Goal: Task Accomplishment & Management: Complete application form

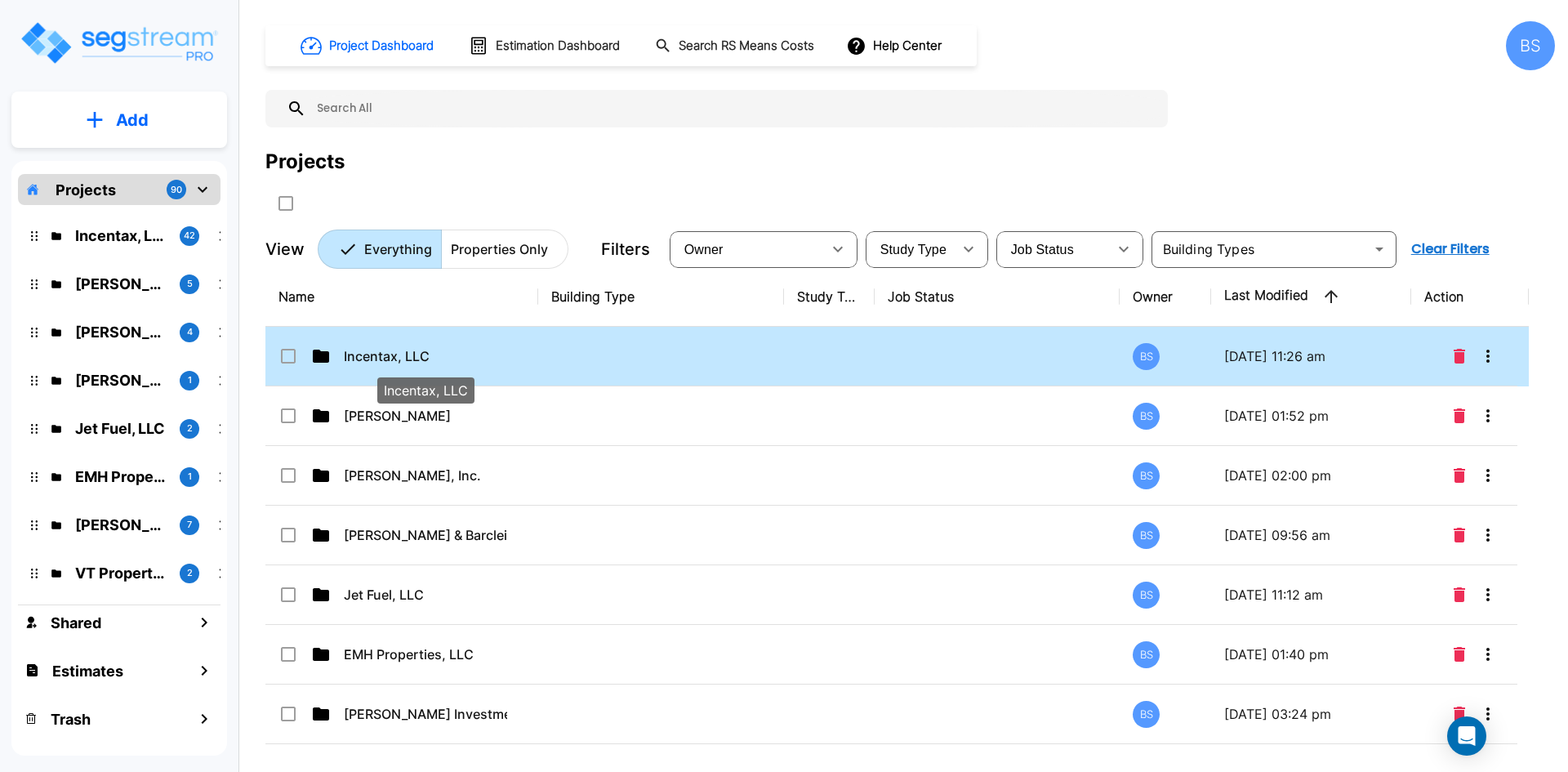
click at [391, 351] on p "Incentax, LLC" at bounding box center [426, 356] width 163 height 20
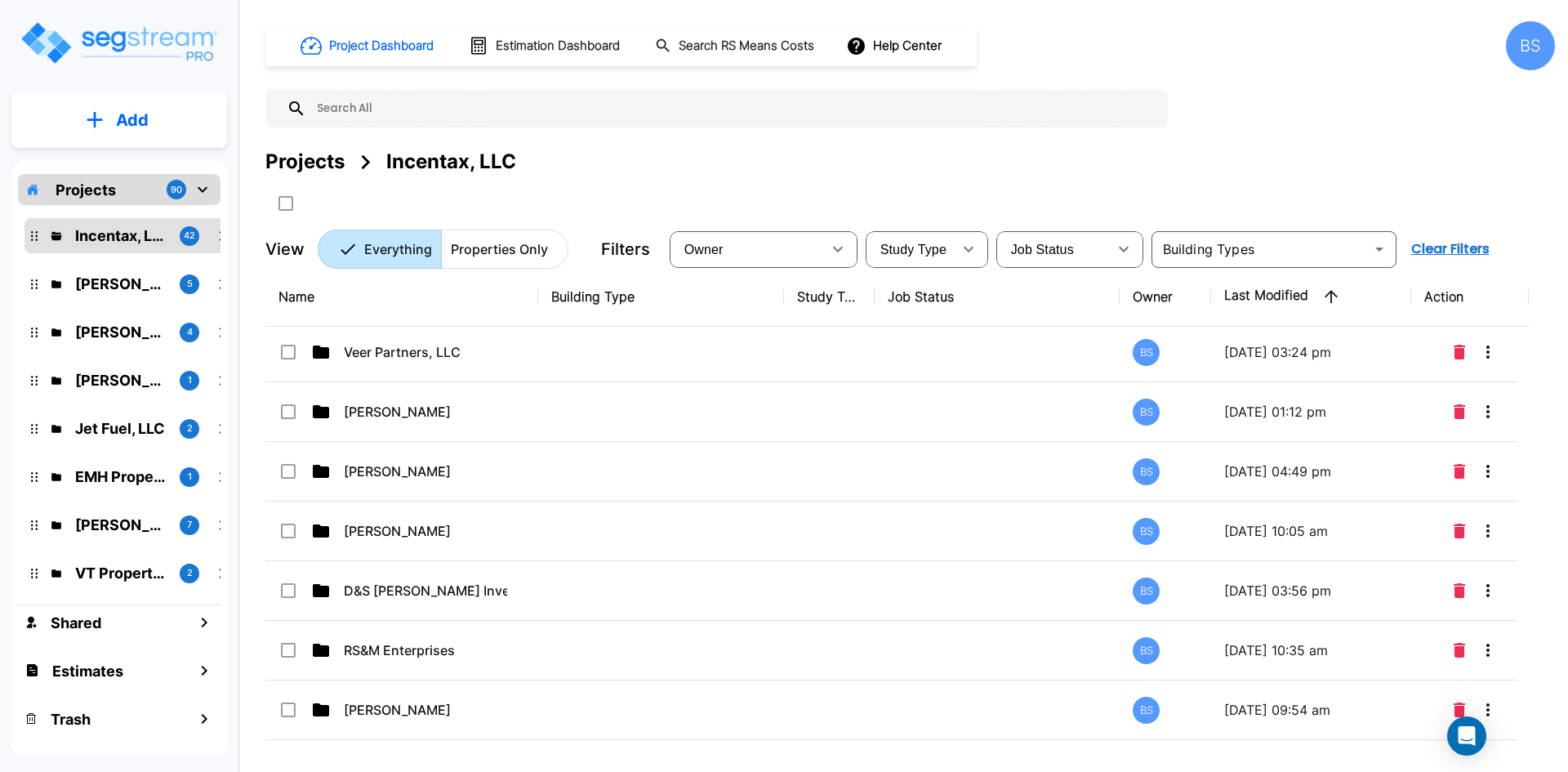
scroll to position [43, 0]
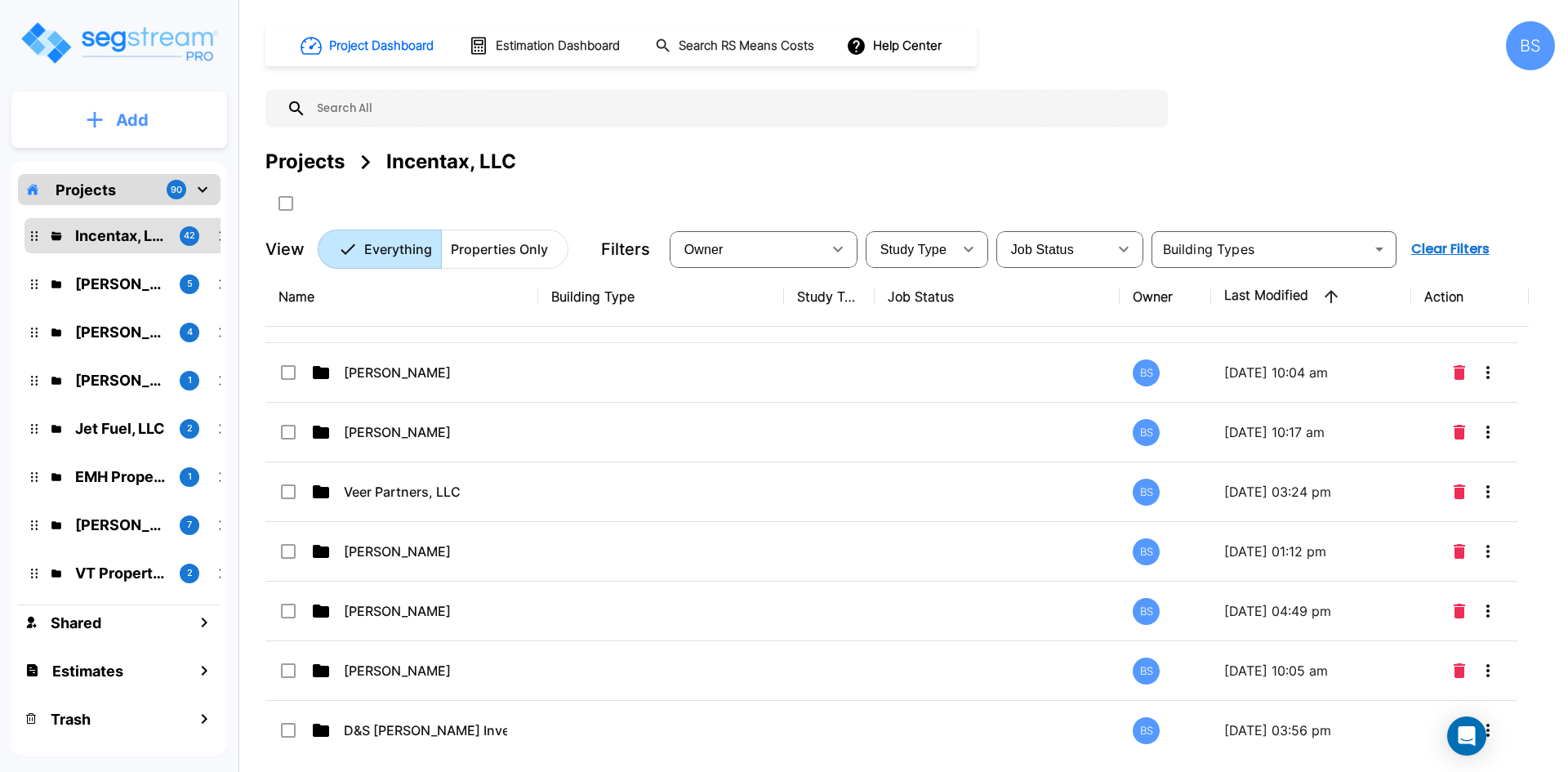
click at [107, 109] on button "Add" at bounding box center [119, 120] width 215 height 47
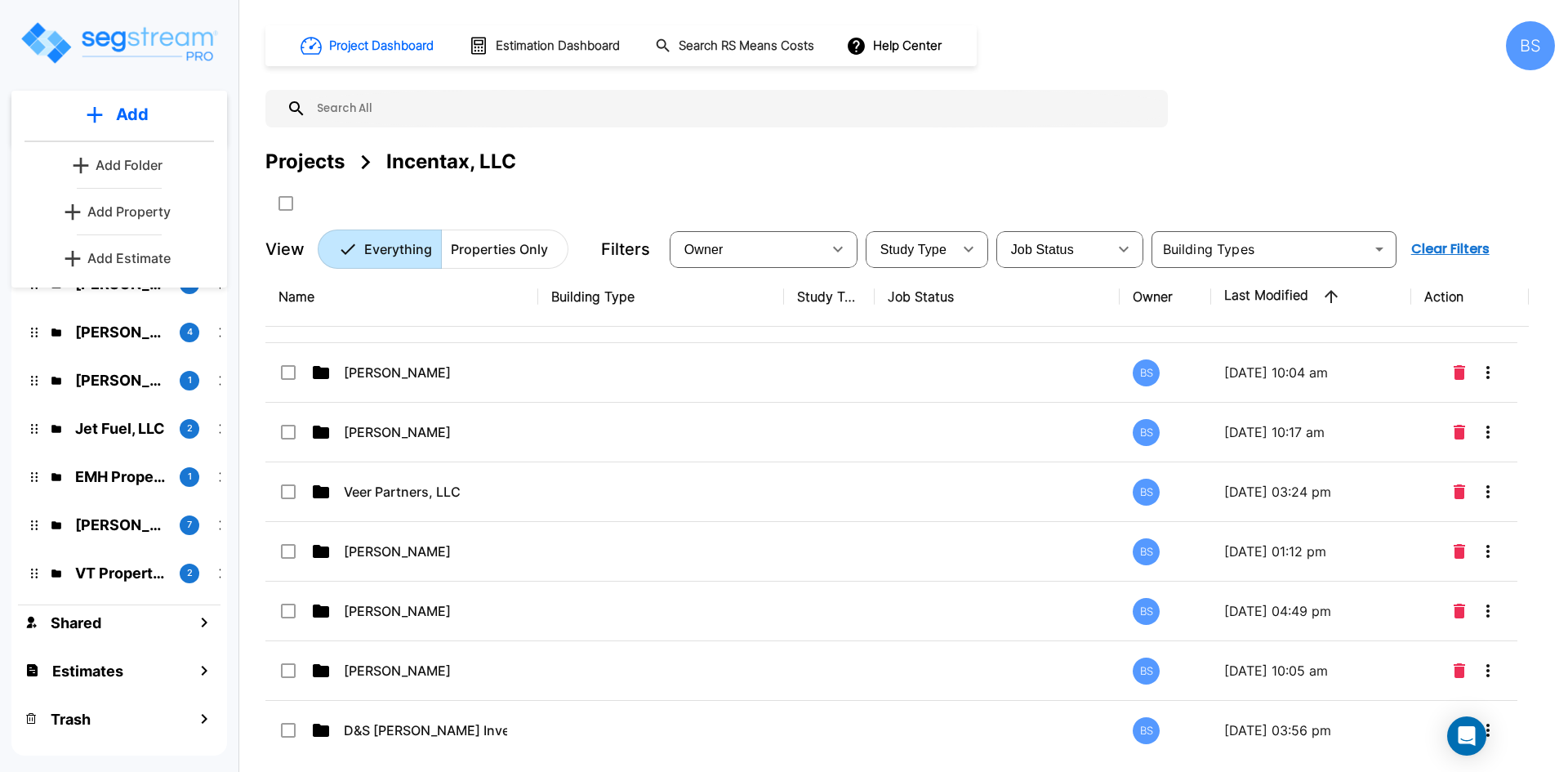
click at [133, 171] on p "Add Folder" at bounding box center [129, 165] width 67 height 20
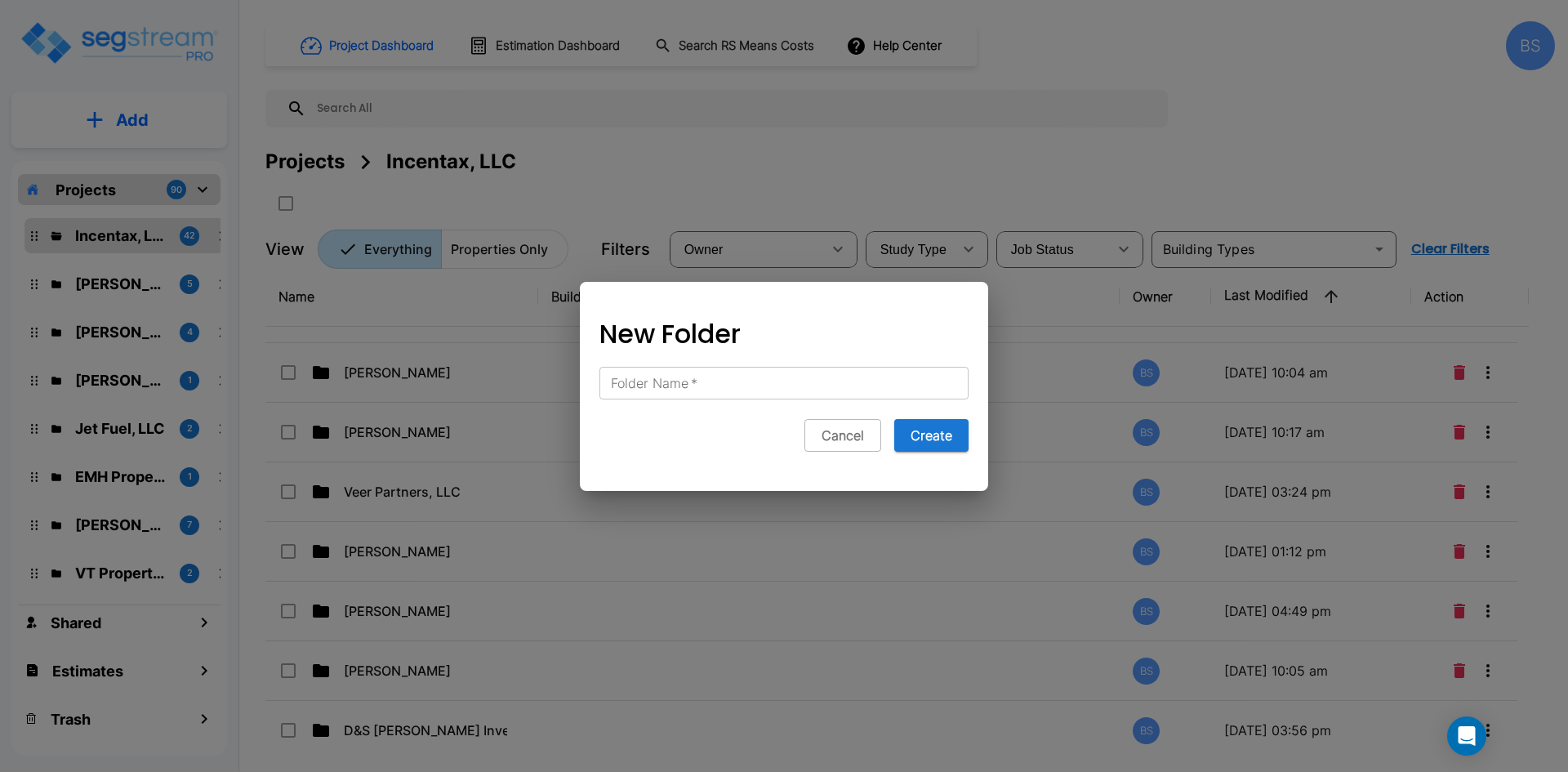
click at [723, 374] on input "Folder Name   *" at bounding box center [784, 383] width 370 height 32
type input "Manny Marroquin"
click at [940, 443] on button "Create" at bounding box center [932, 435] width 75 height 32
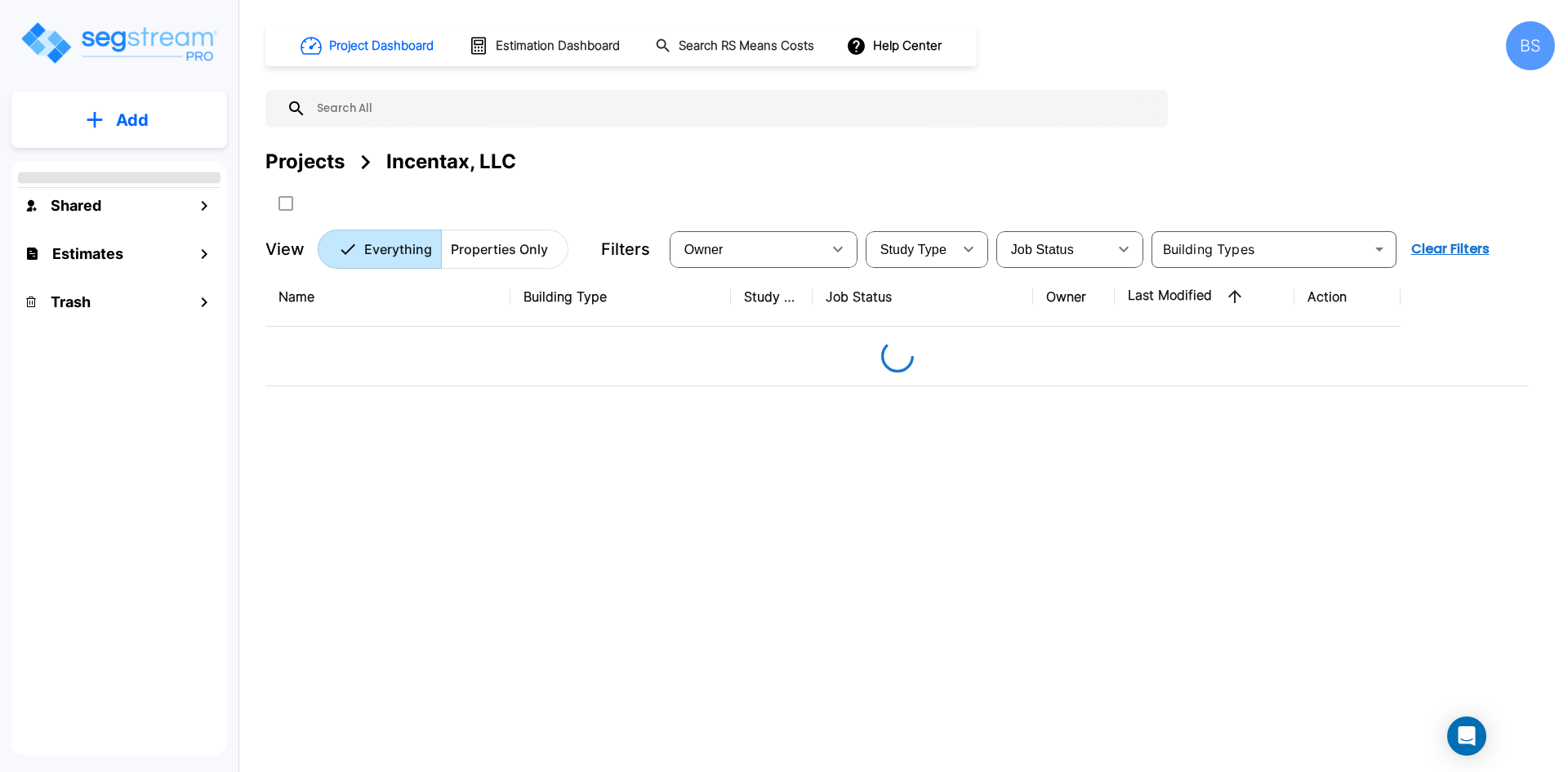
scroll to position [0, 0]
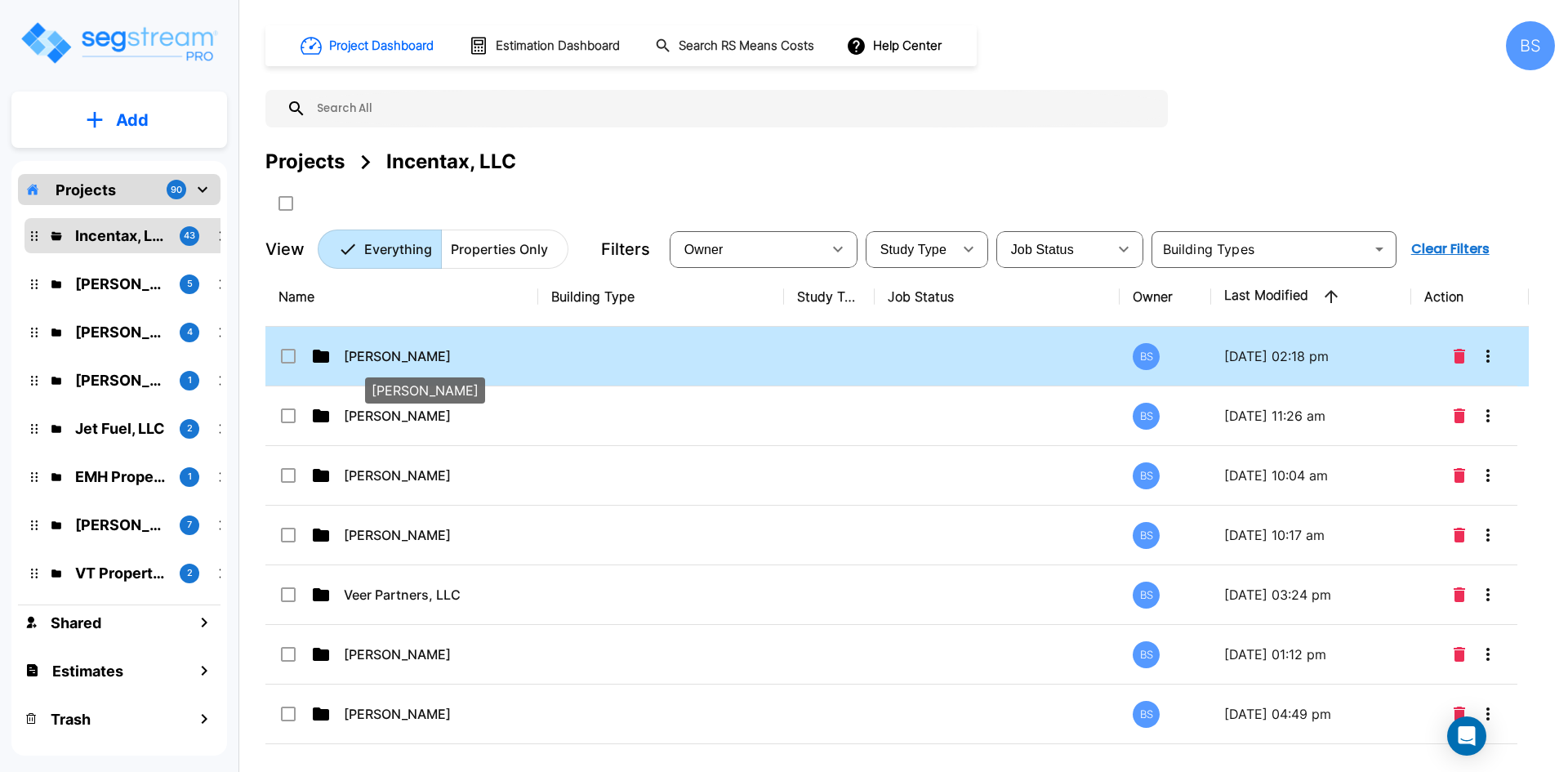
click at [410, 365] on p "Manny Marroquin" at bounding box center [426, 356] width 163 height 20
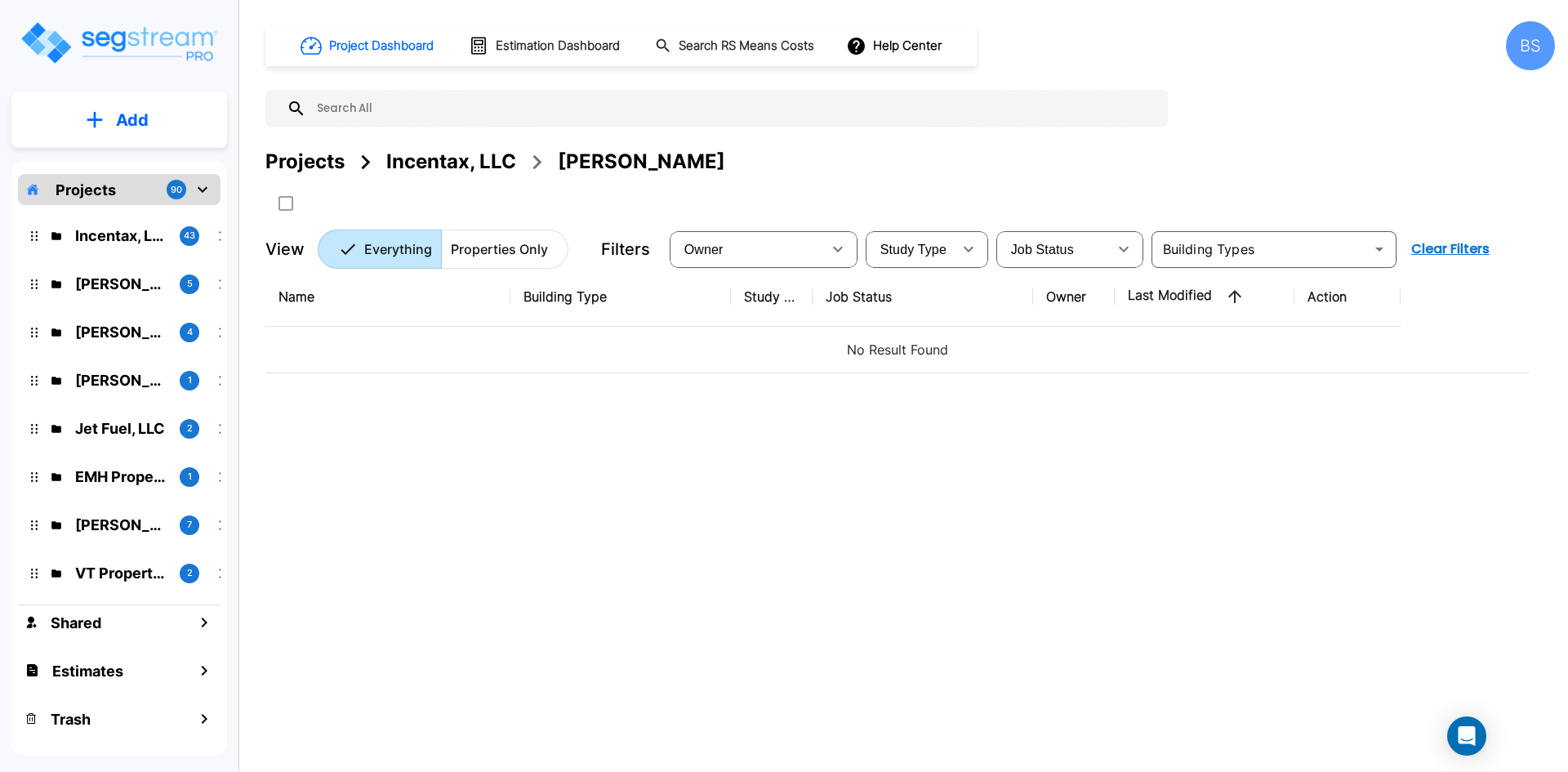
click at [746, 723] on div "Name Building Type Study Type Job Status Owner Last Modified Action No Result F…" at bounding box center [897, 506] width 1263 height 479
click at [157, 126] on button "Add" at bounding box center [119, 120] width 215 height 47
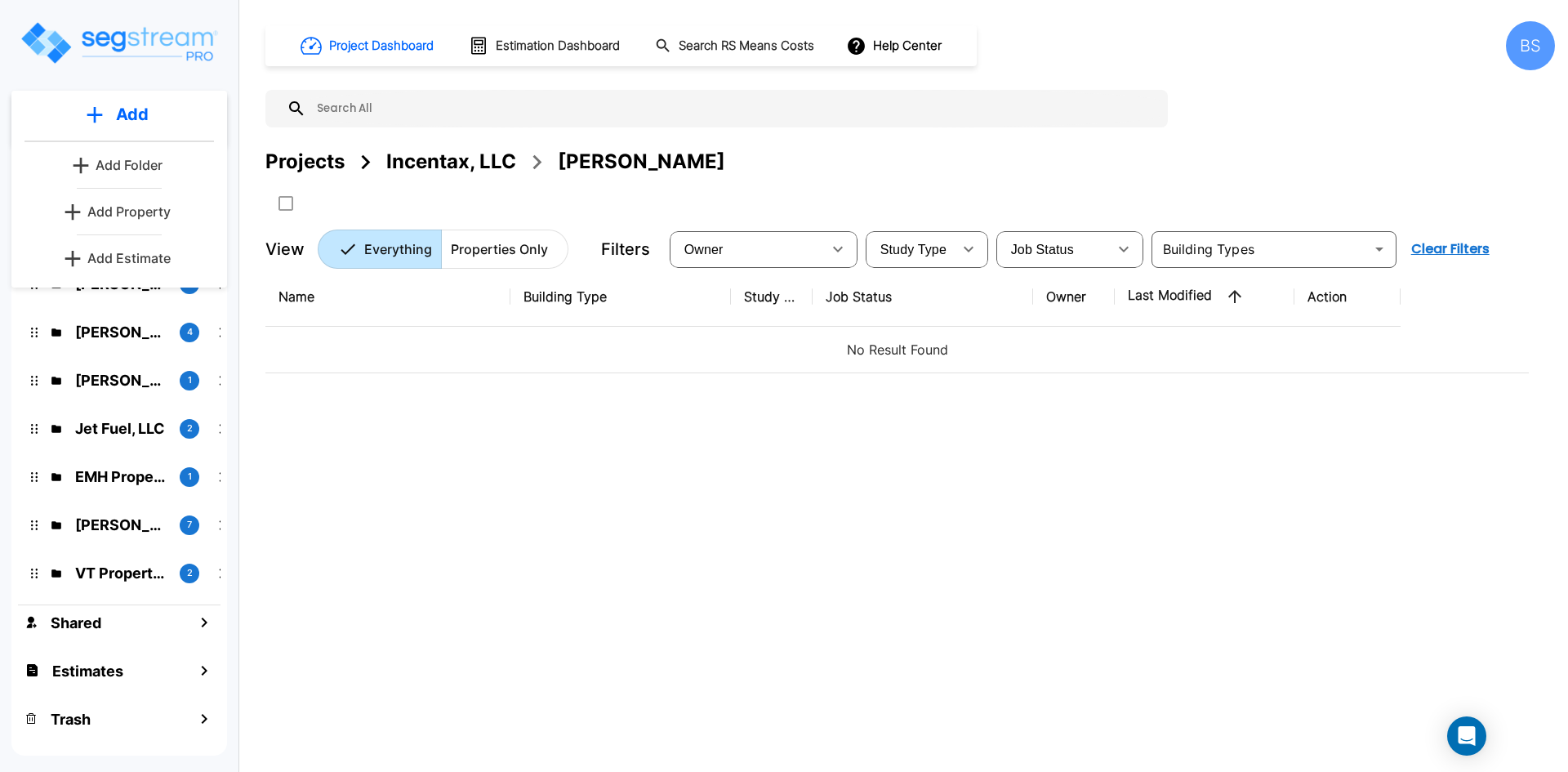
click at [145, 168] on p "Add Folder" at bounding box center [129, 165] width 67 height 20
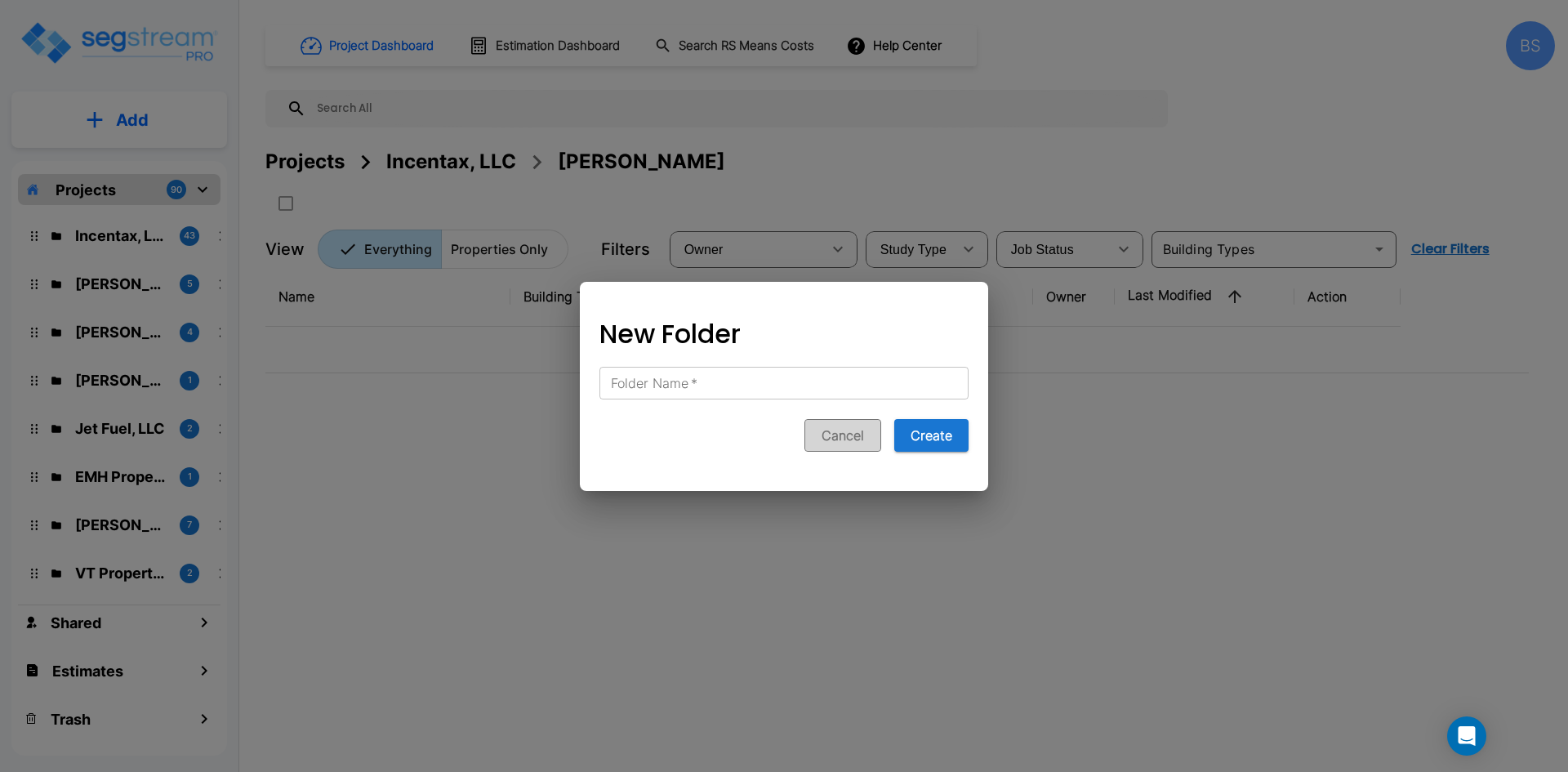
click at [861, 443] on button "Cancel" at bounding box center [842, 435] width 77 height 32
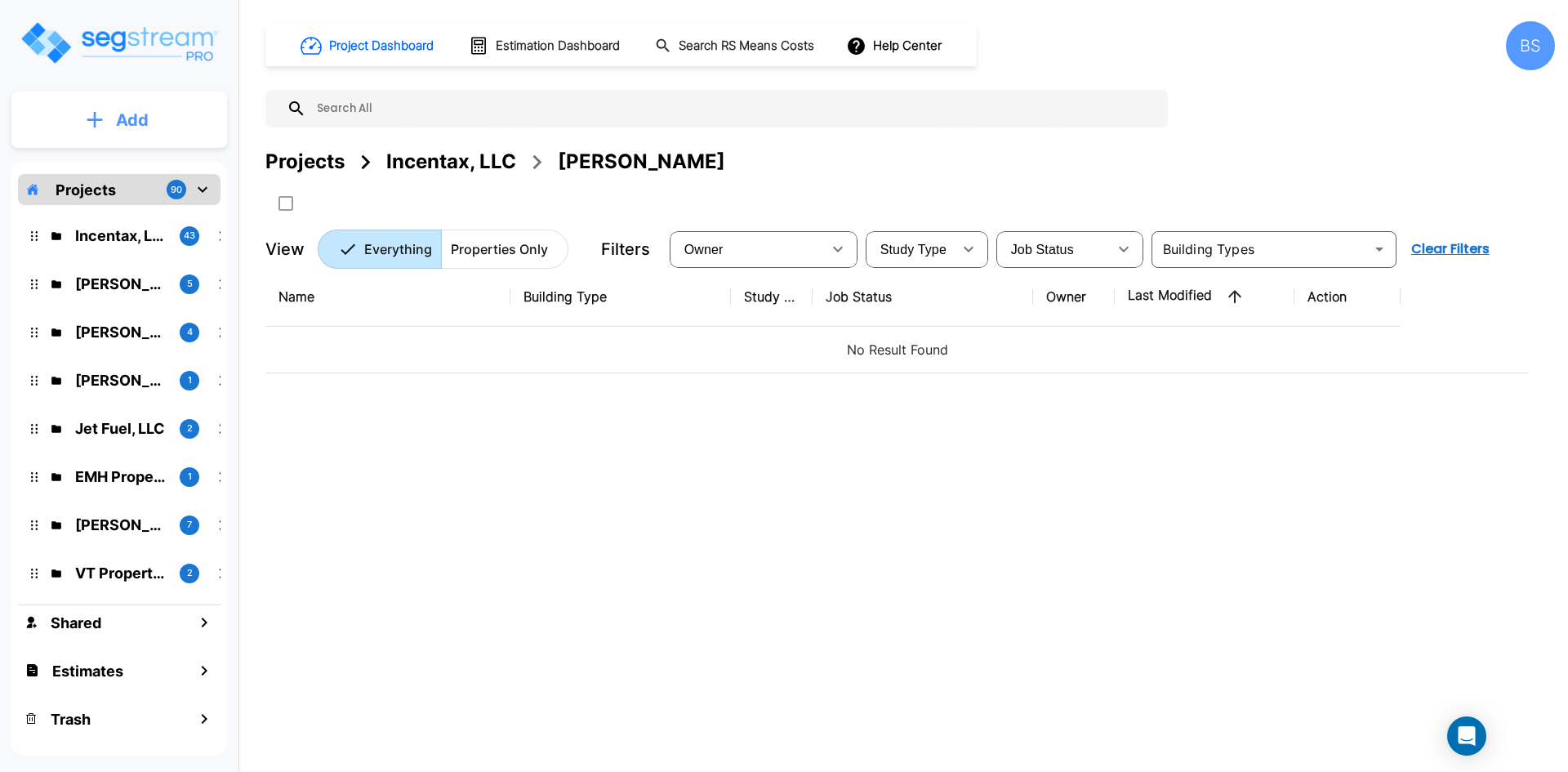
click at [128, 121] on p "Add" at bounding box center [132, 120] width 32 height 25
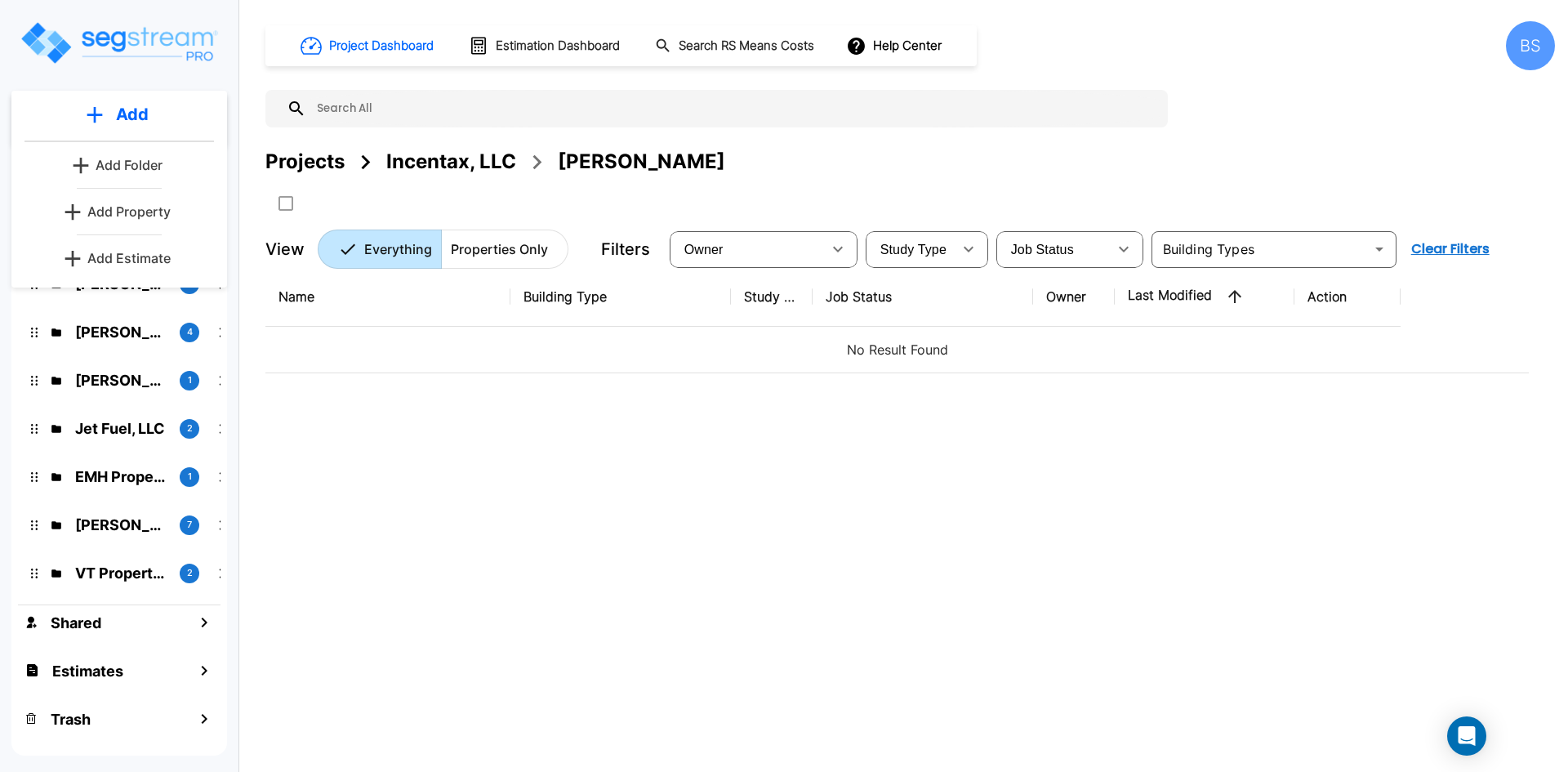
click at [133, 220] on p "Add Property" at bounding box center [129, 211] width 84 height 20
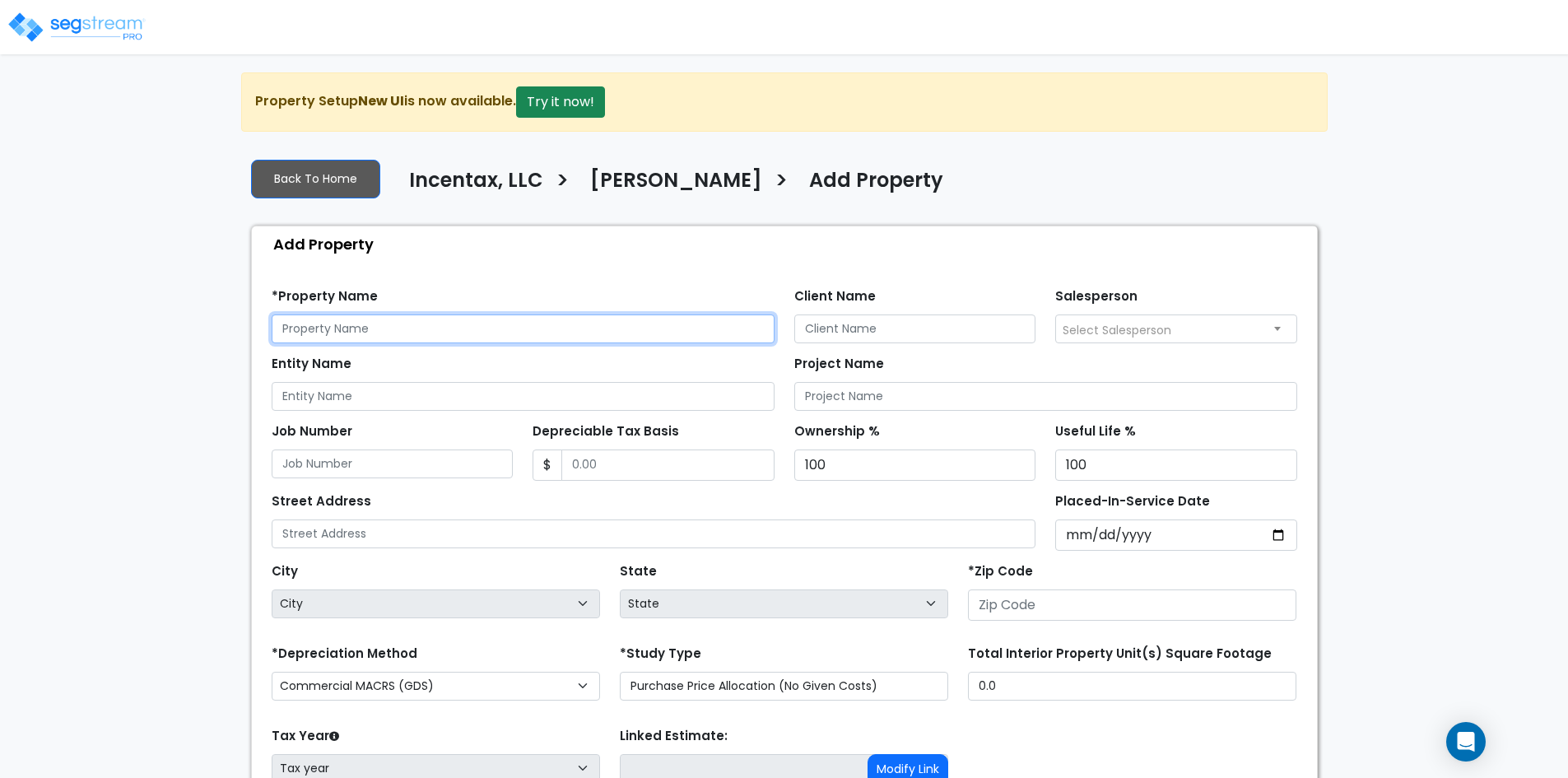
click at [342, 326] on input "text" at bounding box center [523, 328] width 503 height 29
type input "[STREET_ADDRESS]"
click at [576, 320] on input "[STREET_ADDRESS]" at bounding box center [523, 328] width 503 height 29
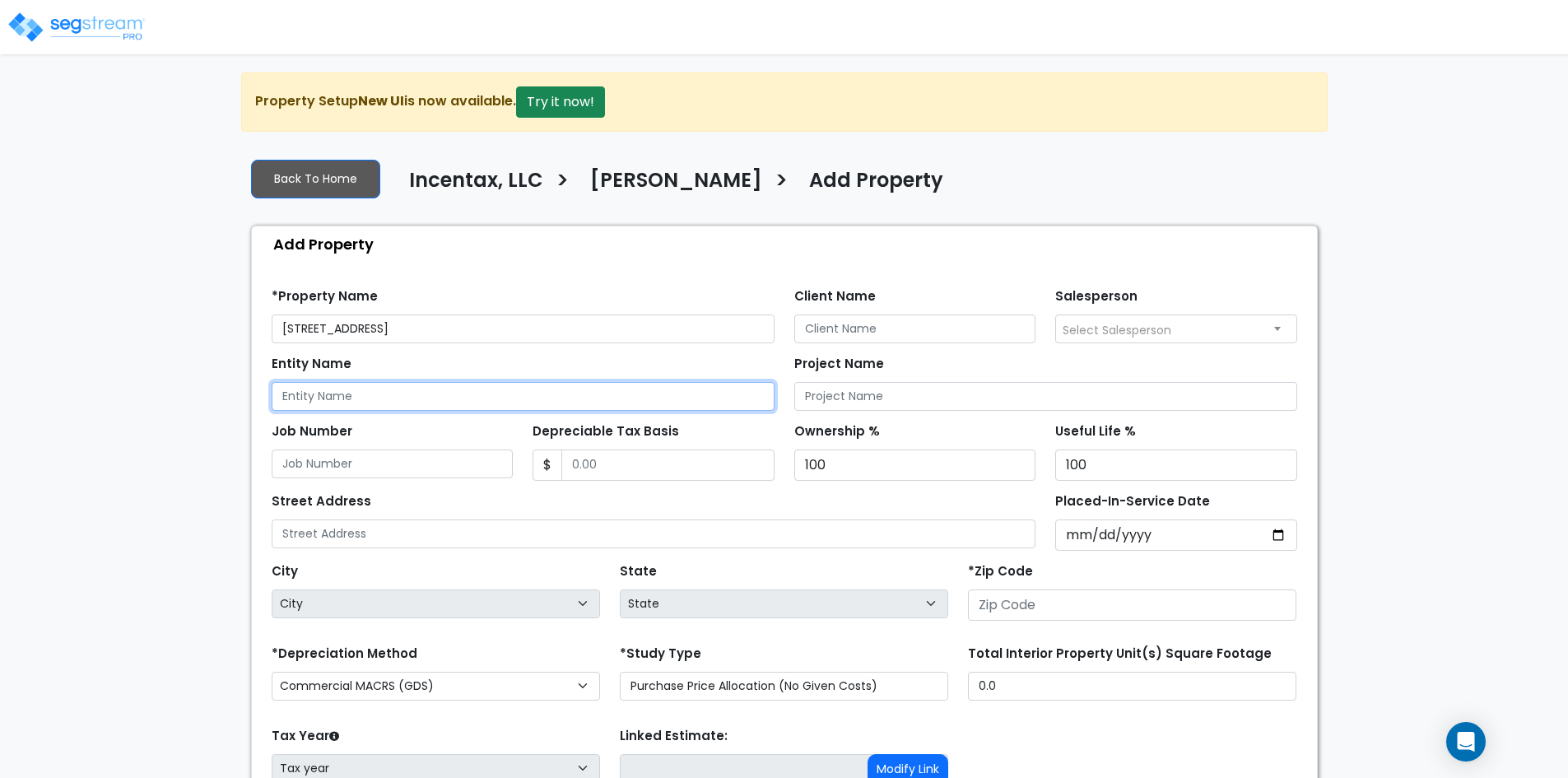
click at [383, 402] on input "Entity Name" at bounding box center [523, 396] width 503 height 29
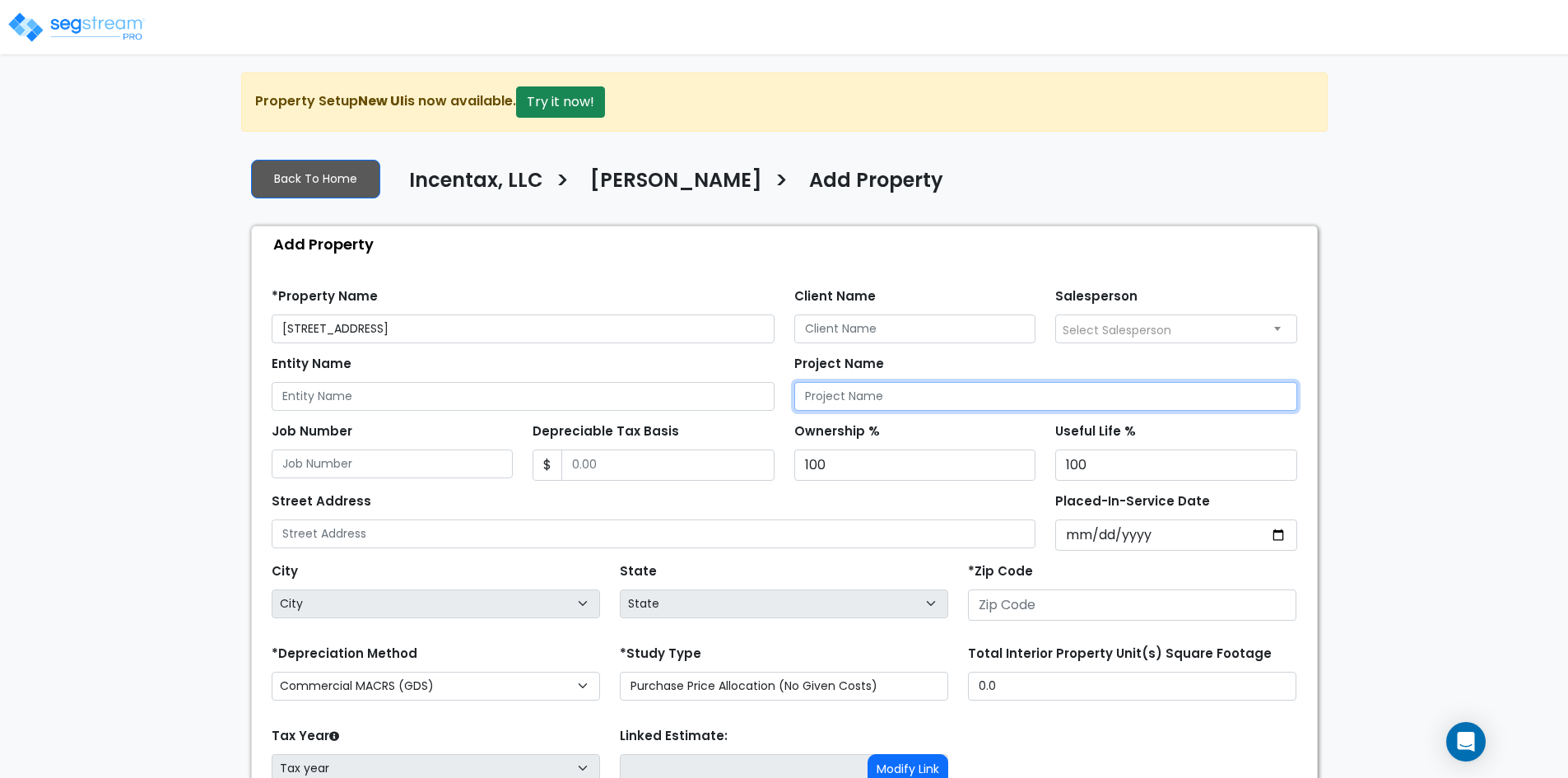
click at [854, 385] on input "Project Name" at bounding box center [1046, 396] width 503 height 29
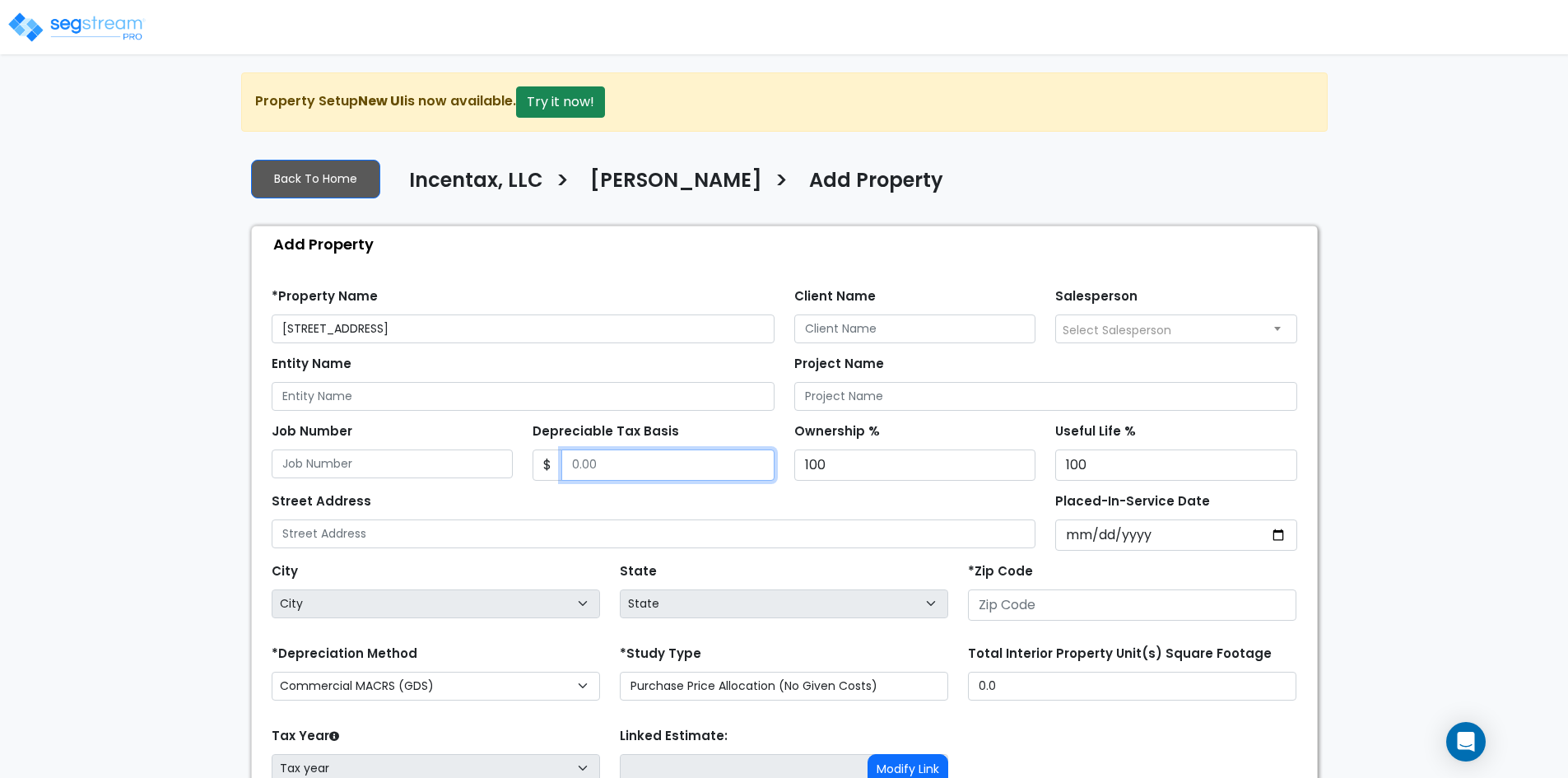
click at [640, 461] on input "Depreciable Tax Basis" at bounding box center [668, 466] width 213 height 32
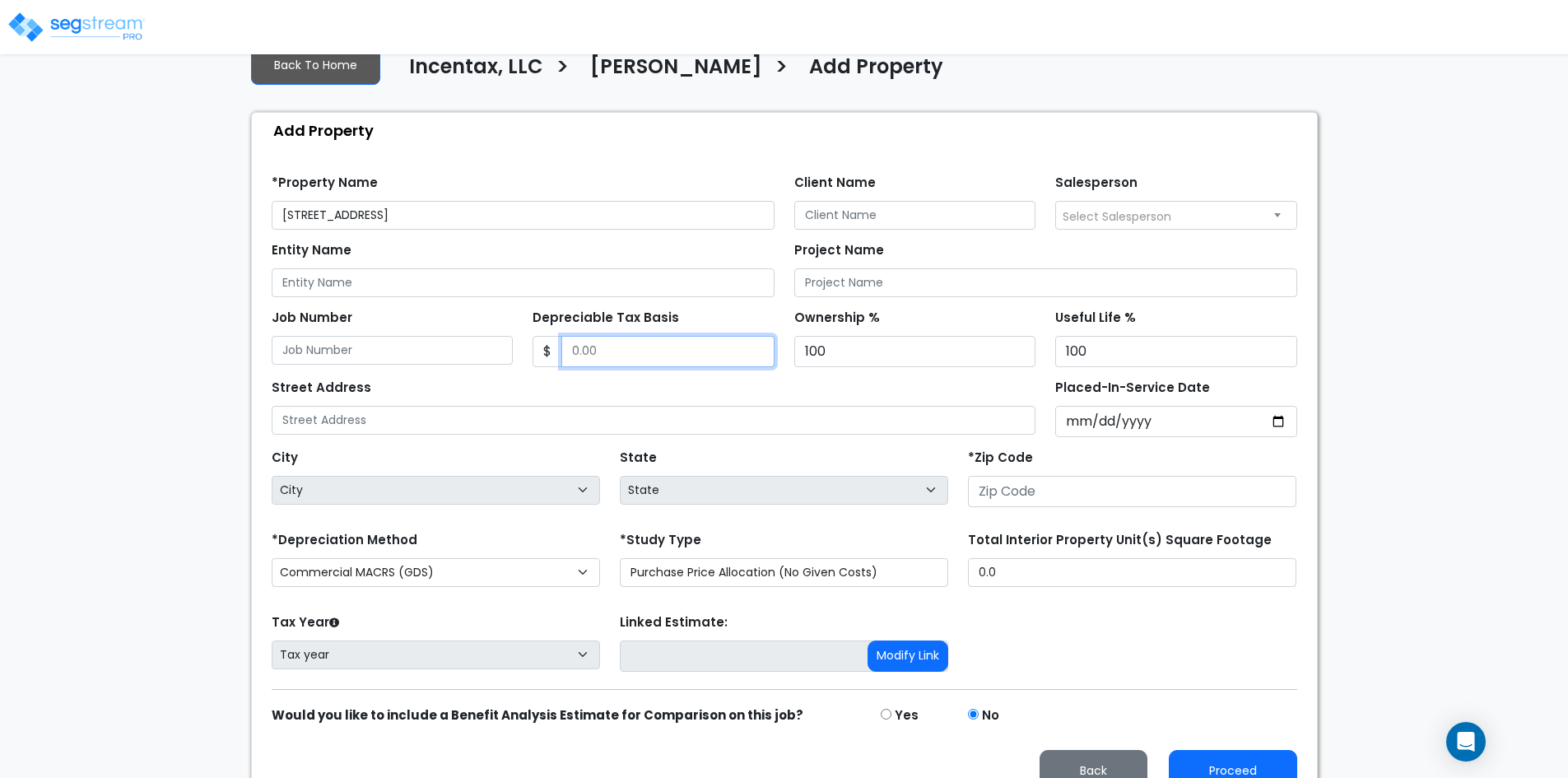
scroll to position [142, 0]
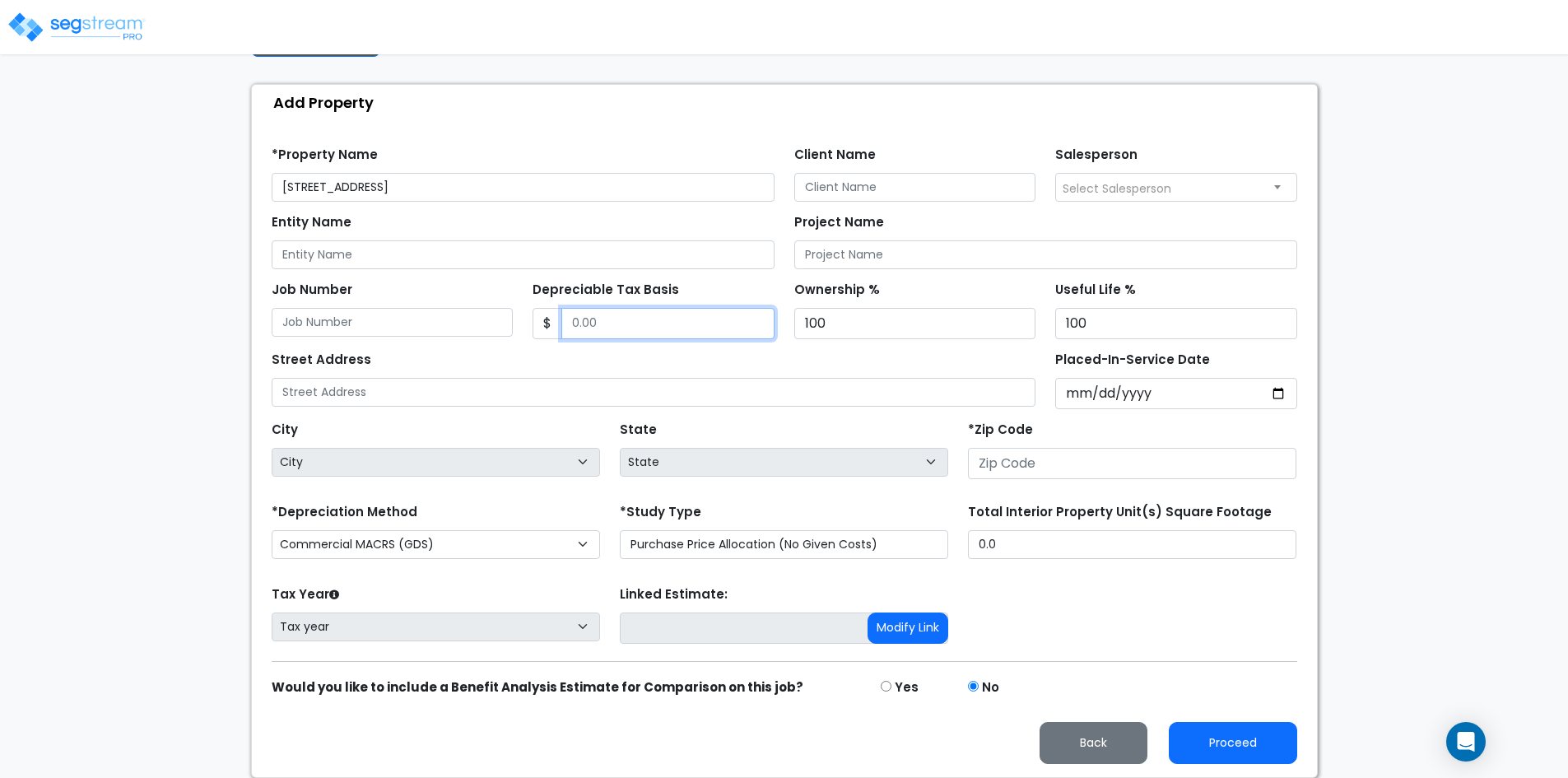
click at [698, 314] on input "Depreciable Tax Basis" at bounding box center [668, 324] width 213 height 32
type input "1,414,727"
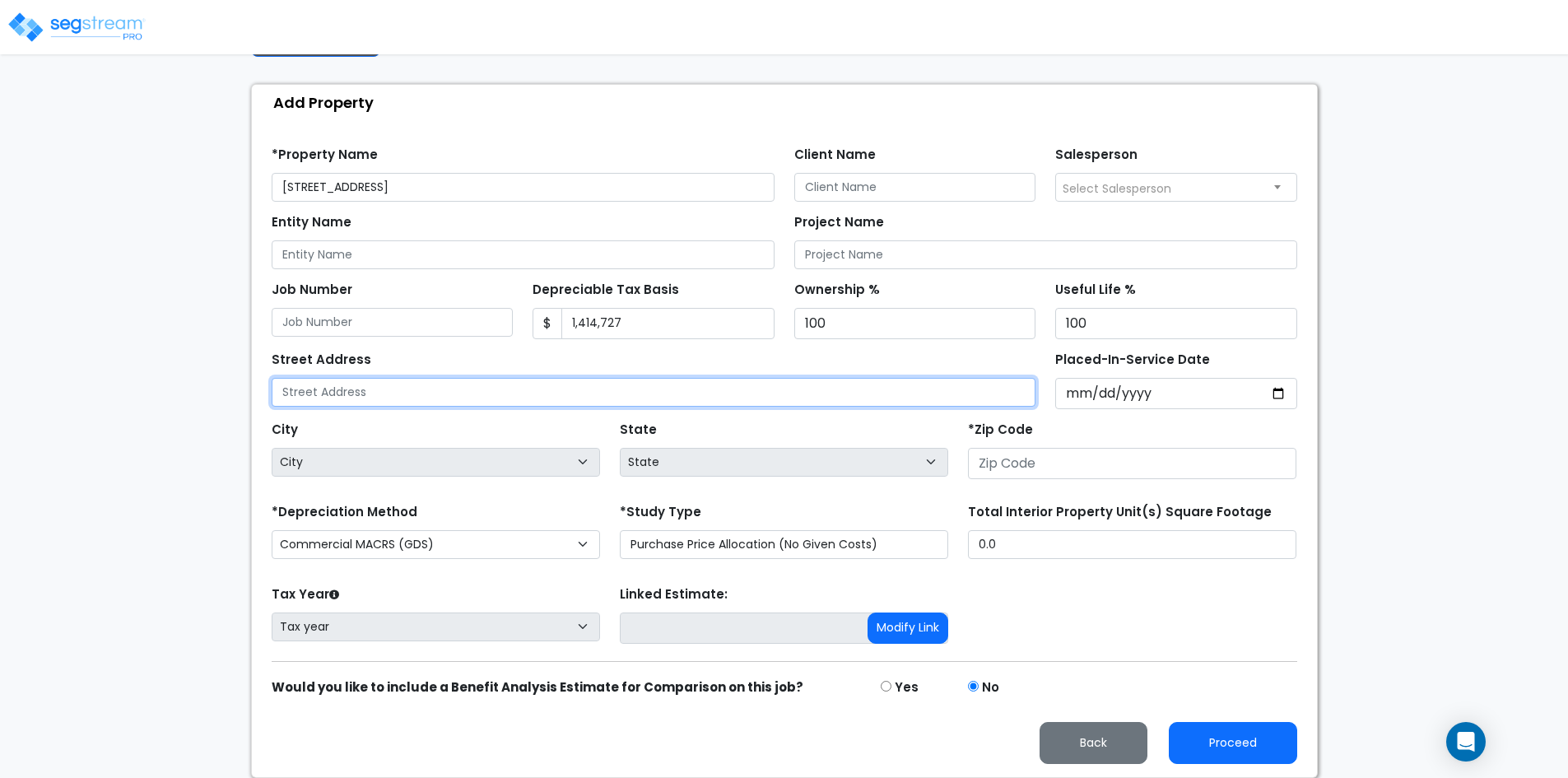
click at [378, 391] on input "text" at bounding box center [654, 391] width 765 height 29
type input "4220 Lankershim Blvd"
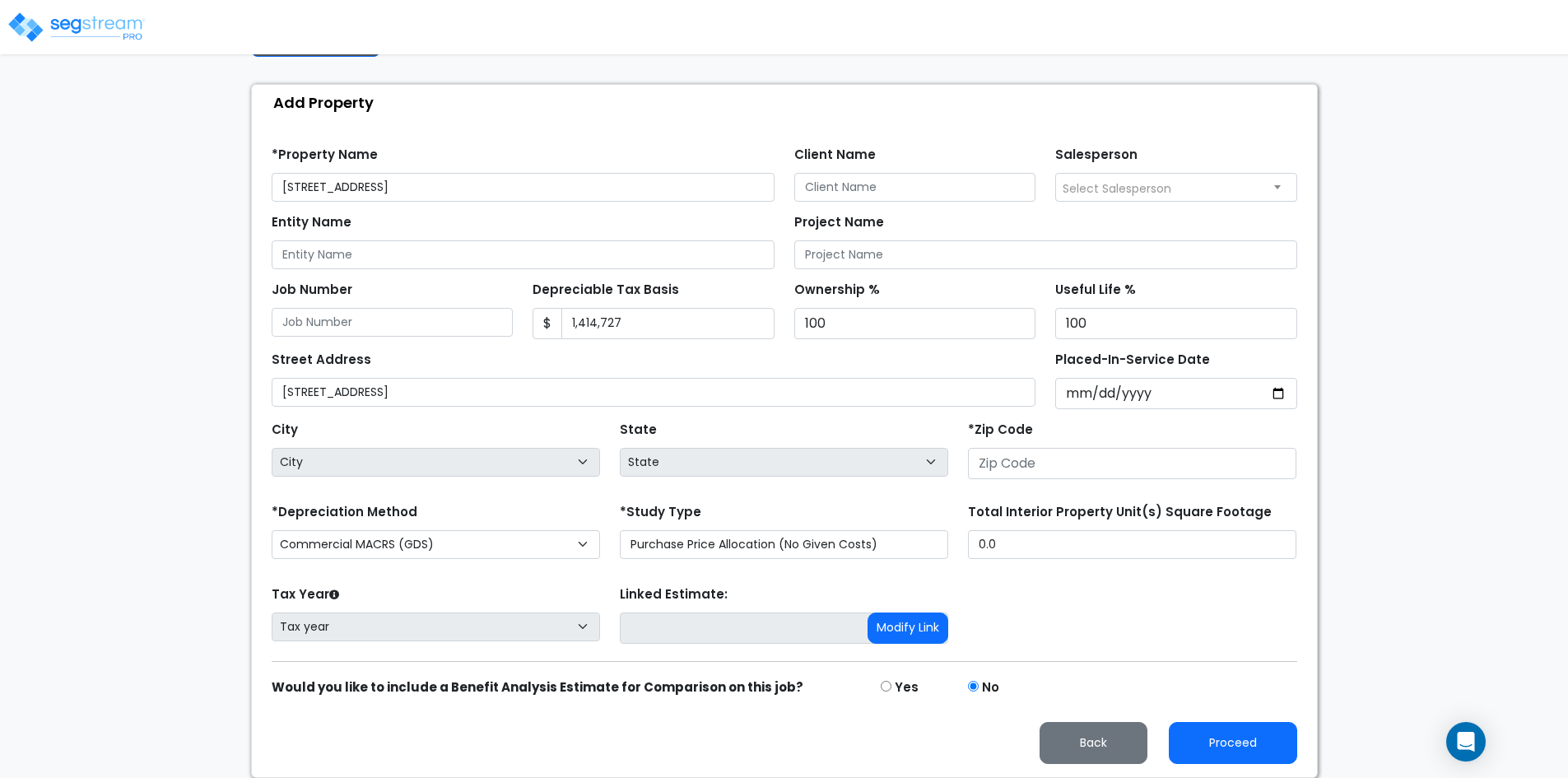
drag, startPoint x: 339, startPoint y: 392, endPoint x: 197, endPoint y: 378, distance: 142.7
click at [197, 378] on div "We are Building your Property. So please grab a coffee and let us do the heavy …" at bounding box center [784, 354] width 1568 height 847
click at [1202, 393] on input "Placed-In-Service Date" at bounding box center [1176, 393] width 242 height 32
type input "0202-09-29"
select select "202"
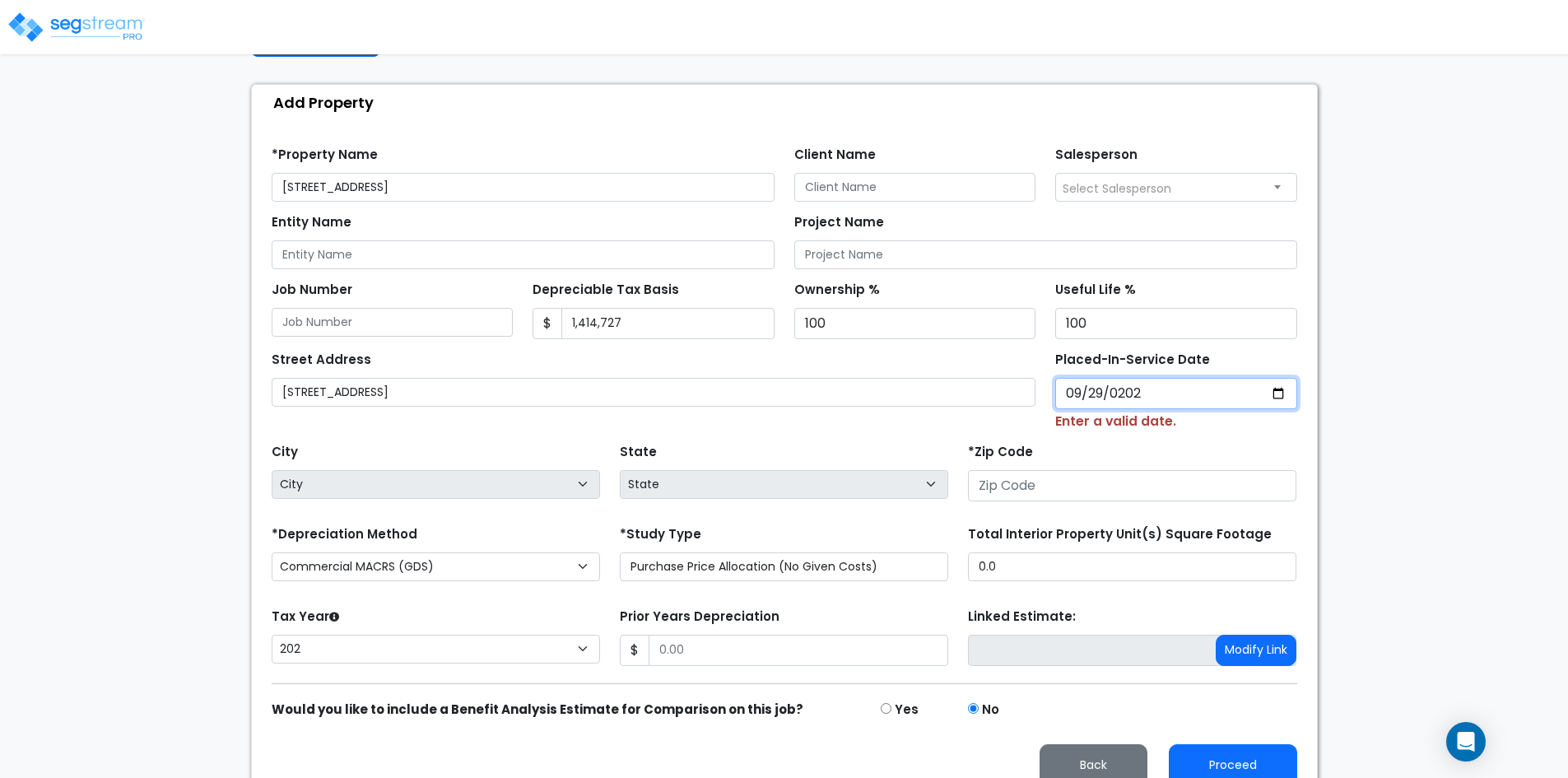
type input "2023-09-29"
select select "2023"
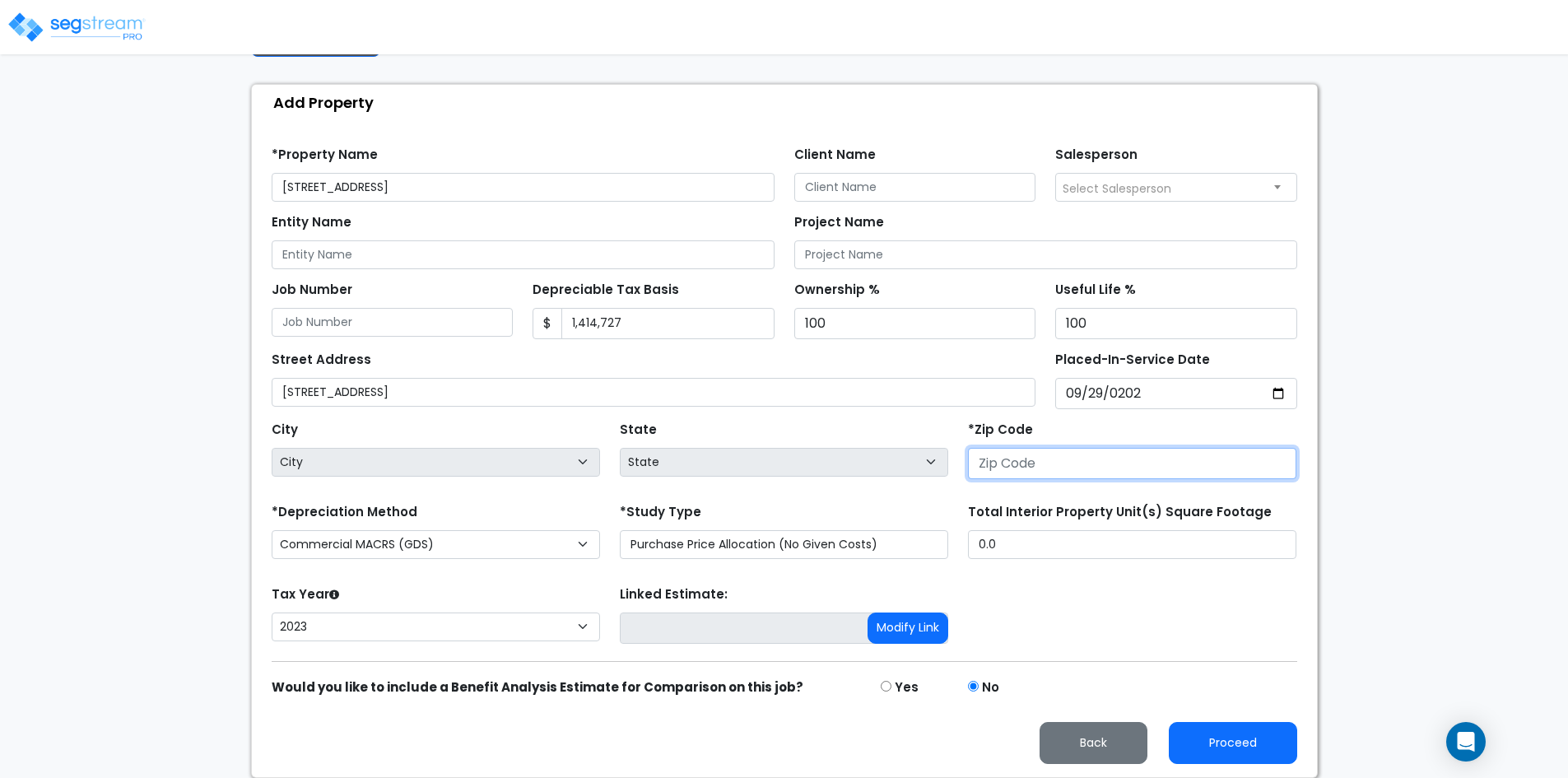
click at [1055, 461] on input "number" at bounding box center [1132, 464] width 329 height 32
type input "916"
select select "CA"
type input "91602"
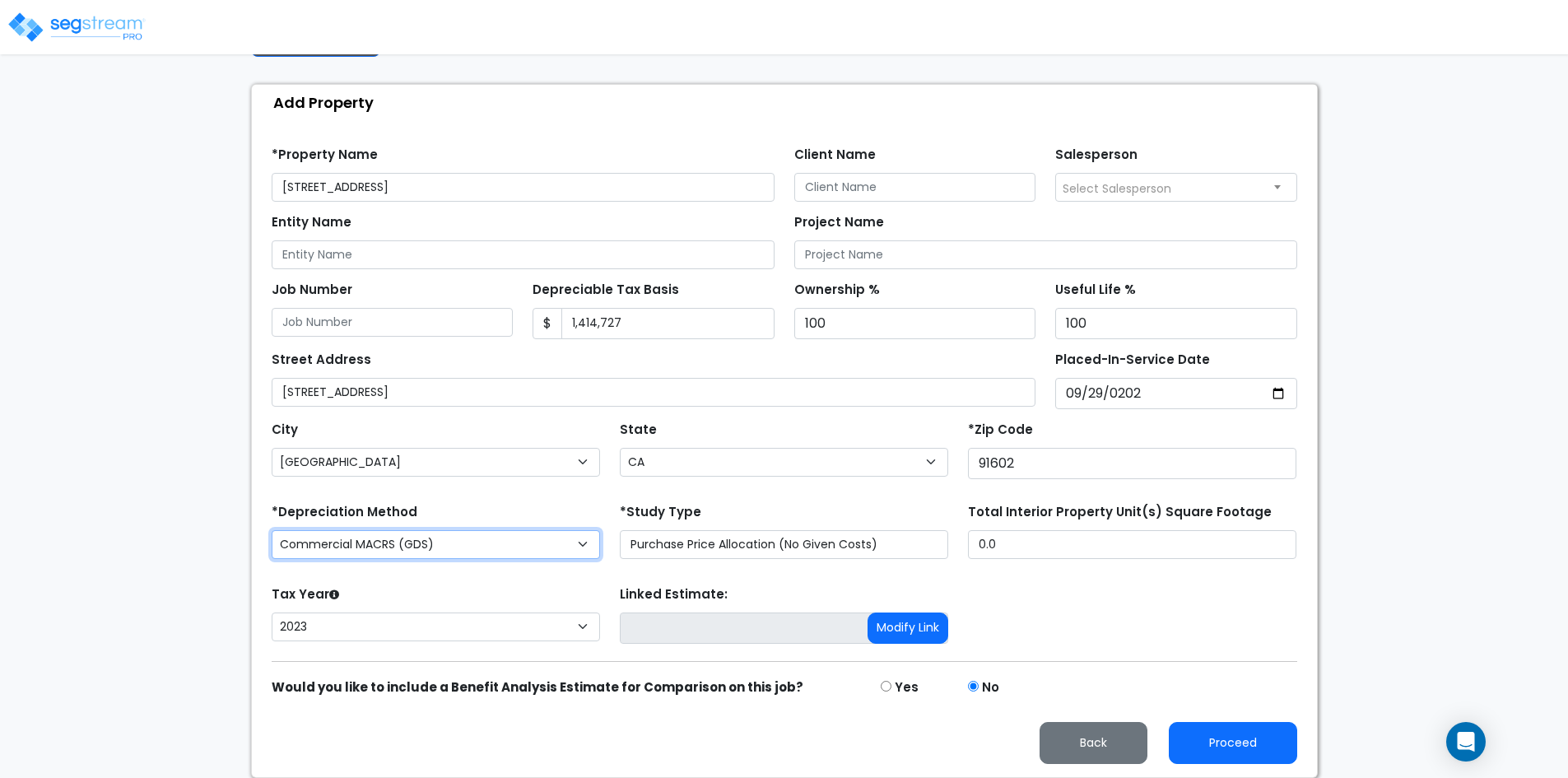
click at [460, 548] on select "Commercial MACRS (GDS) Commercial Residential MACRS (GDS) Commercial MACRS (ADS…" at bounding box center [436, 544] width 329 height 29
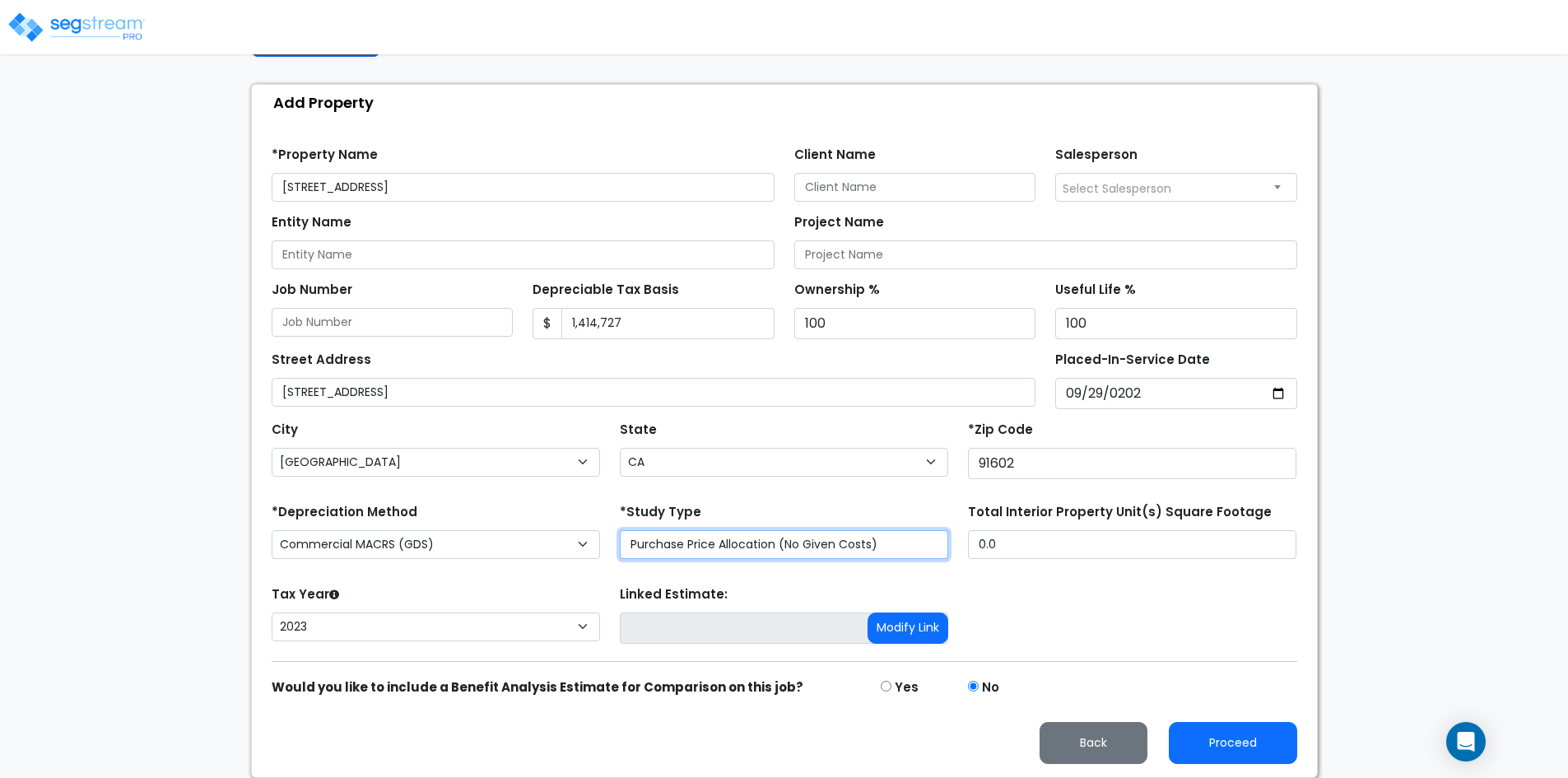
click at [655, 543] on select "Purchase Price Allocation (No Given Costs) New Construction / Reno / TI's (Give…" at bounding box center [784, 544] width 329 height 29
select select "NEW"
click at [620, 530] on select "Purchase Price Allocation (No Given Costs) New Construction / Reno / TI's (Give…" at bounding box center [784, 544] width 329 height 29
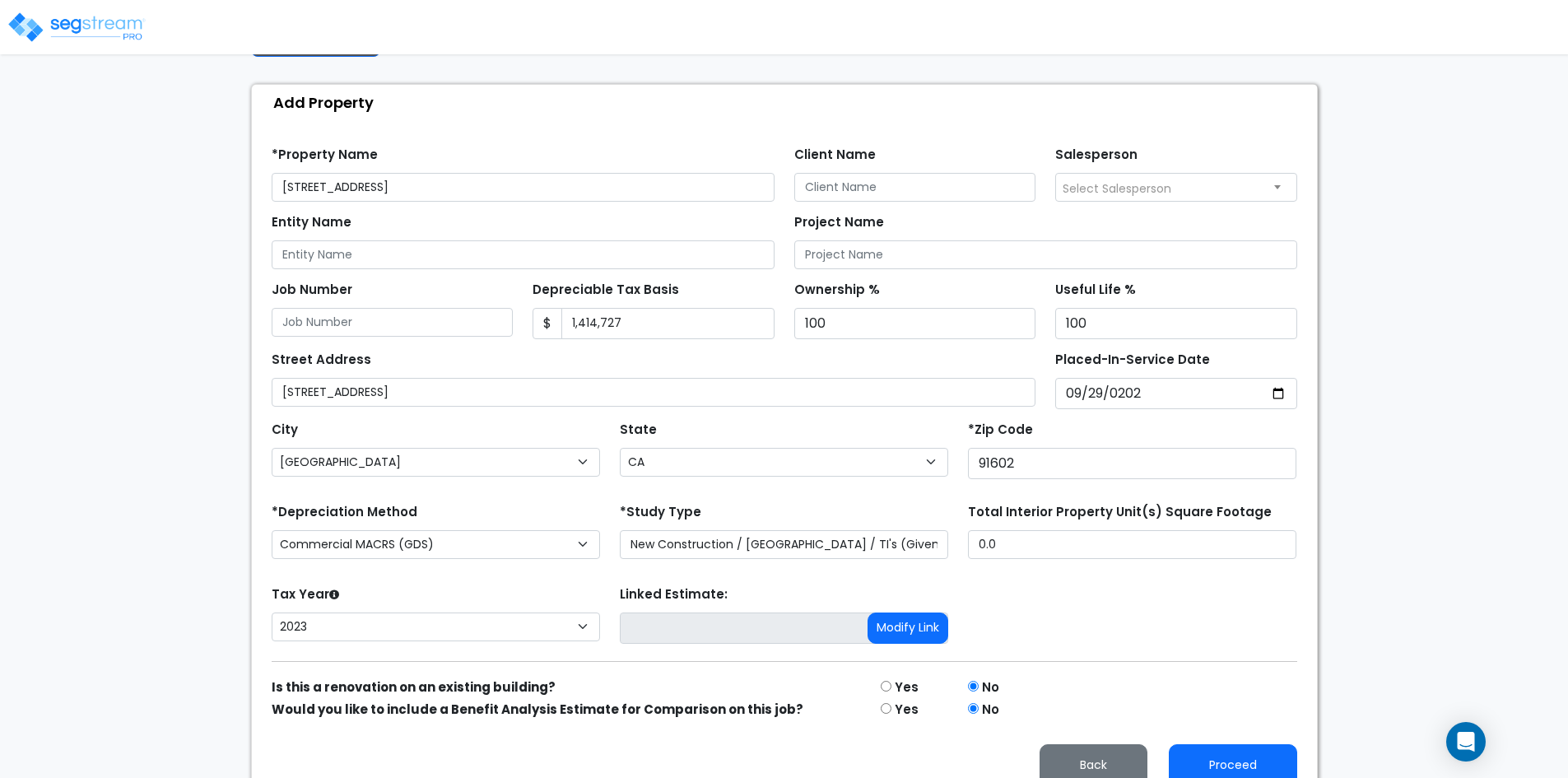
click at [913, 692] on label "Yes" at bounding box center [906, 688] width 24 height 19
click at [904, 685] on label "Yes" at bounding box center [906, 688] width 24 height 19
click at [884, 687] on input "radio" at bounding box center [886, 686] width 11 height 11
radio input "true"
click at [975, 690] on input "radio" at bounding box center [973, 686] width 11 height 11
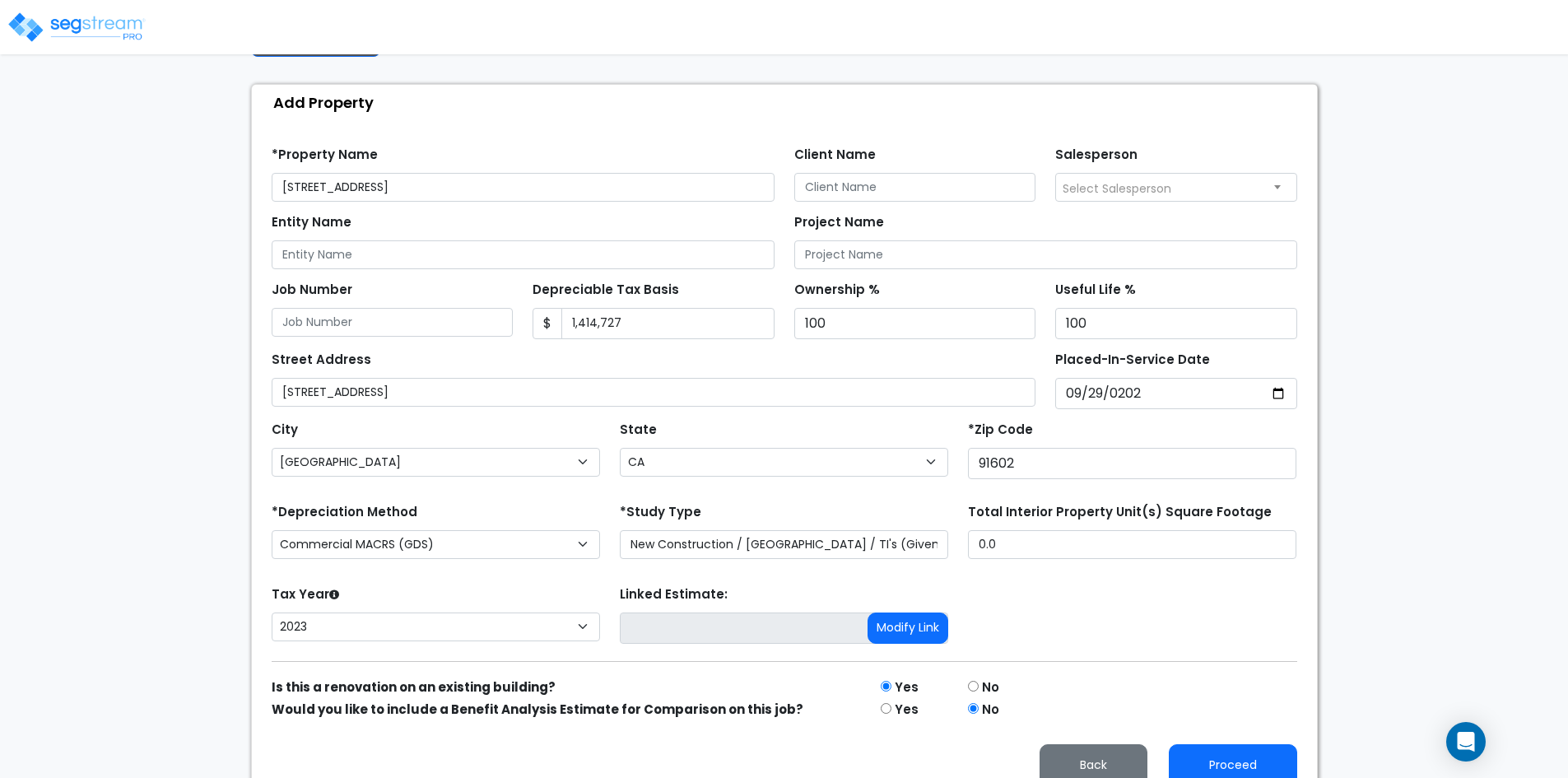
radio input "true"
click at [670, 470] on select "State National Average AB AK AL AR AZ BC CA CO CT DC DE FL GA HI IA ID IL IN KS…" at bounding box center [784, 462] width 329 height 29
click at [690, 553] on select "Purchase Price Allocation (No Given Costs) New Construction / Reno / TI's (Give…" at bounding box center [784, 544] width 329 height 29
select select "PPA"
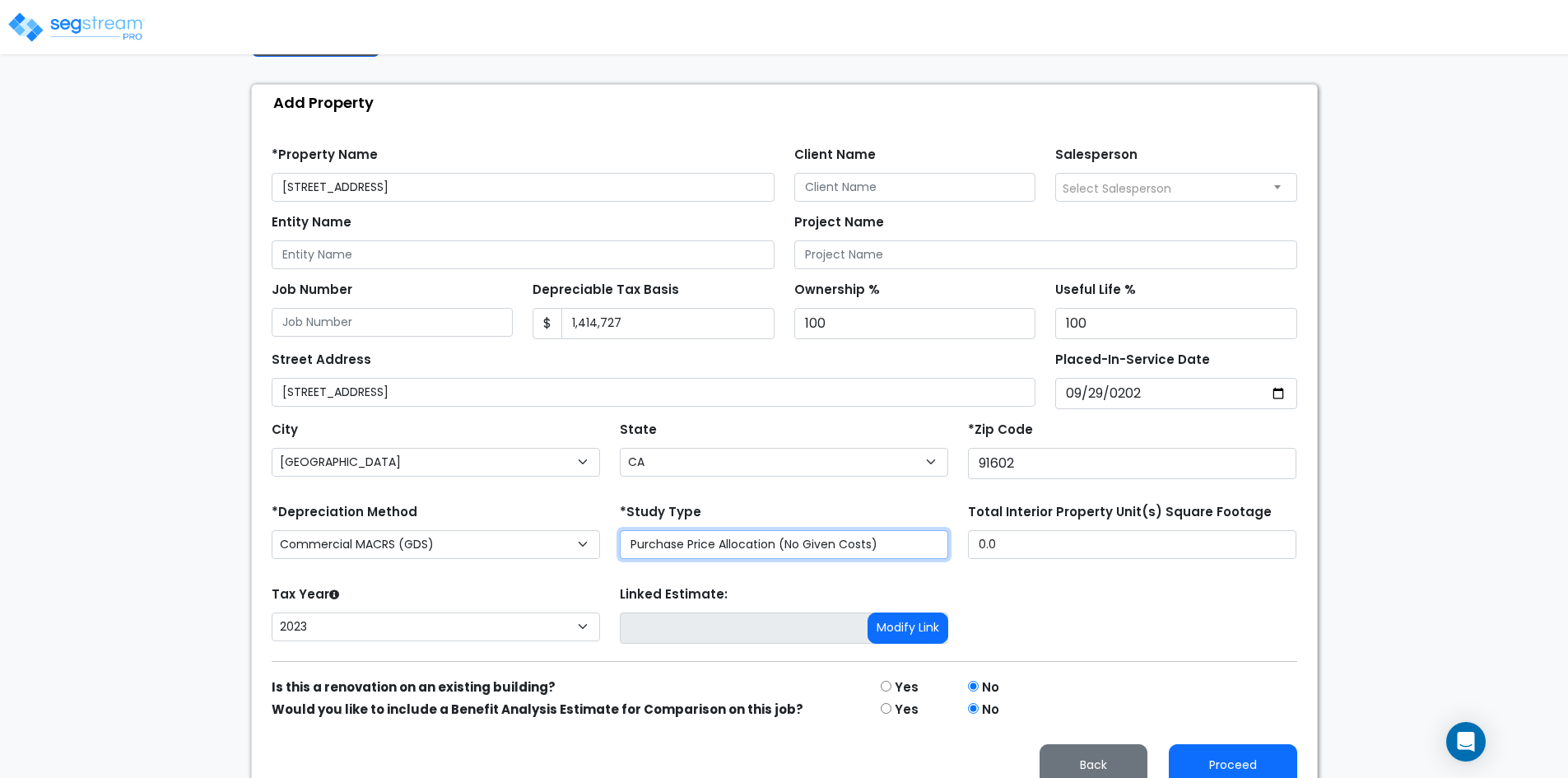
click at [620, 530] on select "Purchase Price Allocation (No Given Costs) New Construction / Reno / TI's (Give…" at bounding box center [784, 544] width 329 height 29
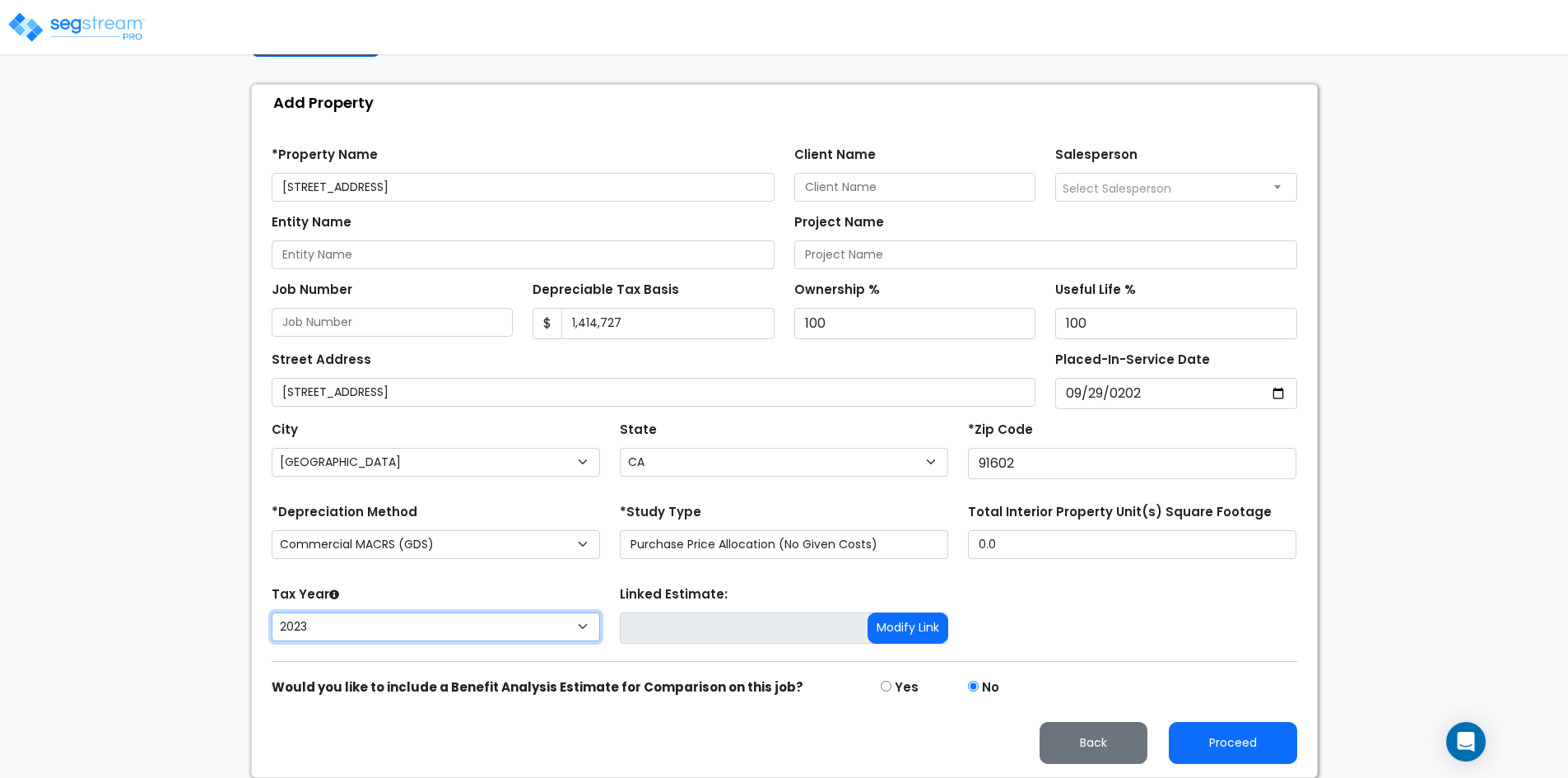
click at [367, 624] on select "2026 2025 2024 2023" at bounding box center [436, 626] width 329 height 29
click at [1259, 671] on form "*Property Name 4220 Lankershim Blvd, Los Angeles, CA 91602 Client Name Salesper…" at bounding box center [784, 449] width 1025 height 630
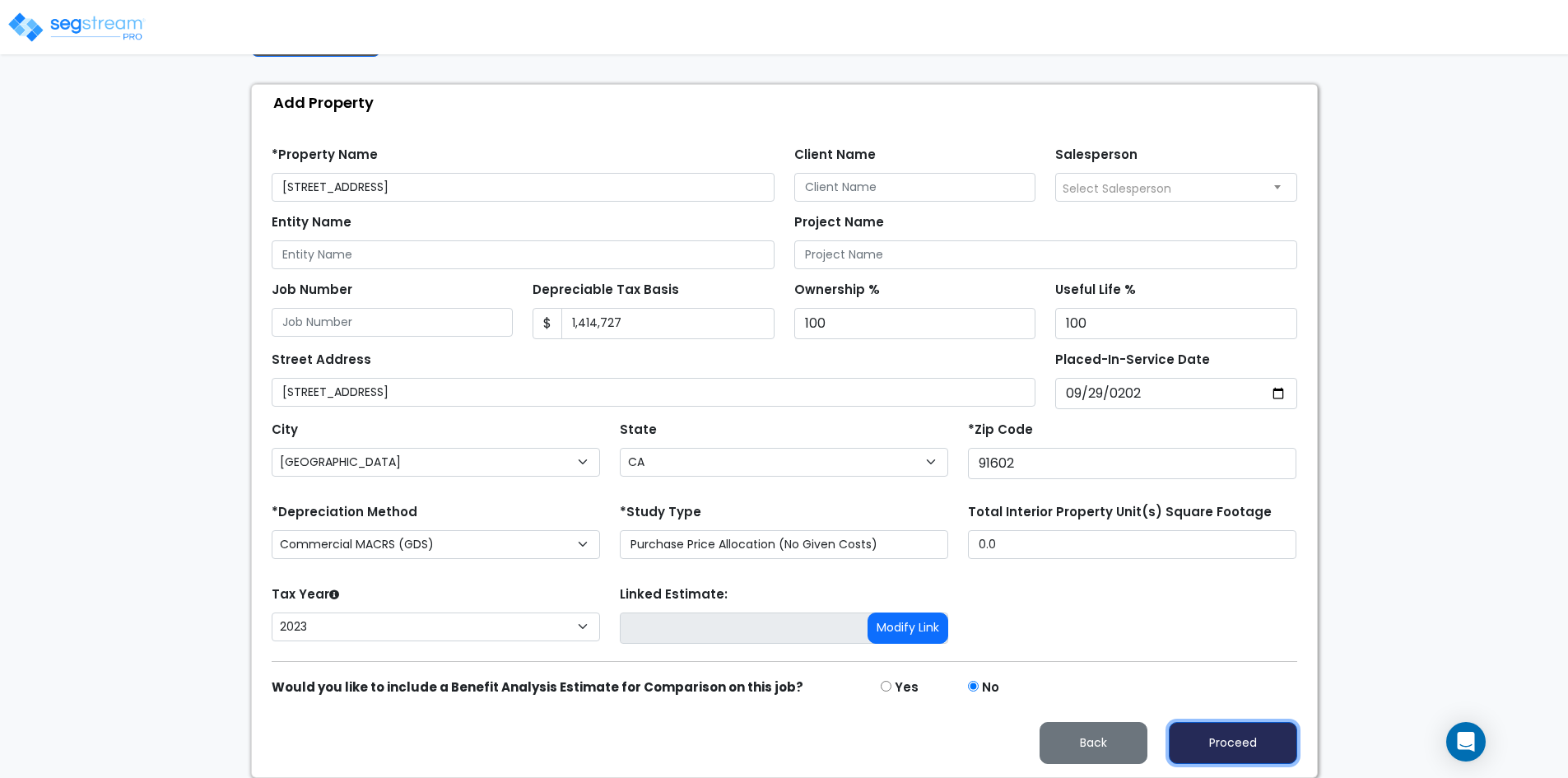
click at [1249, 738] on button "Proceed" at bounding box center [1233, 743] width 129 height 42
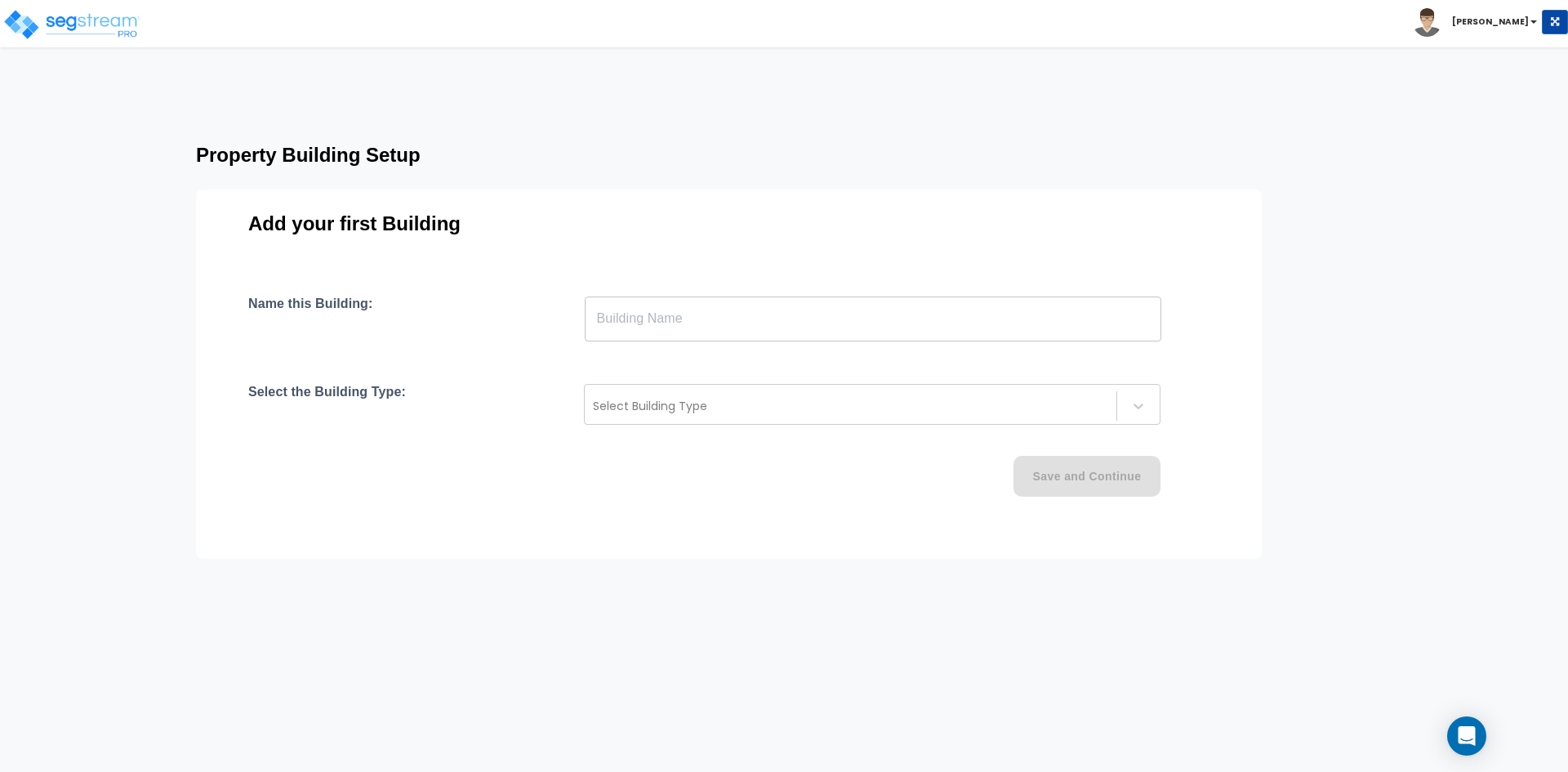
click at [638, 327] on input "text" at bounding box center [873, 319] width 577 height 46
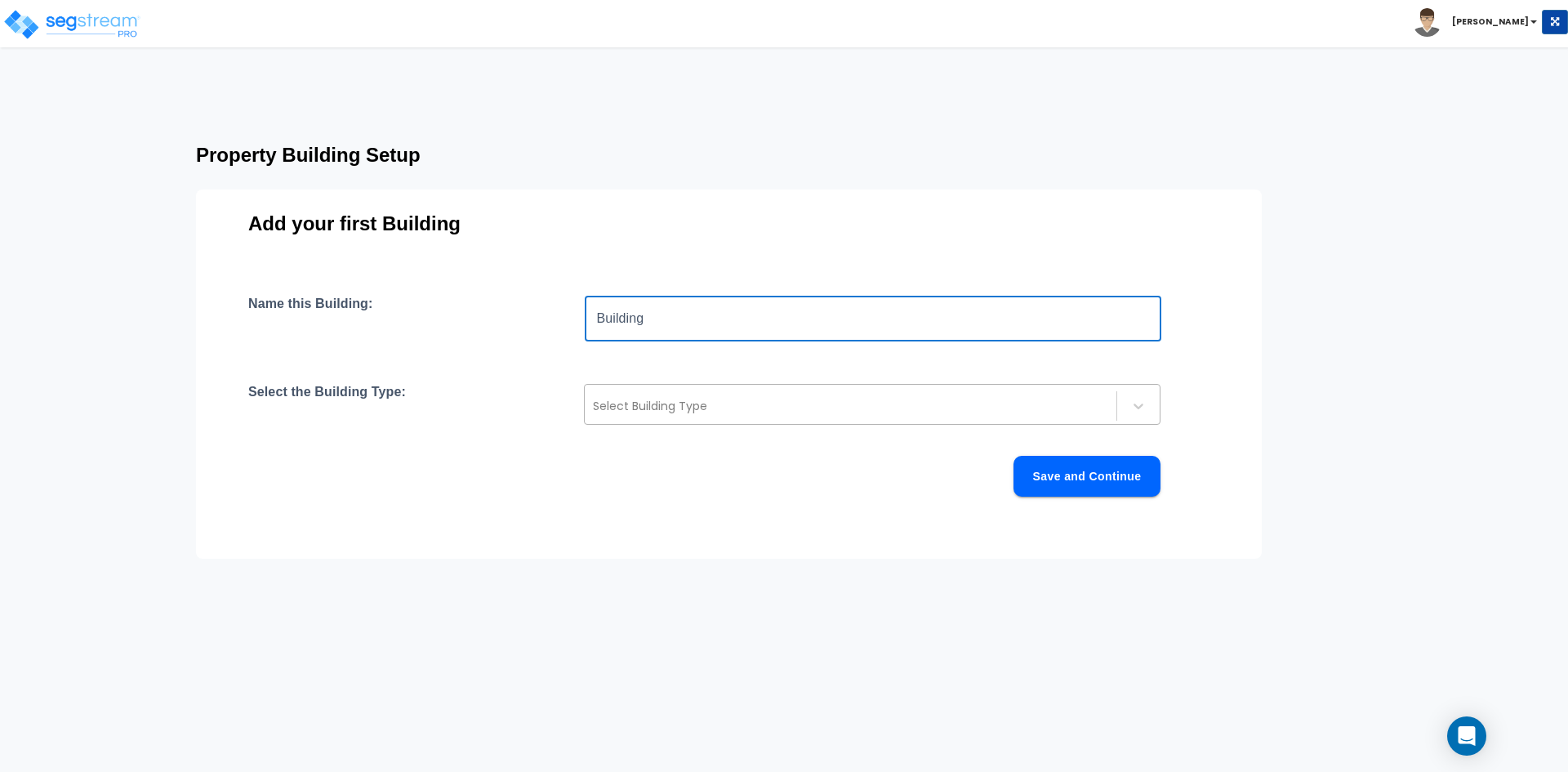
type input "Building"
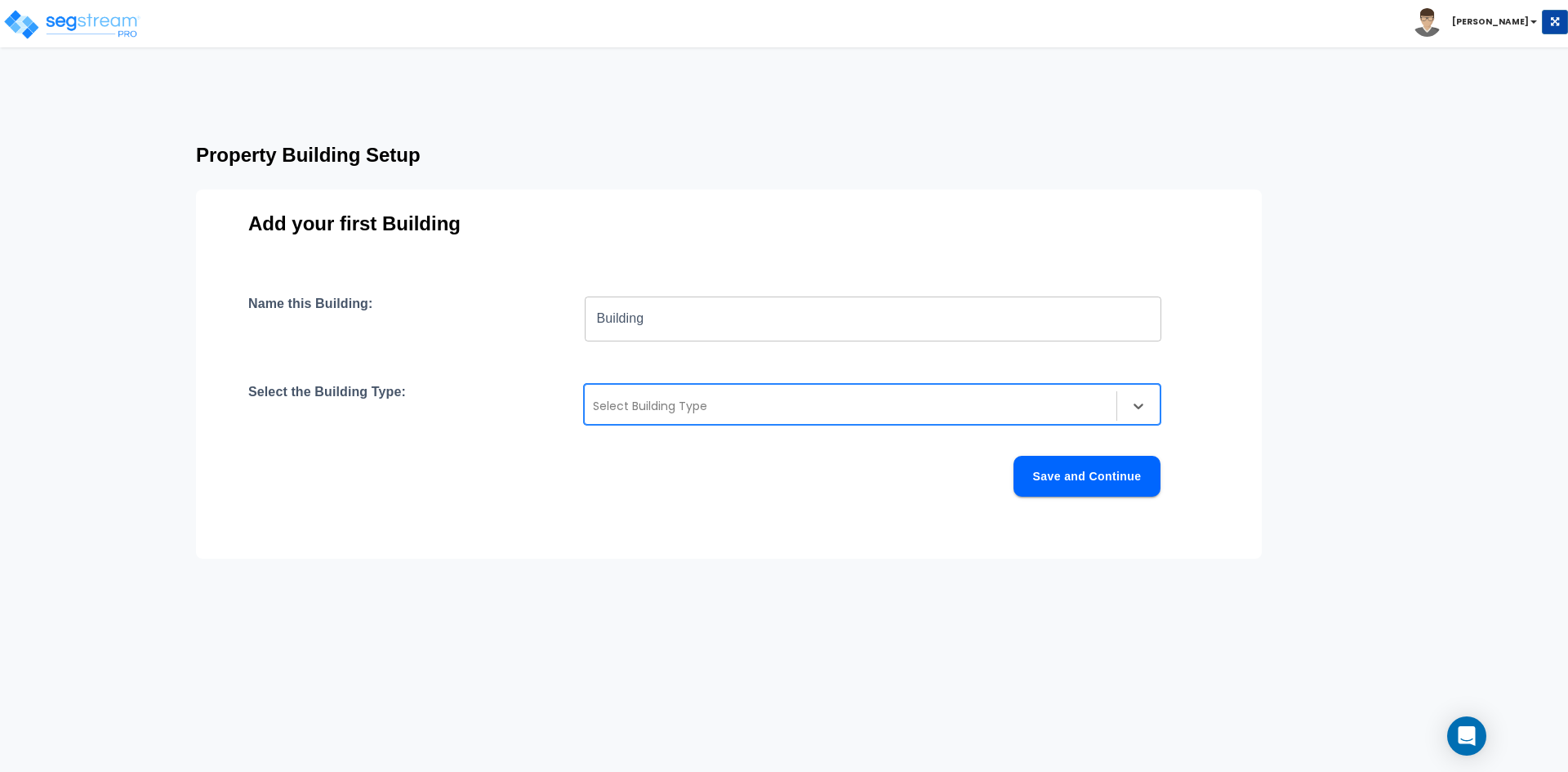
click at [662, 418] on div "Select Building Type" at bounding box center [850, 406] width 532 height 27
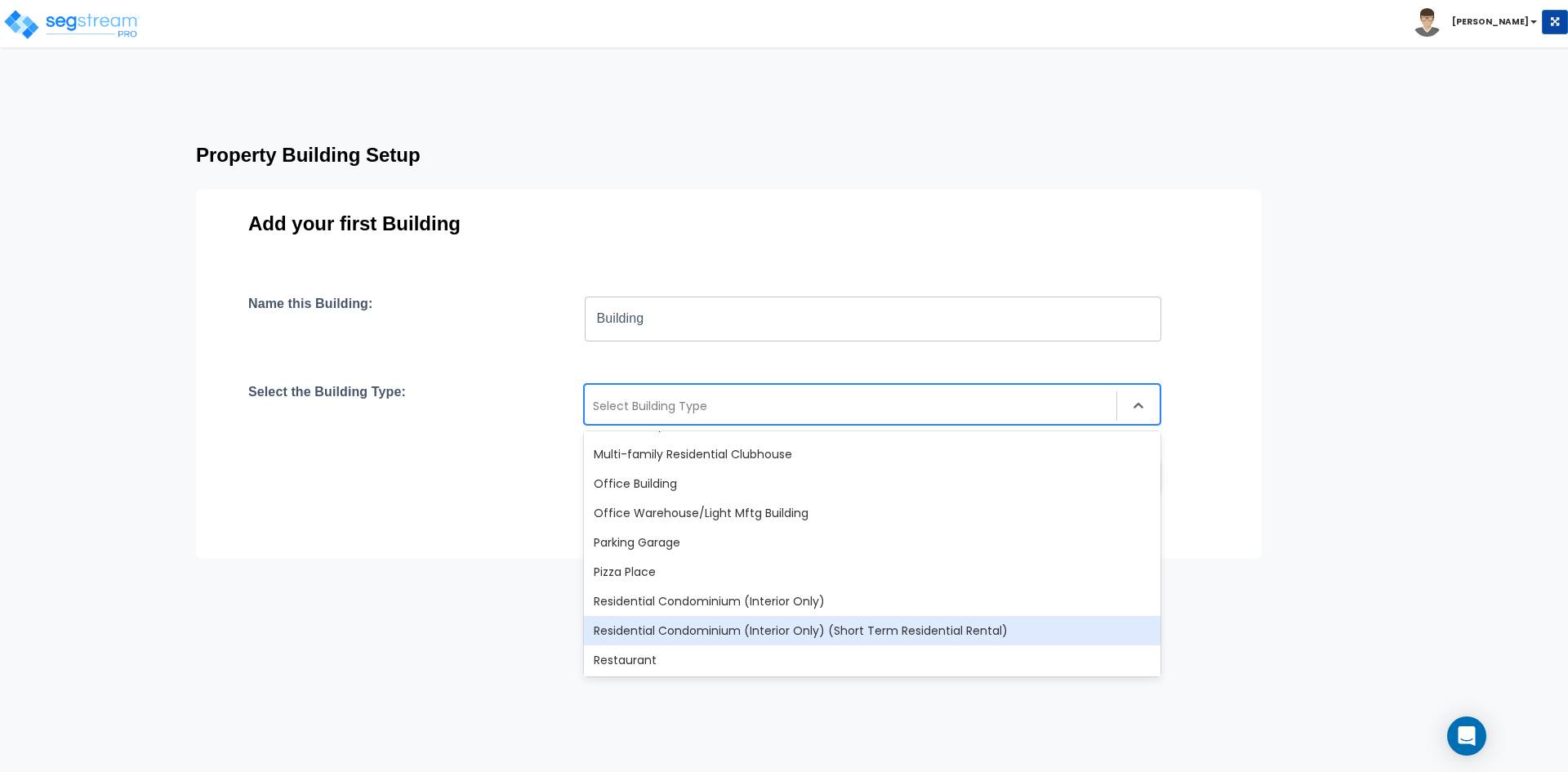
scroll to position [1030, 0]
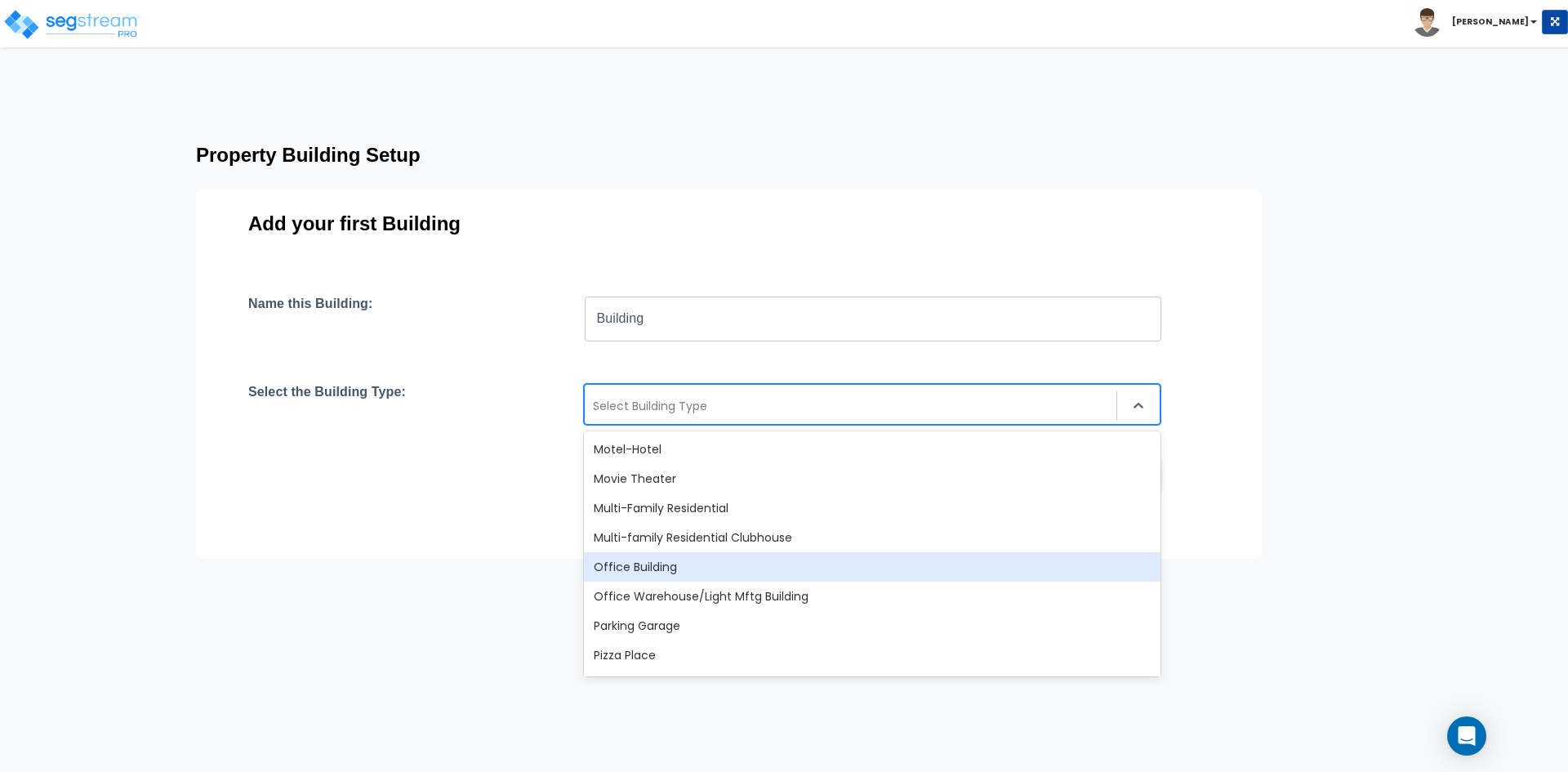
click at [847, 572] on div "Office Building" at bounding box center [872, 567] width 577 height 30
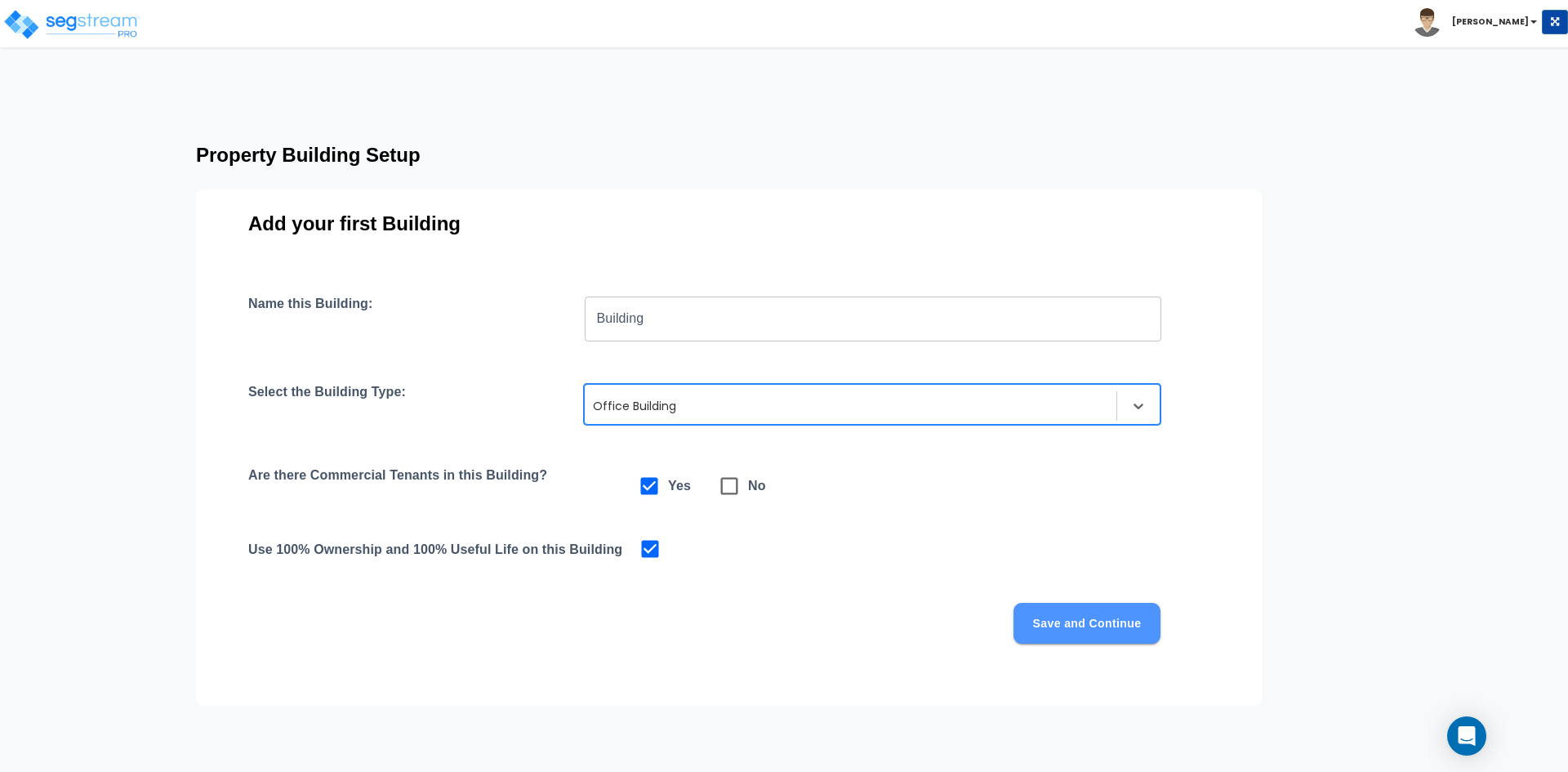
click at [1064, 622] on button "Save and Continue" at bounding box center [1087, 624] width 147 height 41
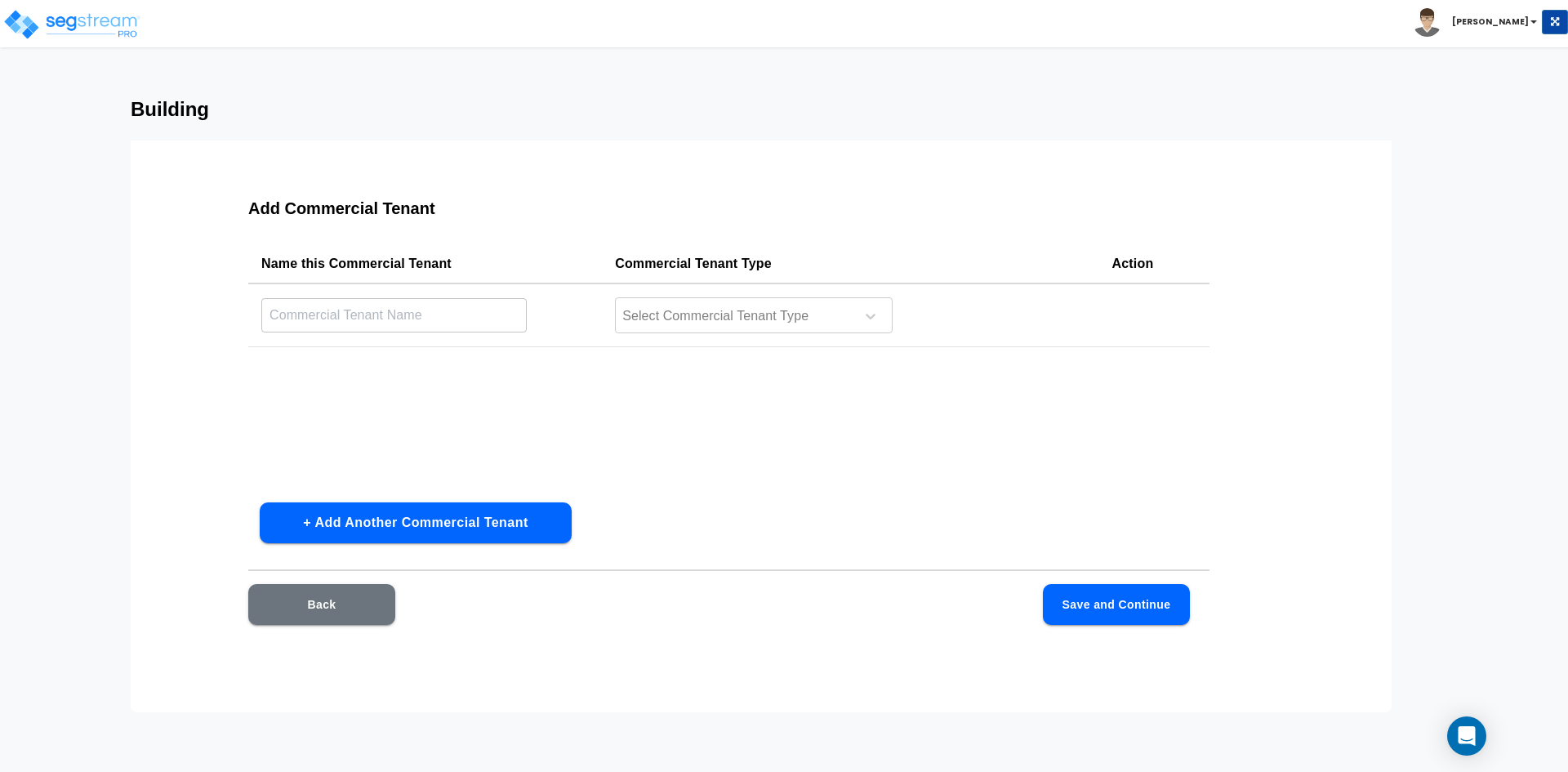
click at [322, 317] on input "text" at bounding box center [394, 315] width 265 height 35
click at [372, 311] on input "text" at bounding box center [394, 315] width 265 height 35
type input "Studio"
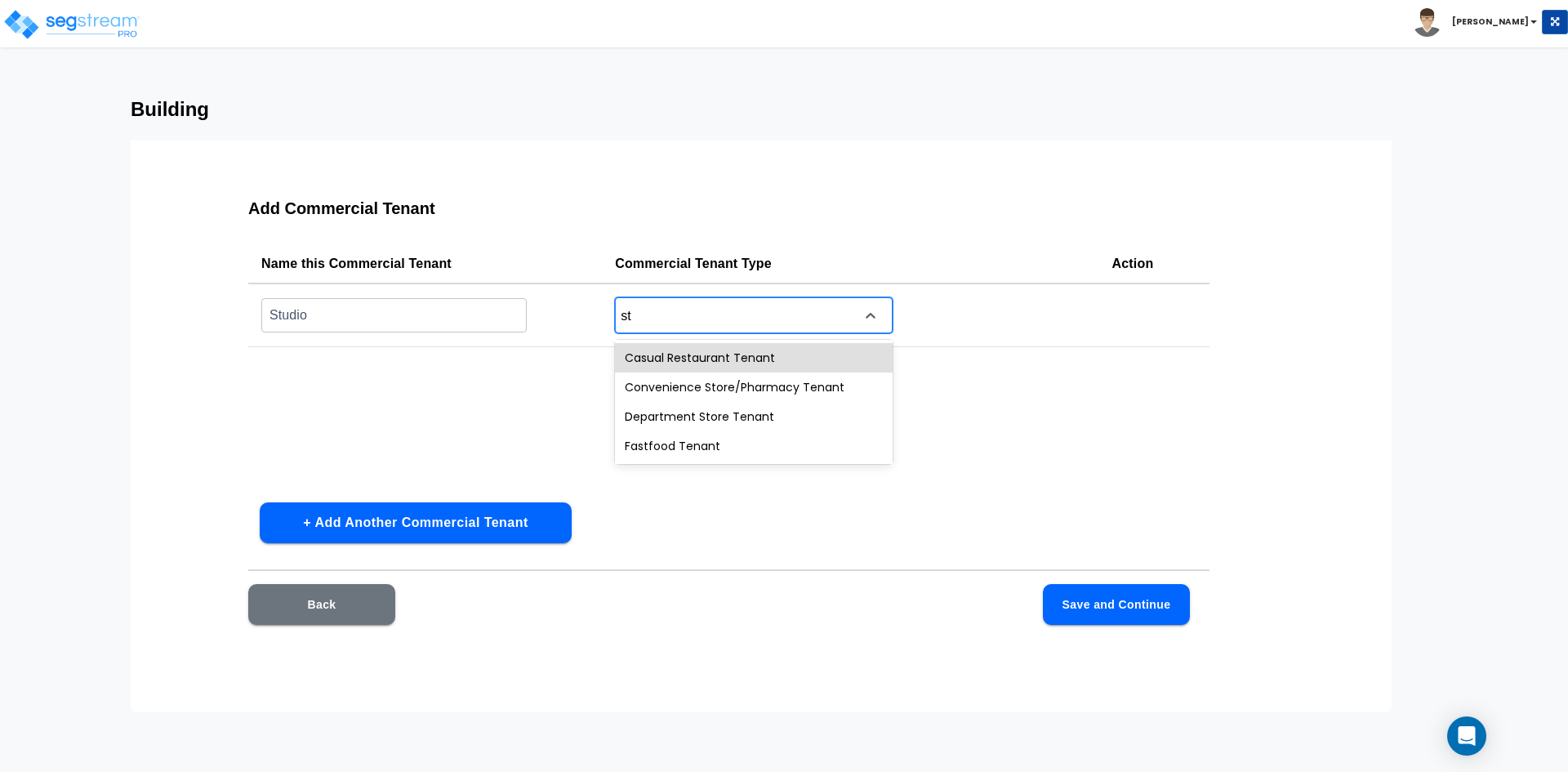
type input "s"
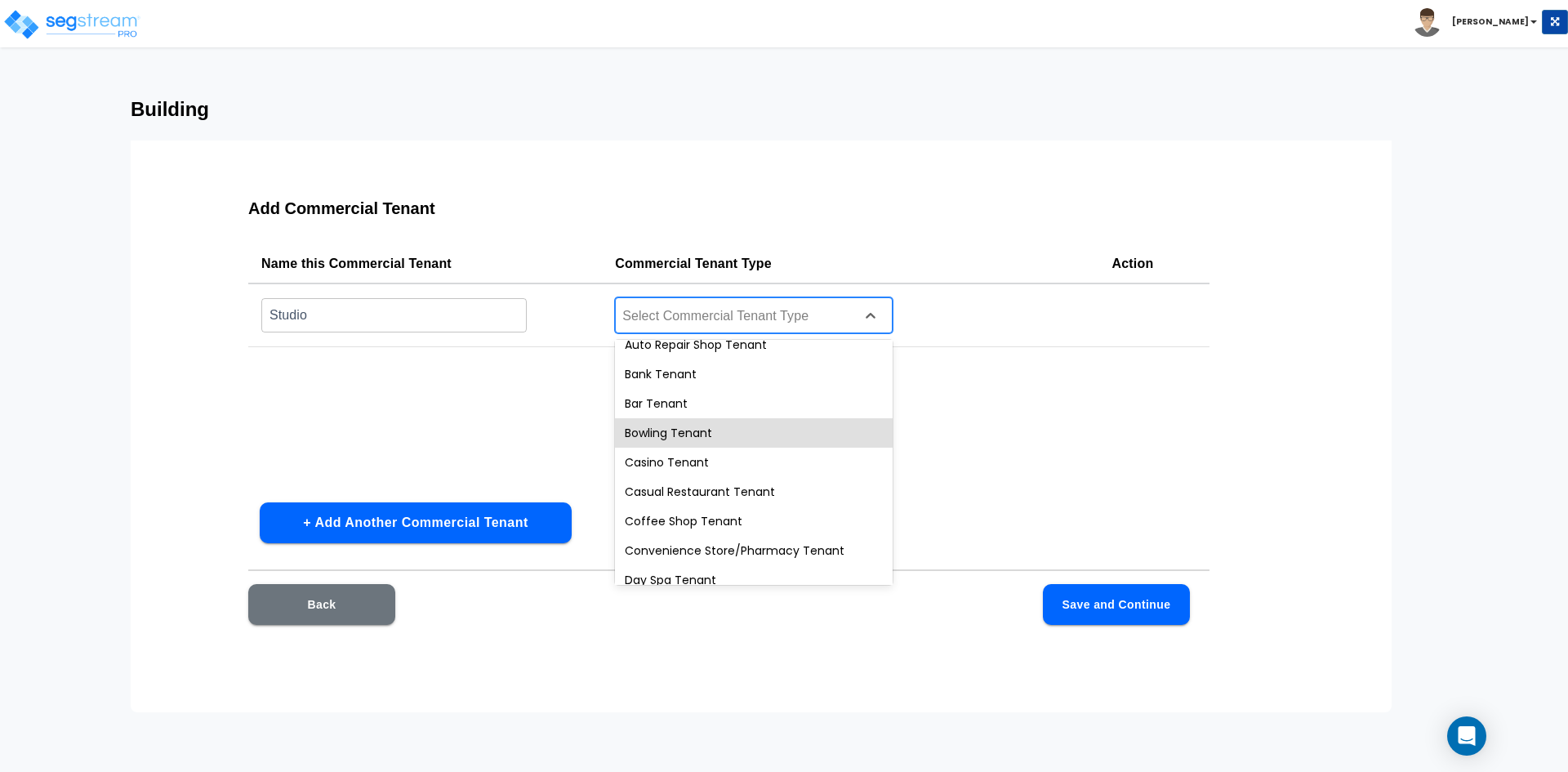
scroll to position [0, 0]
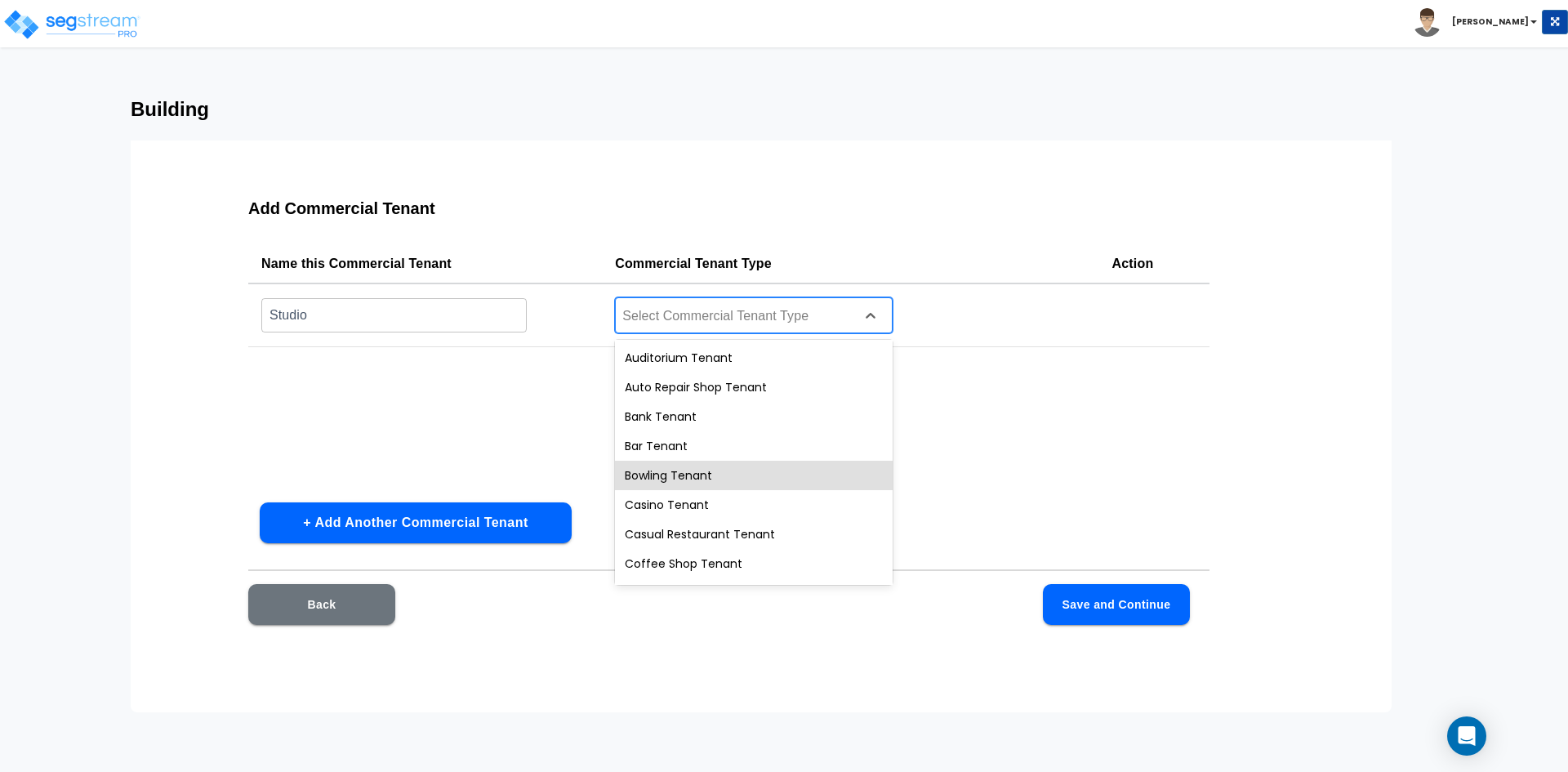
click at [350, 403] on div "Name this Commercial Tenant Commercial Tenant Type Action Studio ​ 29 results a…" at bounding box center [729, 366] width 961 height 245
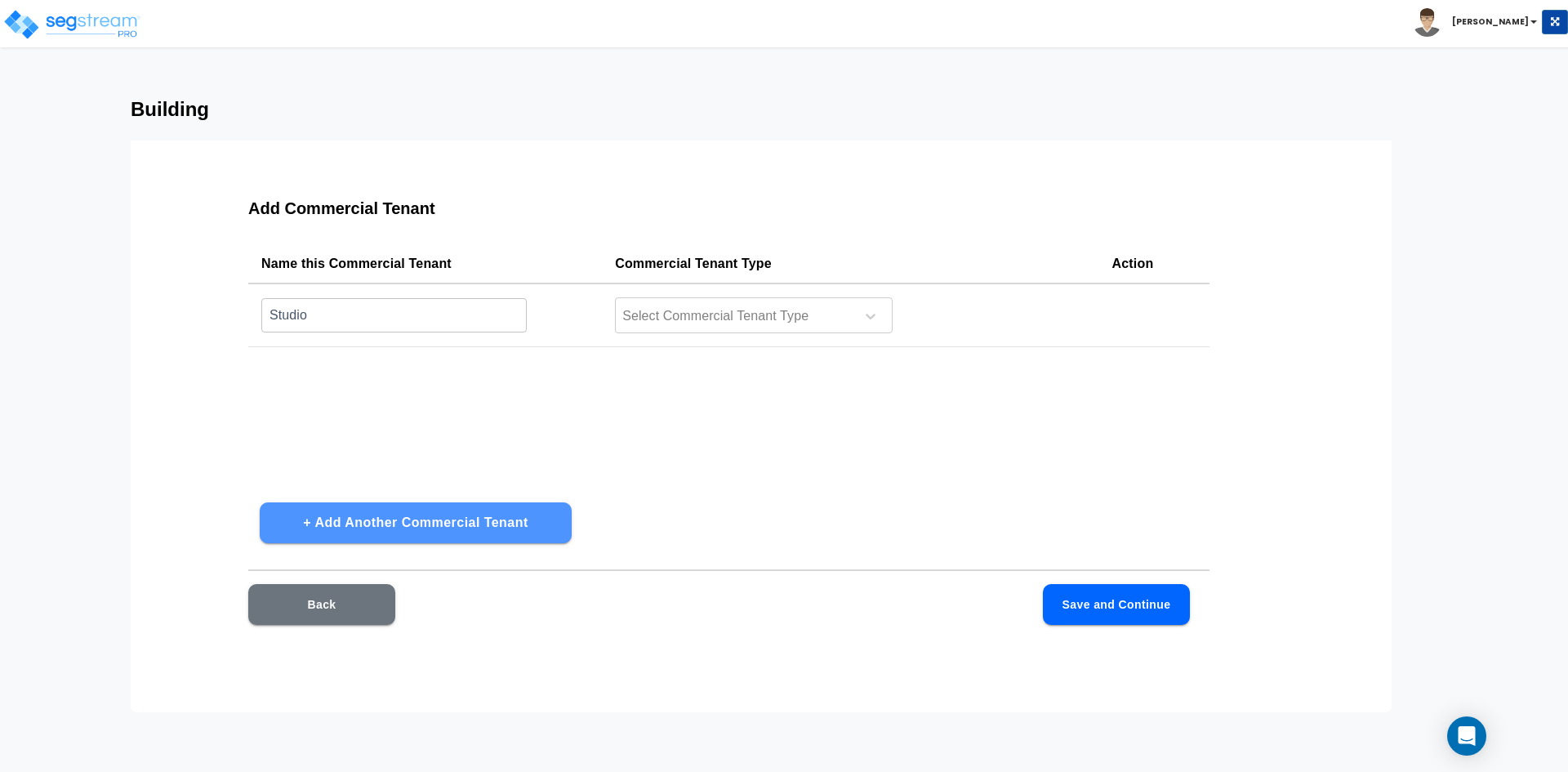
click at [401, 525] on button "+ Add Another Commercial Tenant" at bounding box center [415, 523] width 312 height 41
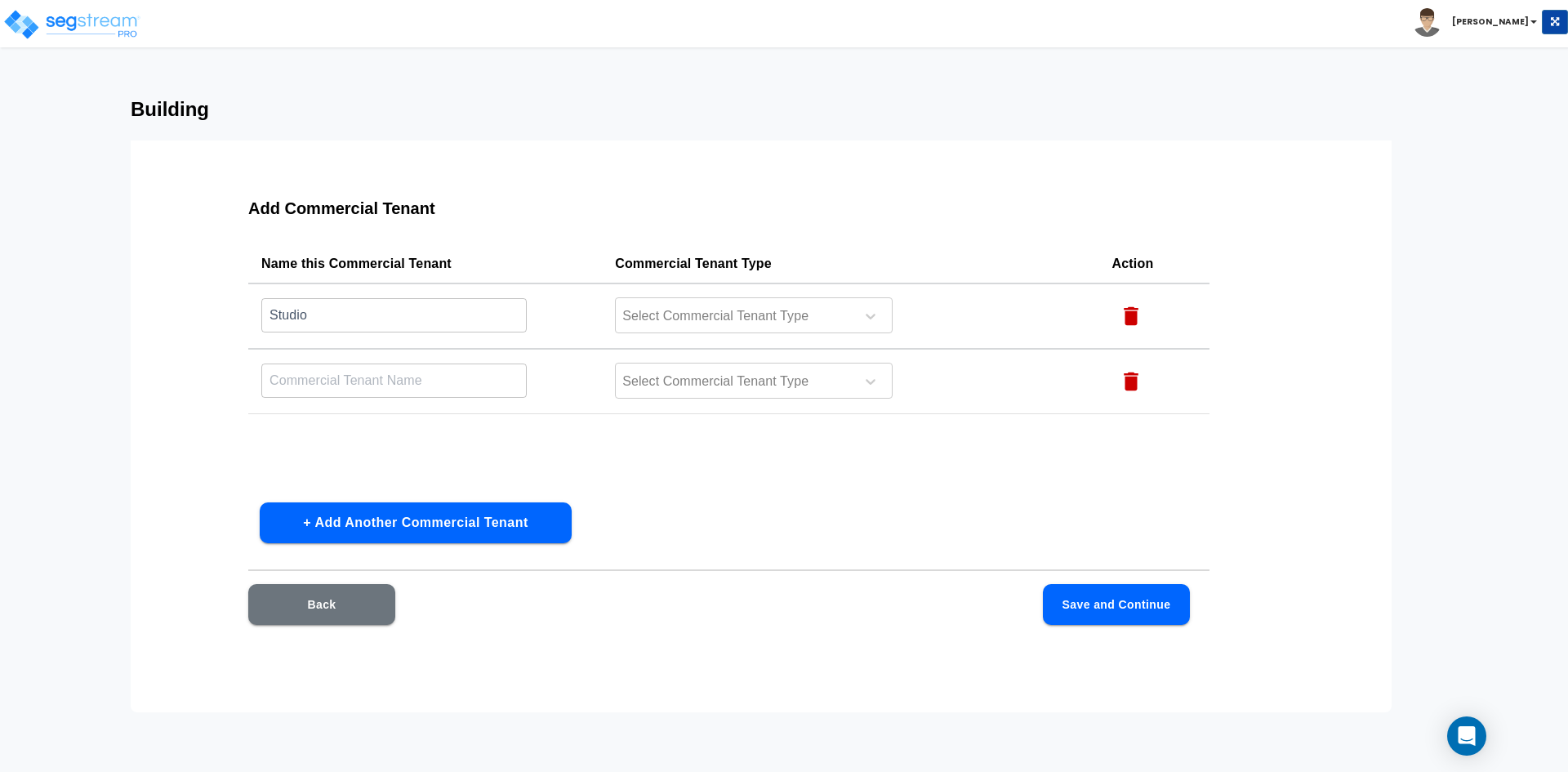
click at [340, 383] on input "text" at bounding box center [394, 381] width 265 height 35
type input "o"
type input "Office Suite"
click at [387, 322] on input "Studio" at bounding box center [394, 315] width 265 height 35
type input "Studio Suite"
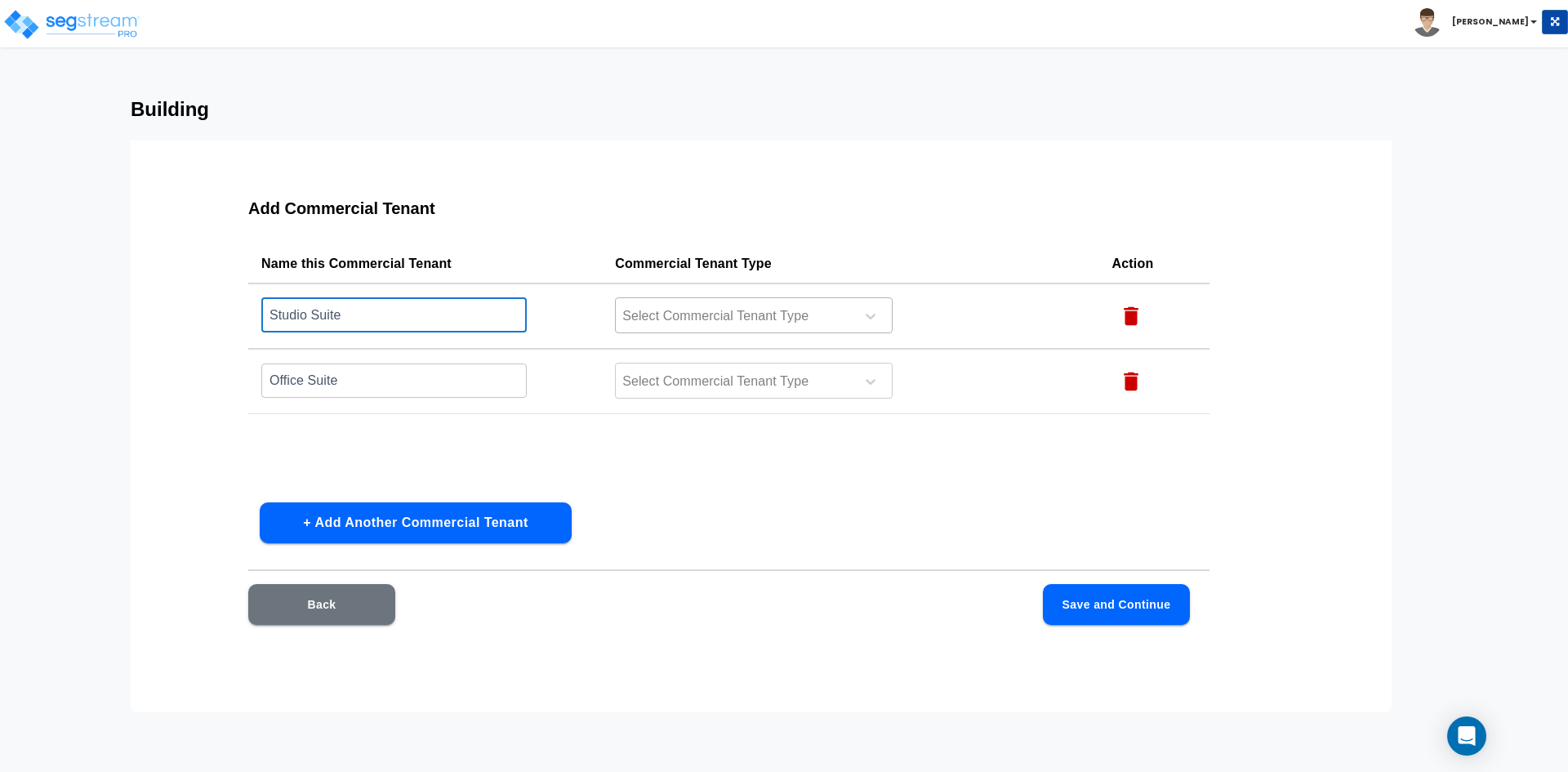
click at [887, 315] on div at bounding box center [870, 316] width 42 height 42
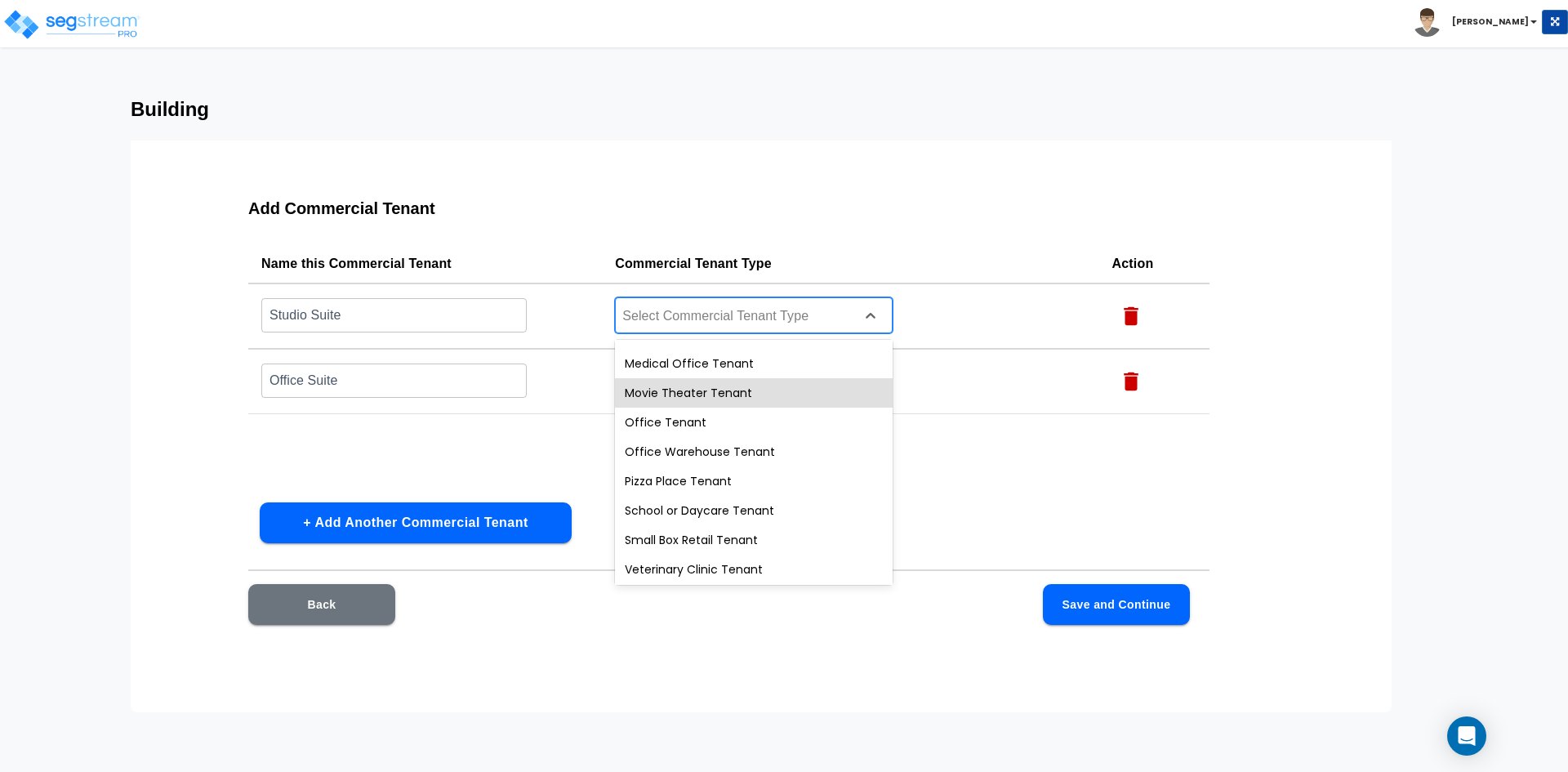
scroll to position [615, 0]
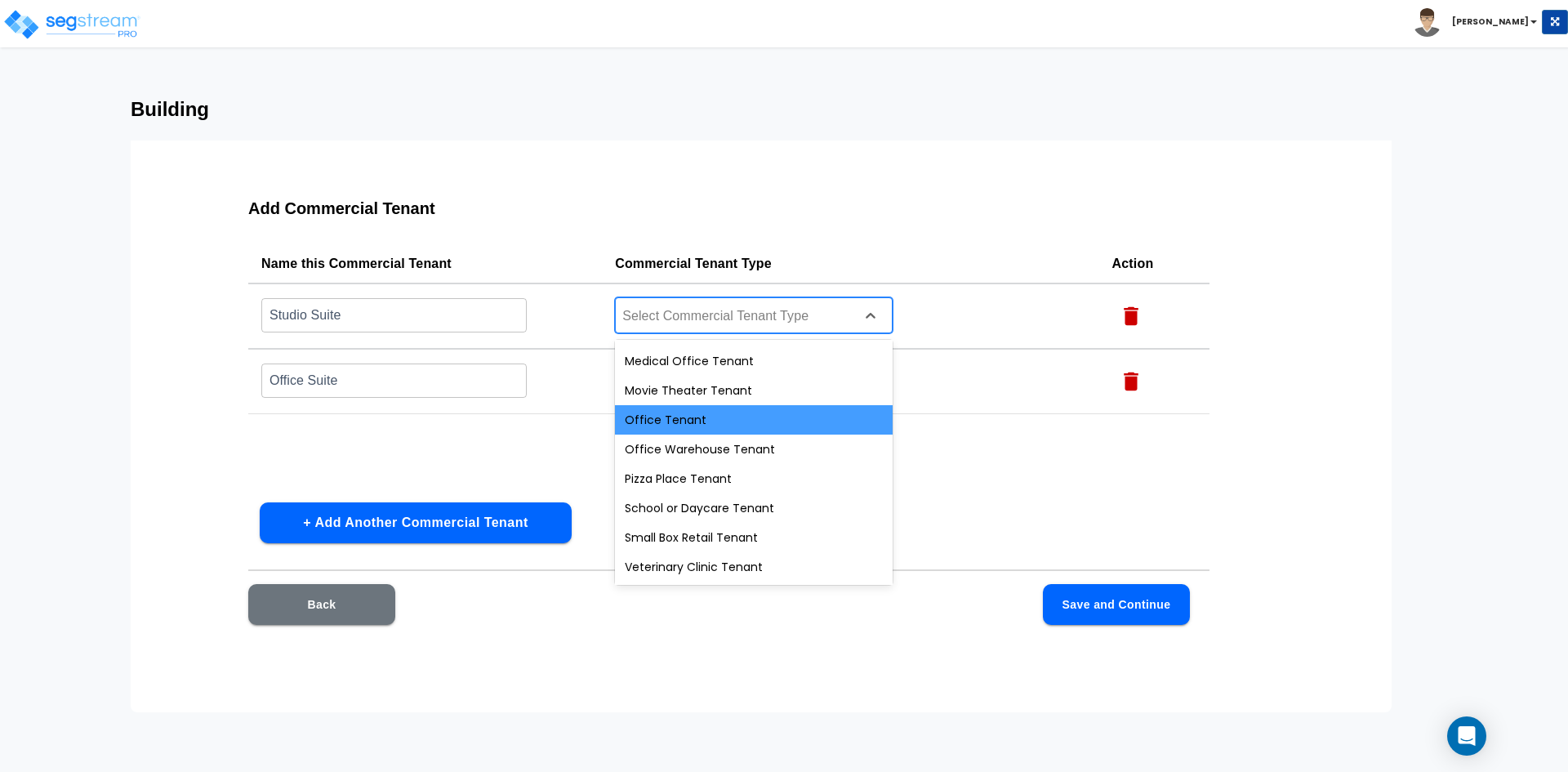
click at [679, 424] on div "Office Tenant" at bounding box center [754, 420] width 278 height 30
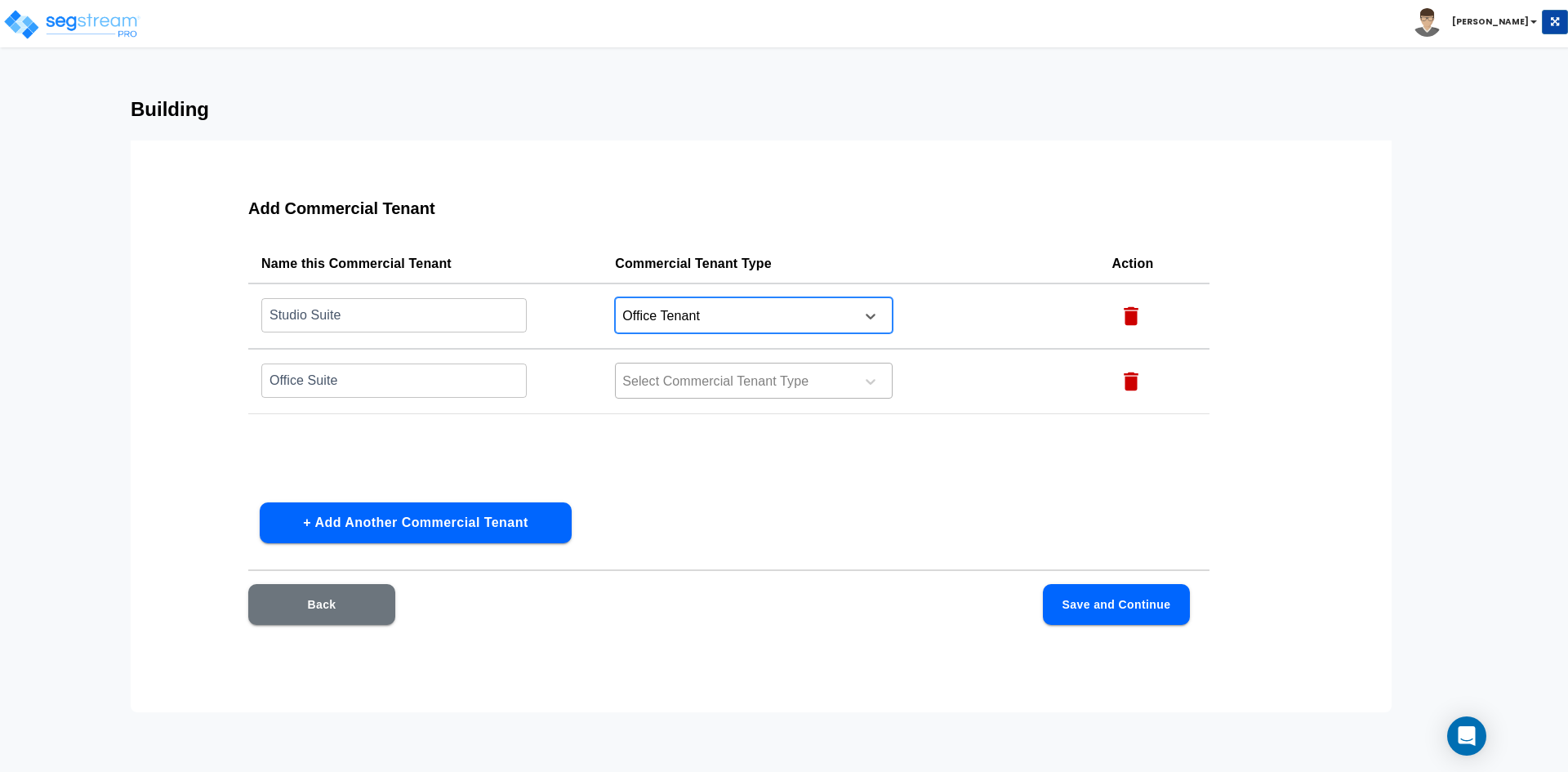
click at [674, 372] on div at bounding box center [733, 382] width 224 height 22
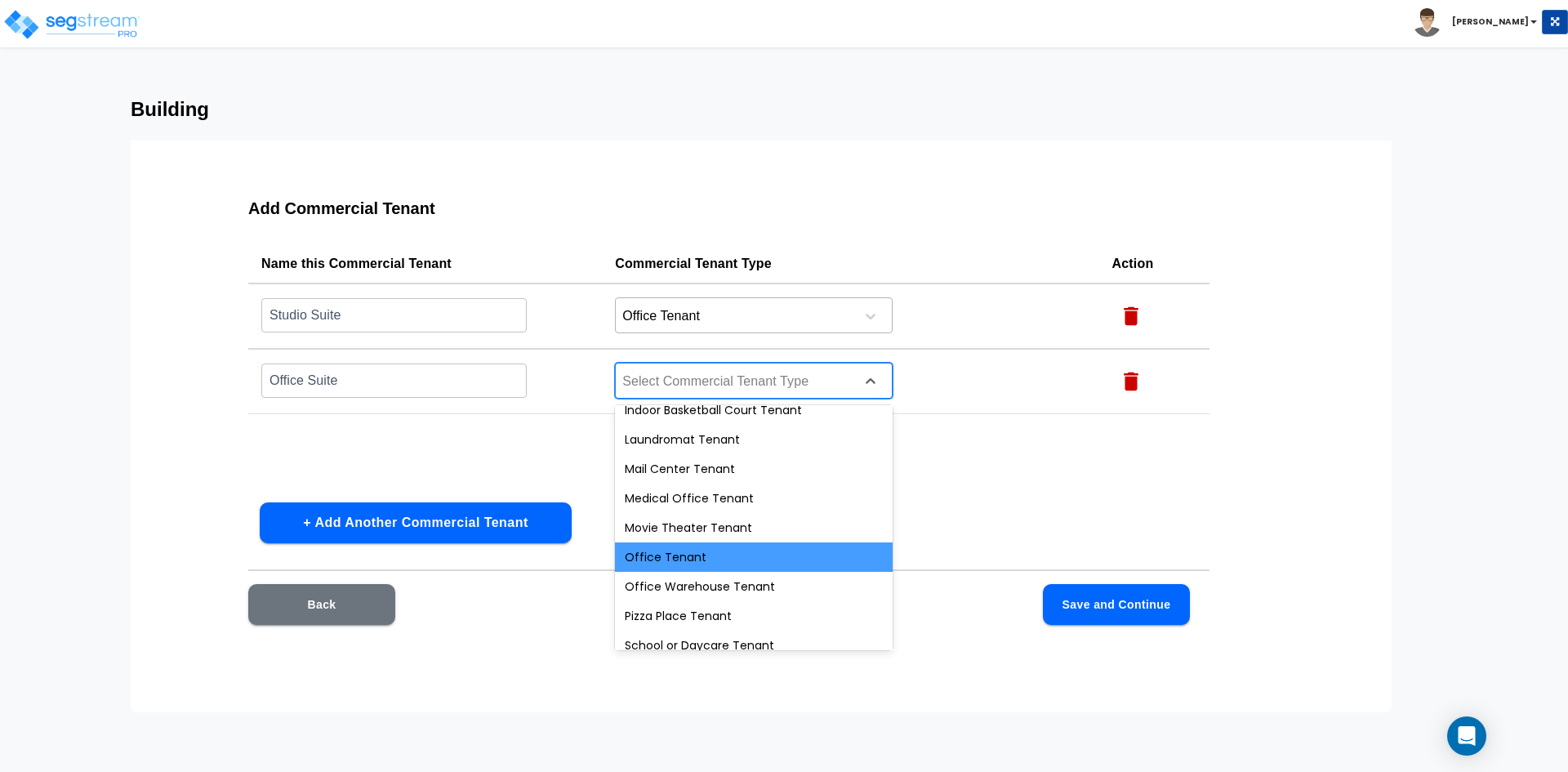
scroll to position [572, 0]
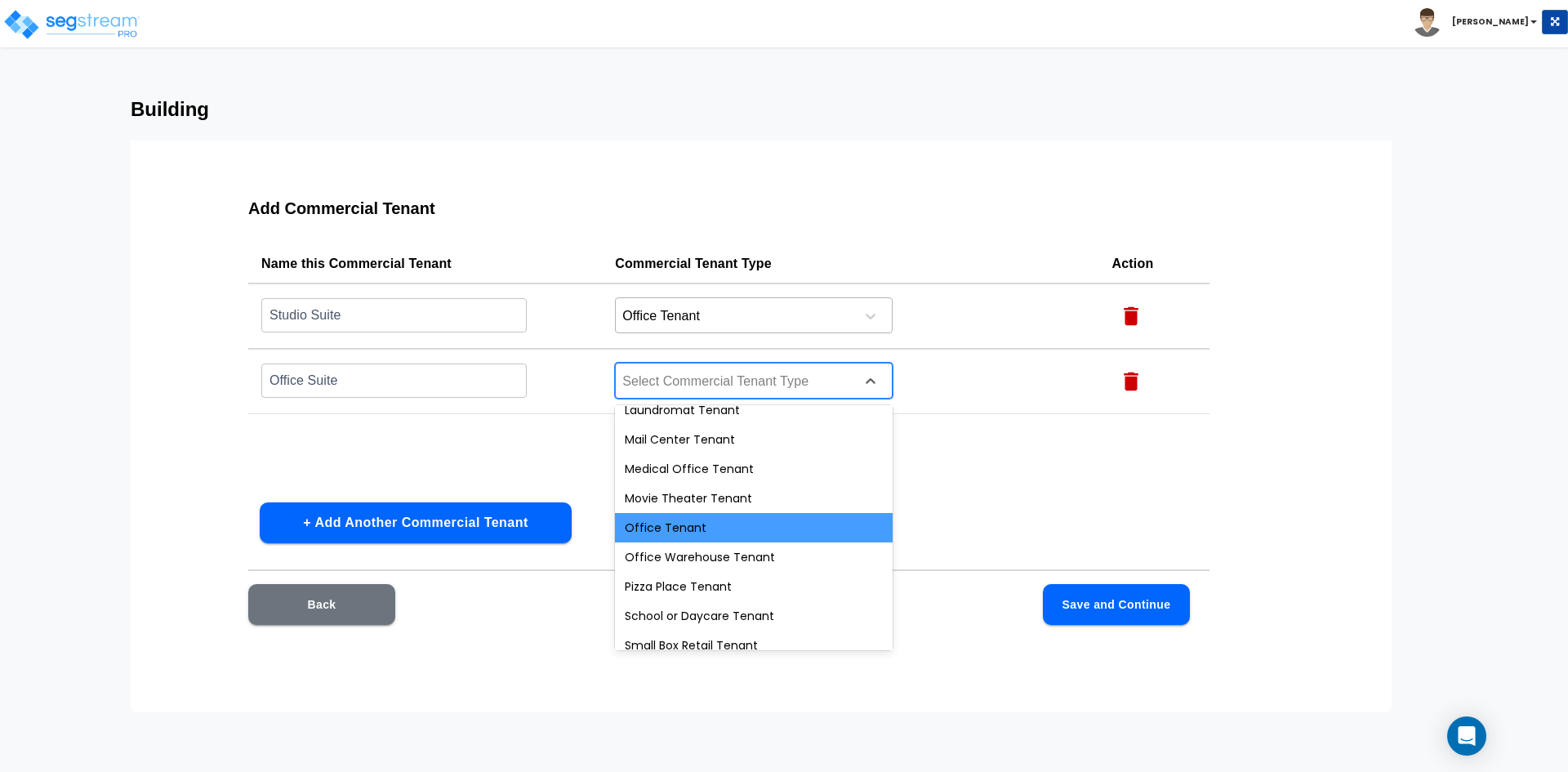
click at [781, 532] on div "Office Tenant" at bounding box center [754, 528] width 278 height 30
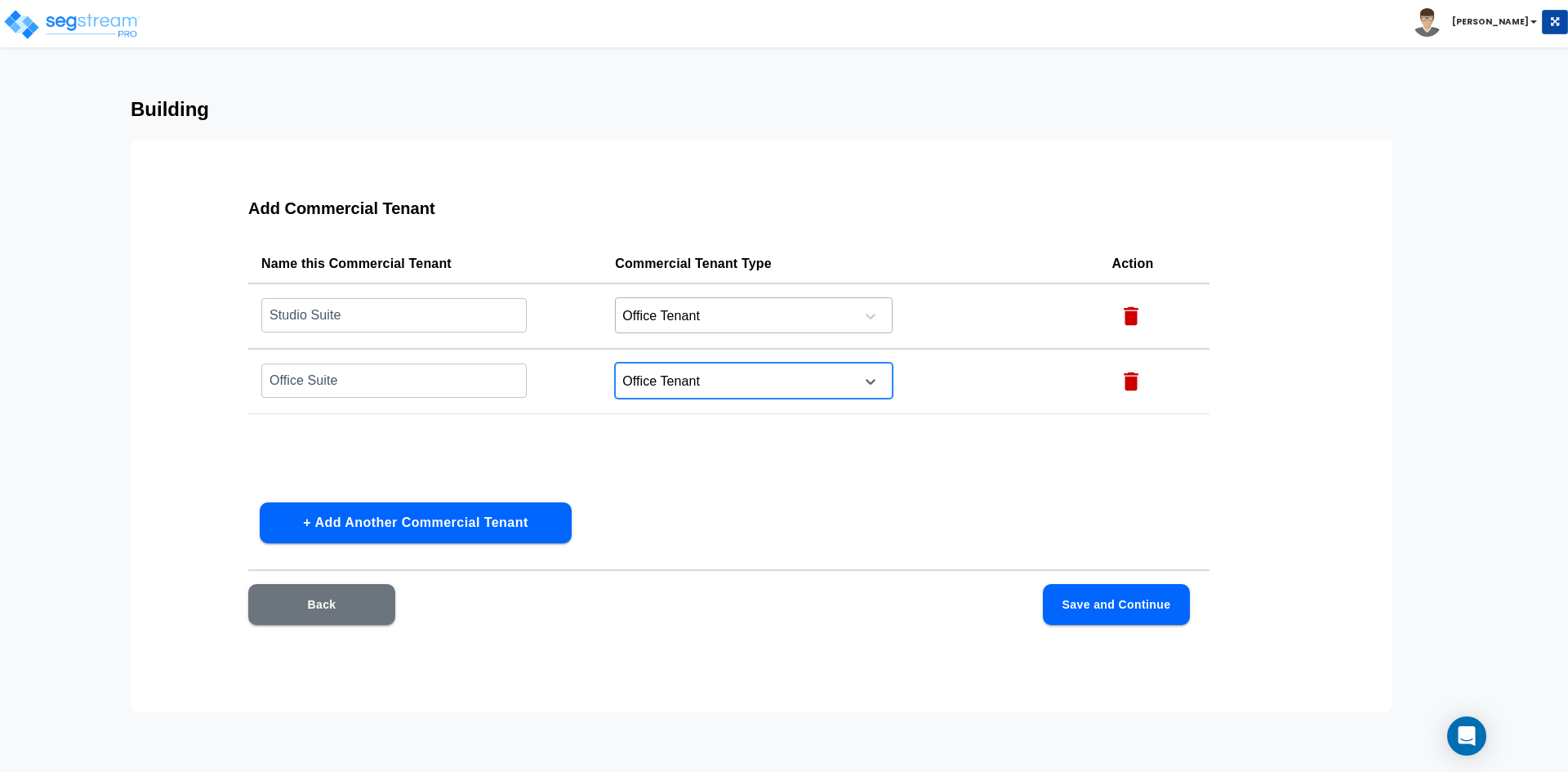
click at [1109, 602] on button "Save and Continue" at bounding box center [1117, 605] width 147 height 41
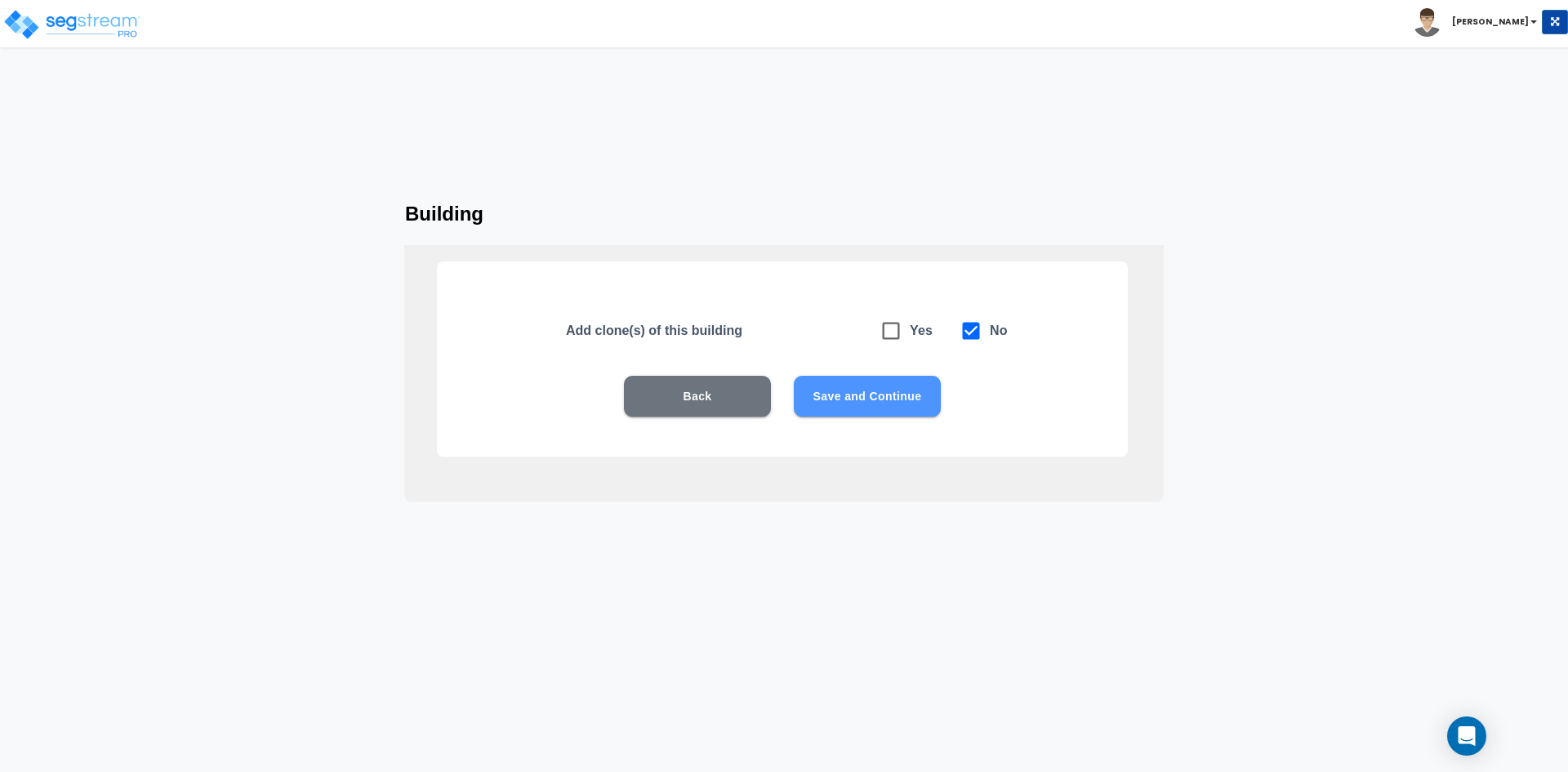
click at [893, 403] on button "Save and Continue" at bounding box center [868, 396] width 147 height 41
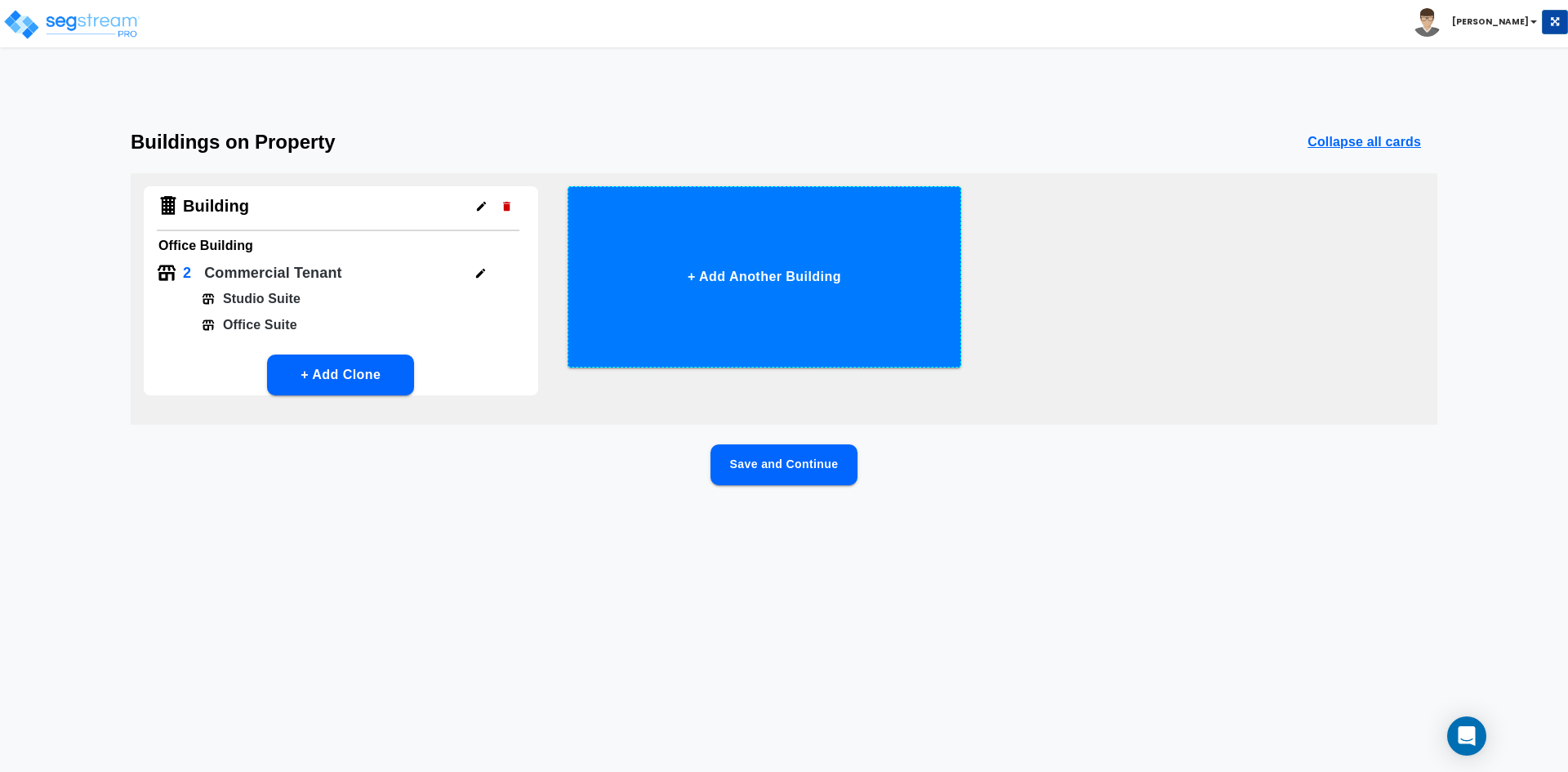
click at [771, 276] on button "+ Add Another Building" at bounding box center [765, 276] width 394 height 181
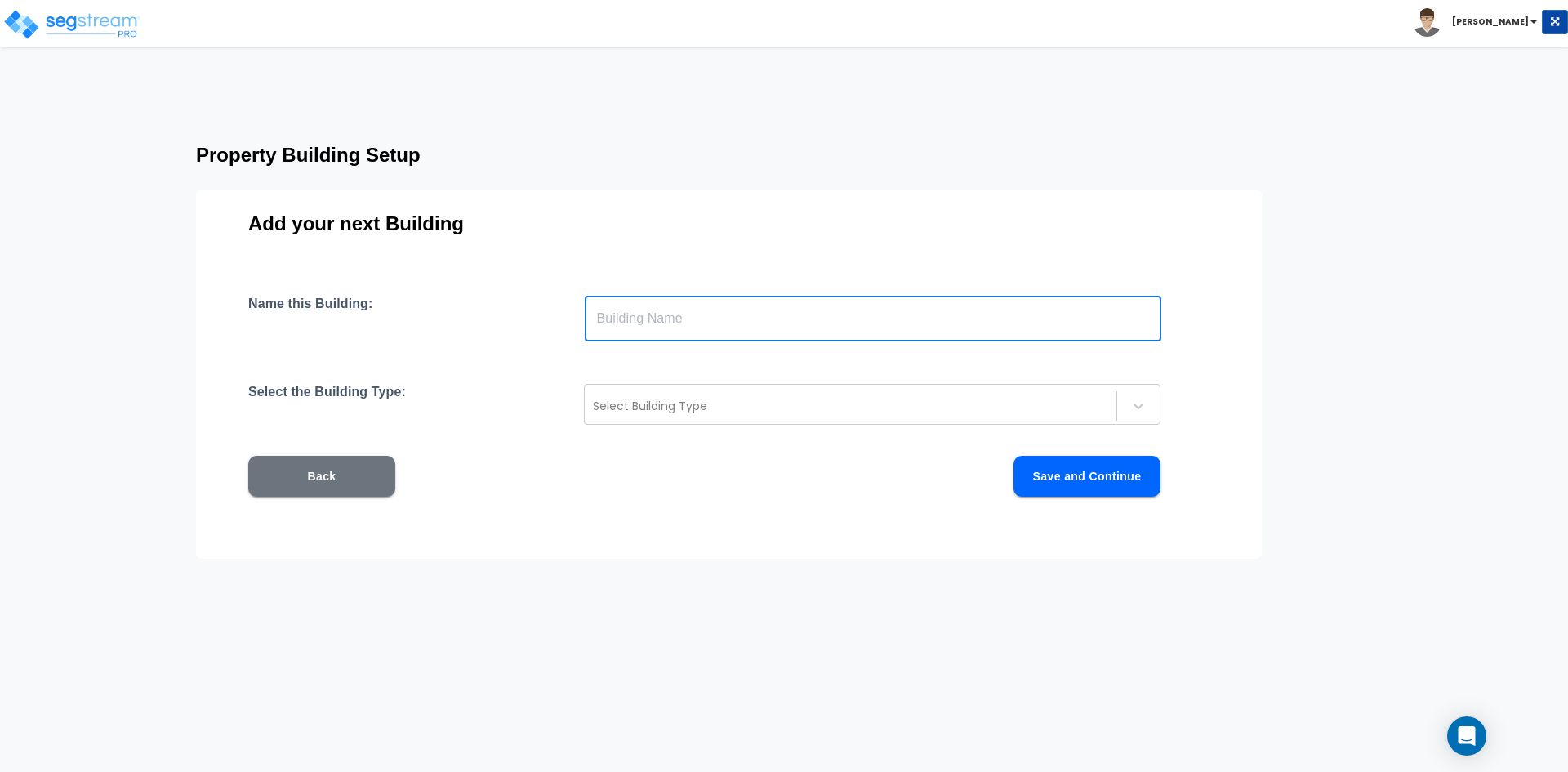
click at [732, 320] on input "text" at bounding box center [873, 319] width 577 height 46
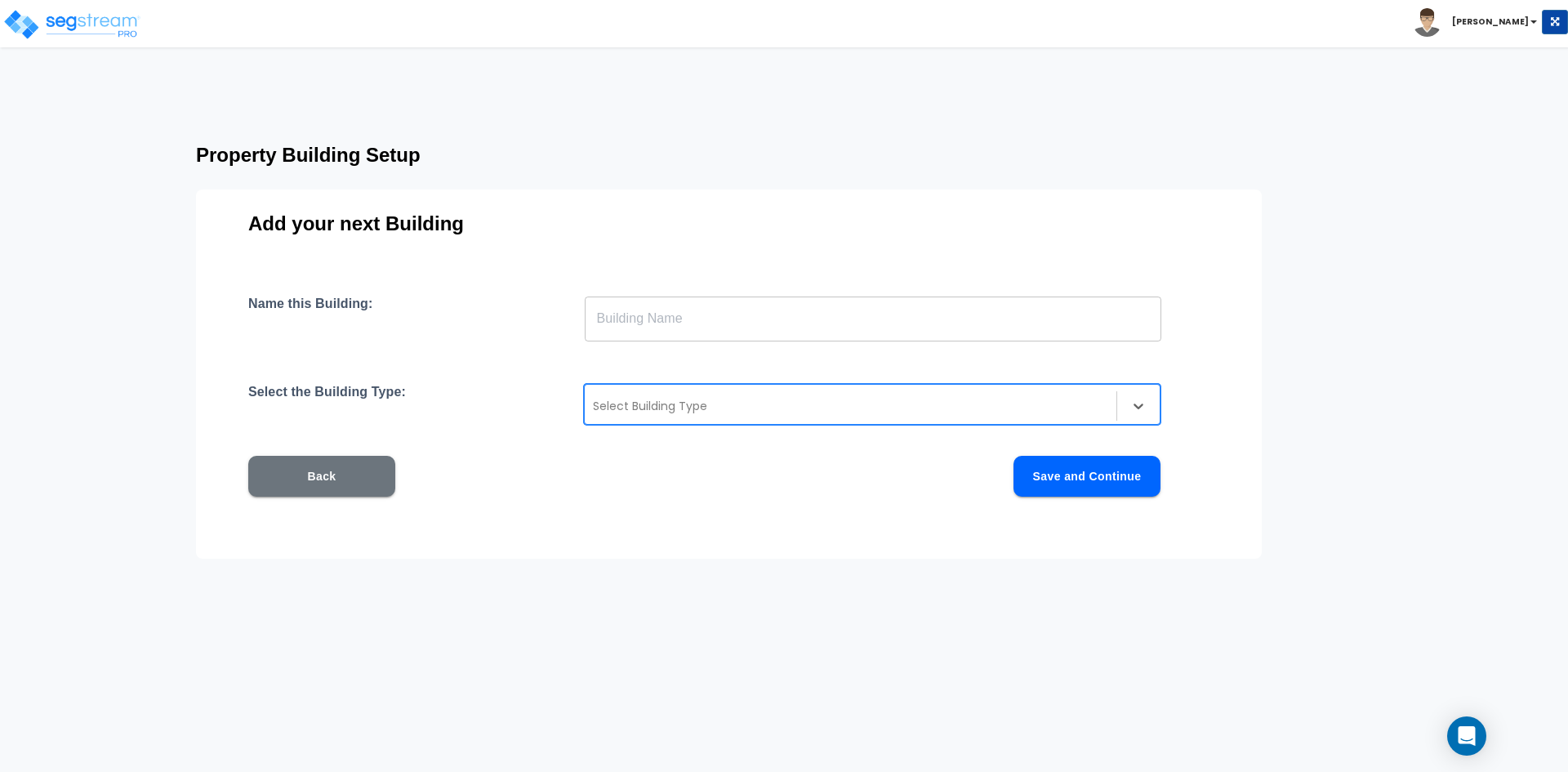
click at [691, 398] on div at bounding box center [850, 406] width 515 height 20
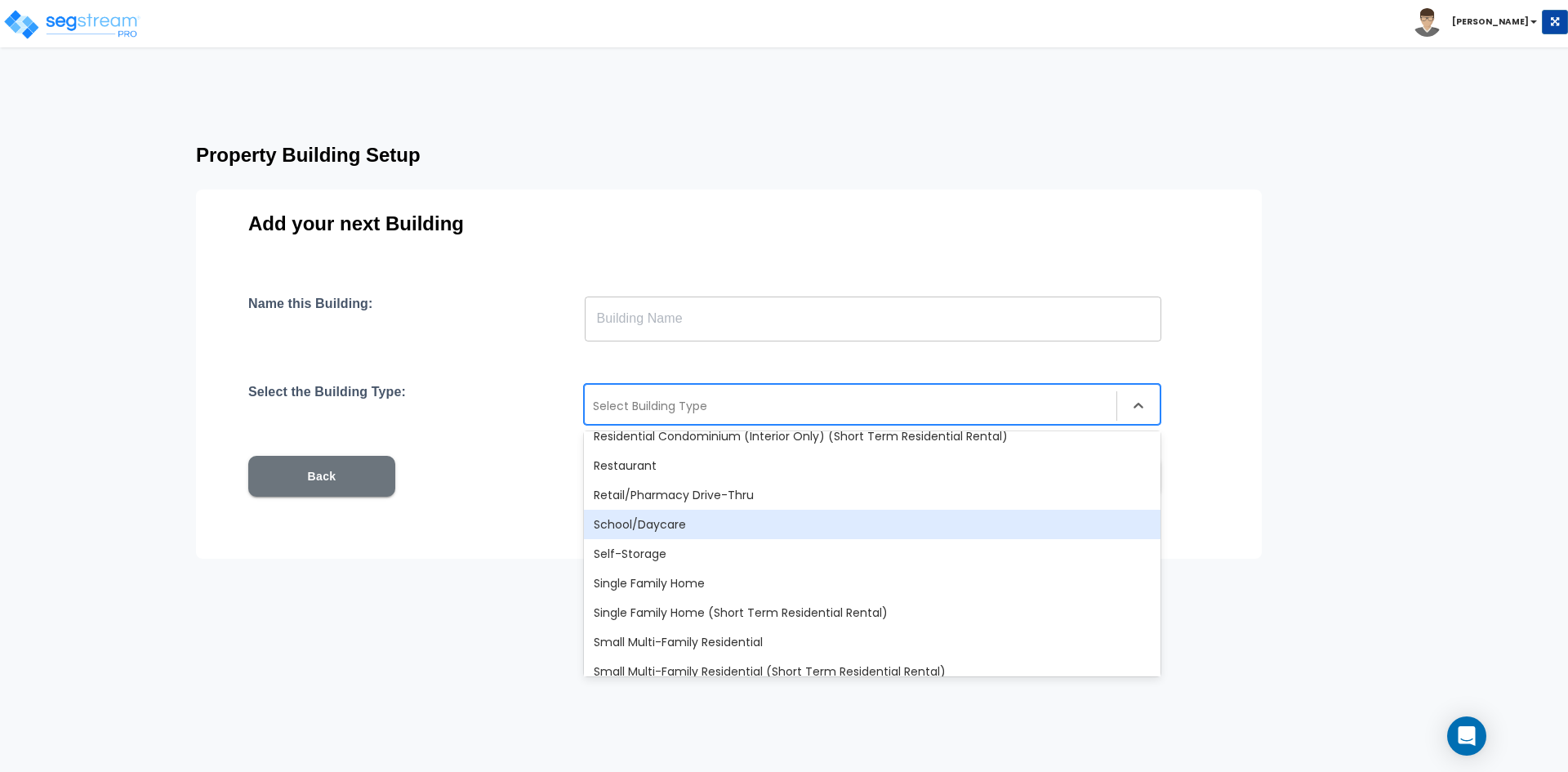
scroll to position [1438, 0]
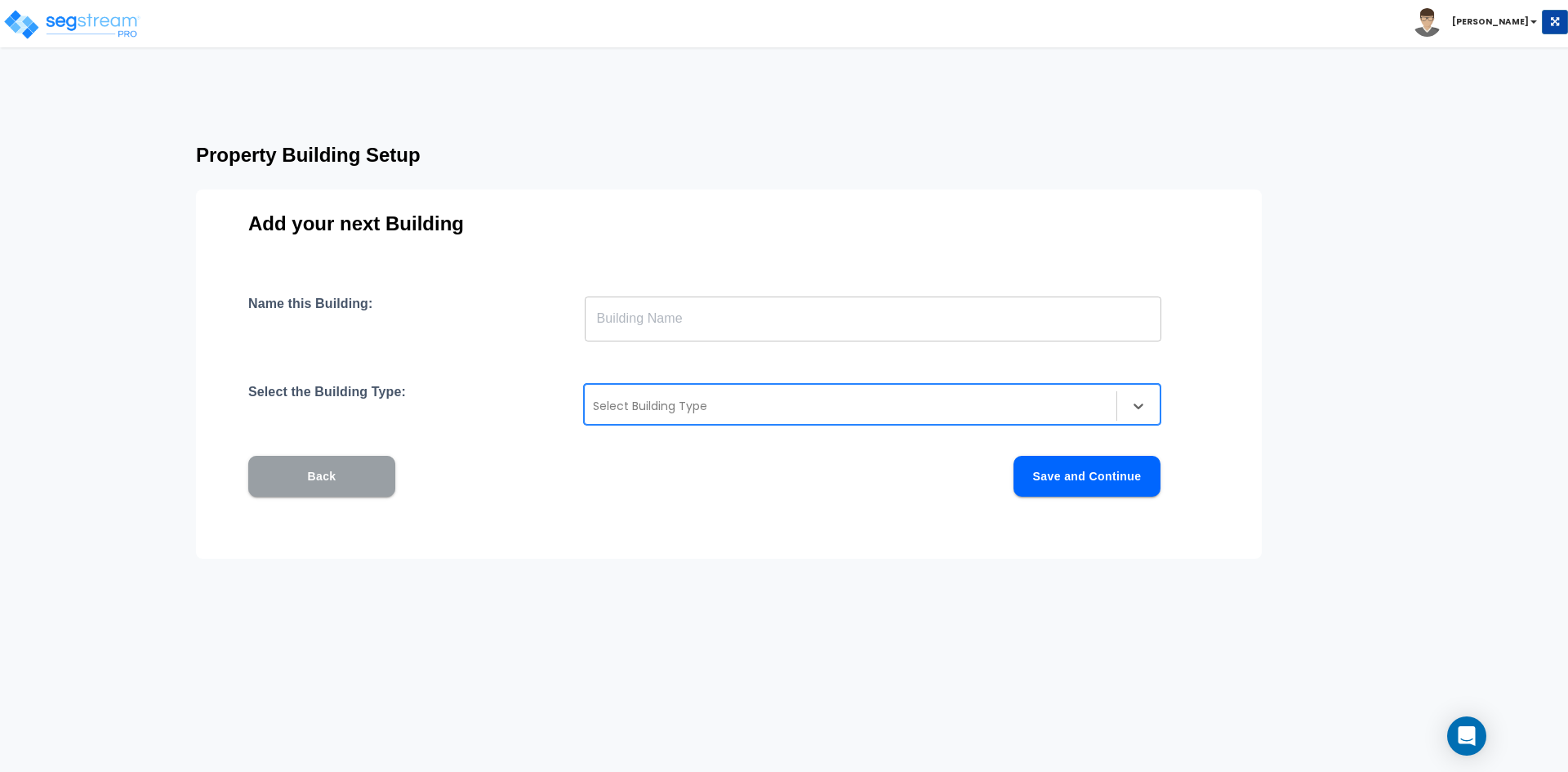
click at [317, 493] on button "Back" at bounding box center [322, 477] width 147 height 41
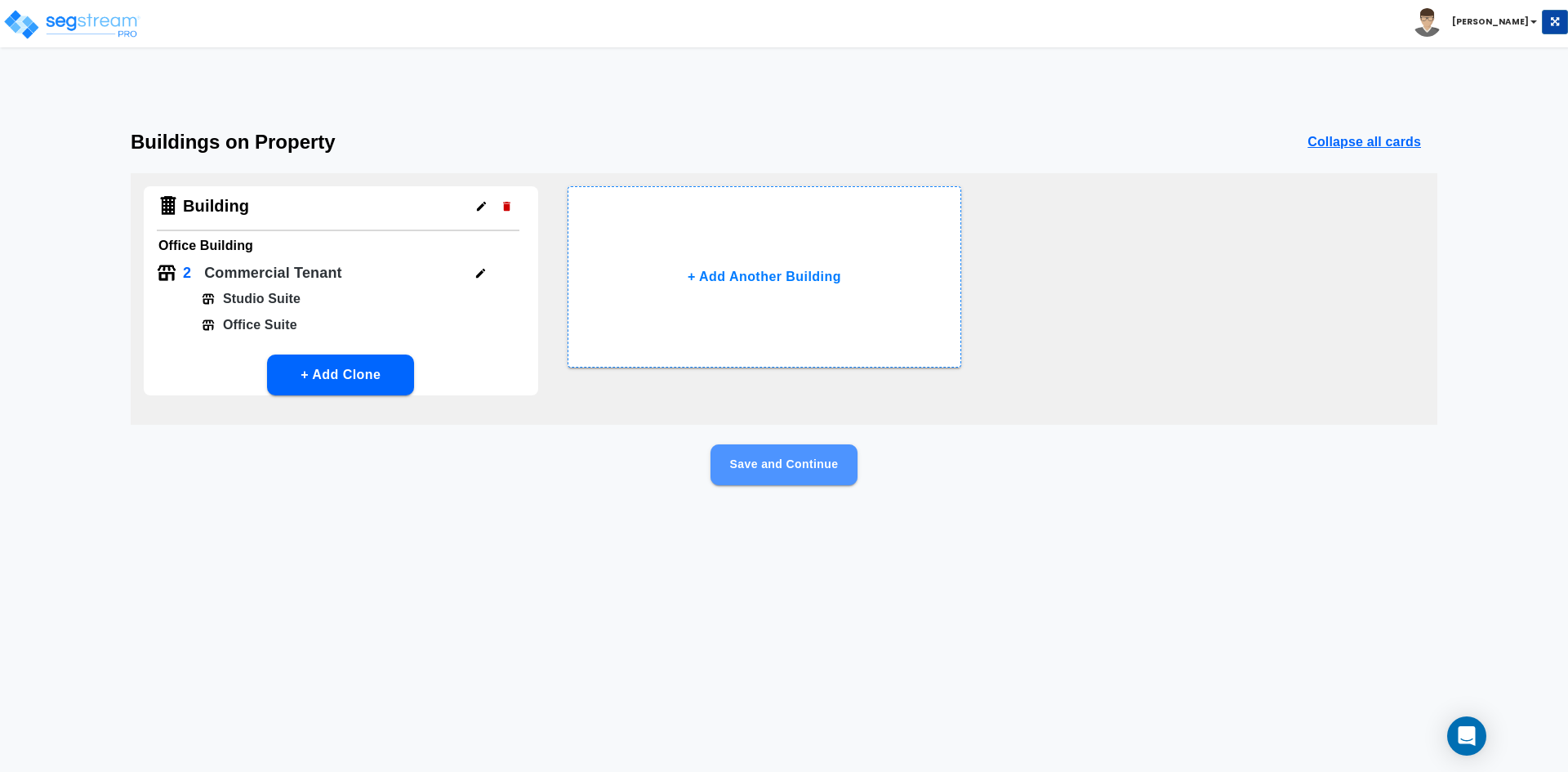
click at [824, 479] on button "Save and Continue" at bounding box center [784, 465] width 147 height 41
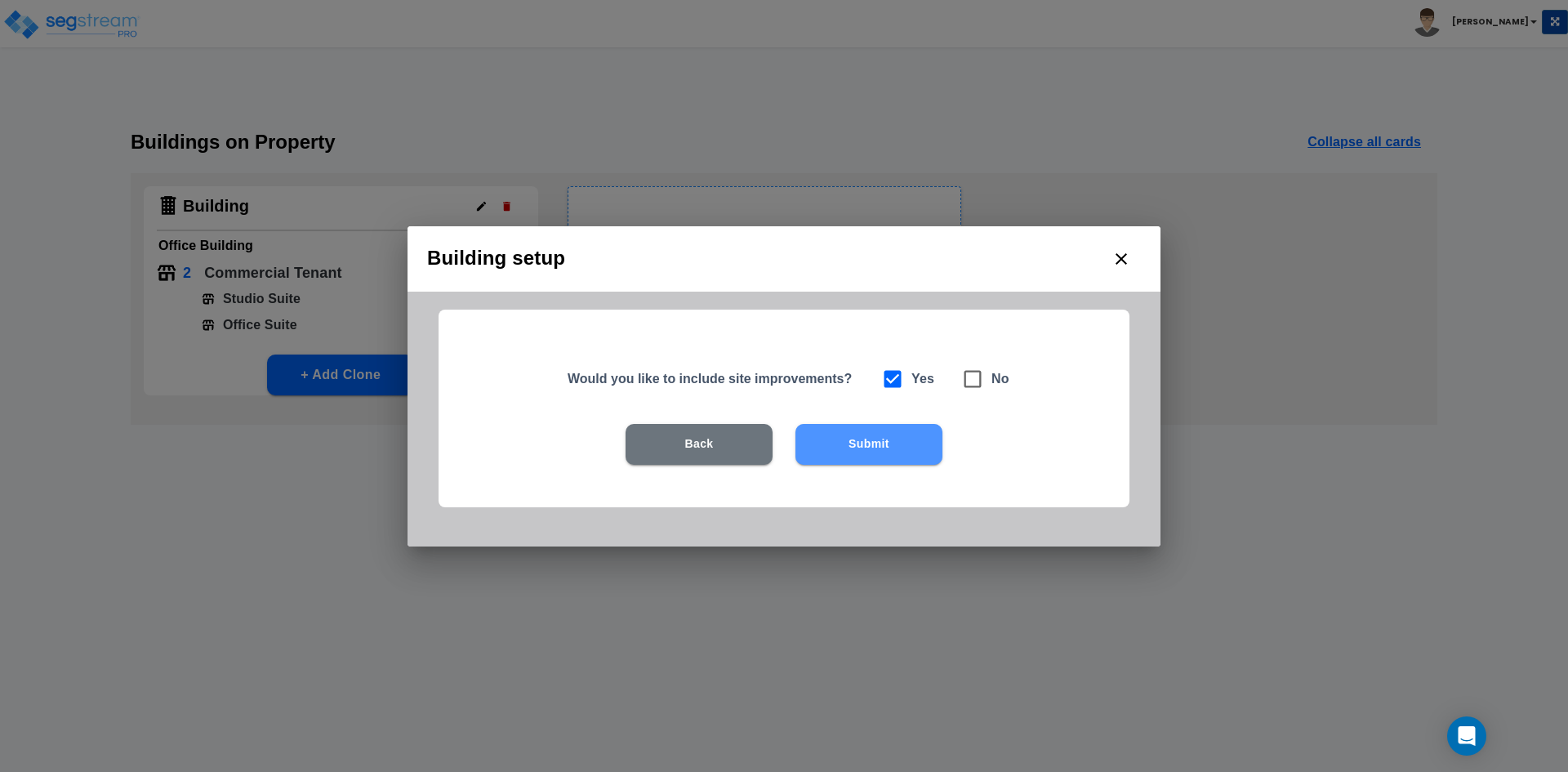
click at [849, 449] on button "Submit" at bounding box center [869, 445] width 147 height 41
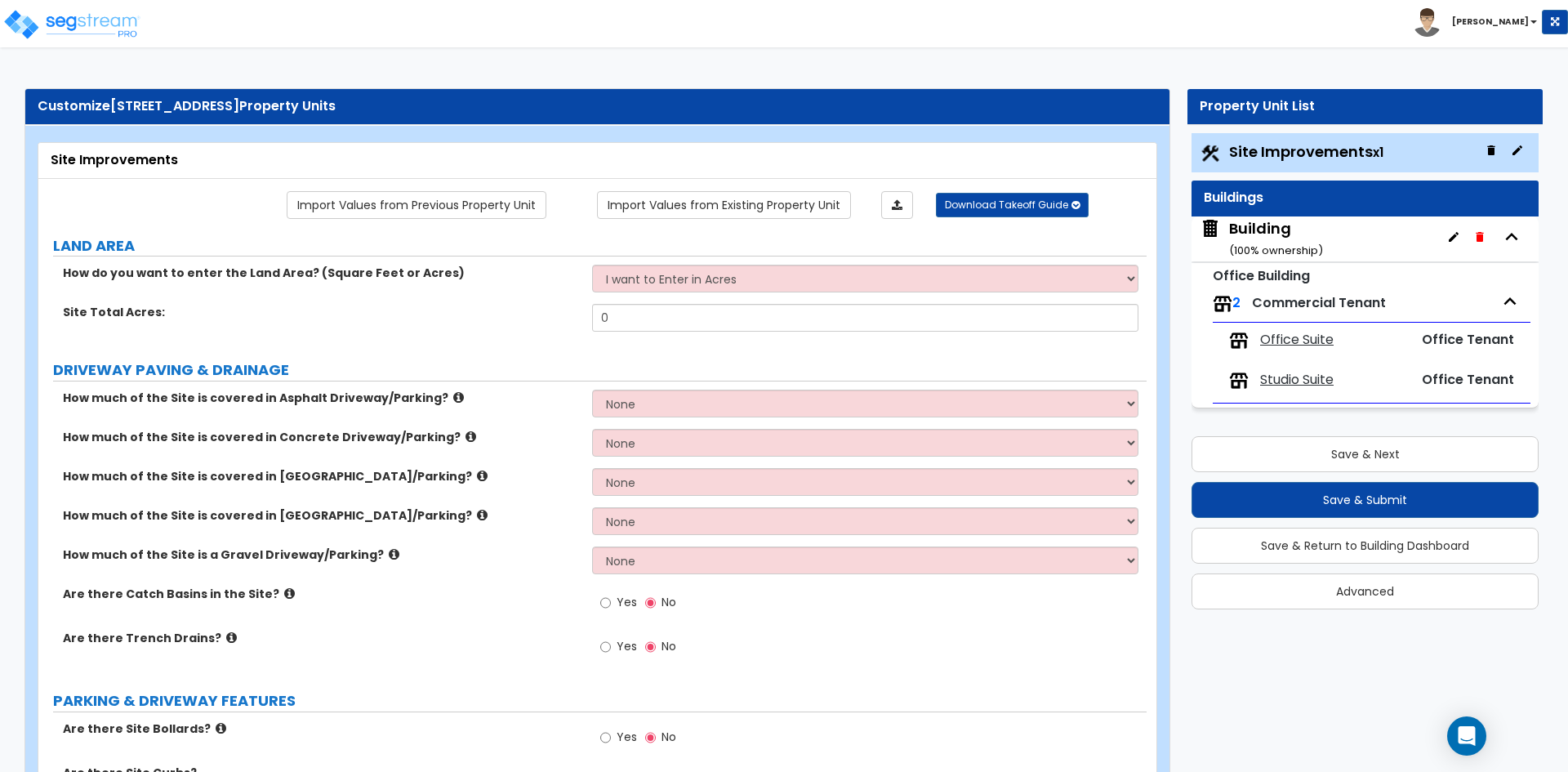
click at [1309, 336] on span "Office Suite" at bounding box center [1297, 340] width 74 height 19
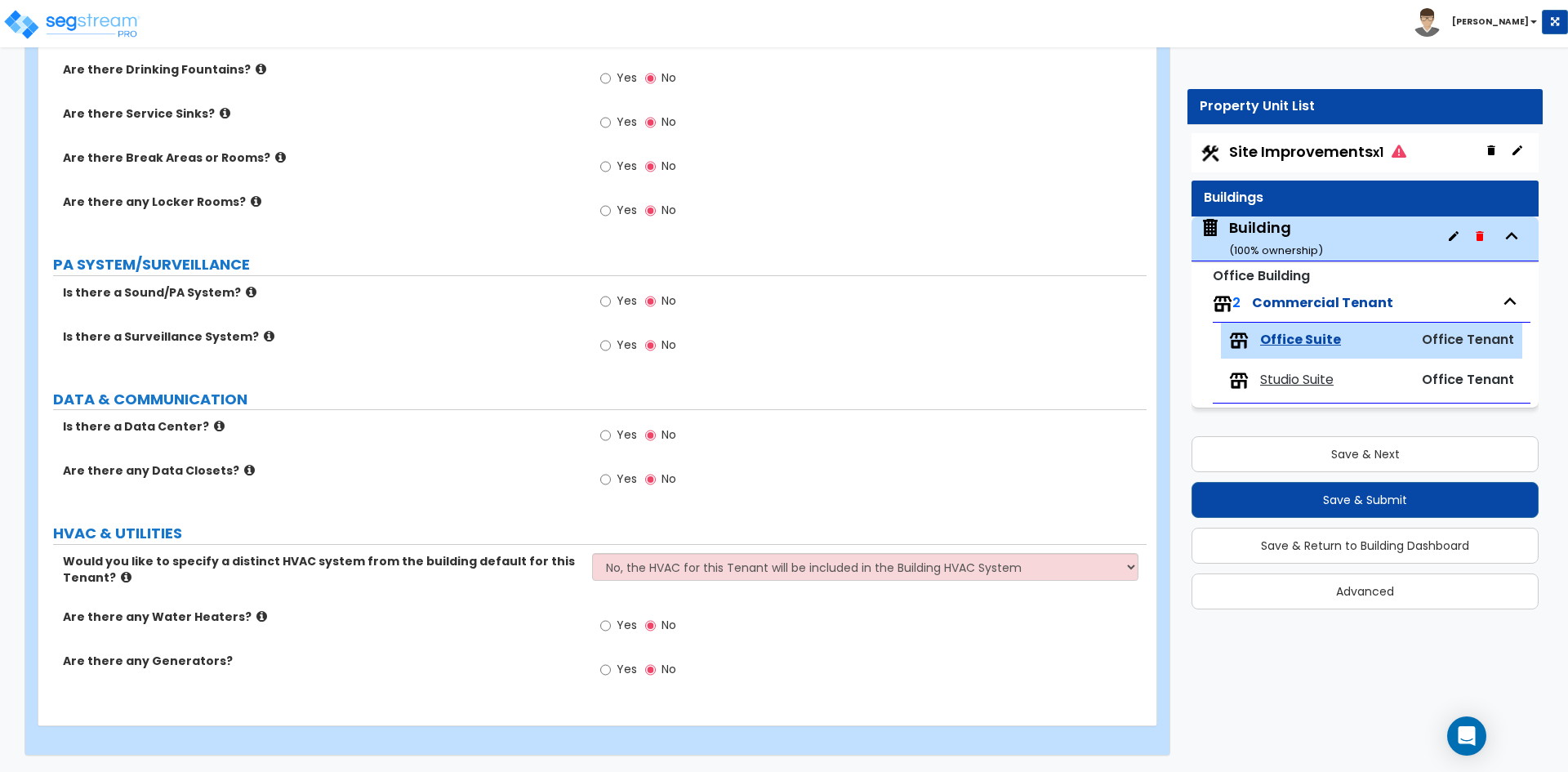
scroll to position [1199, 0]
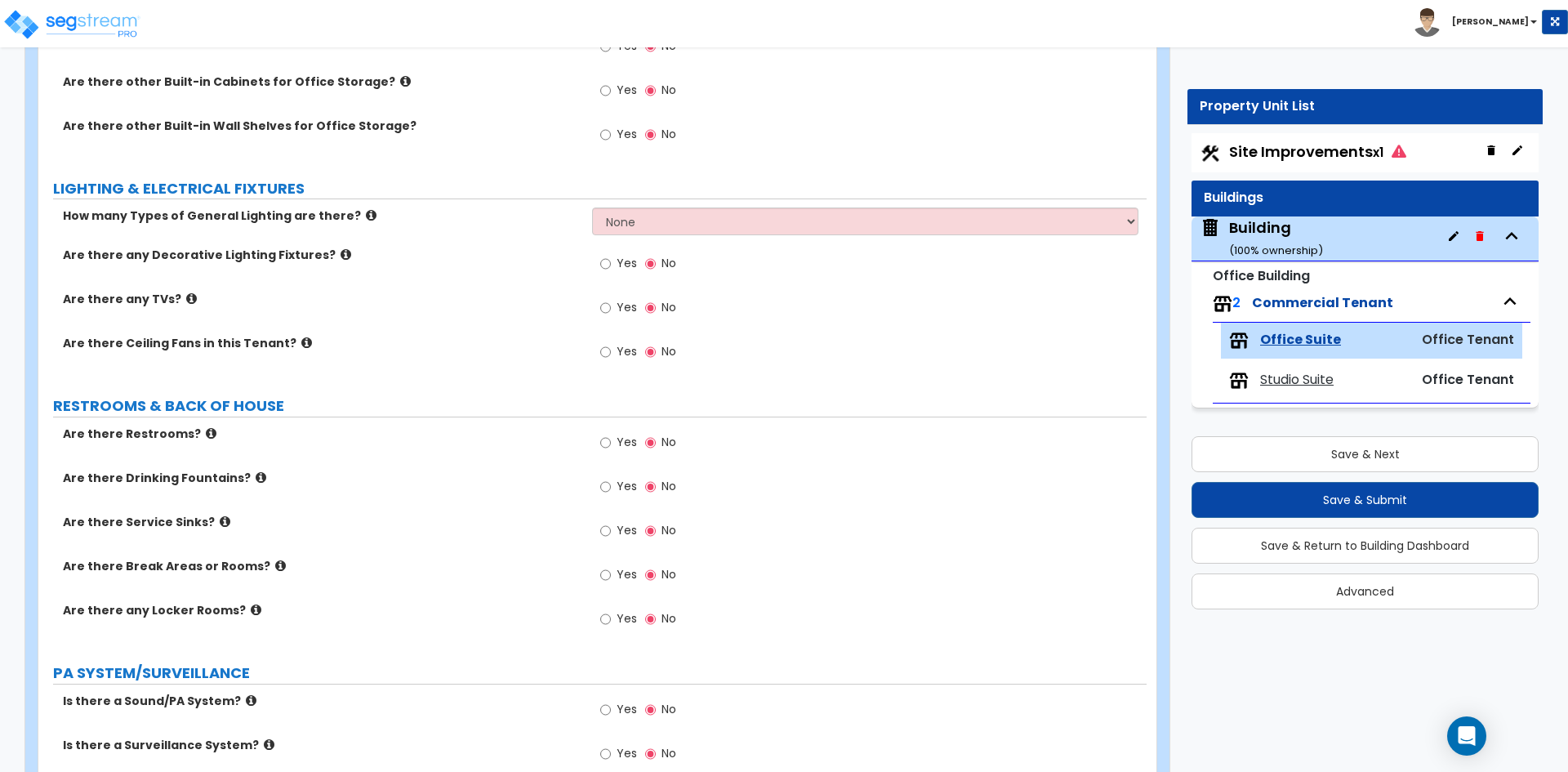
click at [1357, 299] on span "Commercial Tenant" at bounding box center [1323, 302] width 142 height 19
click at [1308, 341] on span "Office Suite" at bounding box center [1301, 340] width 81 height 19
click at [1293, 378] on span "Studio Suite" at bounding box center [1297, 380] width 74 height 19
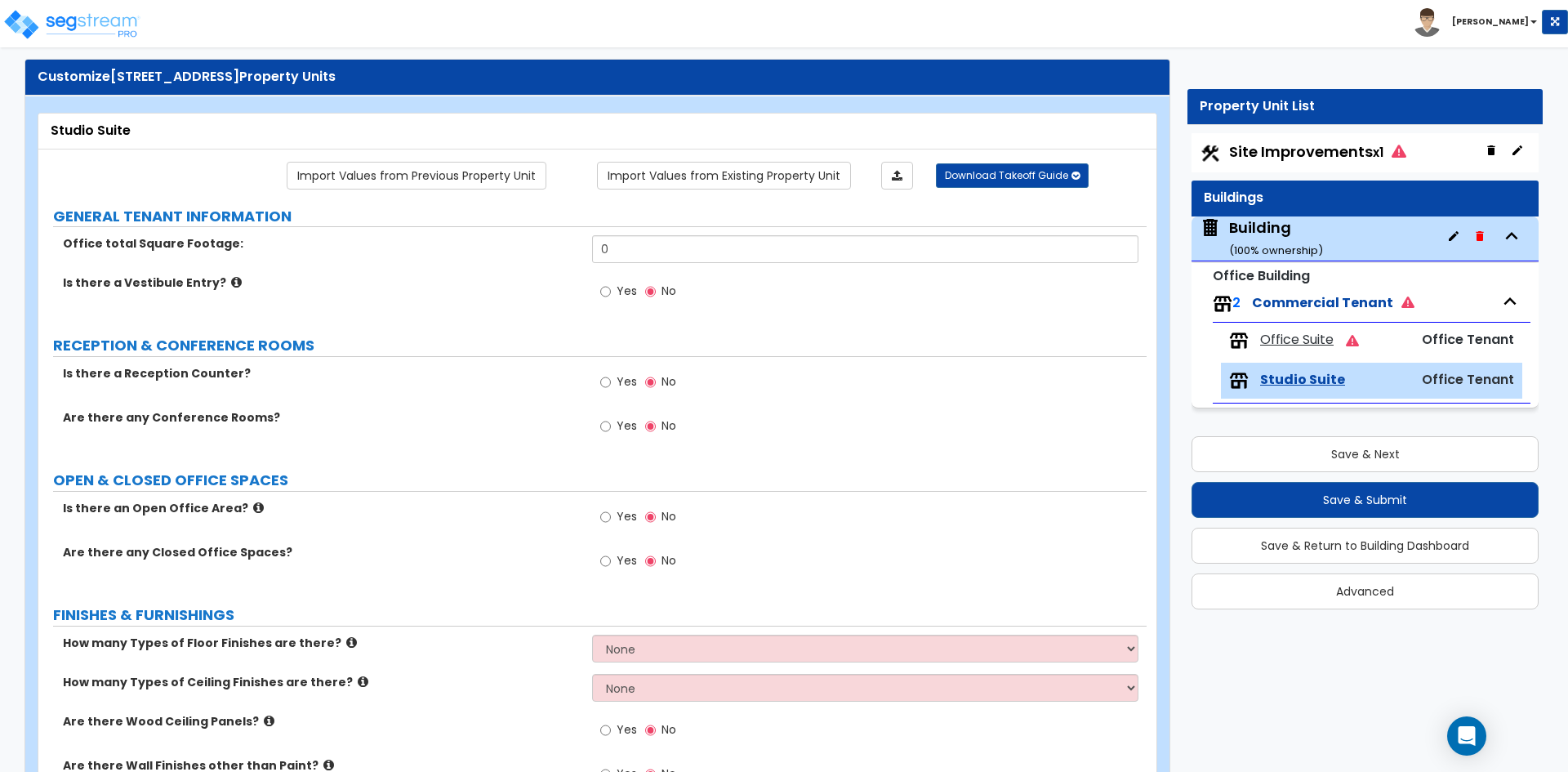
scroll to position [0, 0]
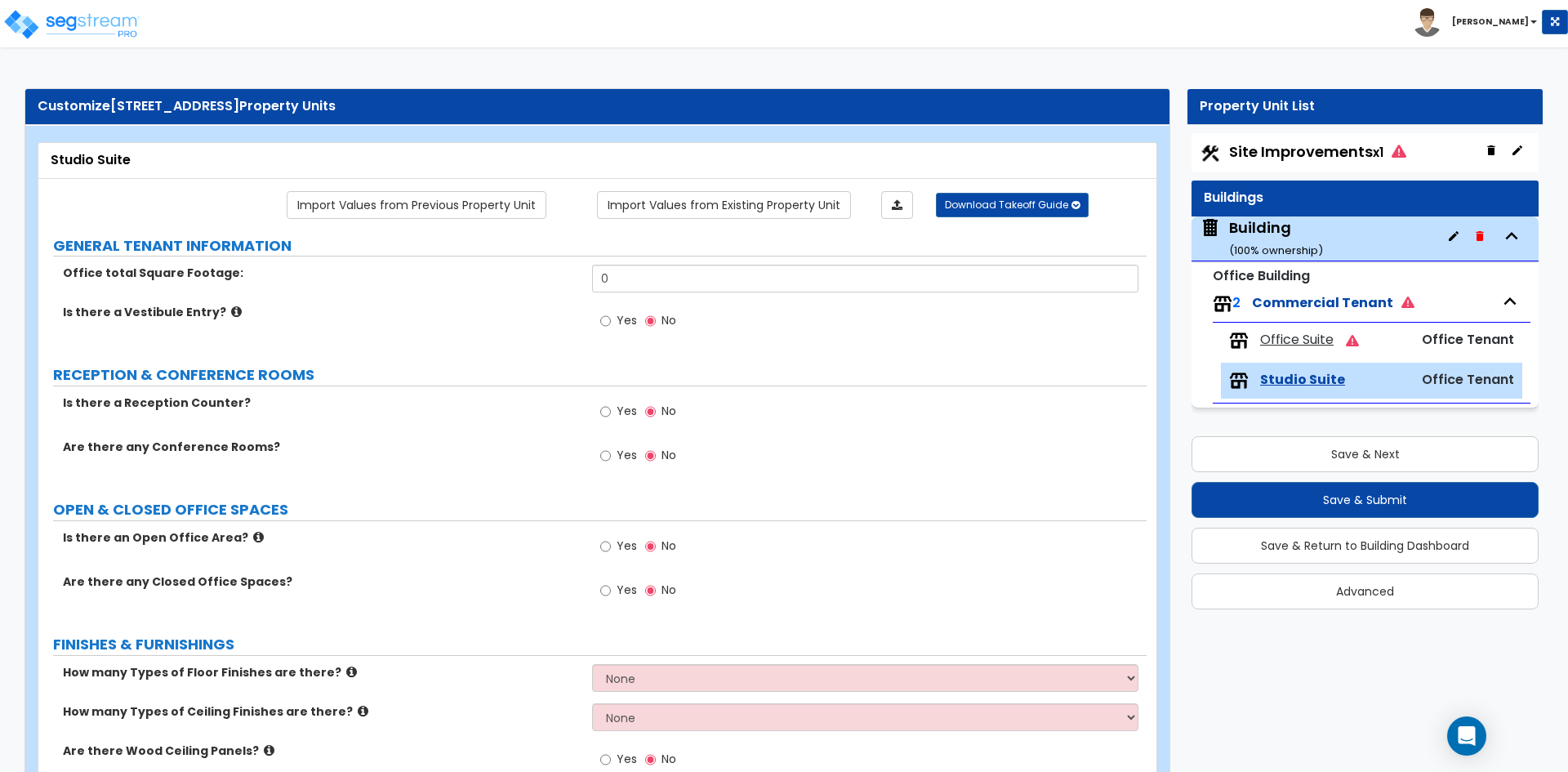
click at [632, 255] on label "GENERAL TENANT INFORMATION" at bounding box center [600, 246] width 1094 height 22
click at [635, 274] on input "0" at bounding box center [864, 278] width 546 height 28
click at [578, 307] on label "Is there a Vestibule Entry?" at bounding box center [321, 312] width 517 height 17
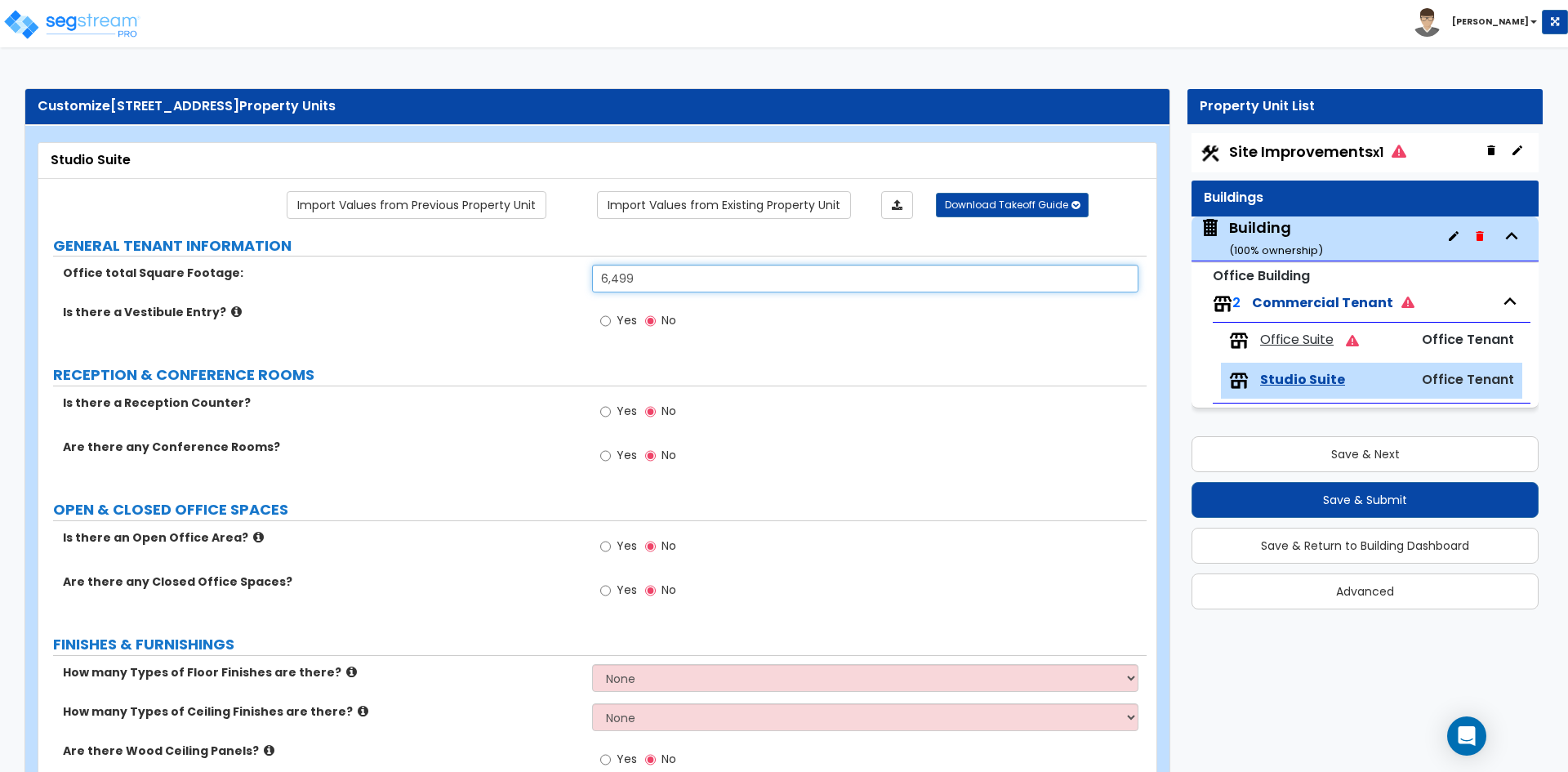
click at [748, 271] on input "6,499" at bounding box center [864, 278] width 546 height 28
type input "0"
click at [427, 346] on div "Is there a Vestibule Entry? Yes No" at bounding box center [593, 326] width 1109 height 44
click at [1266, 150] on span "Site Improvements x1" at bounding box center [1318, 151] width 177 height 21
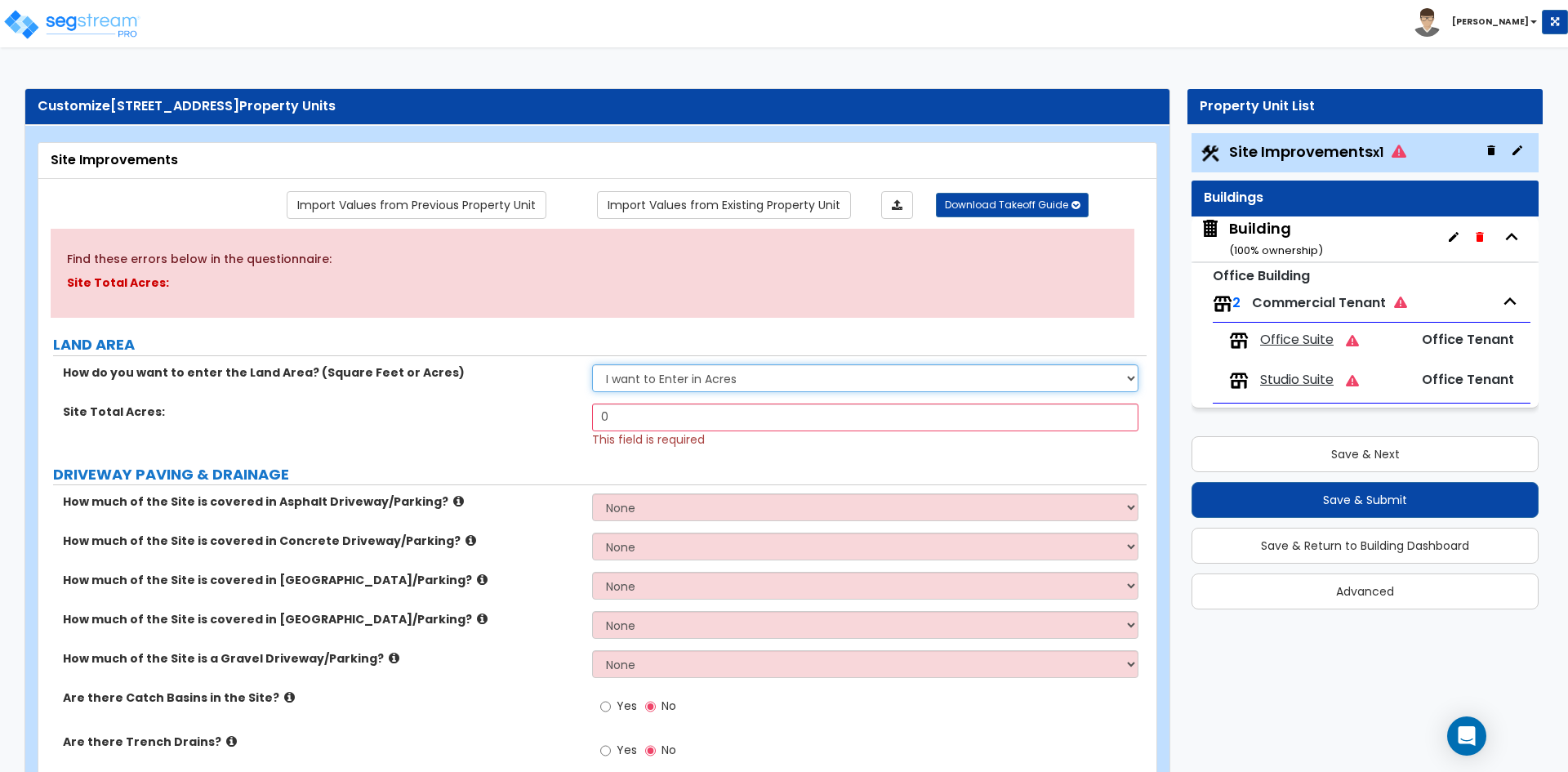
click at [724, 386] on select "I want to Enter in [GEOGRAPHIC_DATA] I want to Enter in Square Feet" at bounding box center [864, 379] width 546 height 28
click at [592, 365] on select "I want to Enter in [GEOGRAPHIC_DATA] I want to Enter in Square Feet" at bounding box center [864, 379] width 546 height 28
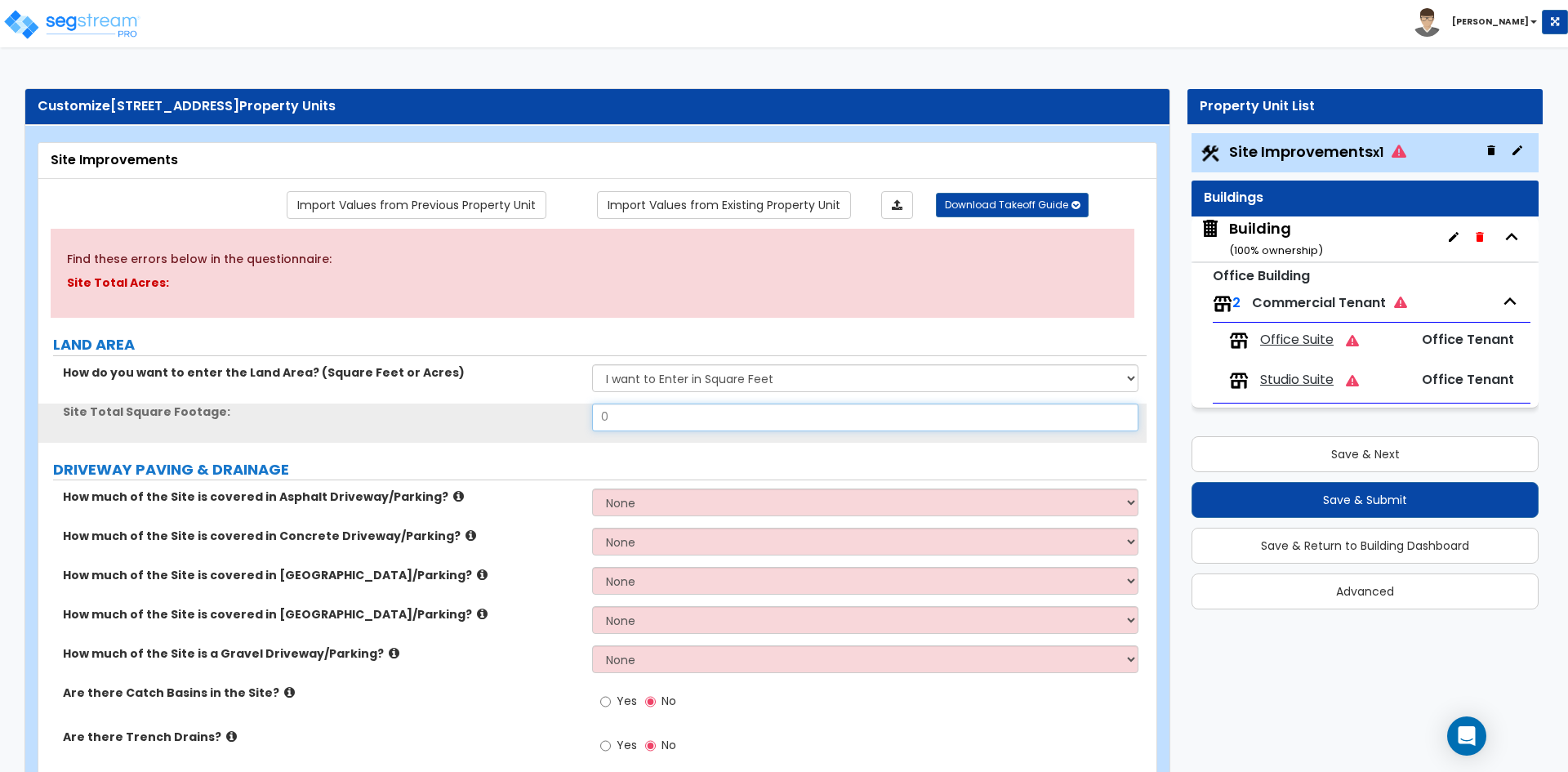
click at [655, 423] on input "0" at bounding box center [864, 417] width 546 height 28
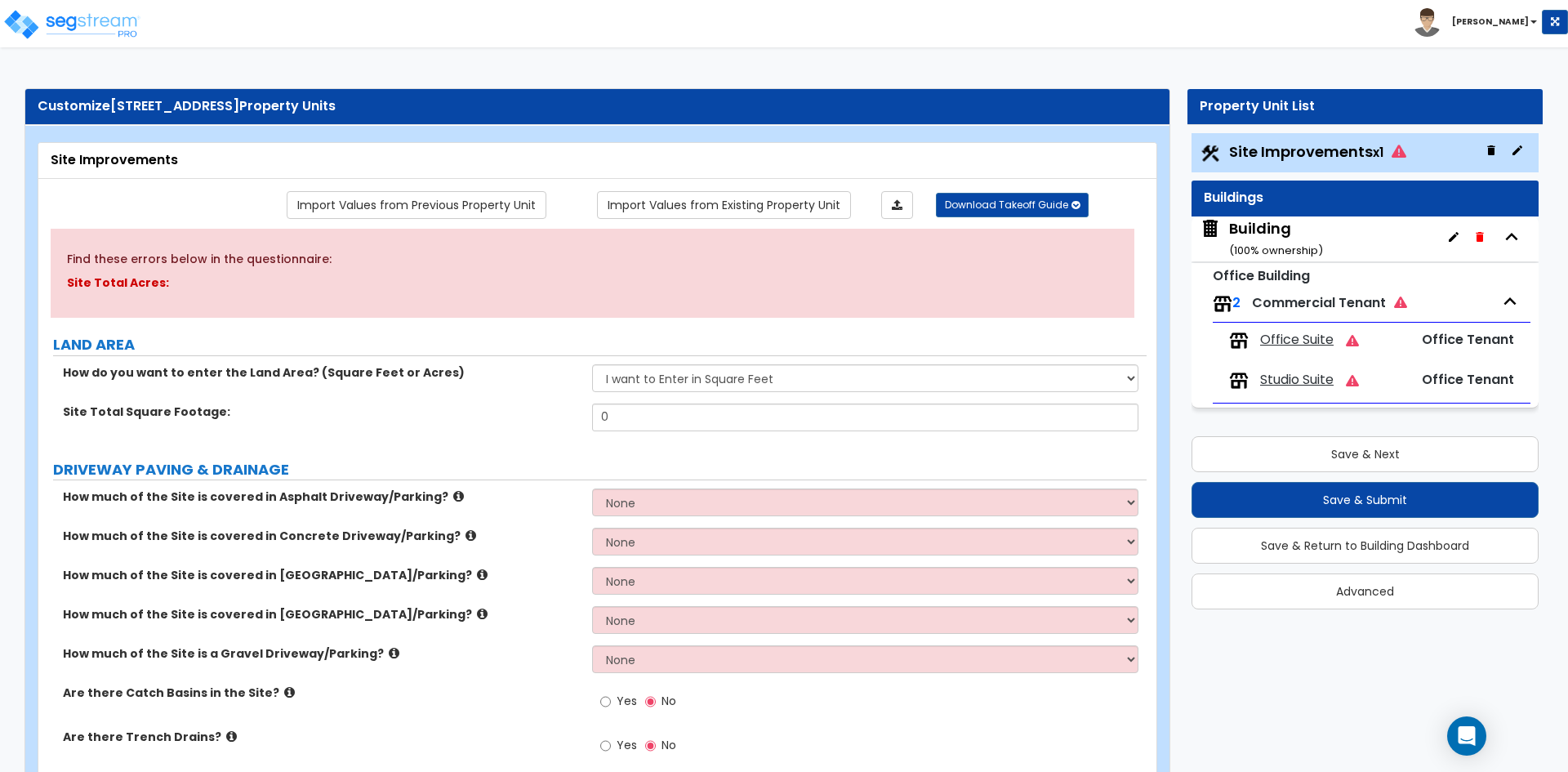
select select "1"
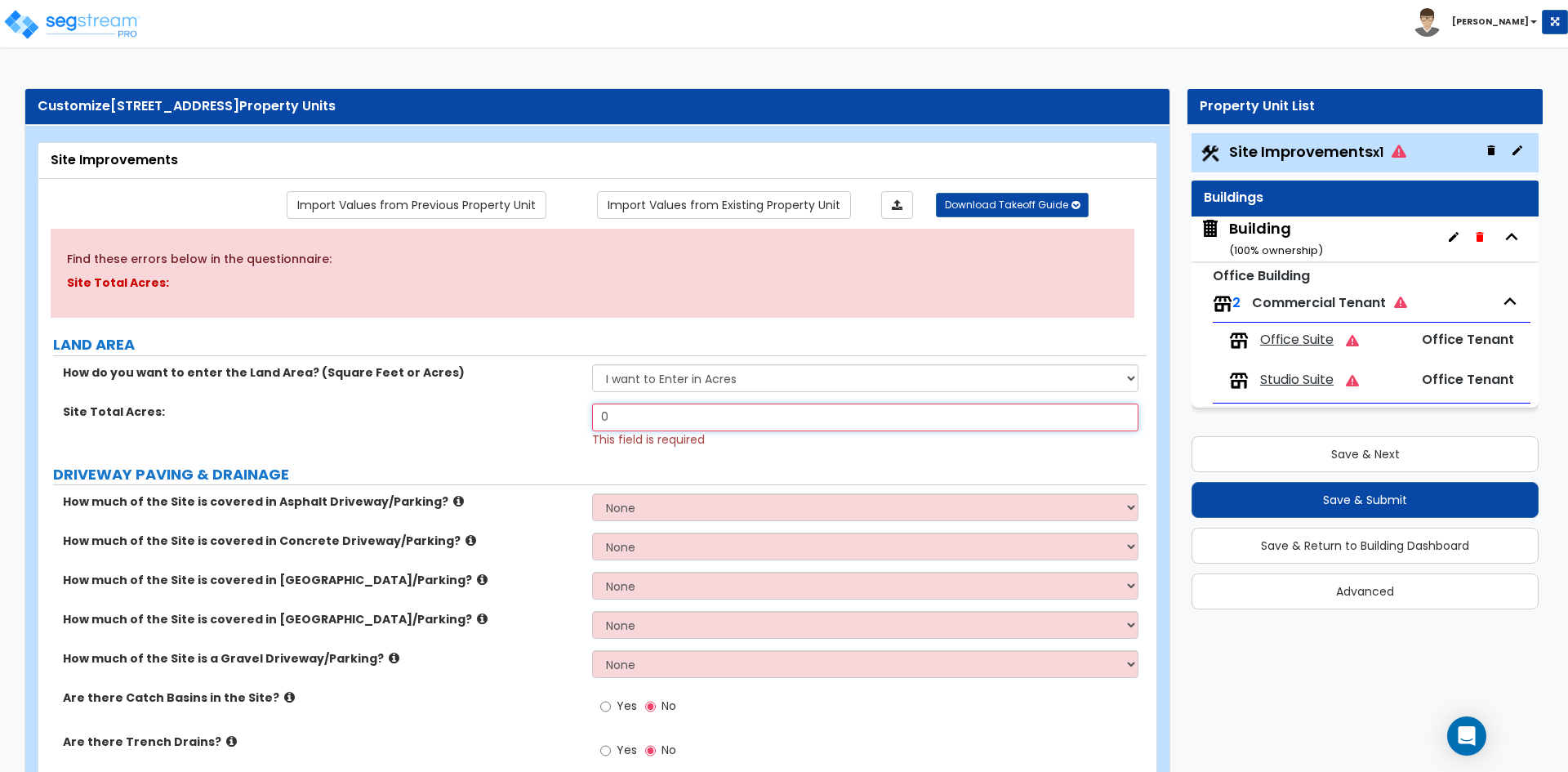
click at [655, 423] on input "0" at bounding box center [864, 417] width 546 height 28
type input "6,499"
click at [541, 446] on div "Site Total Acres: 6,499 This field is required" at bounding box center [593, 425] width 1109 height 44
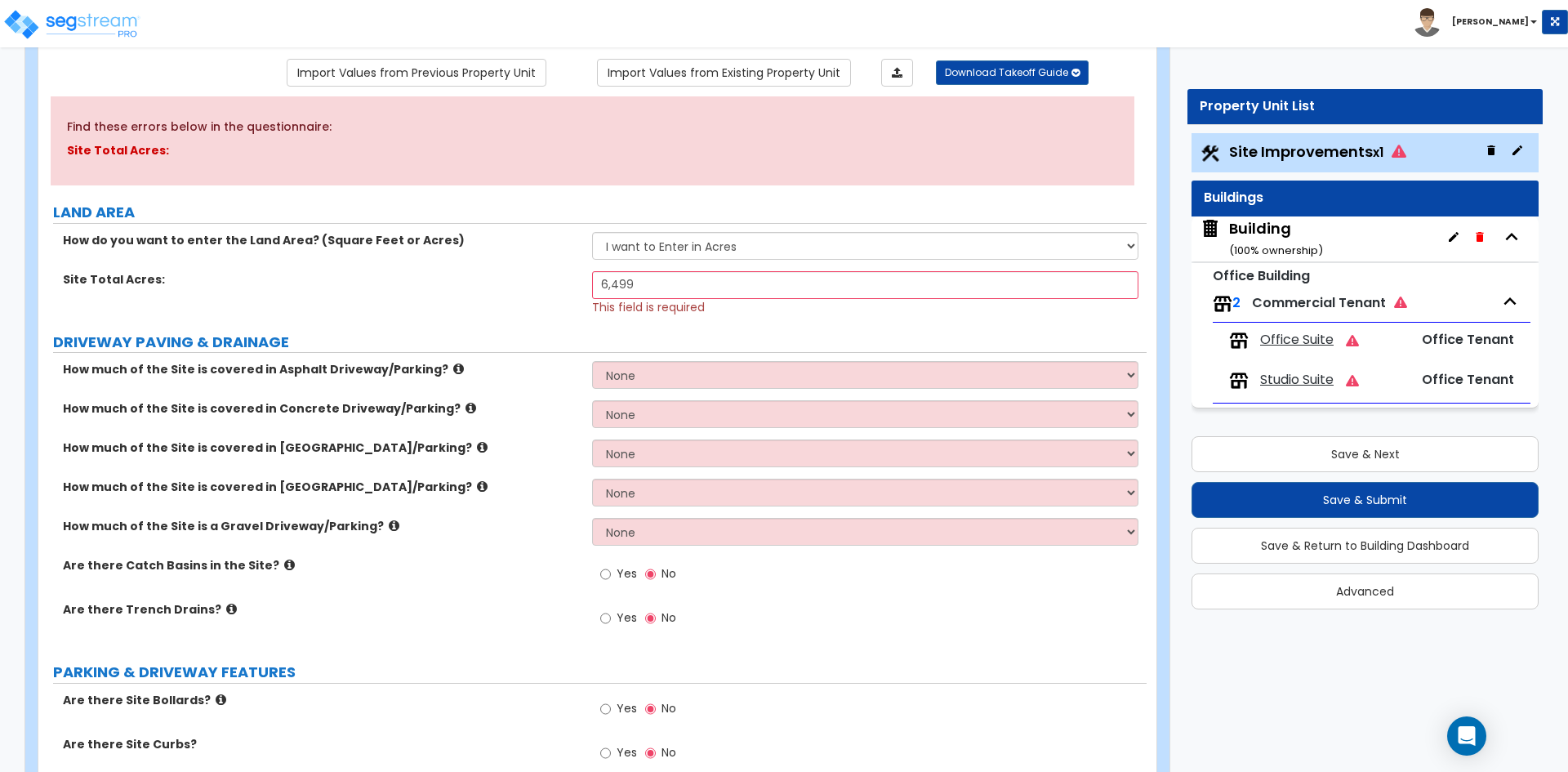
scroll to position [163, 0]
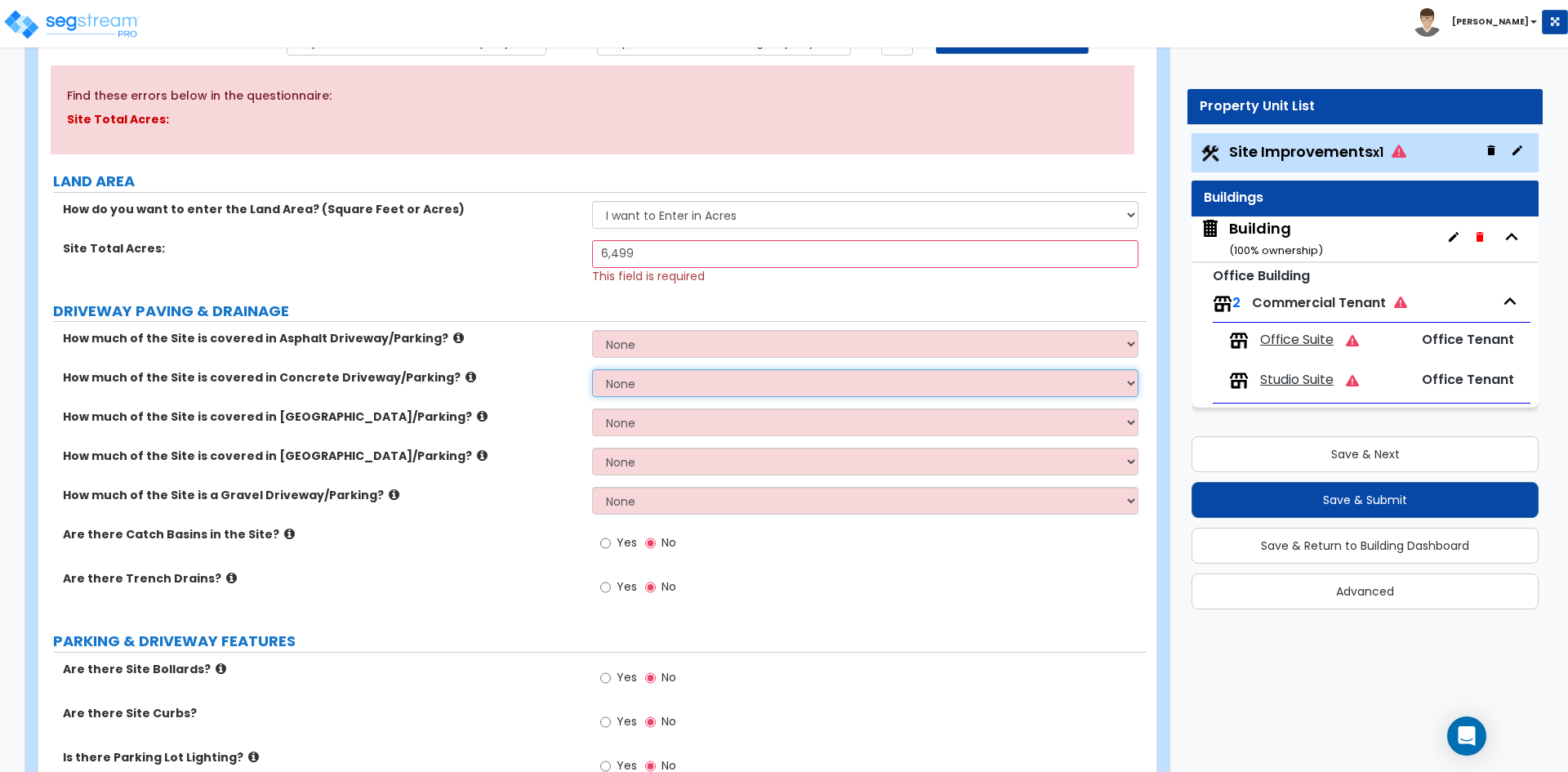
click at [617, 383] on select "None I want to Enter an Approximate Percentage I want to Enter the Square Foota…" at bounding box center [864, 384] width 546 height 28
select select "2"
click at [592, 370] on select "None I want to Enter an Approximate Percentage I want to Enter the Square Foota…" at bounding box center [864, 384] width 546 height 28
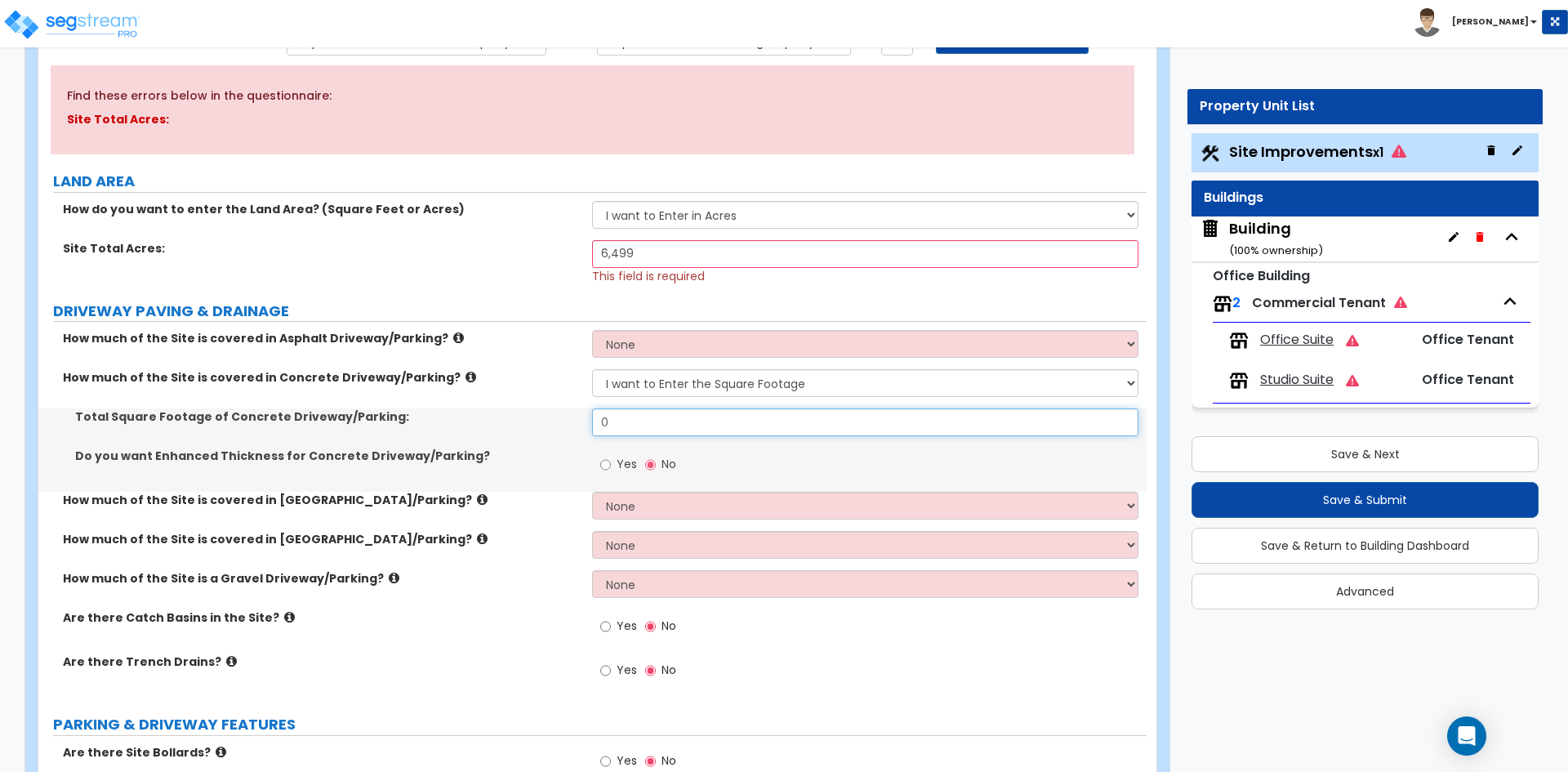
click at [629, 410] on input "0" at bounding box center [864, 422] width 546 height 28
type input "921"
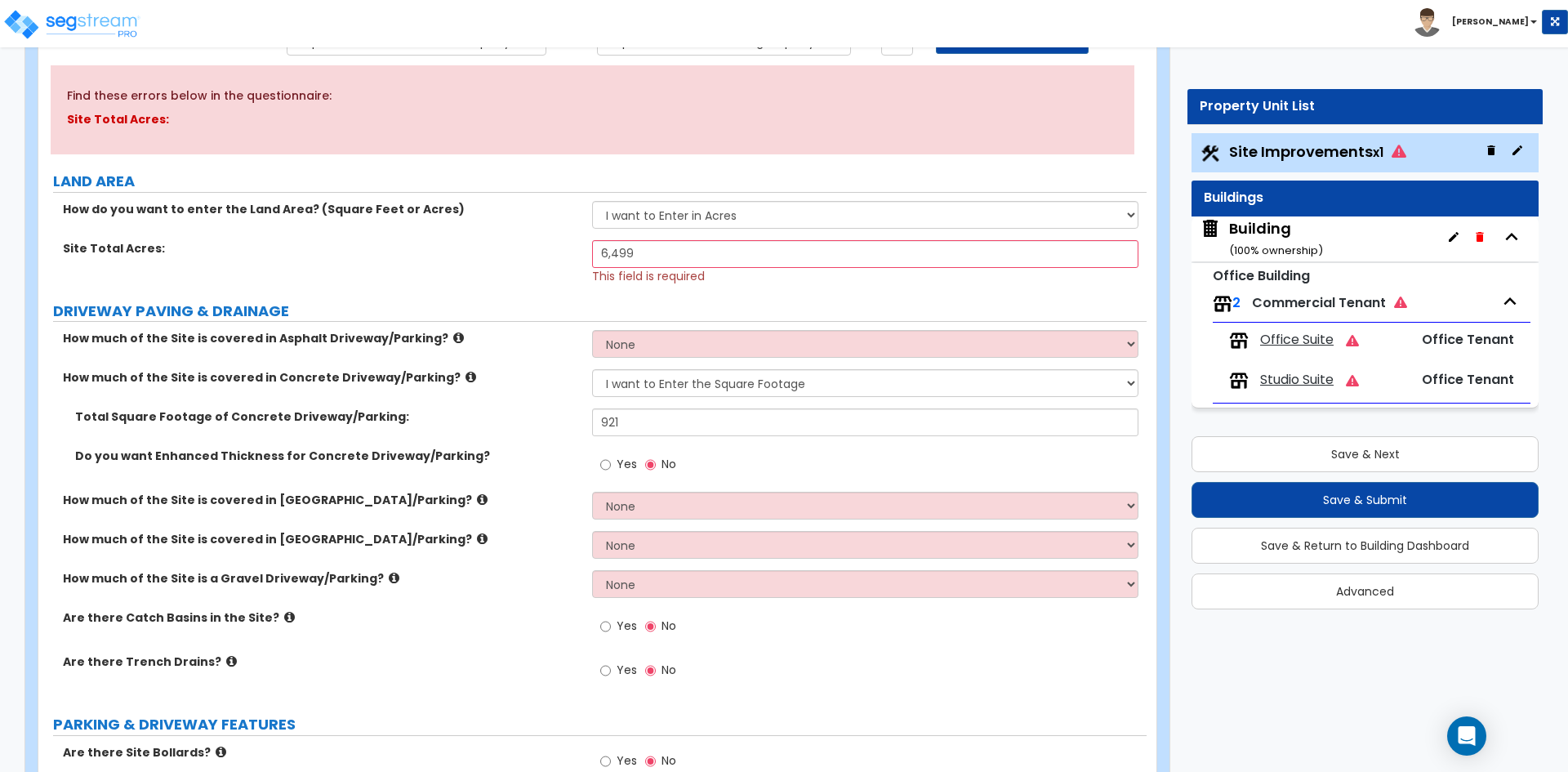
click at [490, 452] on label "Do you want Enhanced Thickness for Concrete Driveway/Parking?" at bounding box center [327, 455] width 505 height 17
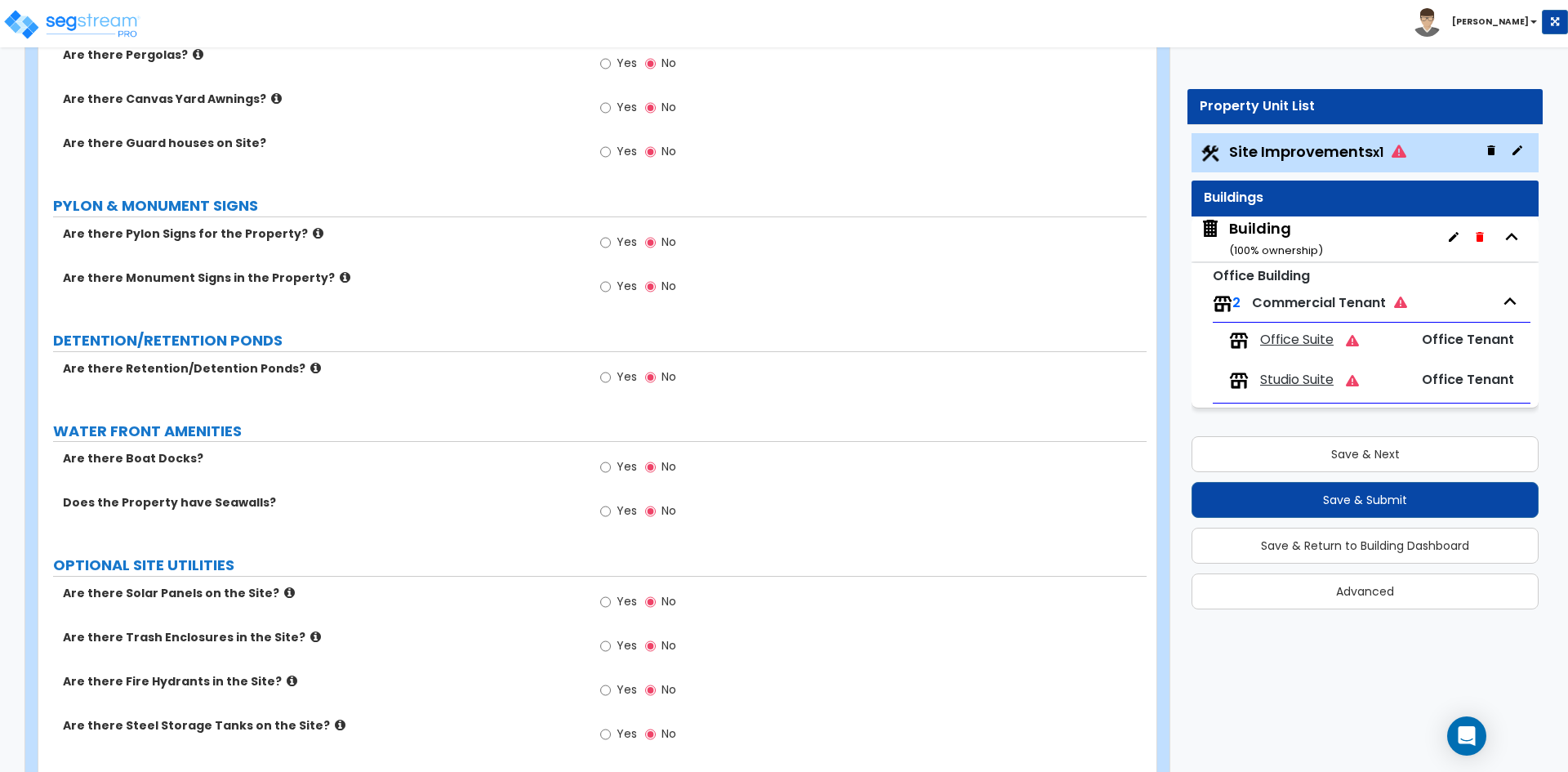
scroll to position [2434, 0]
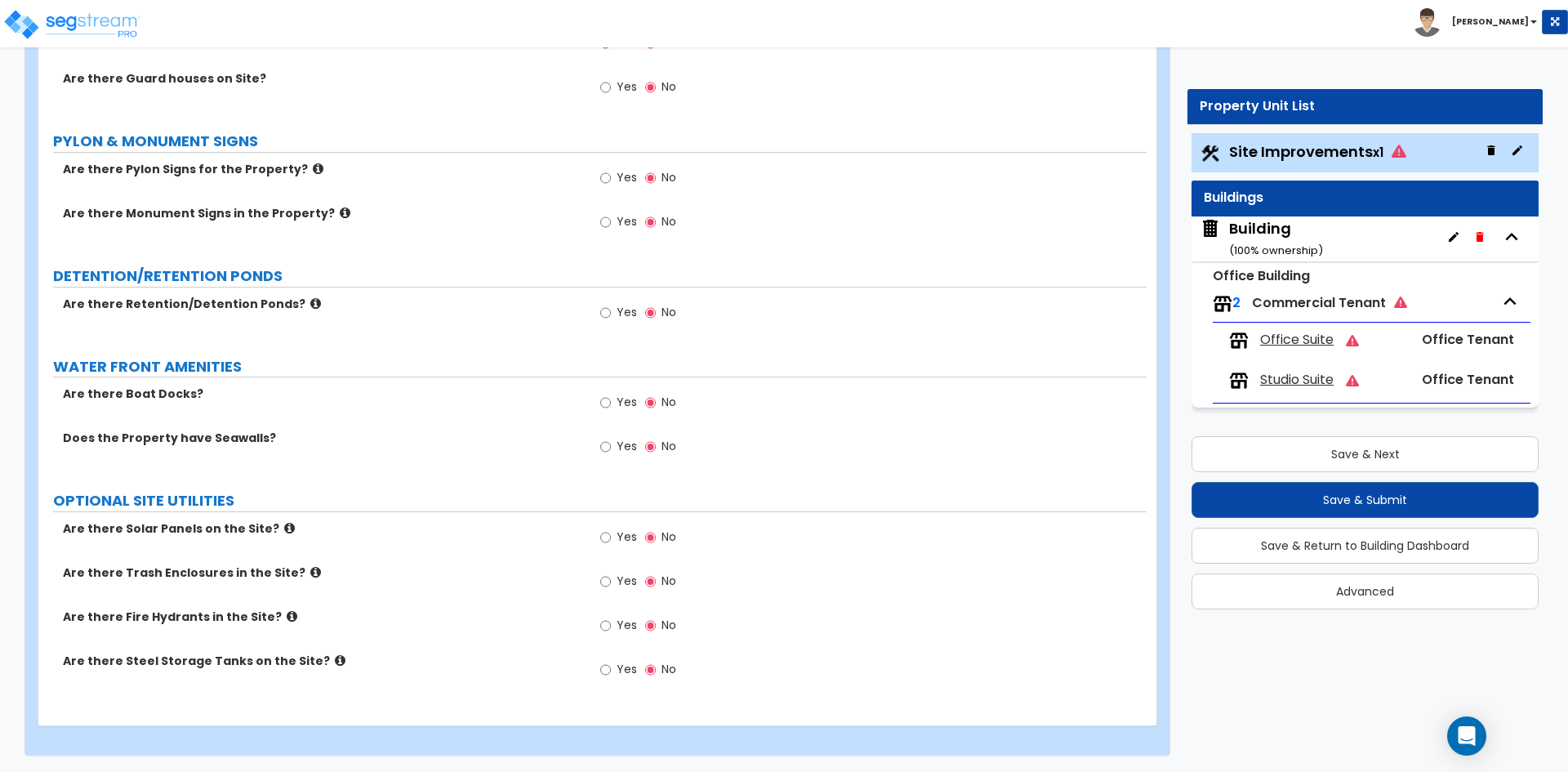
click at [1333, 472] on div "Save & Next Save & Submit Save & Return to Building Dashboard Advanced" at bounding box center [1365, 517] width 347 height 185
click at [1320, 446] on button "Save & Next" at bounding box center [1365, 454] width 347 height 36
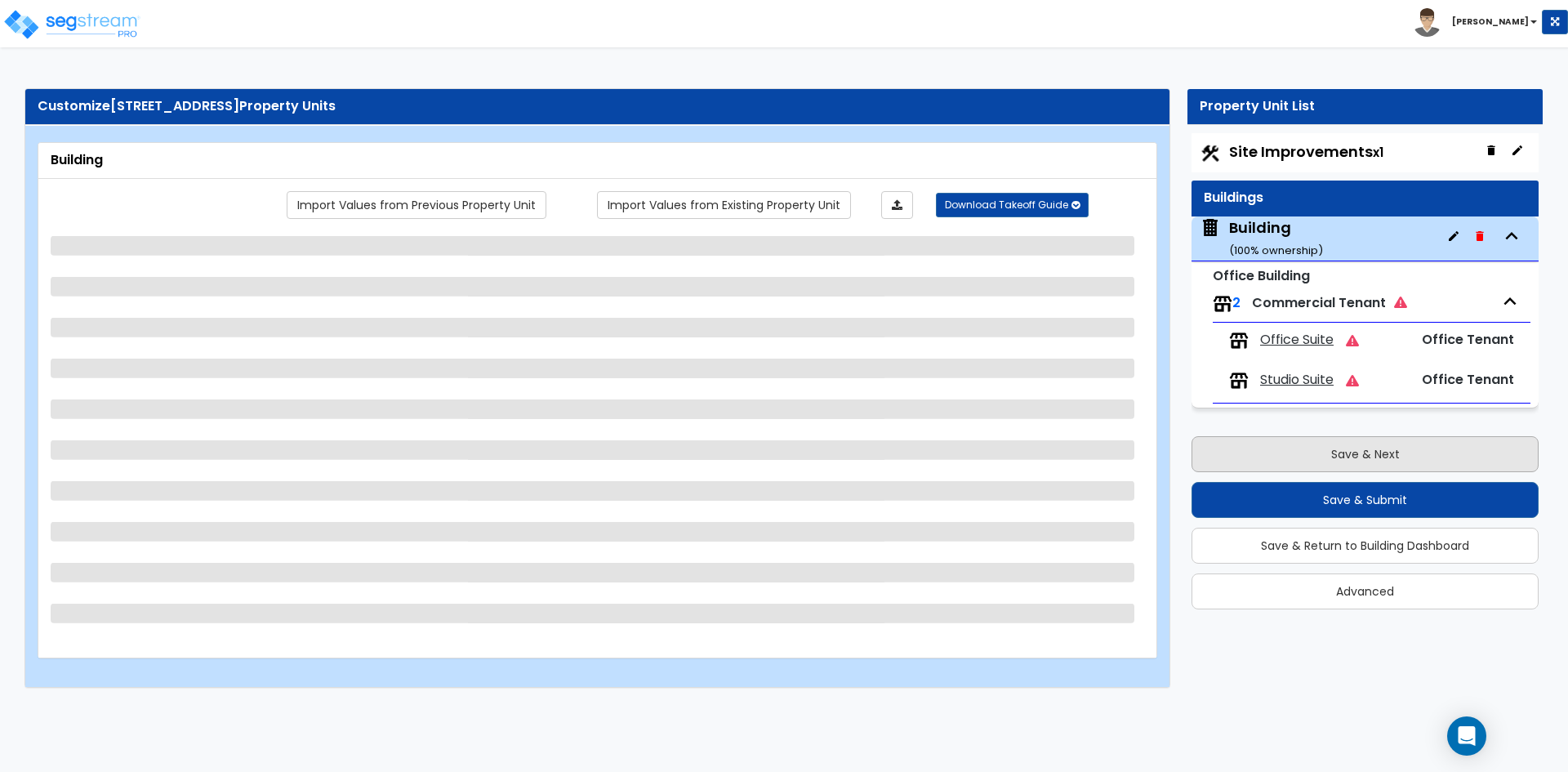
scroll to position [0, 0]
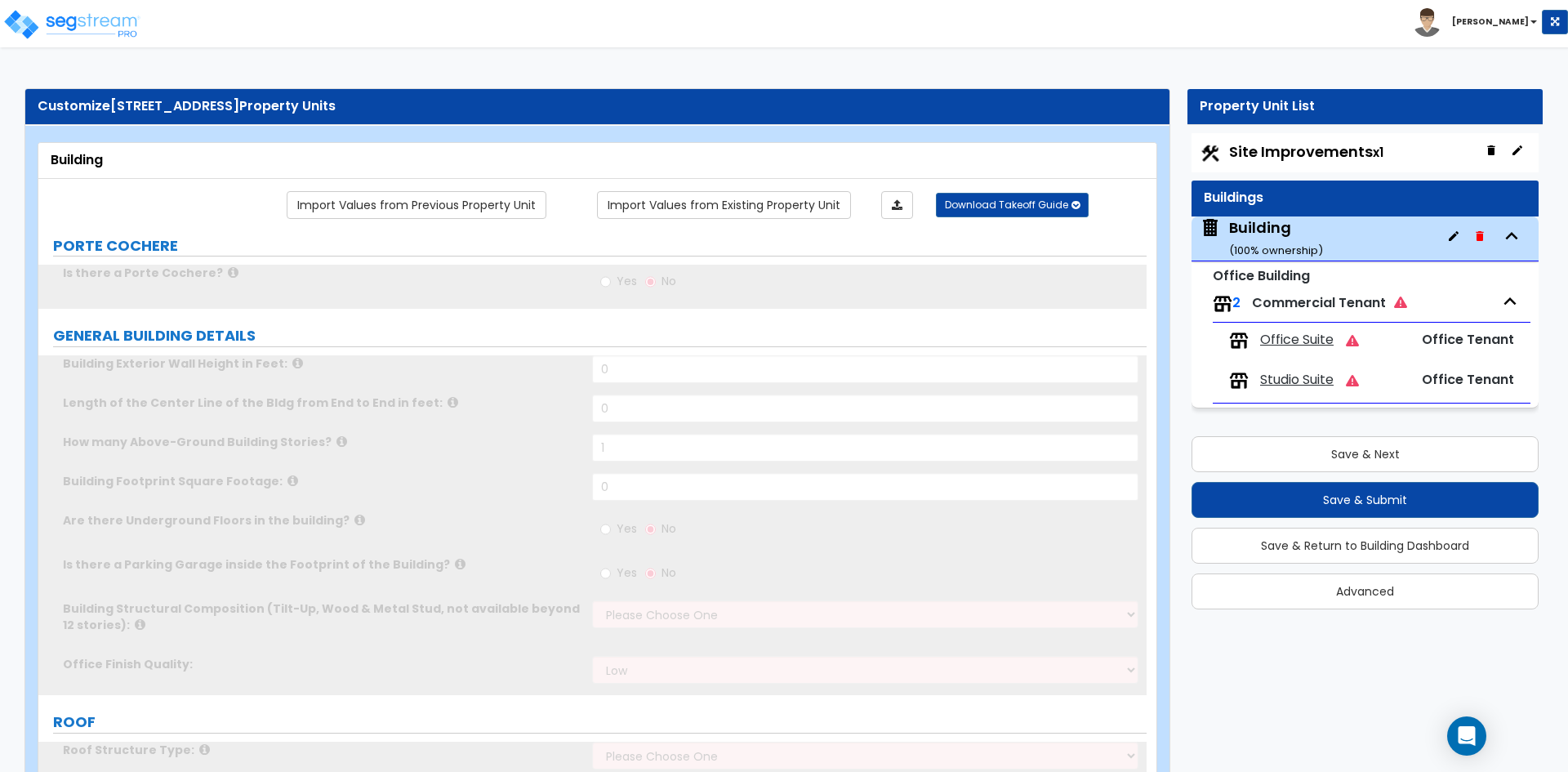
type input "1"
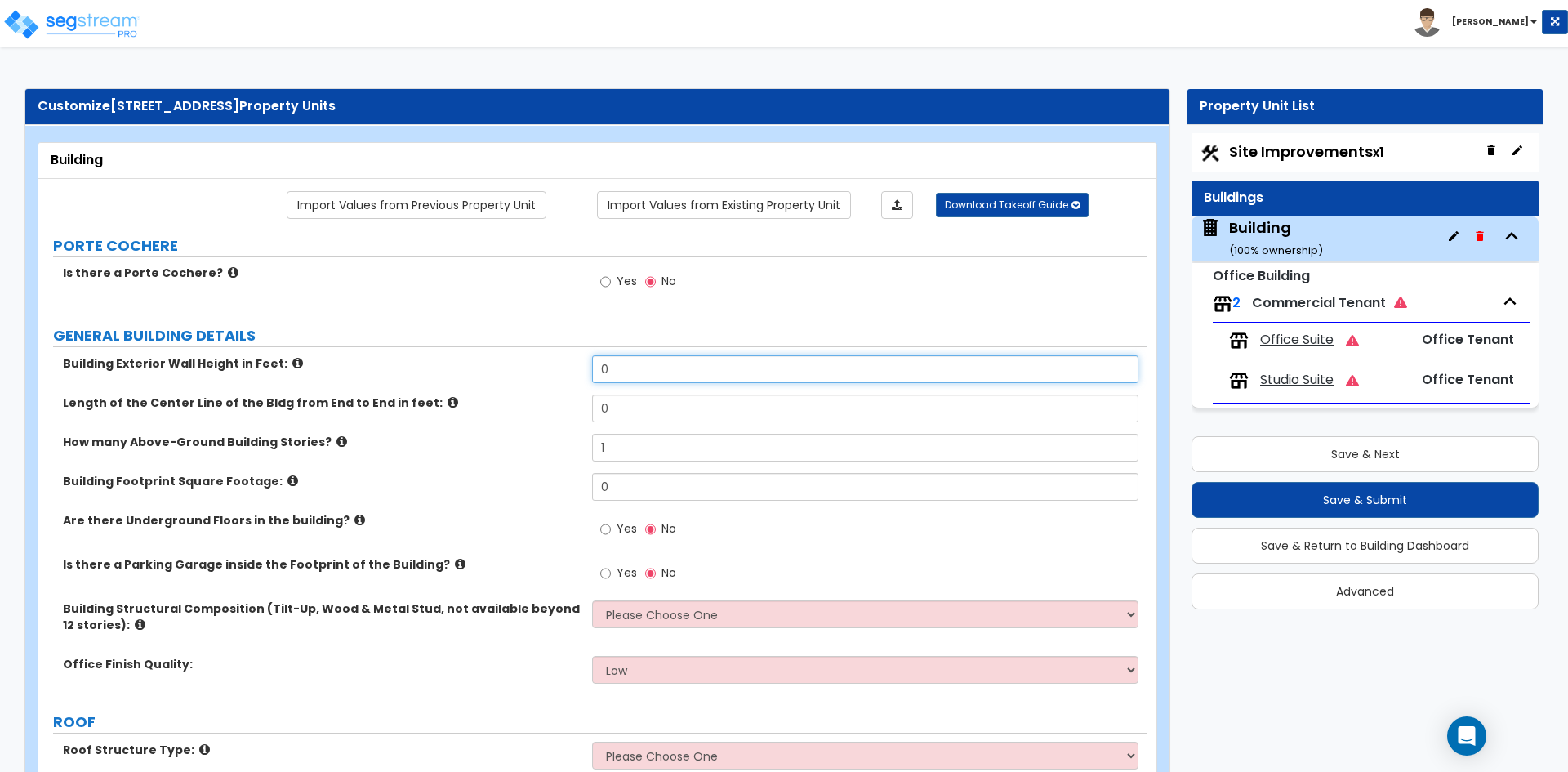
click at [639, 370] on input "0" at bounding box center [864, 369] width 546 height 28
type input "36"
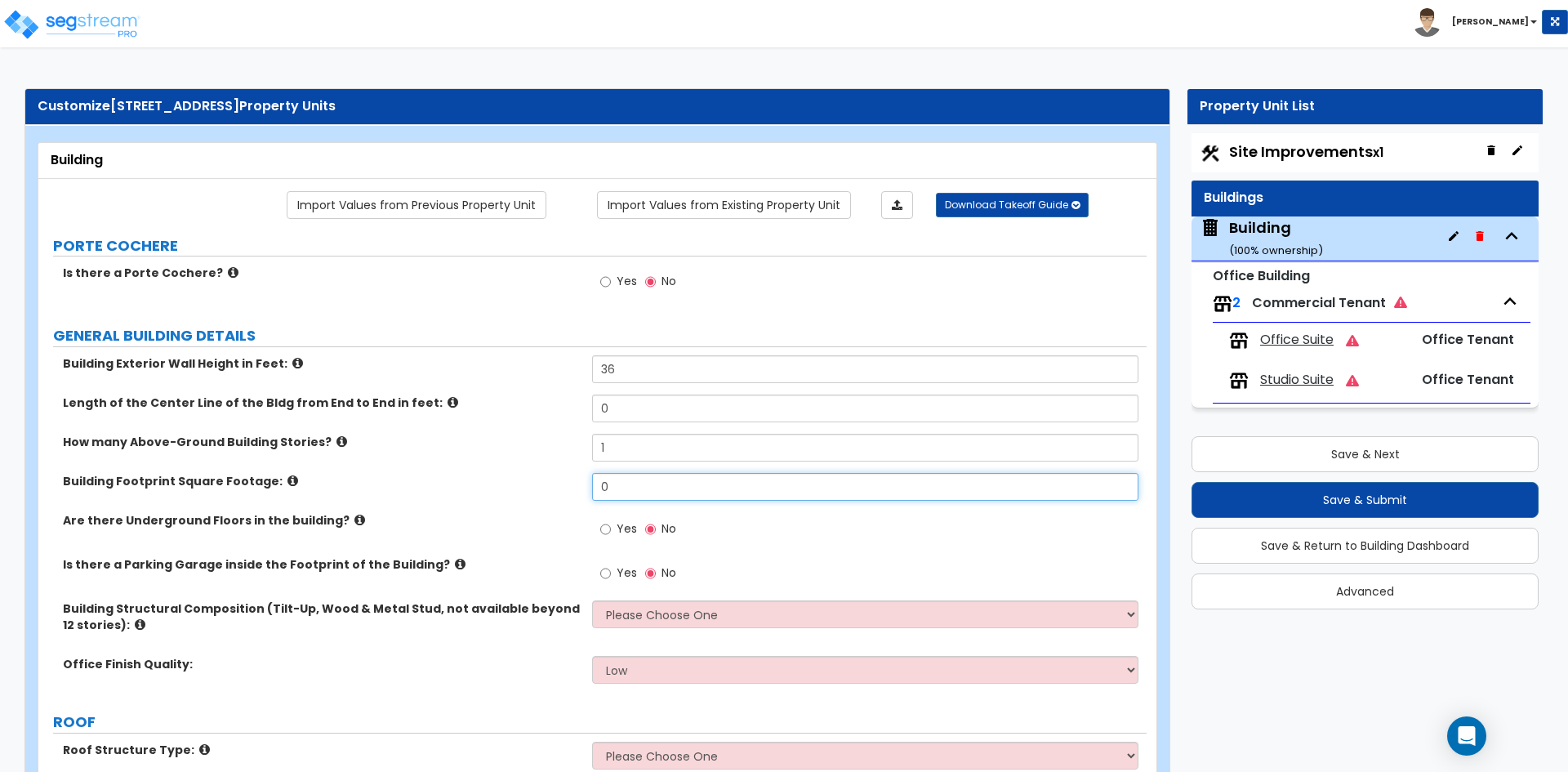
click at [660, 488] on input "0" at bounding box center [864, 487] width 546 height 28
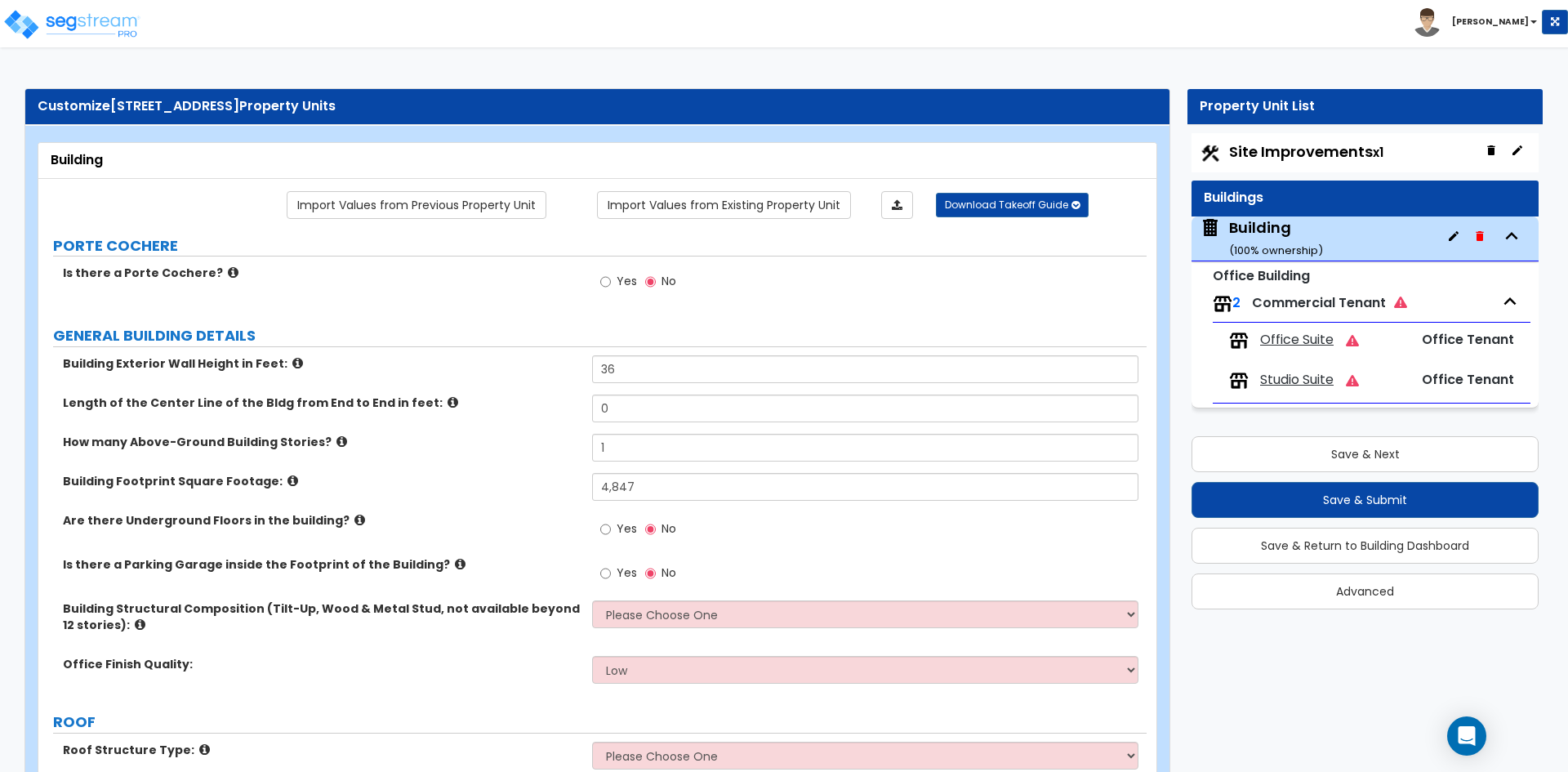
click at [287, 481] on icon at bounding box center [292, 481] width 11 height 12
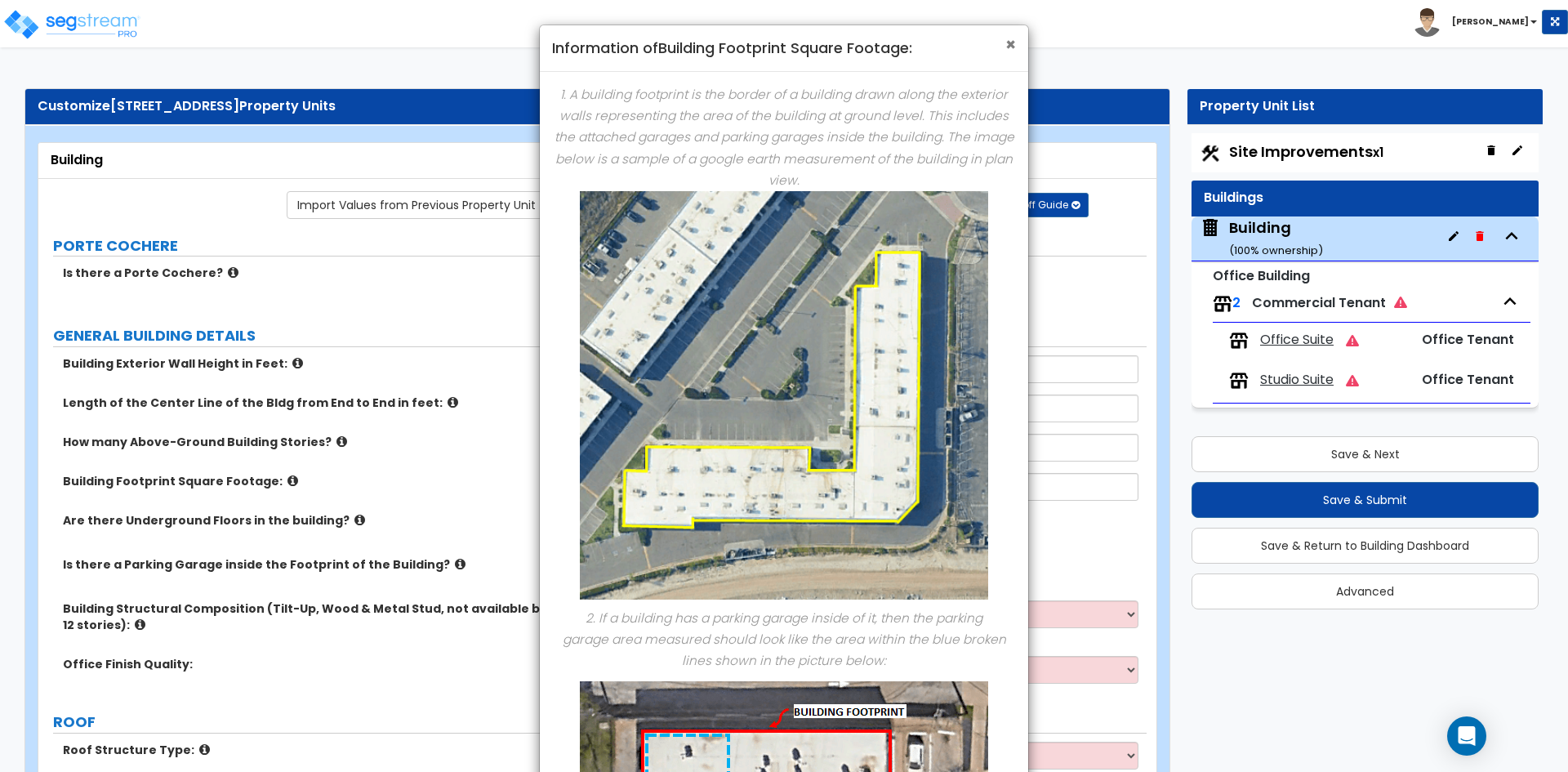
click at [1013, 39] on span "×" at bounding box center [1011, 44] width 11 height 24
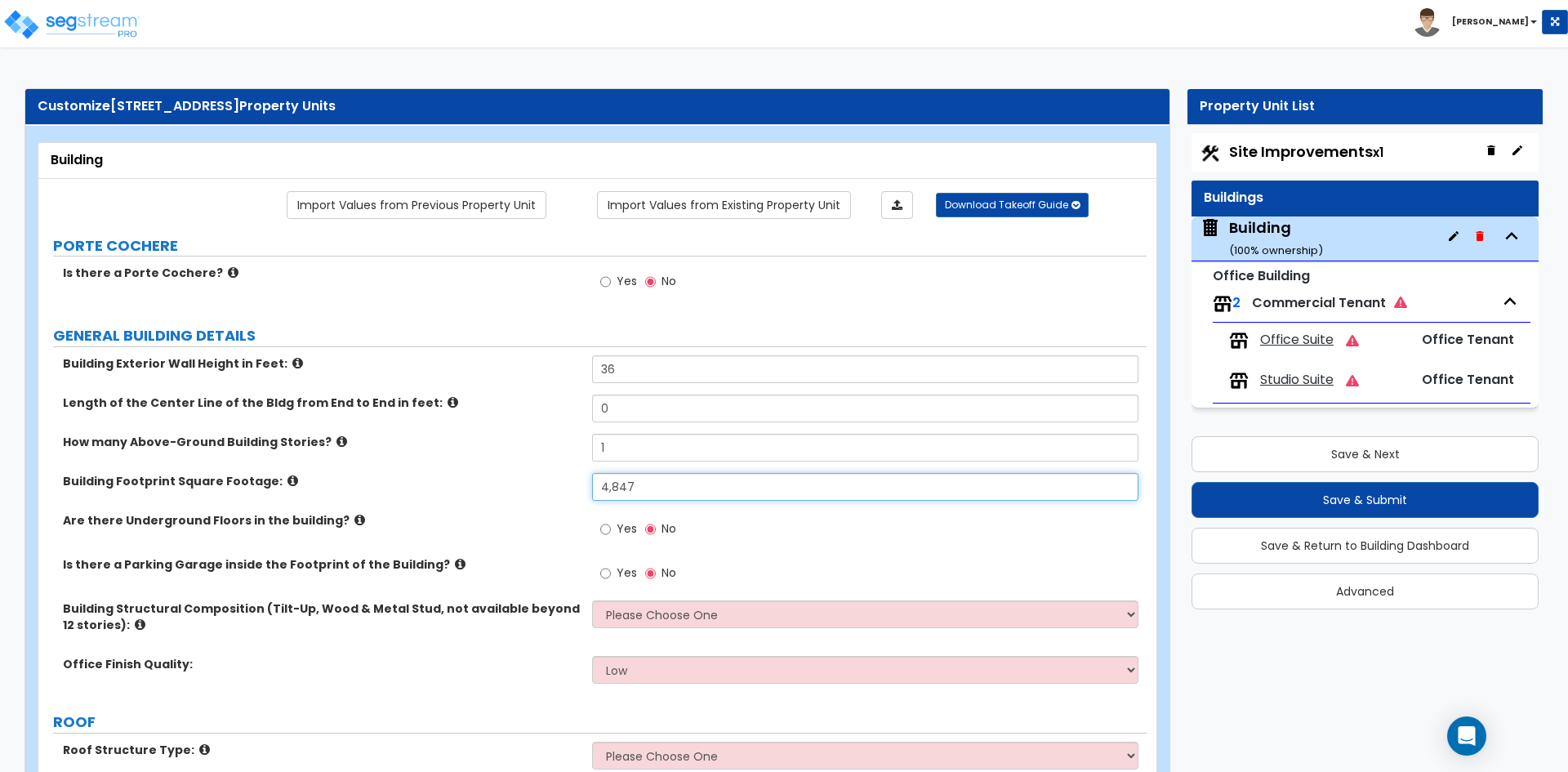
click at [656, 481] on input "4,847" at bounding box center [864, 487] width 546 height 28
type input "4,693"
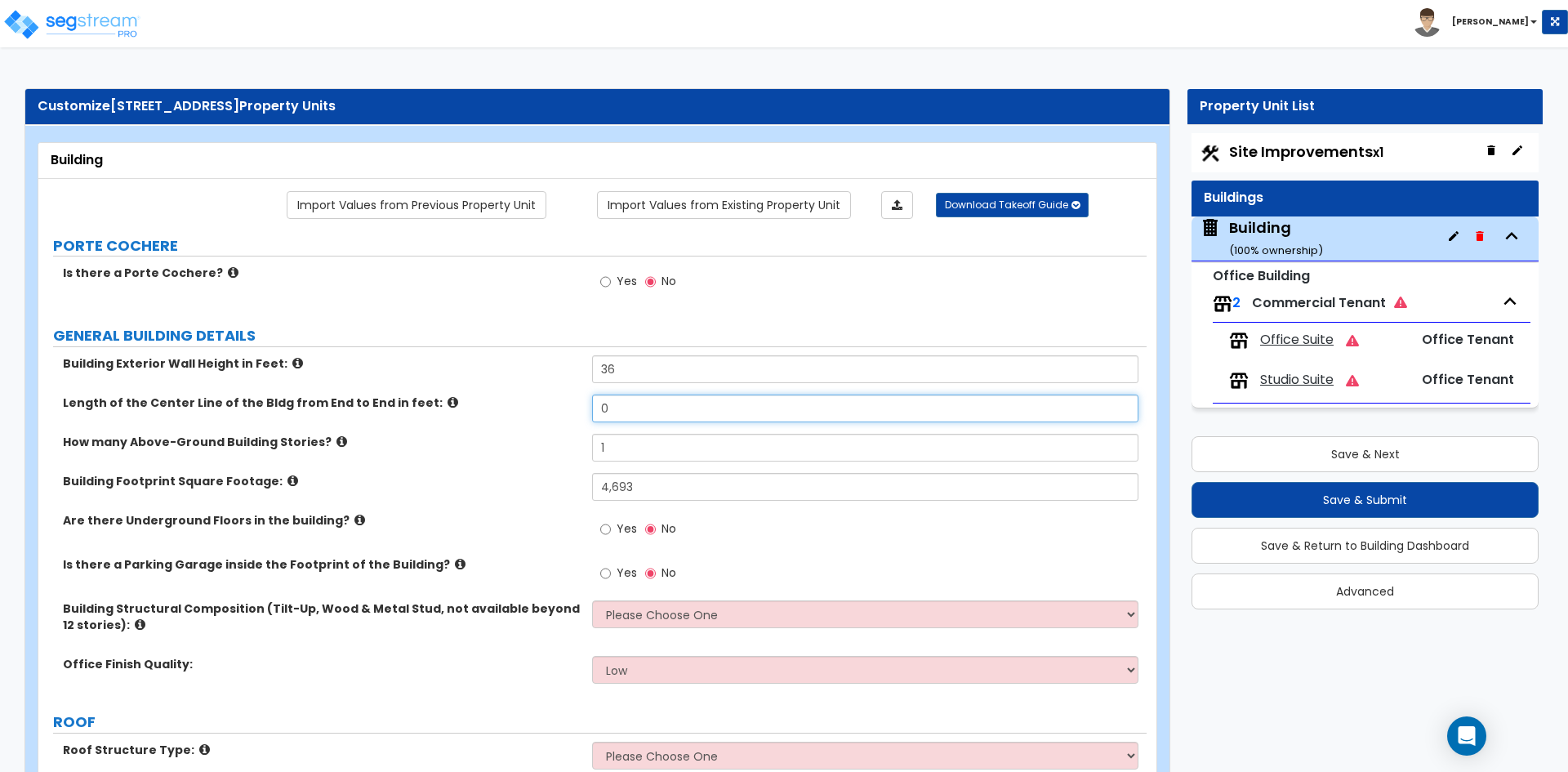
click at [640, 407] on input "0" at bounding box center [864, 408] width 546 height 28
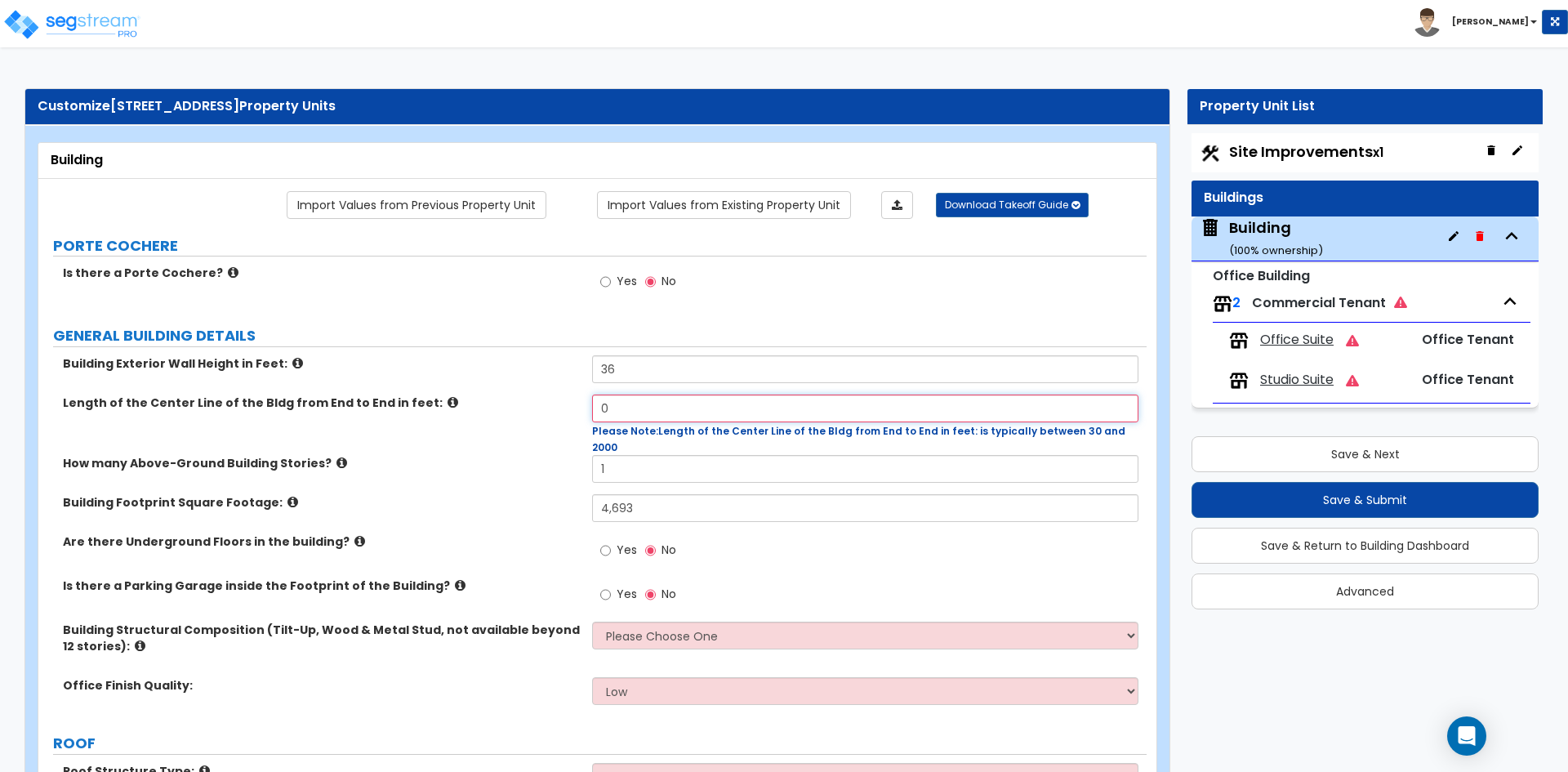
click at [659, 411] on input "0" at bounding box center [864, 408] width 546 height 28
type input "98"
click at [557, 462] on div "How many Above-Ground Building Stories? 1" at bounding box center [593, 475] width 1109 height 39
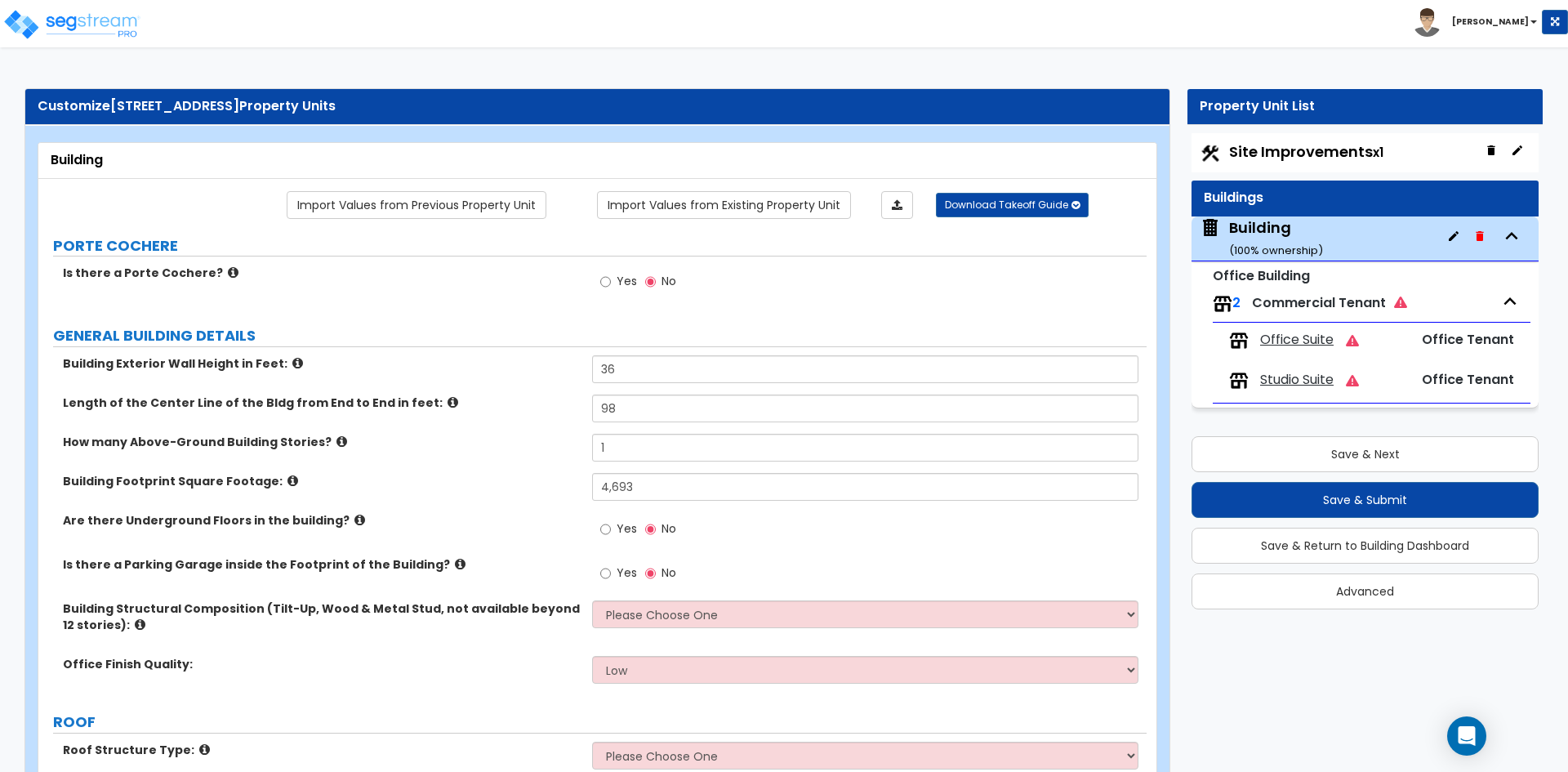
click at [619, 570] on span "Yes" at bounding box center [626, 572] width 21 height 17
click at [611, 570] on input "Yes" at bounding box center [606, 573] width 11 height 18
radio input "true"
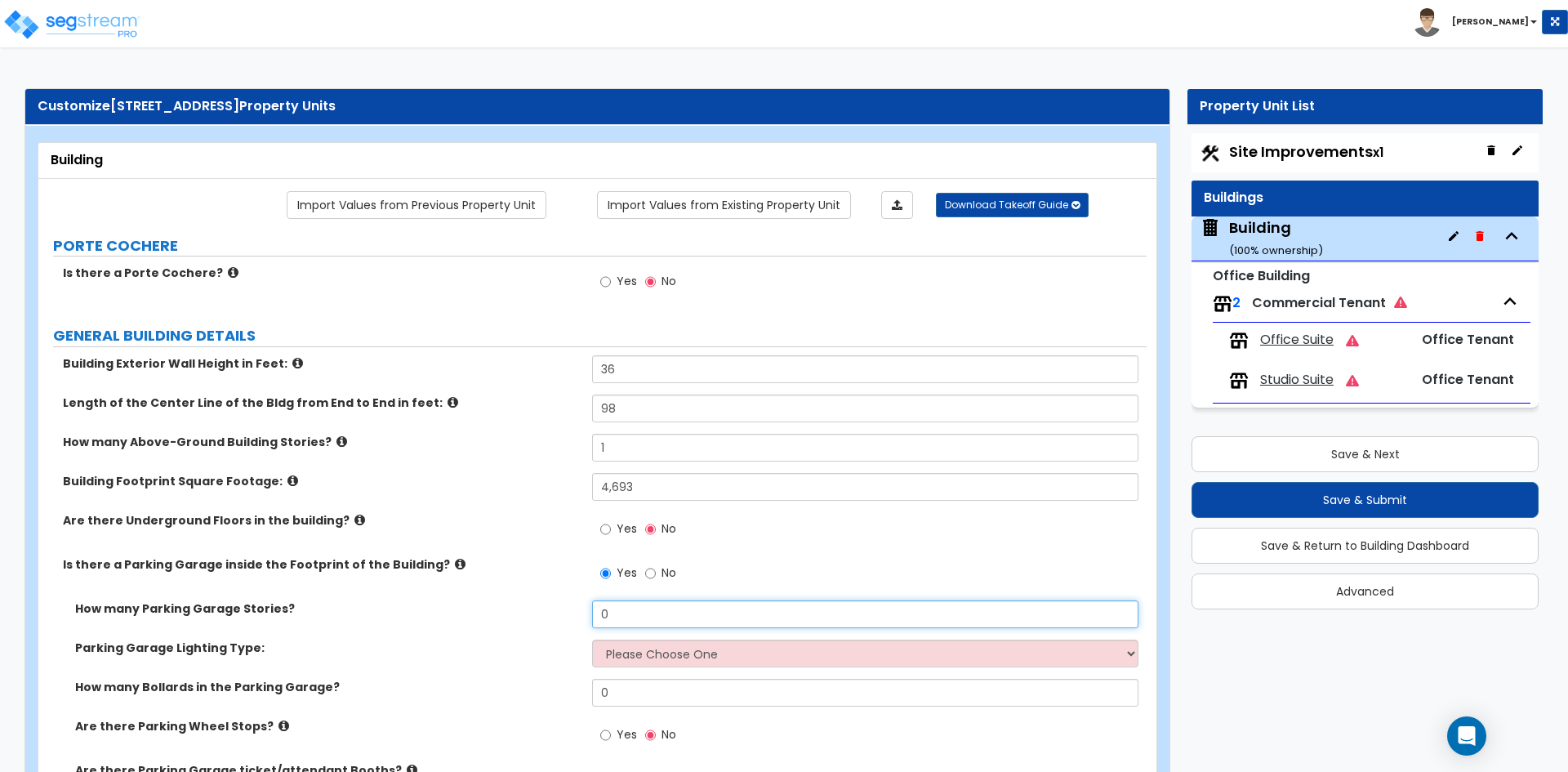
click at [634, 615] on input "0" at bounding box center [864, 615] width 546 height 28
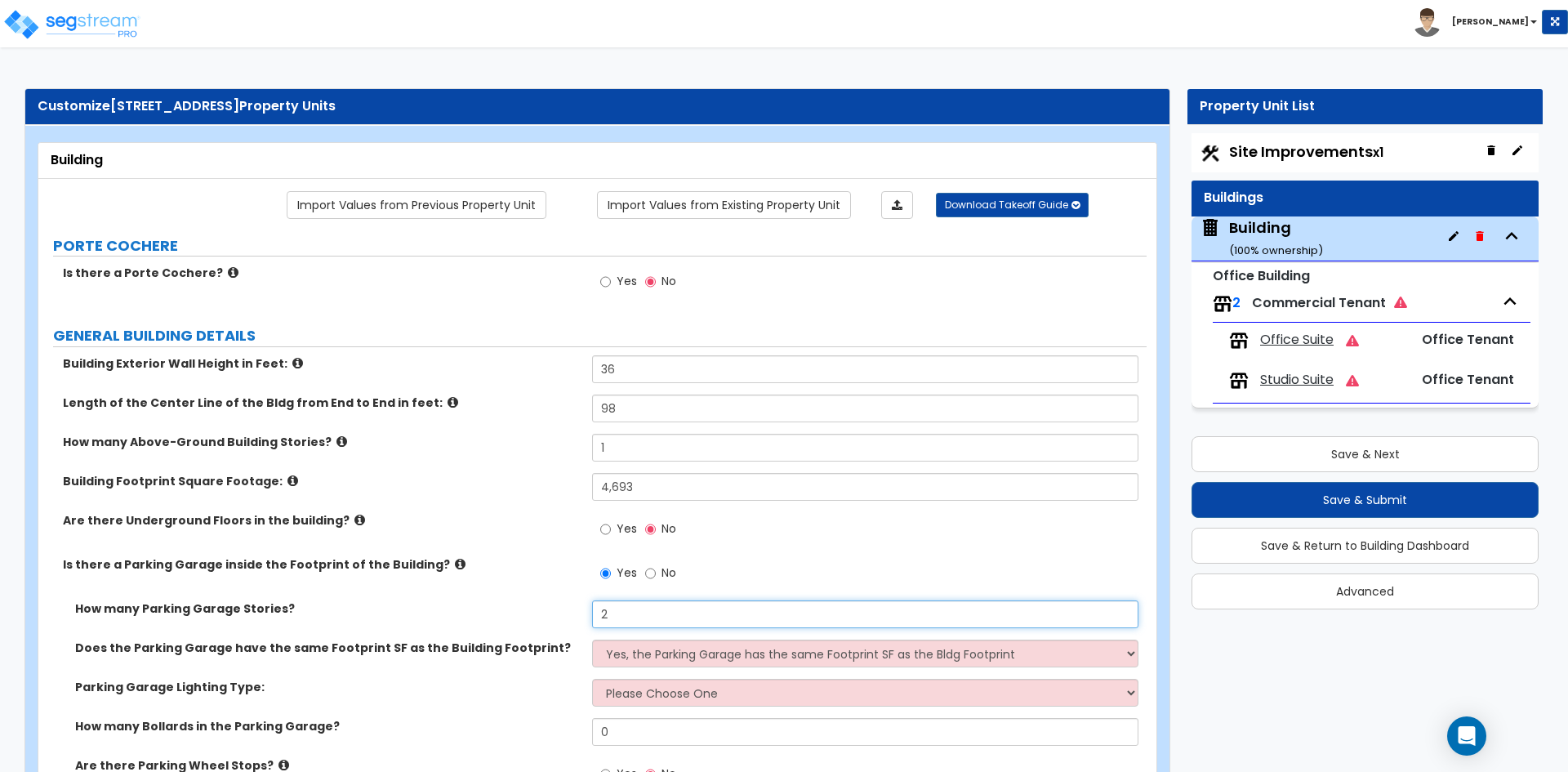
type input "2"
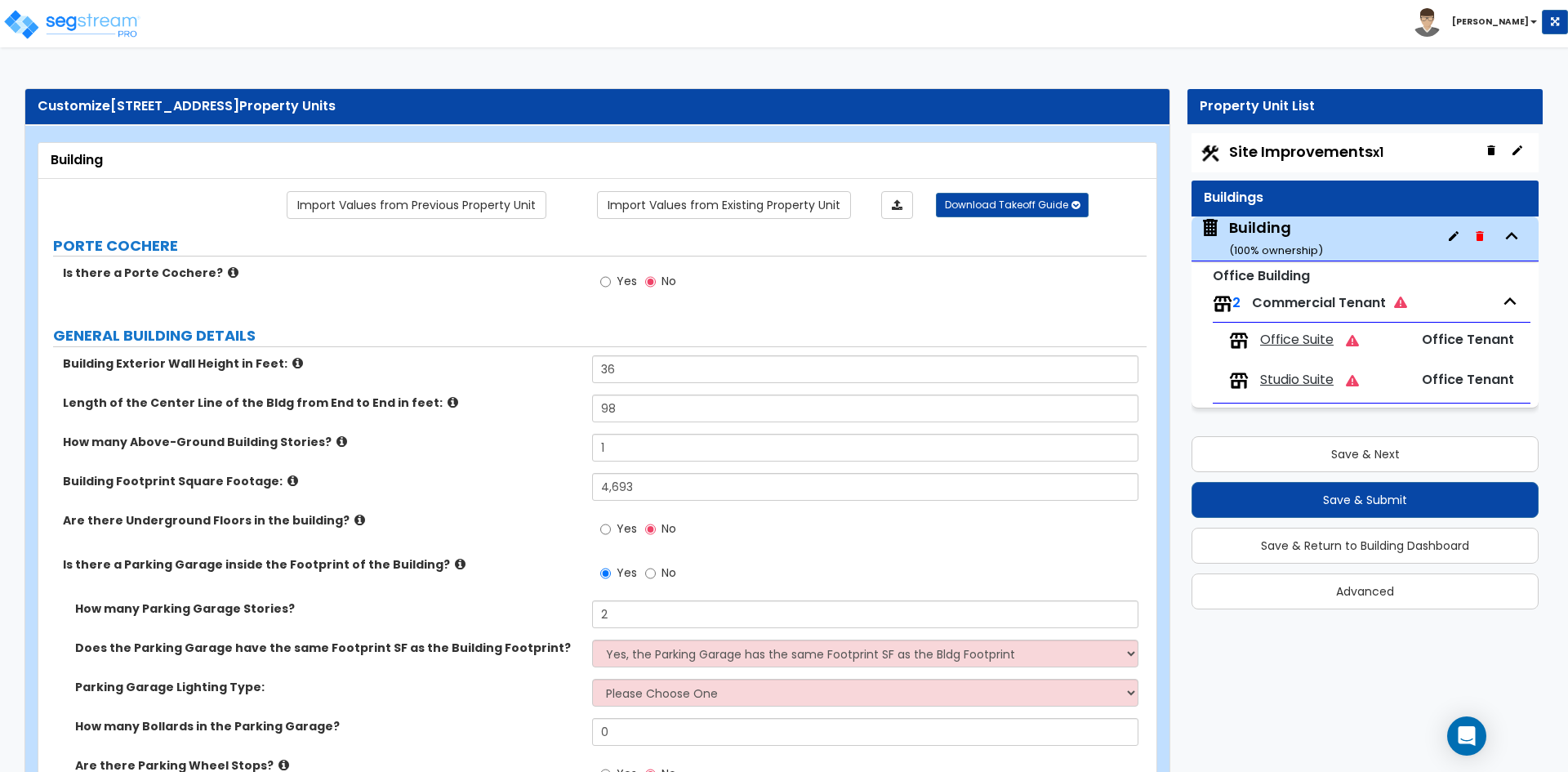
click at [477, 574] on div "Is there a Parking Garage inside the Footprint of the Building? Yes No" at bounding box center [593, 578] width 1109 height 44
click at [693, 643] on select "Yes, the Parking Garage has the same Footprint SF as the Bldg Footprint No, the…" at bounding box center [864, 654] width 546 height 28
click at [672, 697] on select "Please Choose One Bay Lighting Strip Lighting" at bounding box center [864, 693] width 546 height 28
select select "1"
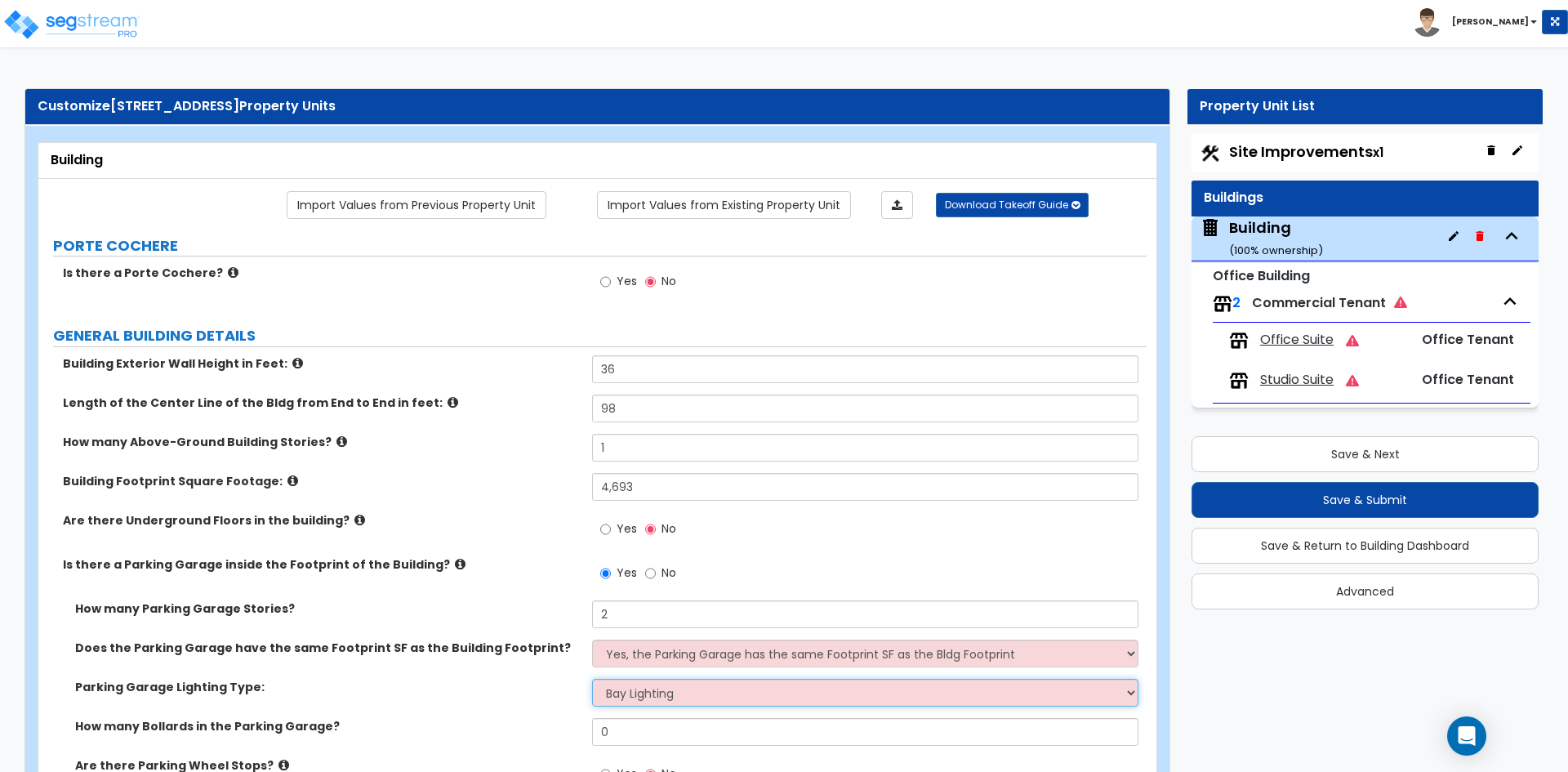
click at [592, 680] on select "Please Choose One Bay Lighting Strip Lighting" at bounding box center [864, 693] width 546 height 28
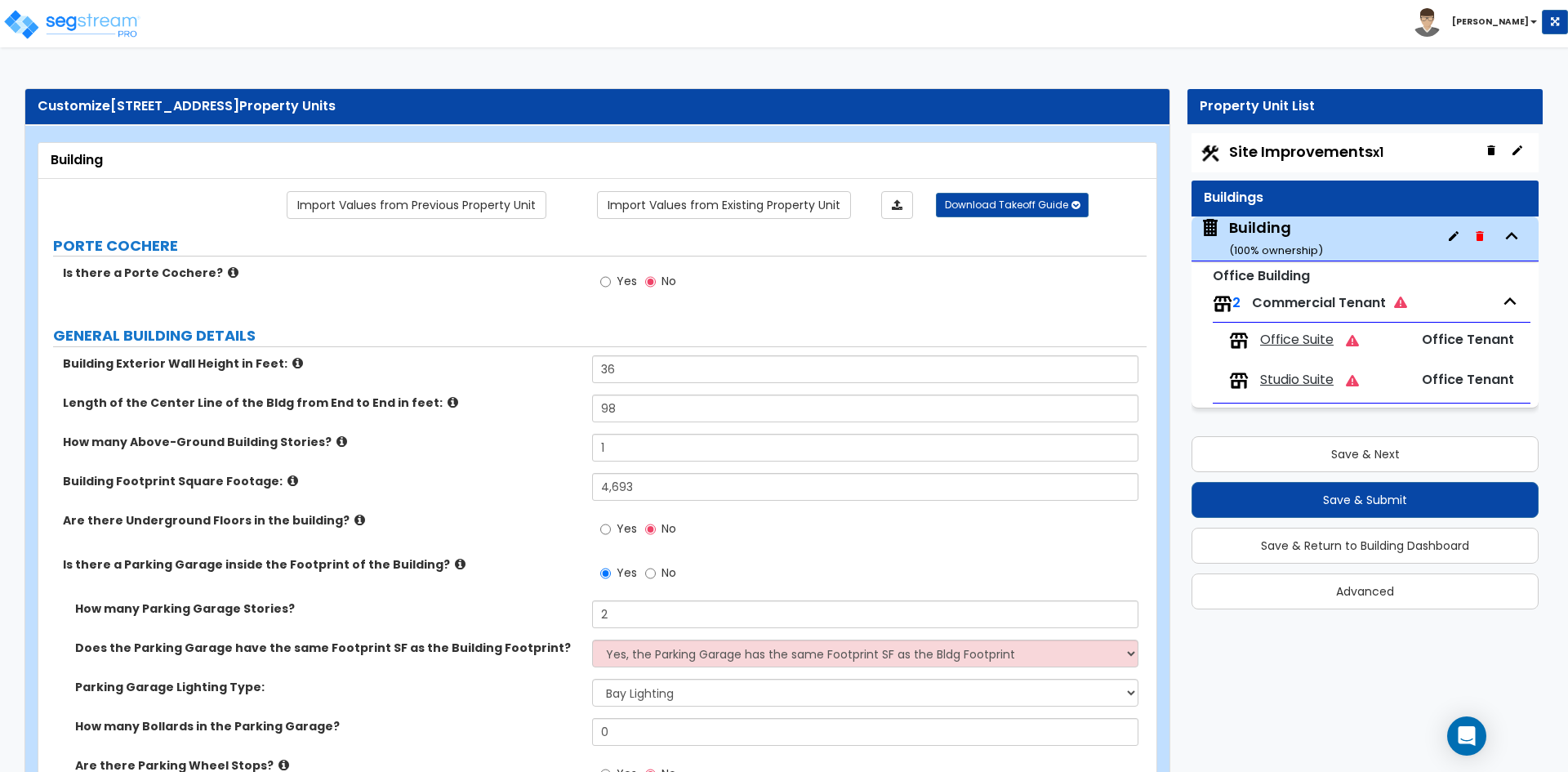
click at [426, 728] on label "How many Bollards in the Parking Garage?" at bounding box center [327, 726] width 505 height 17
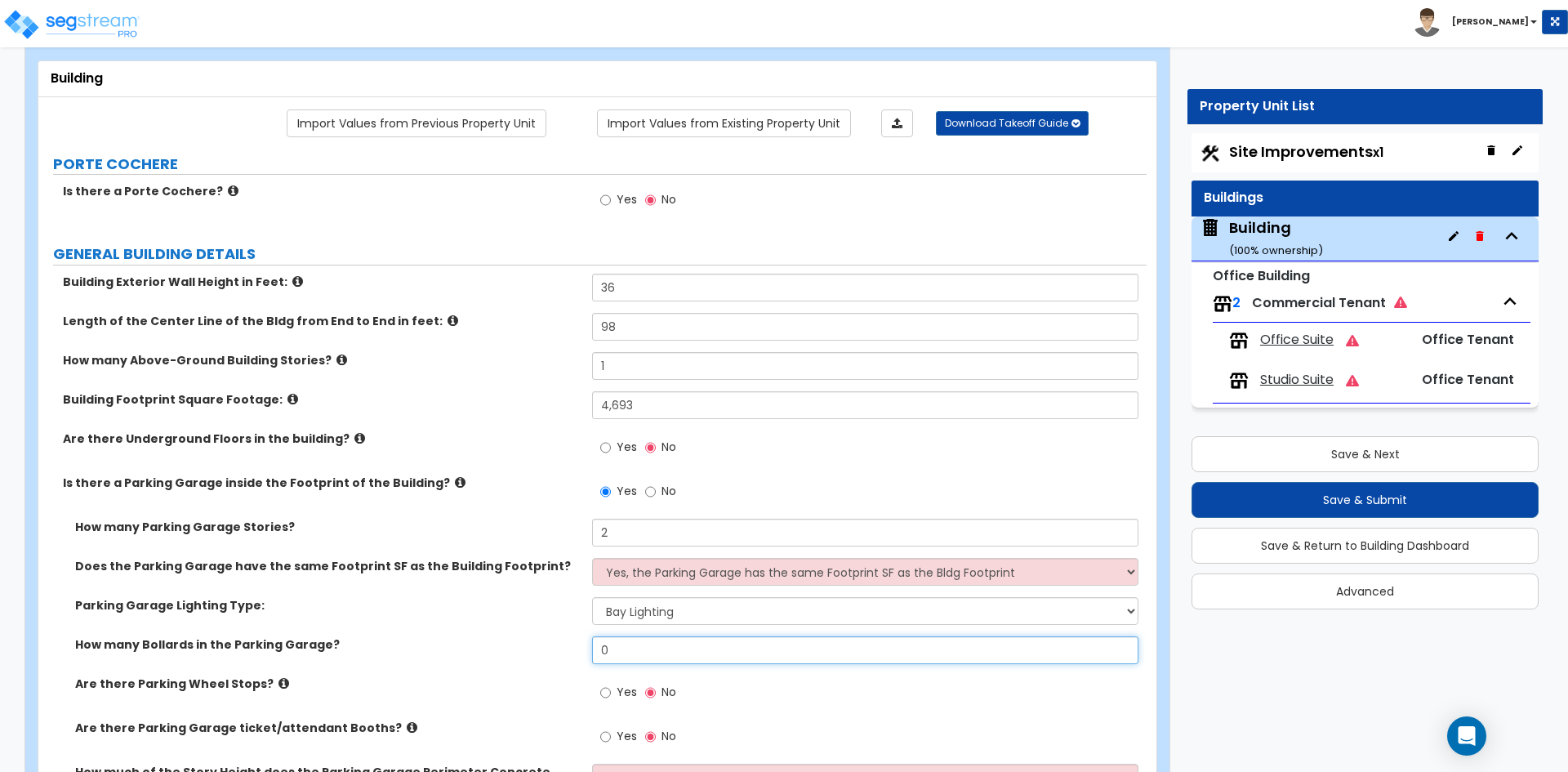
click at [736, 645] on input "0" at bounding box center [864, 650] width 546 height 28
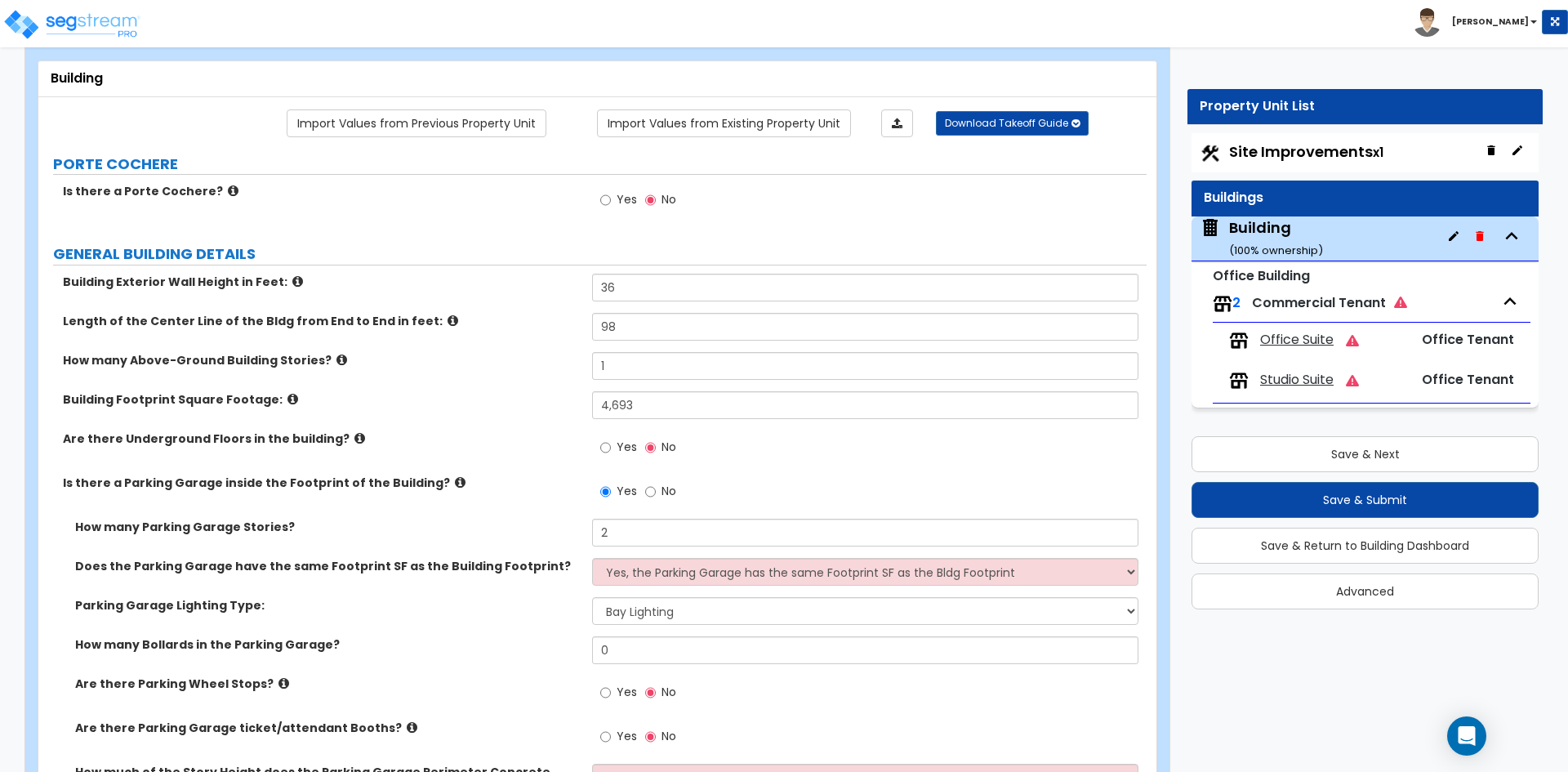
click at [461, 640] on label "How many Bollards in the Parking Garage?" at bounding box center [327, 644] width 505 height 17
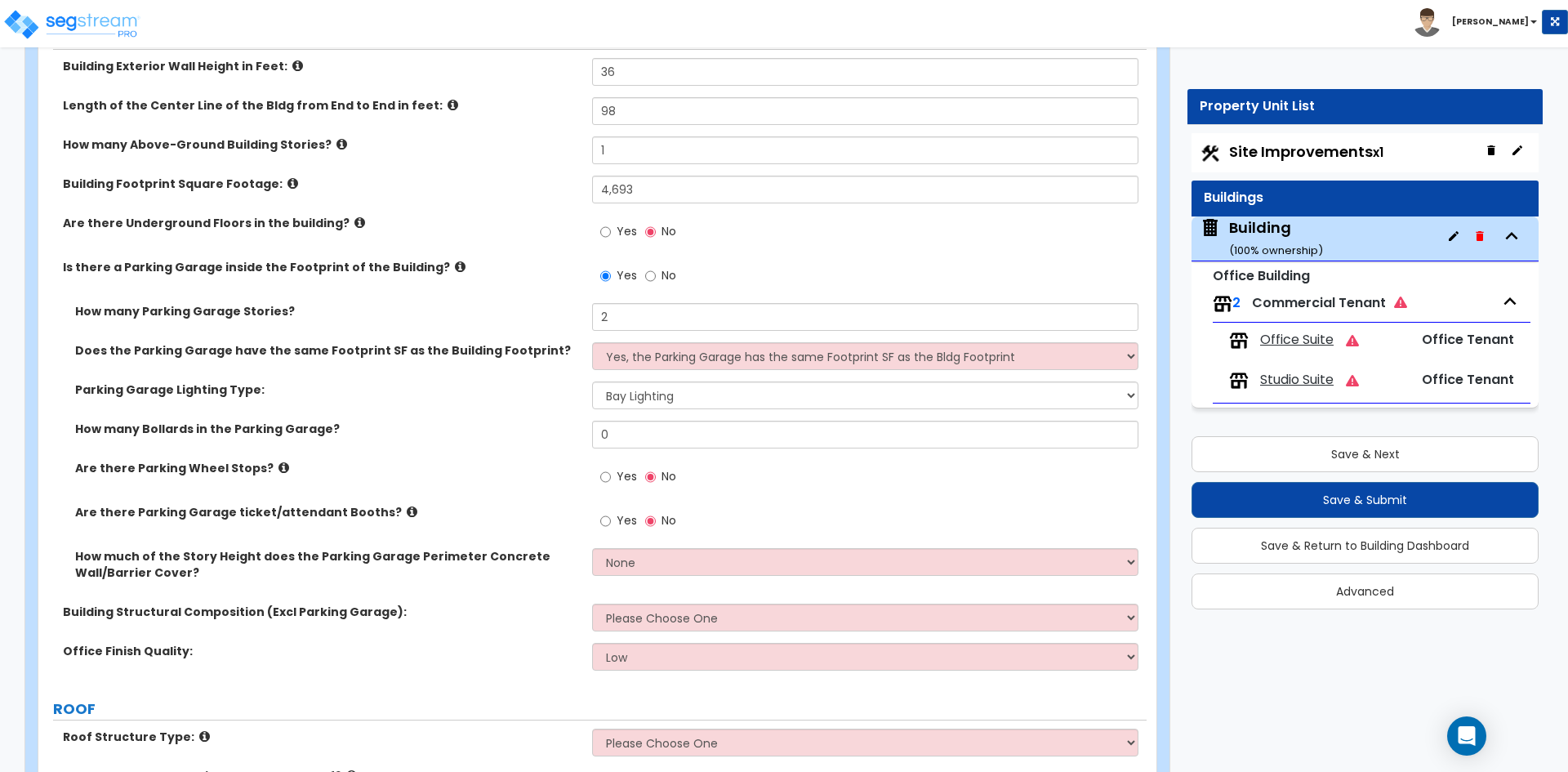
scroll to position [327, 0]
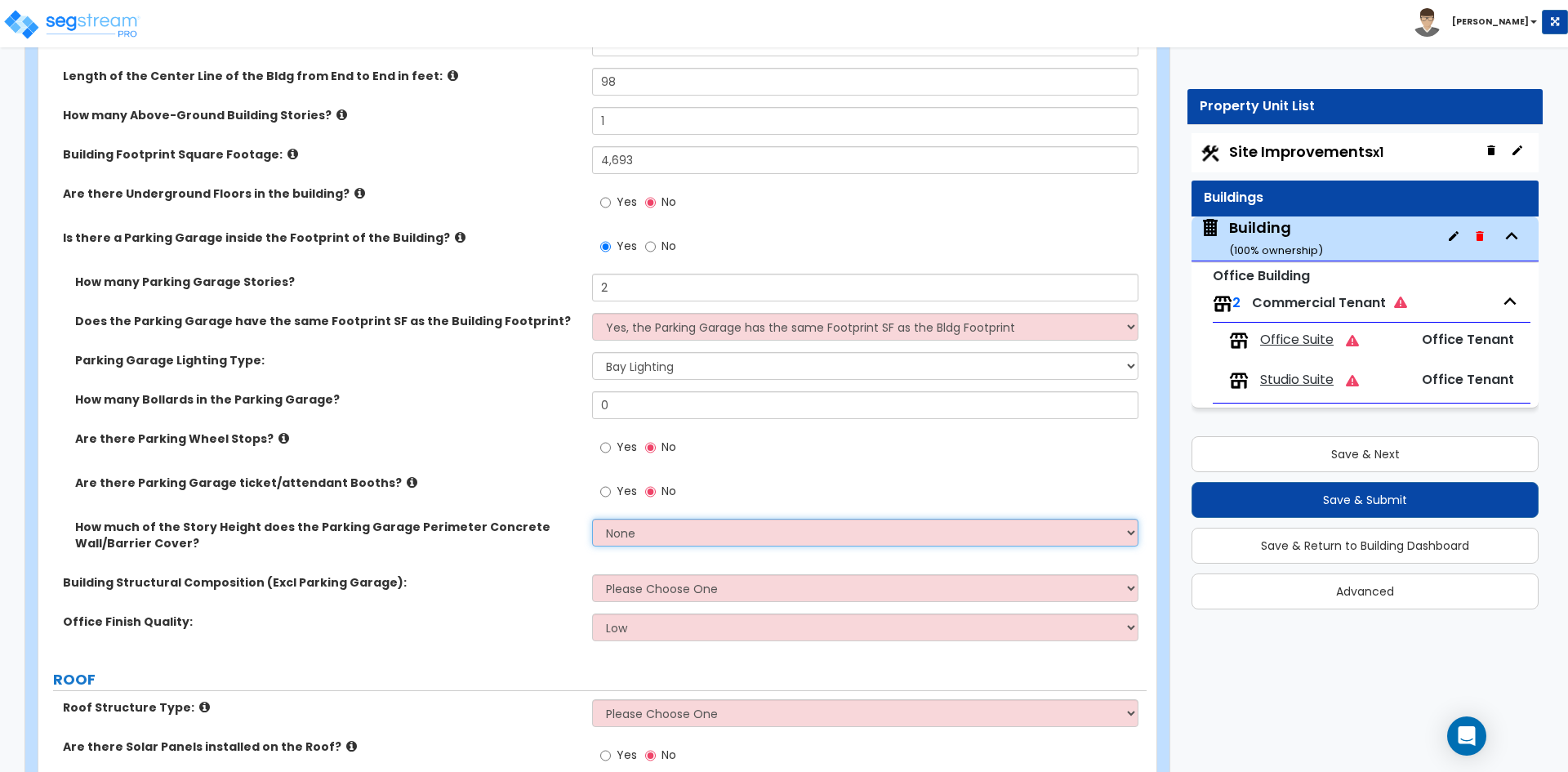
click at [654, 533] on select "None Only About Half of the Story Height Most of the Story Height is Covered Ea…" at bounding box center [864, 533] width 546 height 28
select select "3"
click at [592, 519] on select "None Only About Half of the Story Height Most of the Story Height is Covered Ea…" at bounding box center [864, 533] width 546 height 28
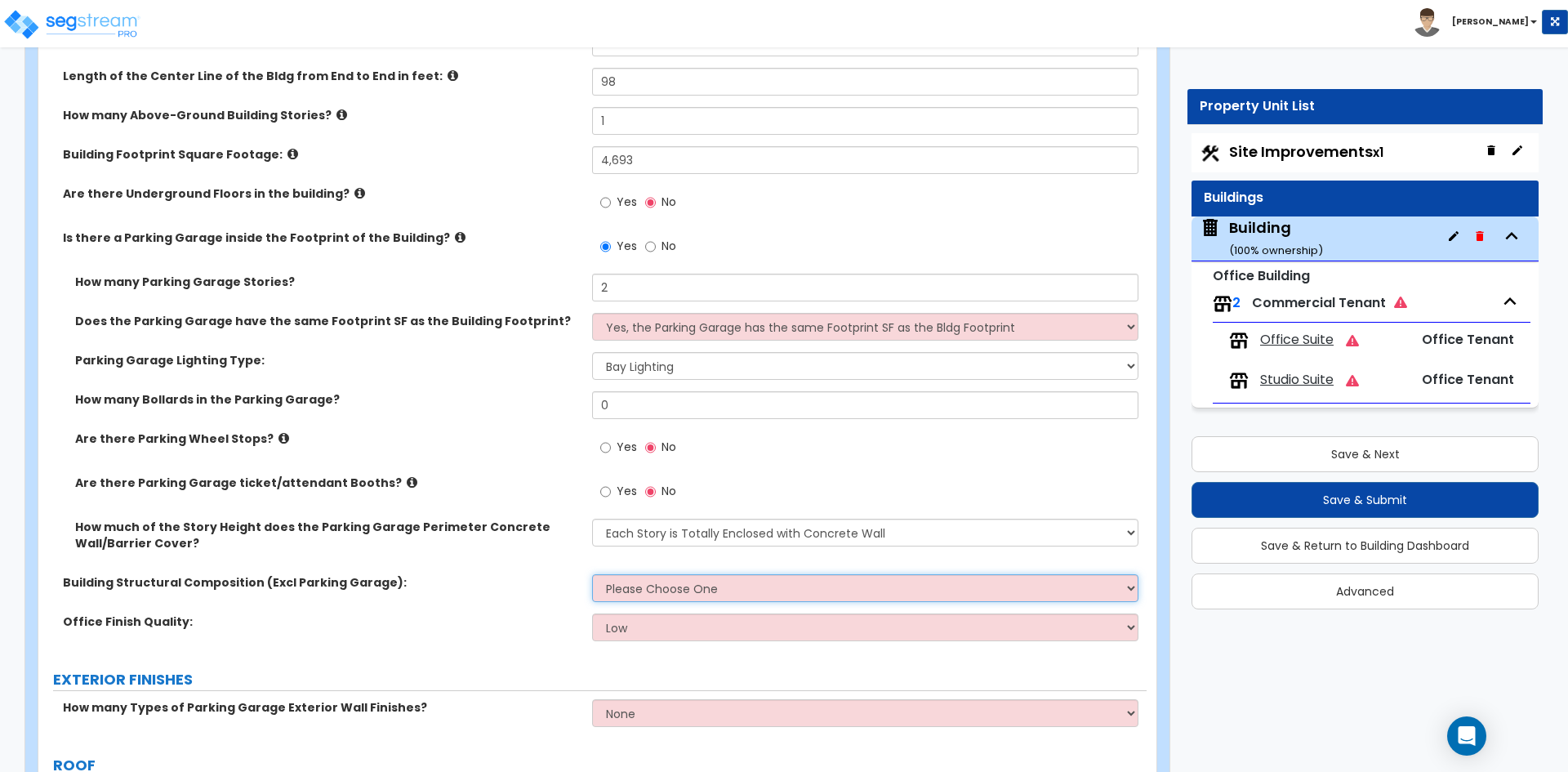
click at [644, 580] on select "Please Choose One Tilt-up Wall Construction Reinforced Concrete Structural Stee…" at bounding box center [864, 588] width 546 height 28
select select "6"
click at [592, 574] on select "Please Choose One Tilt-up Wall Construction Reinforced Concrete Structural Stee…" at bounding box center [864, 588] width 546 height 28
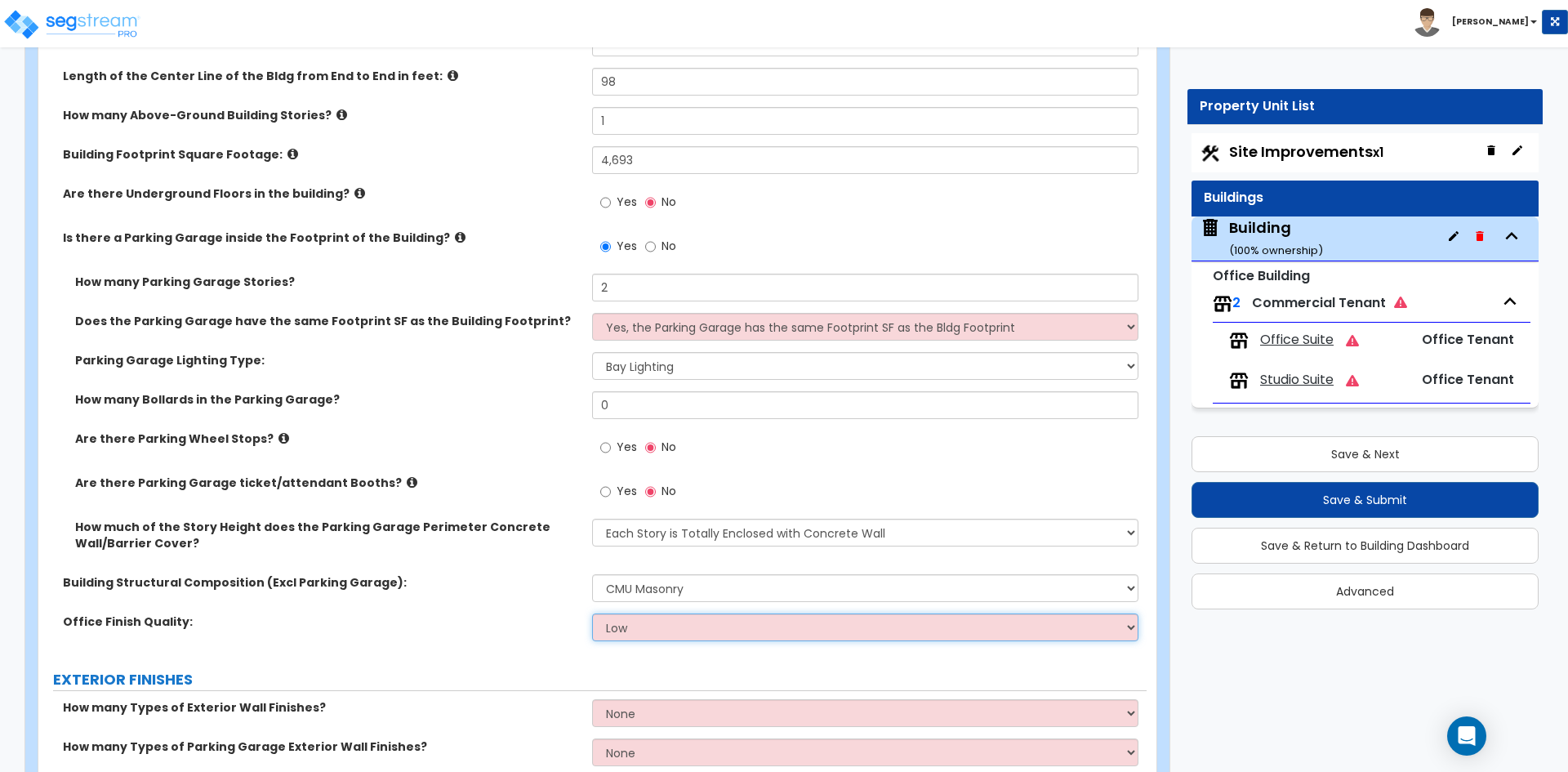
click at [630, 628] on select "Low Average High" at bounding box center [864, 627] width 546 height 28
click at [592, 614] on select "Low Average High" at bounding box center [864, 627] width 546 height 28
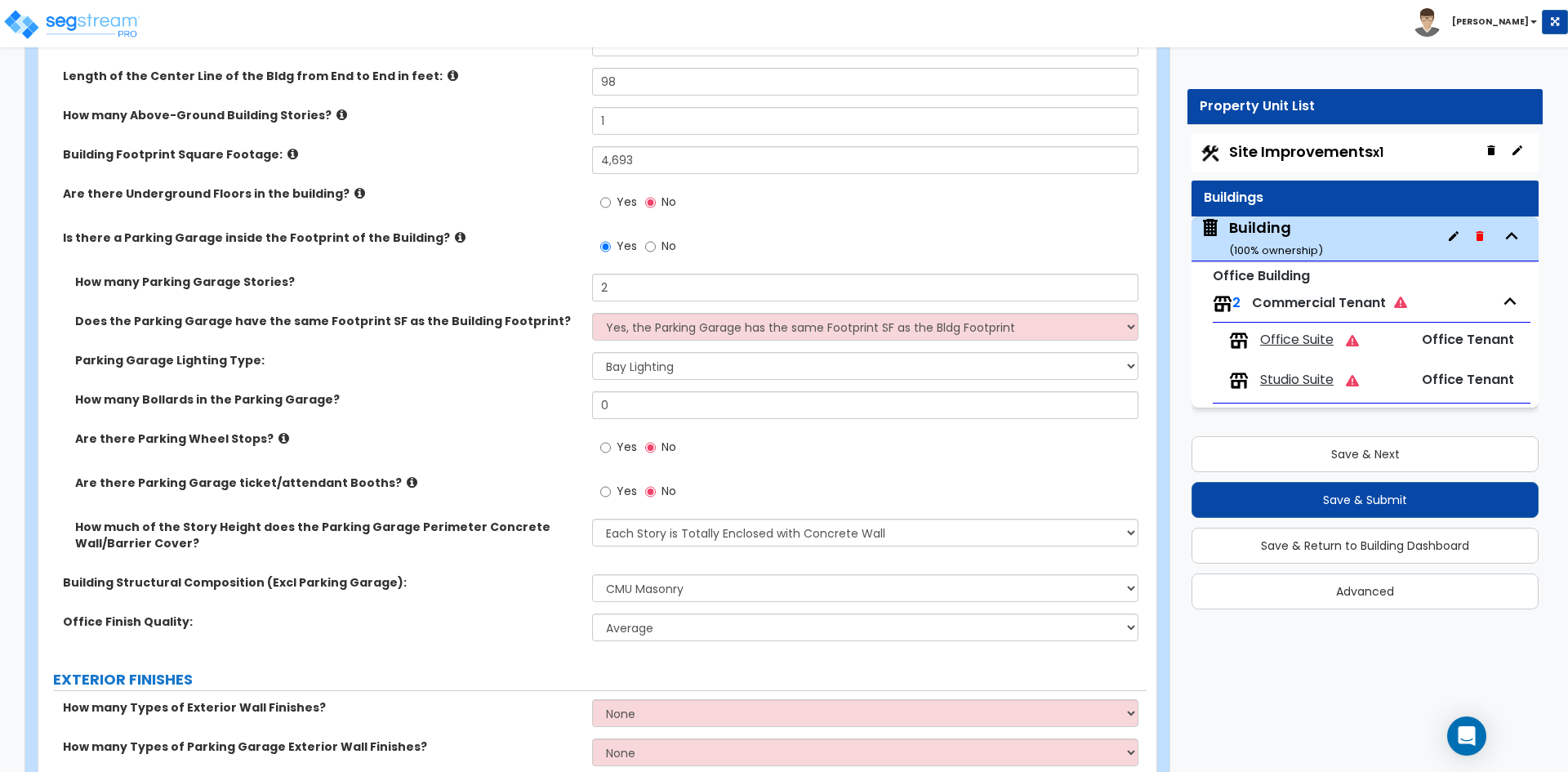
click at [440, 633] on div "Office Finish Quality: Low Average High" at bounding box center [593, 633] width 1109 height 39
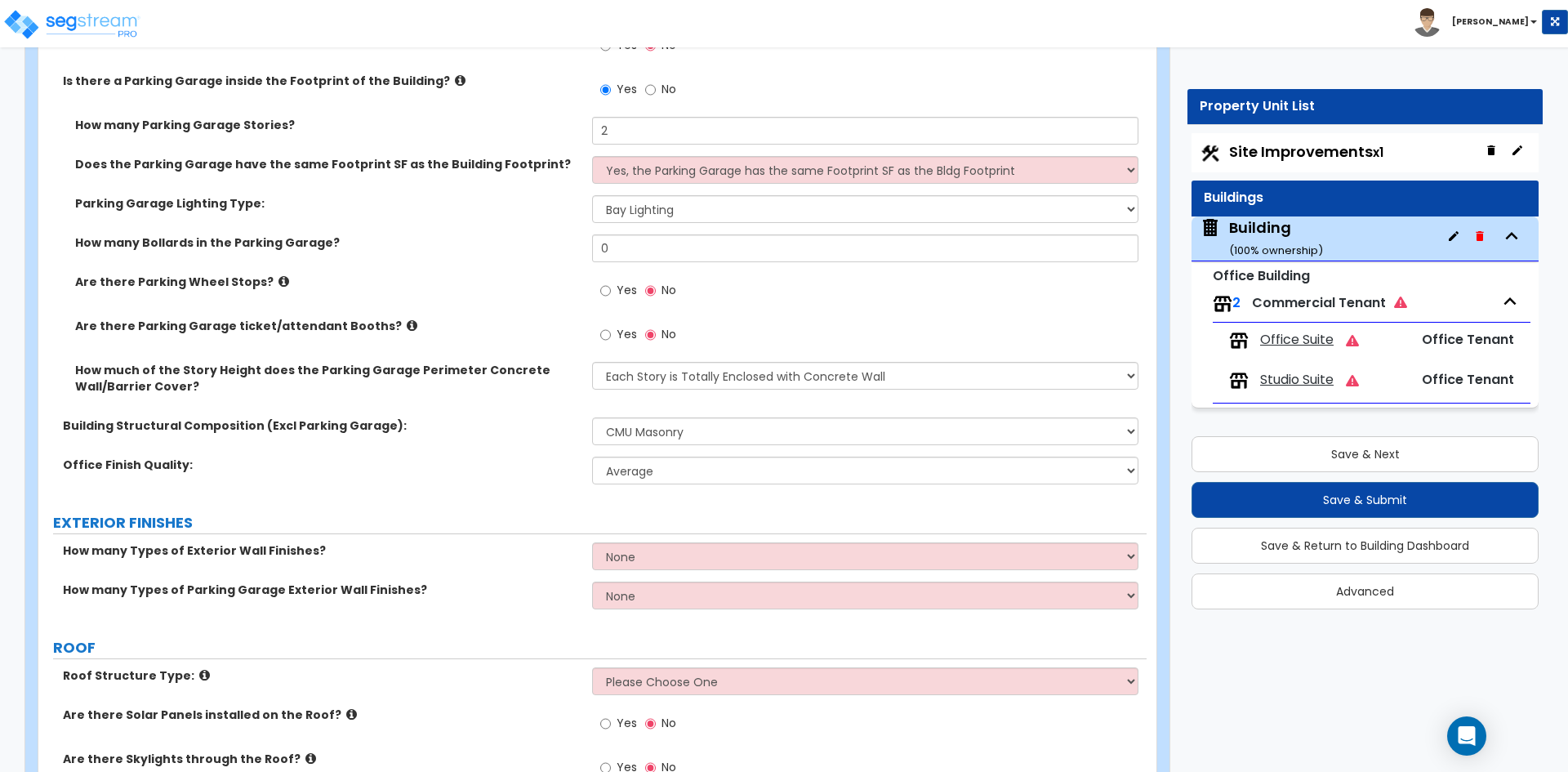
scroll to position [491, 0]
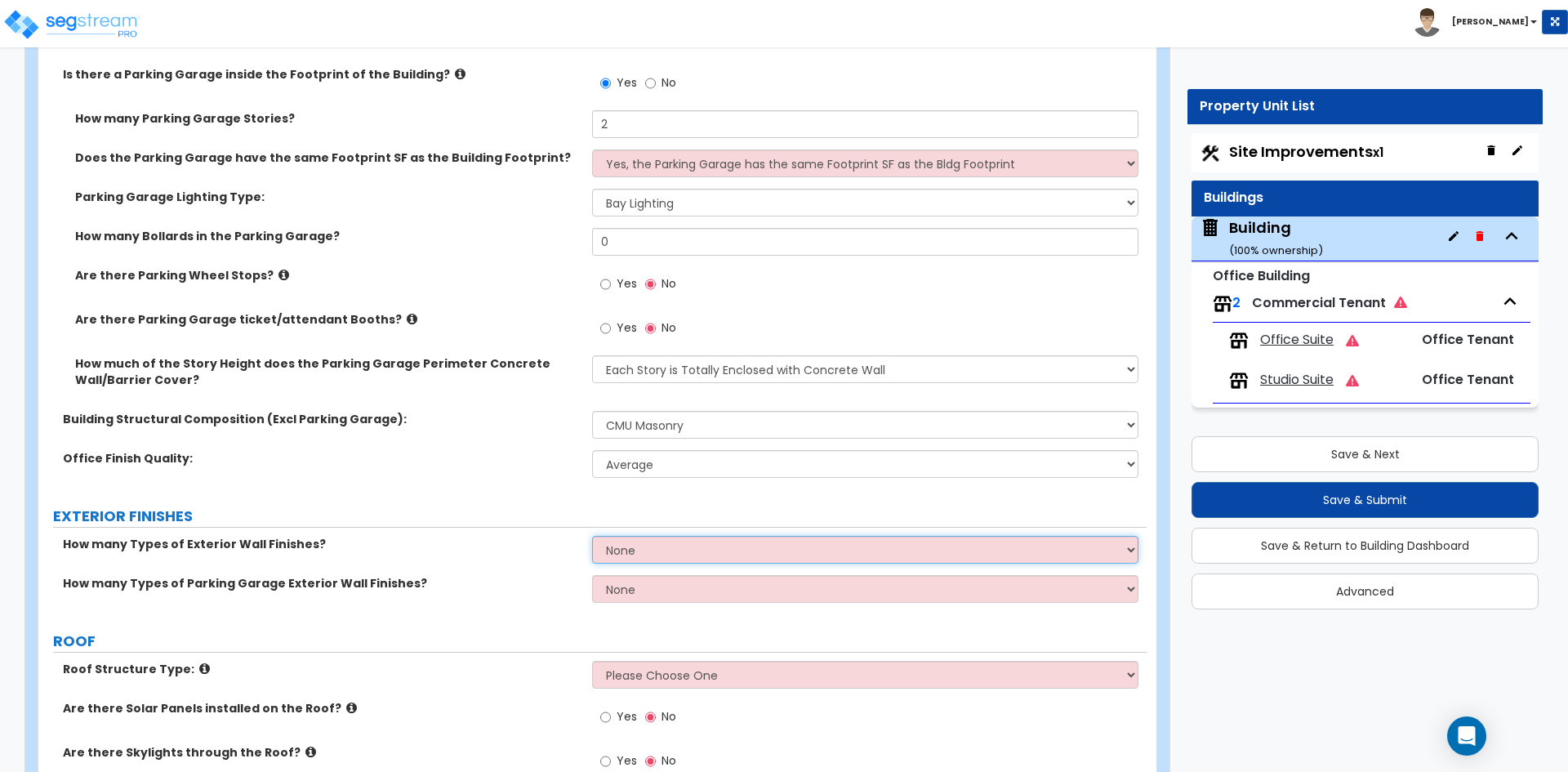
click at [655, 550] on select "None 1 2 3" at bounding box center [864, 550] width 546 height 28
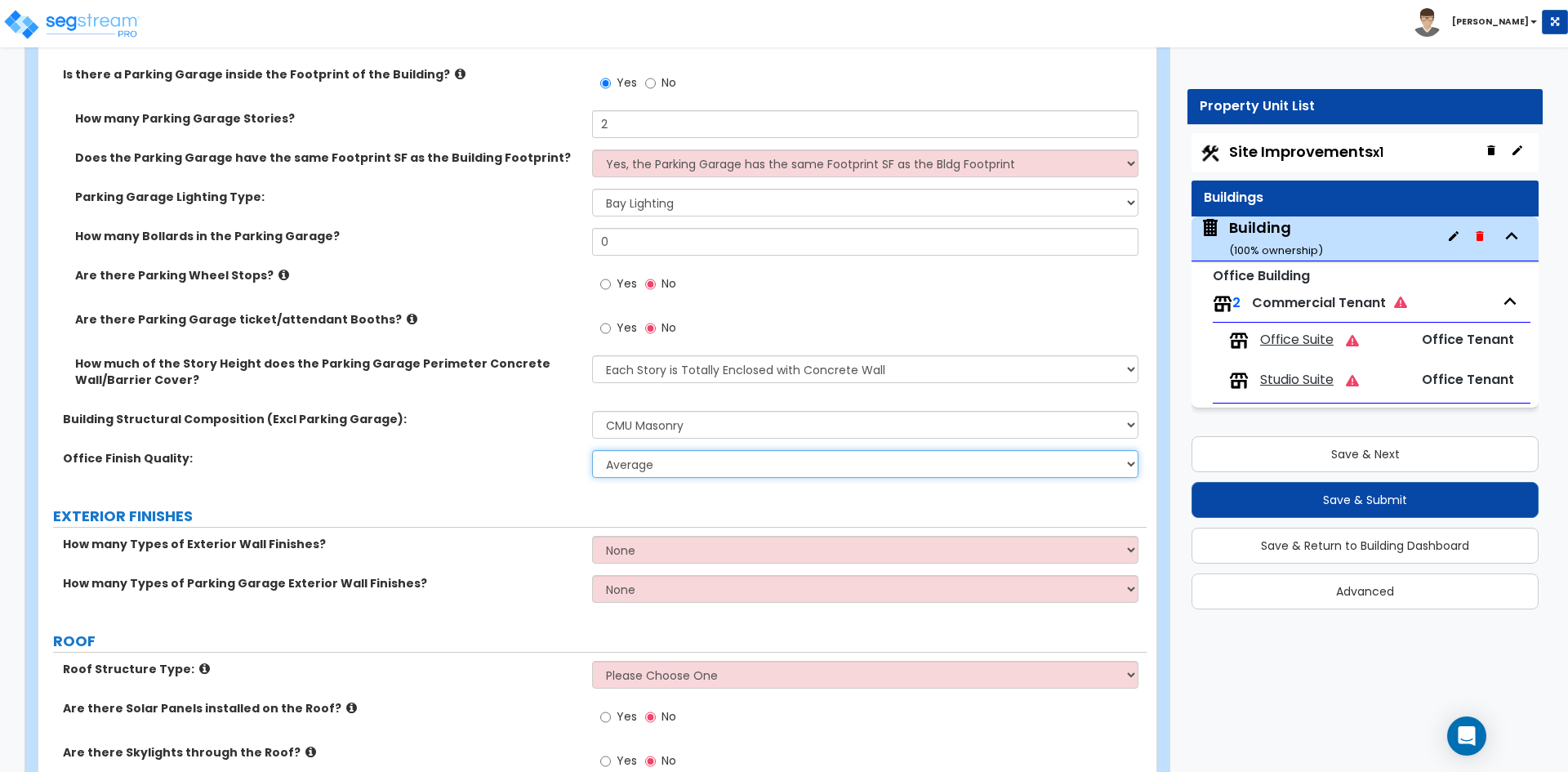
click at [632, 461] on select "Low Average High" at bounding box center [864, 464] width 546 height 28
select select "2"
click at [592, 450] on select "Low Average High" at bounding box center [864, 464] width 546 height 28
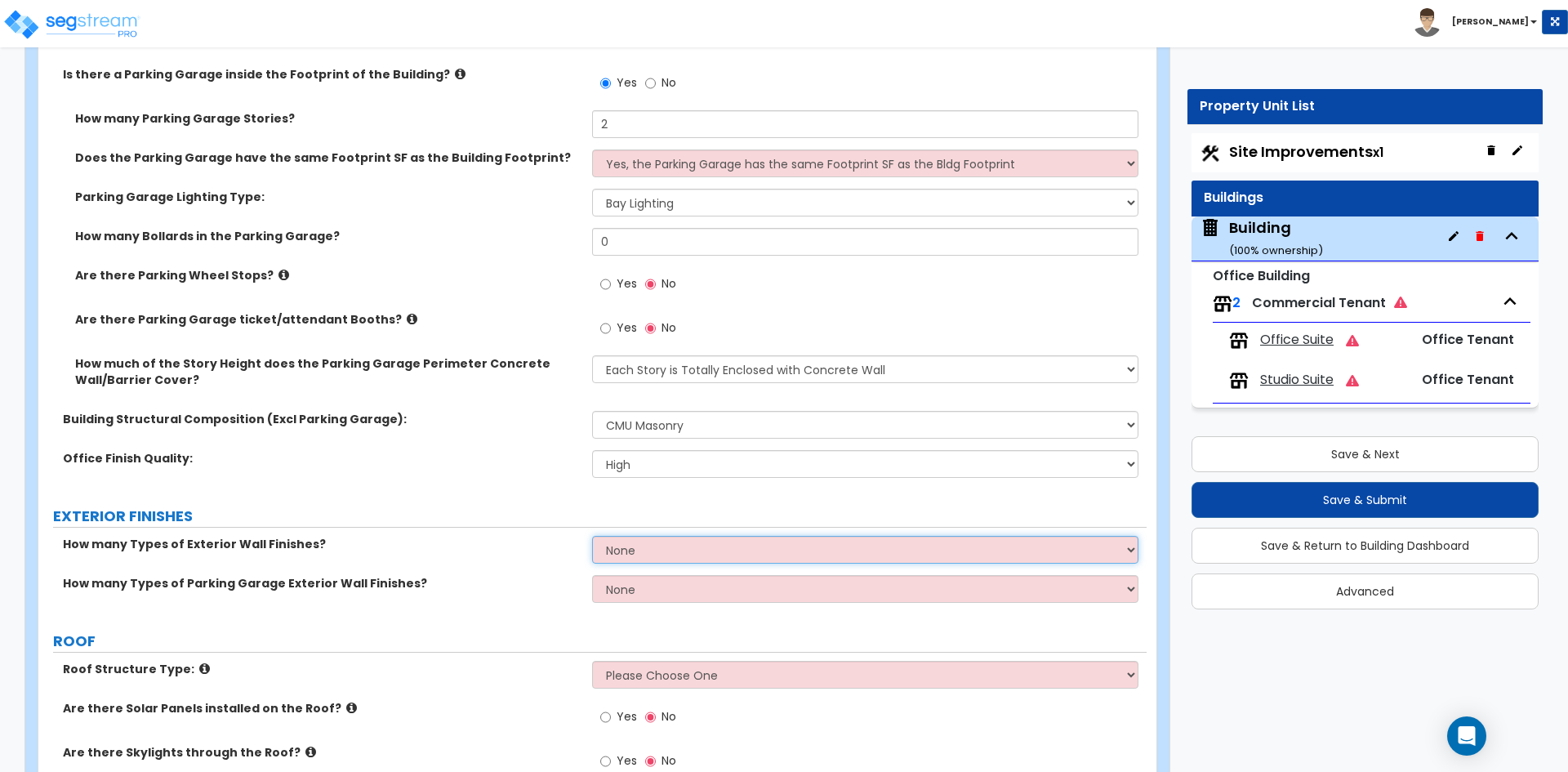
click at [619, 544] on select "None 1 2 3" at bounding box center [864, 550] width 546 height 28
select select "1"
click at [592, 536] on select "None 1 2 3" at bounding box center [864, 550] width 546 height 28
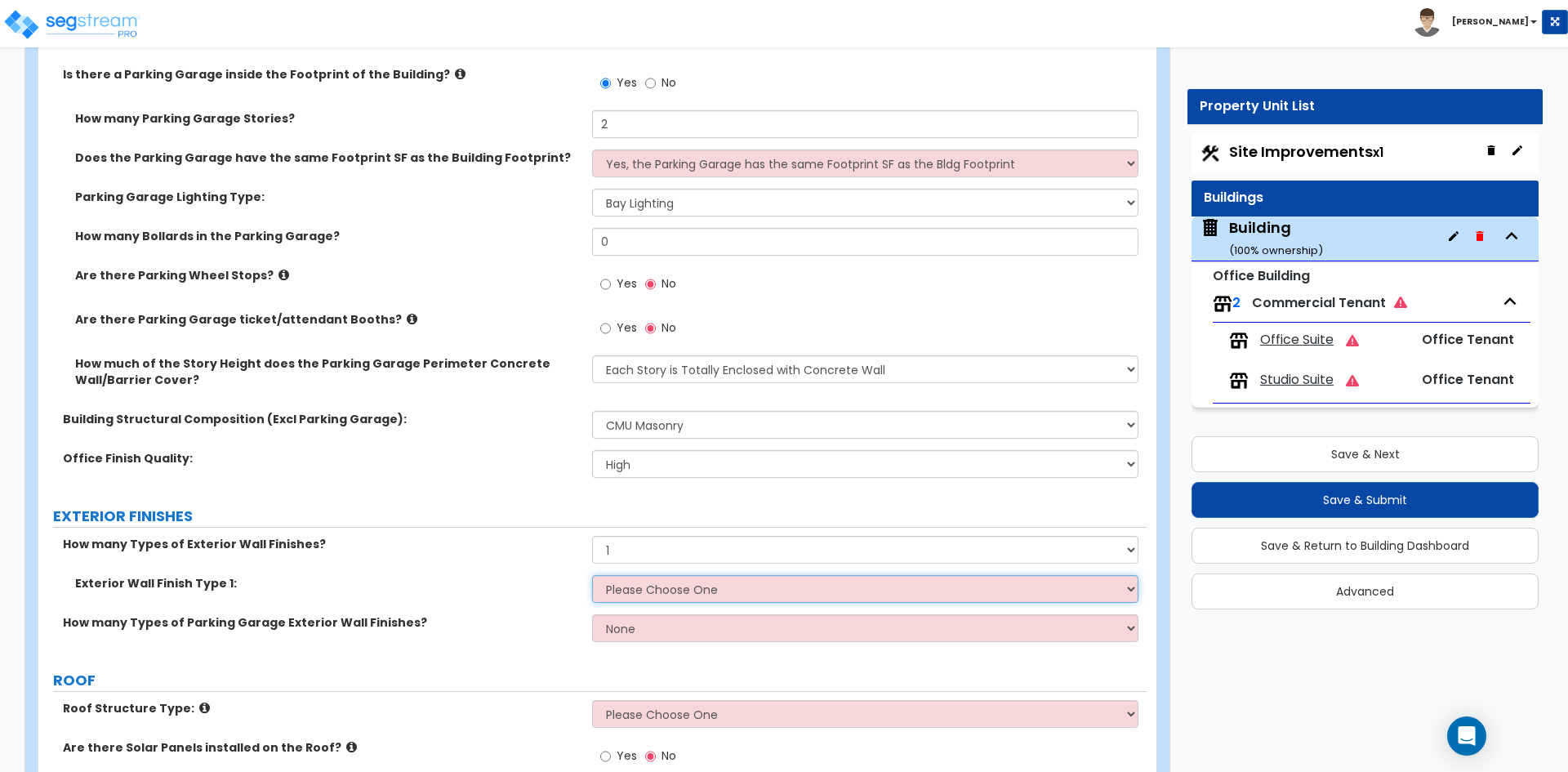
click at [643, 591] on select "Please Choose One No Finish/Shared Wall No Wall Brick Veneer Stone Veneer Wood …" at bounding box center [864, 589] width 546 height 28
click at [592, 575] on select "Please Choose One No Finish/Shared Wall No Wall Brick Veneer Stone Veneer Wood …" at bounding box center [864, 589] width 546 height 28
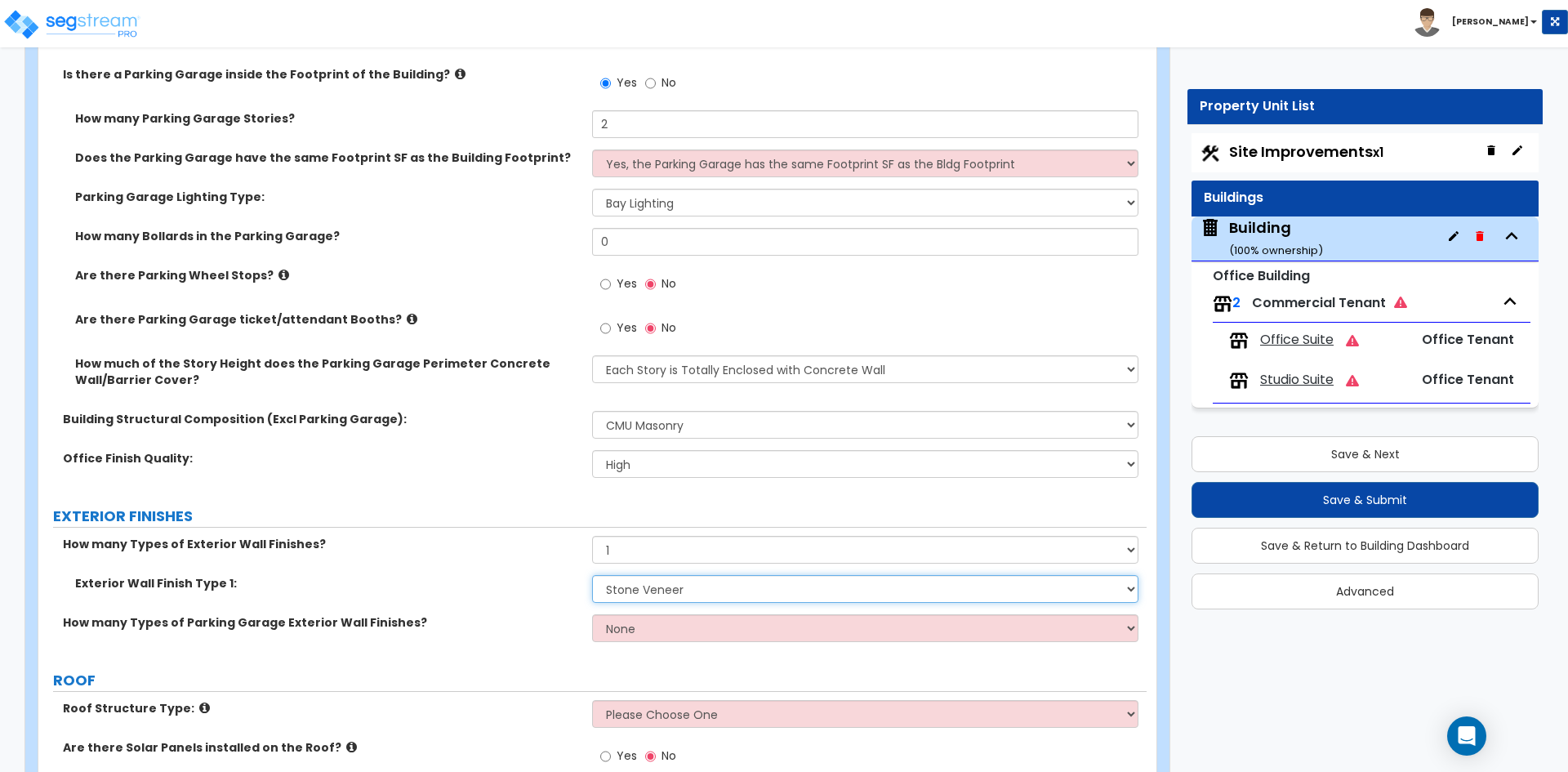
click at [650, 589] on select "Please Choose One No Finish/Shared Wall No Wall Brick Veneer Stone Veneer Wood …" at bounding box center [864, 589] width 546 height 28
select select "10"
click at [592, 575] on select "Please Choose One No Finish/Shared Wall No Wall Brick Veneer Stone Veneer Wood …" at bounding box center [864, 589] width 546 height 28
click at [635, 627] on select "None 1 2 3" at bounding box center [864, 628] width 546 height 28
select select "1"
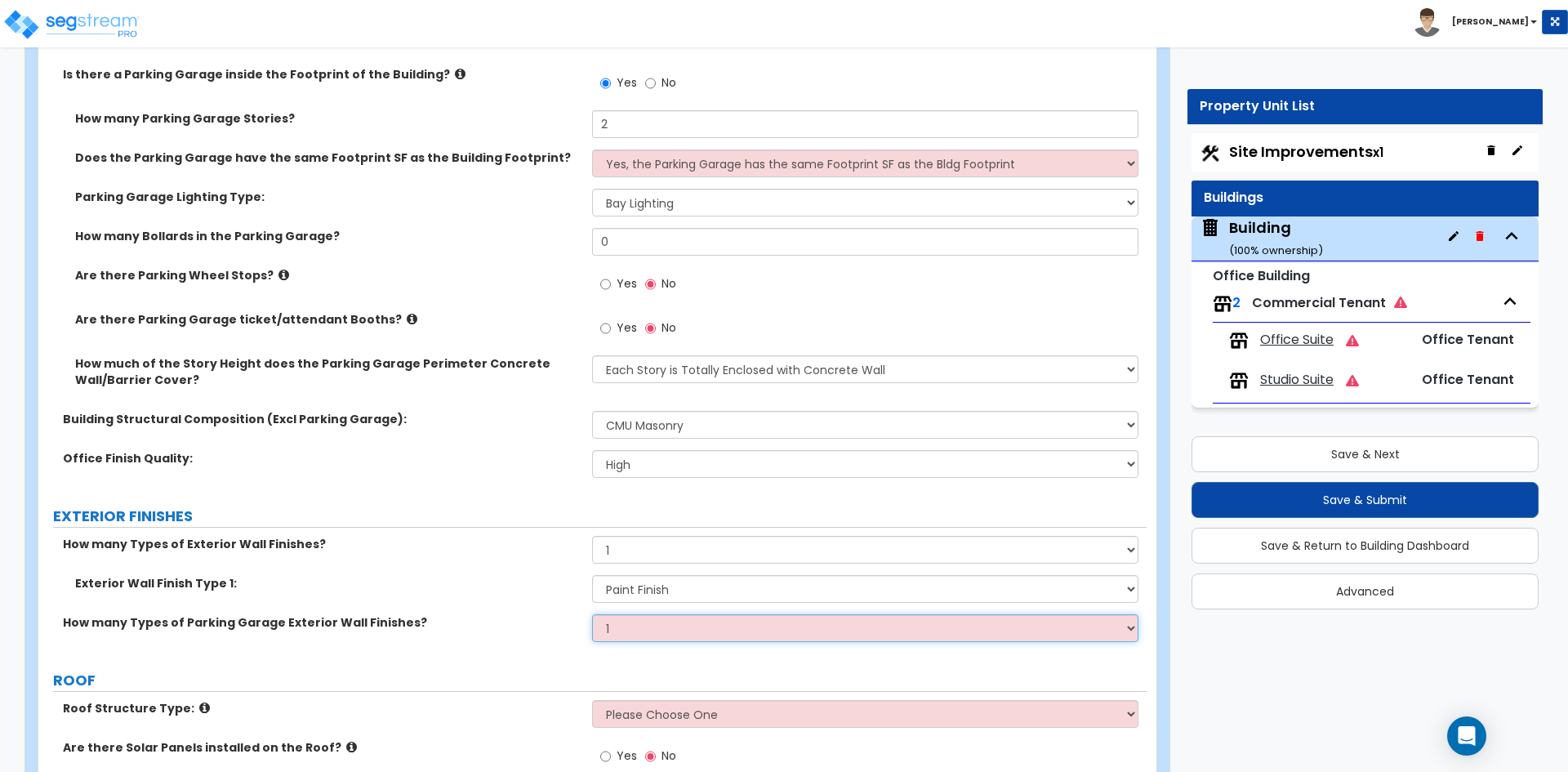
click at [592, 615] on select "None 1 2 3" at bounding box center [864, 628] width 546 height 28
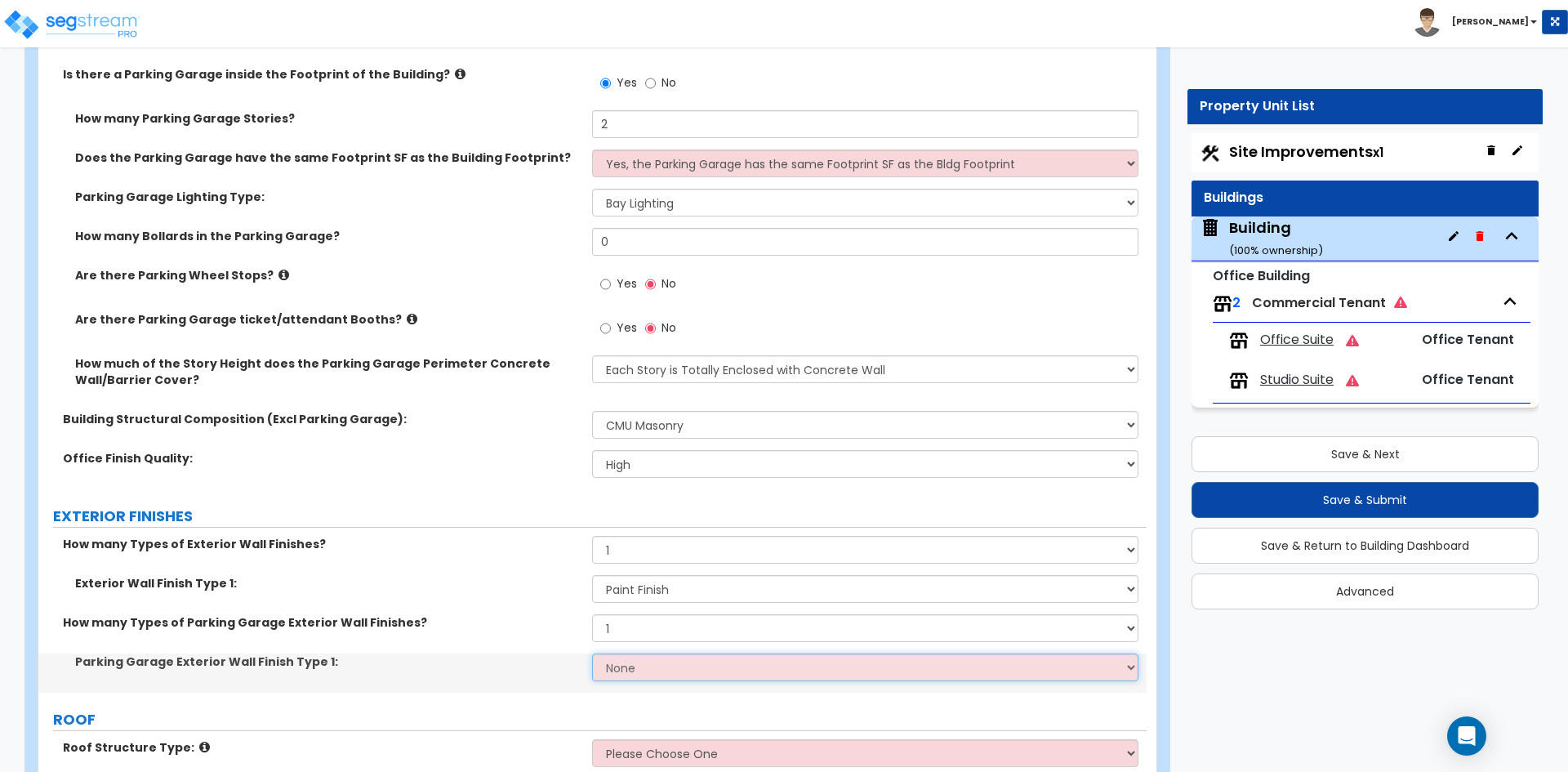
click at [634, 655] on select "None Paint Finish Stucco Finish Stone Veneer Brick Veneer Metal Composite Panels" at bounding box center [864, 668] width 546 height 28
select select "1"
click at [592, 654] on select "None Paint Finish Stucco Finish Stone Veneer Brick Veneer Metal Composite Panels" at bounding box center [864, 668] width 546 height 28
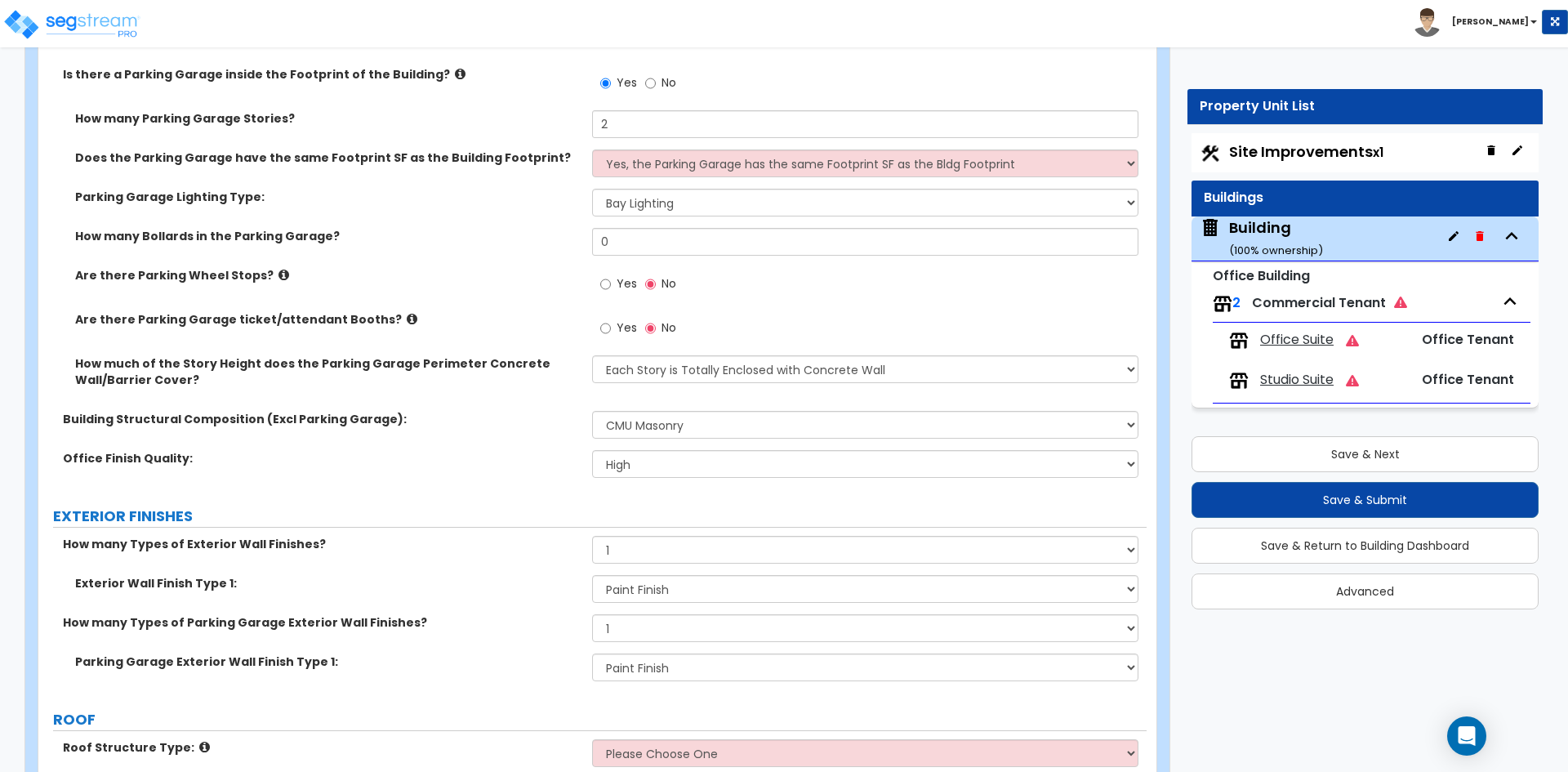
click at [508, 619] on label "How many Types of Parking Garage Exterior Wall Finishes?" at bounding box center [321, 623] width 517 height 17
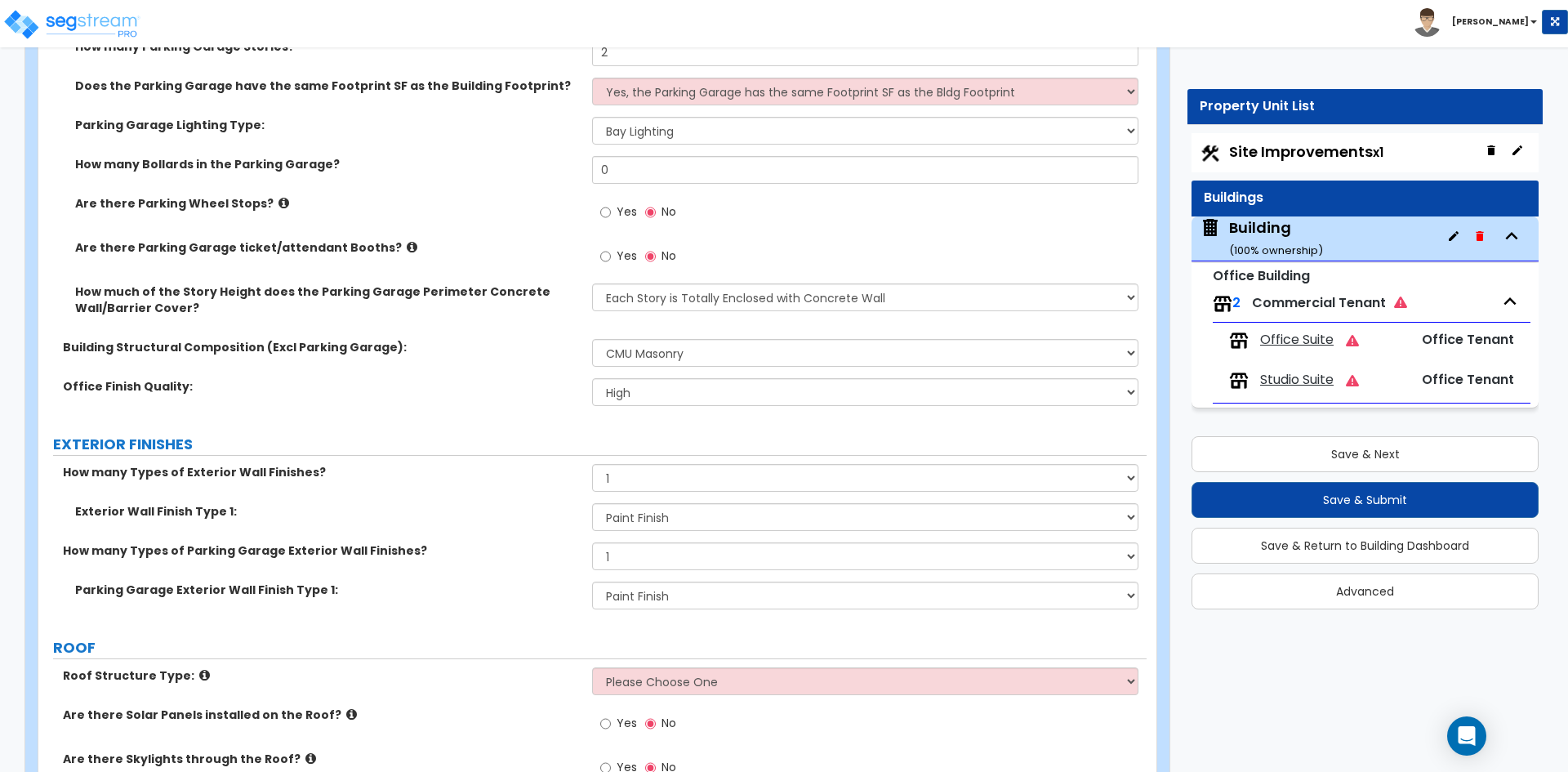
scroll to position [654, 0]
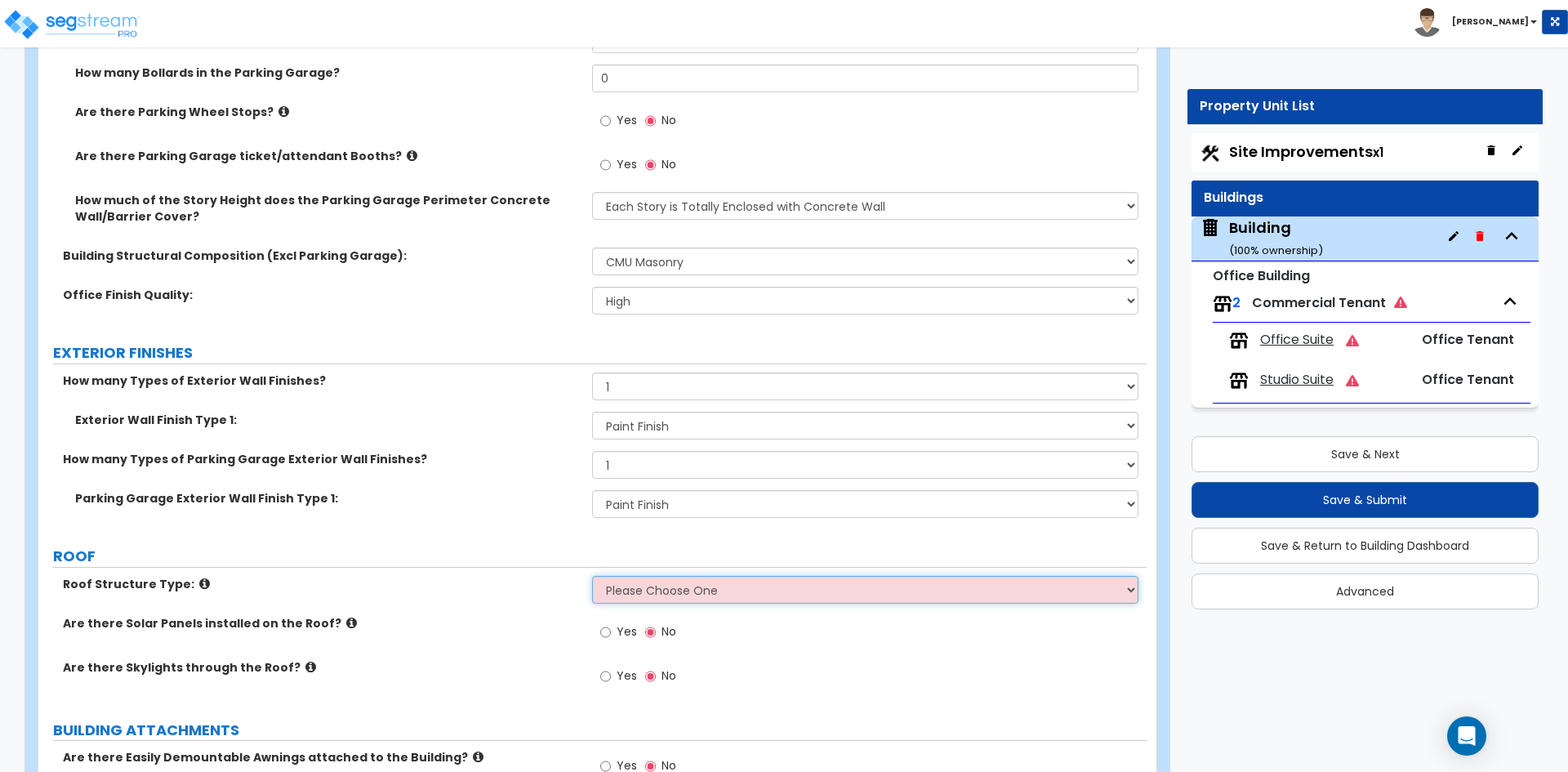
click at [703, 596] on select "Please Choose One [PERSON_NAME] Roof Flat Roof Hybrid [PERSON_NAME] & Flat Roof" at bounding box center [864, 590] width 546 height 28
select select "2"
click at [592, 576] on select "Please Choose One [PERSON_NAME] Roof Flat Roof Hybrid [PERSON_NAME] & Flat Roof" at bounding box center [864, 590] width 546 height 28
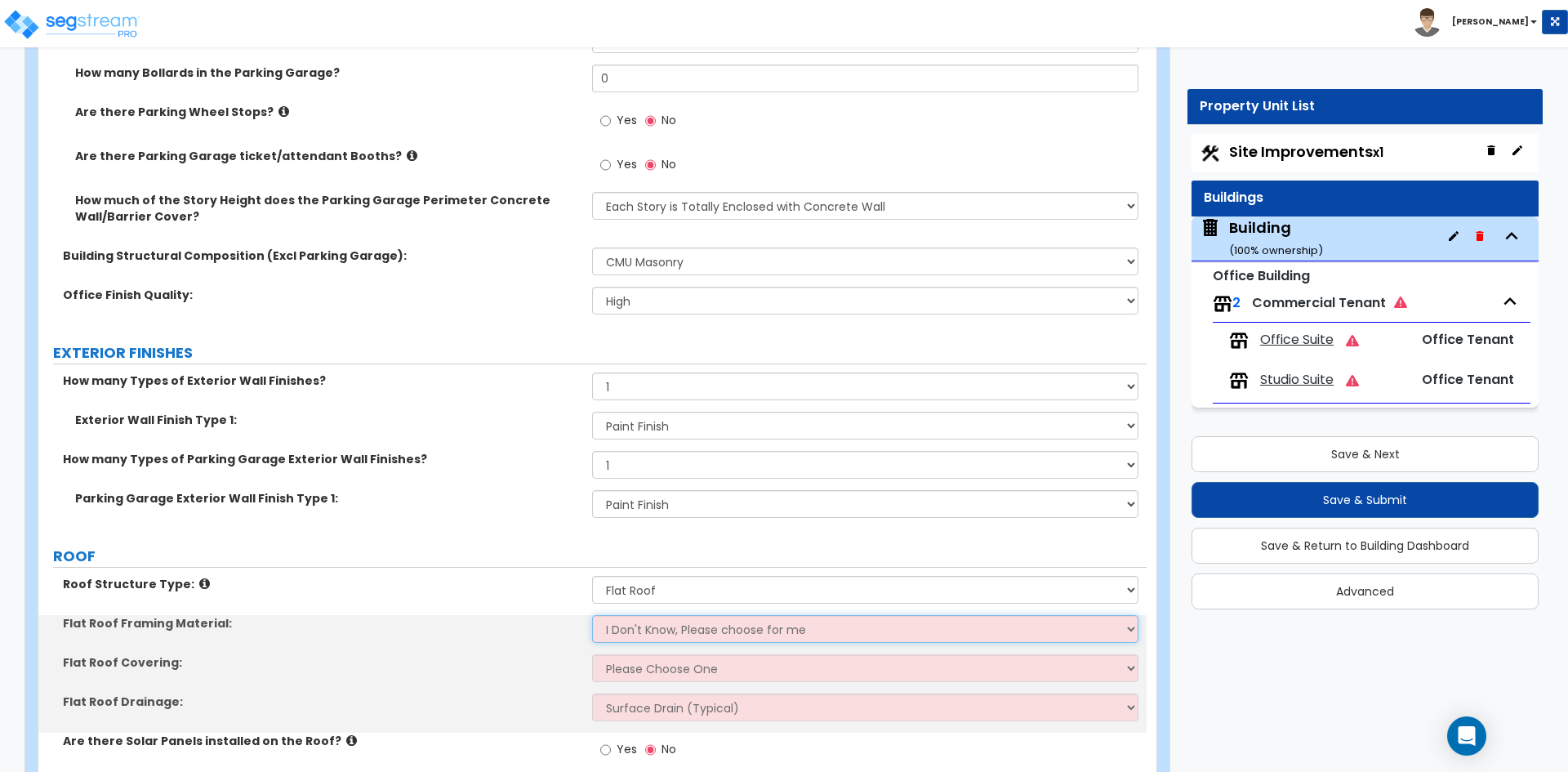
click at [642, 630] on select "I Don't Know, Please choose for me Metal Wood" at bounding box center [864, 629] width 546 height 28
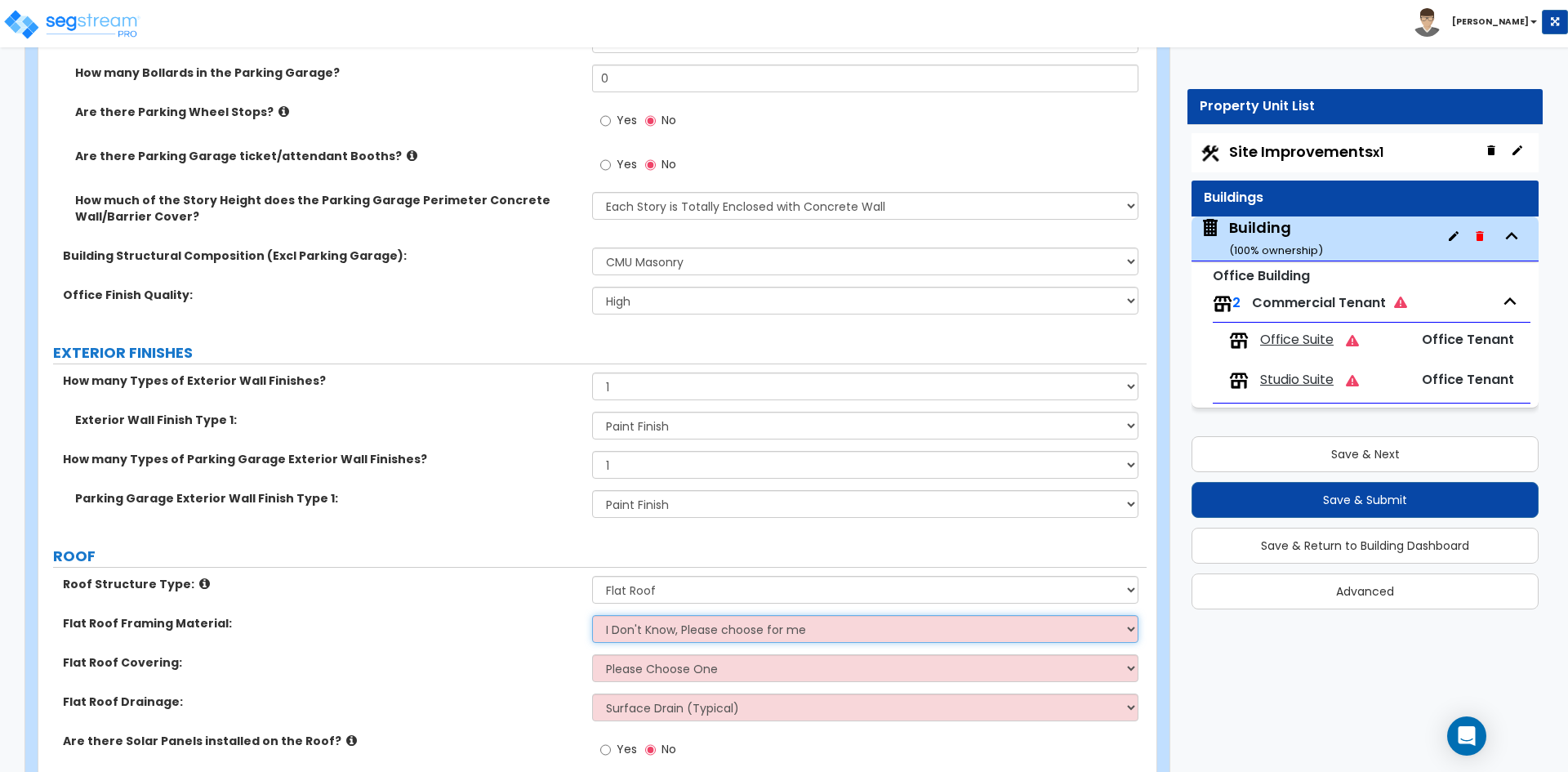
select select "1"
click at [592, 616] on select "I Don't Know, Please choose for me Metal Wood" at bounding box center [864, 629] width 546 height 28
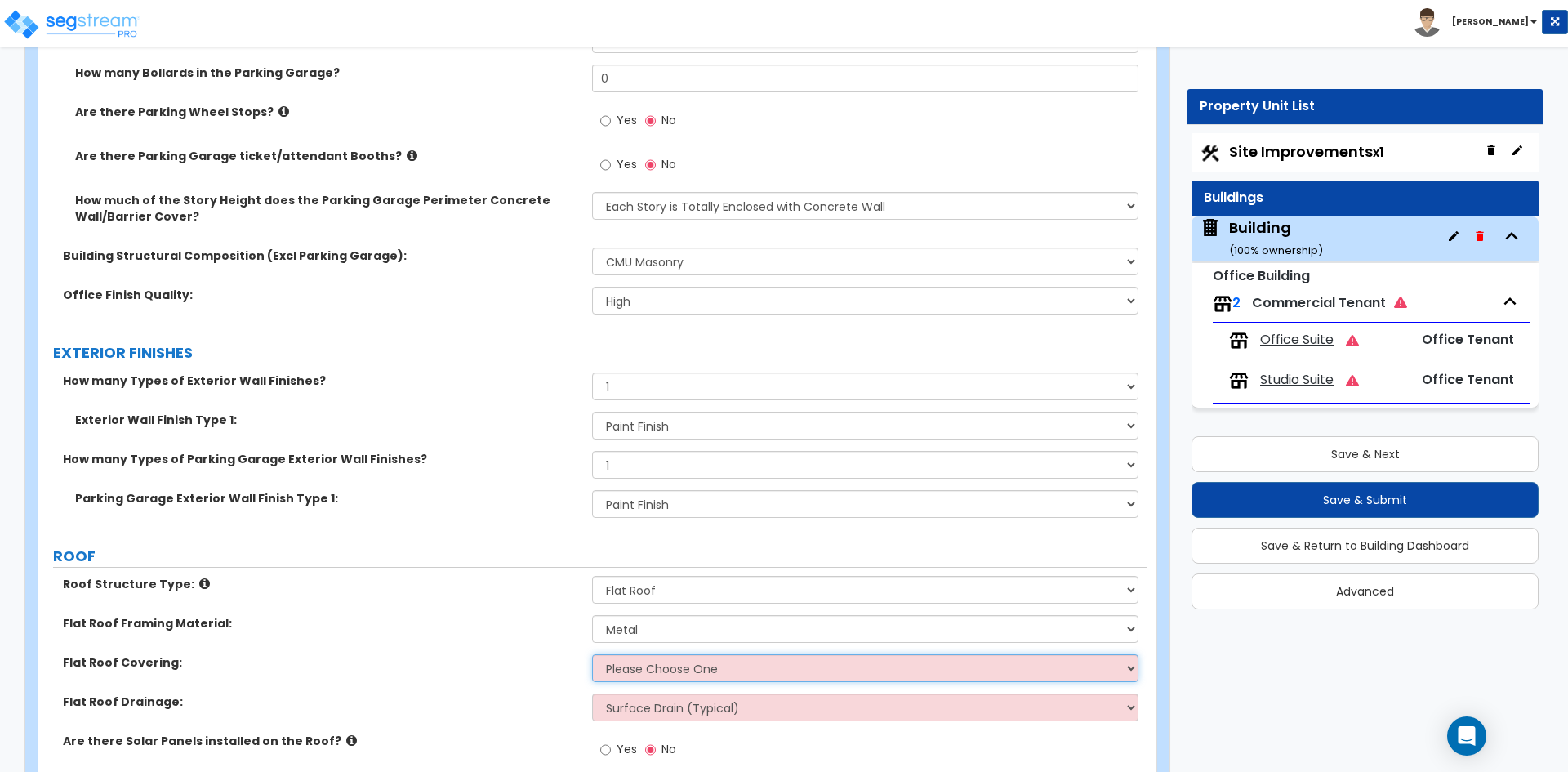
click at [630, 675] on select "Please Choose One Rolled Asphalt PVC Membrane Plastic (EPDM) Membrane Asphalt F…" at bounding box center [864, 669] width 546 height 28
select select "3"
click at [592, 655] on select "Please Choose One Rolled Asphalt PVC Membrane Plastic (EPDM) Membrane Asphalt F…" at bounding box center [864, 669] width 546 height 28
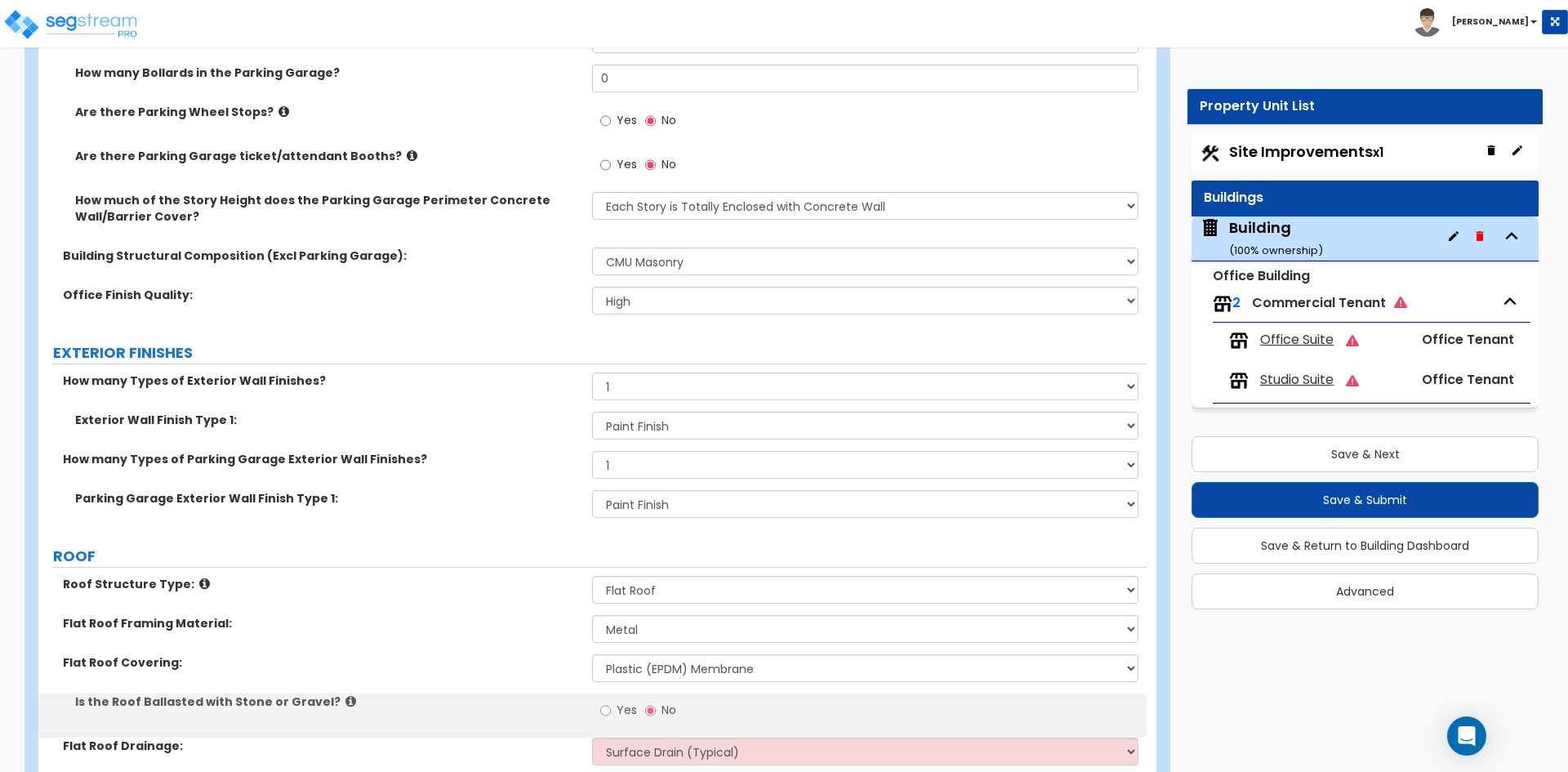
click at [471, 609] on div "Roof Structure Type: Please Choose One [PERSON_NAME] Roof Flat Roof Hybrid [PER…" at bounding box center [593, 596] width 1109 height 39
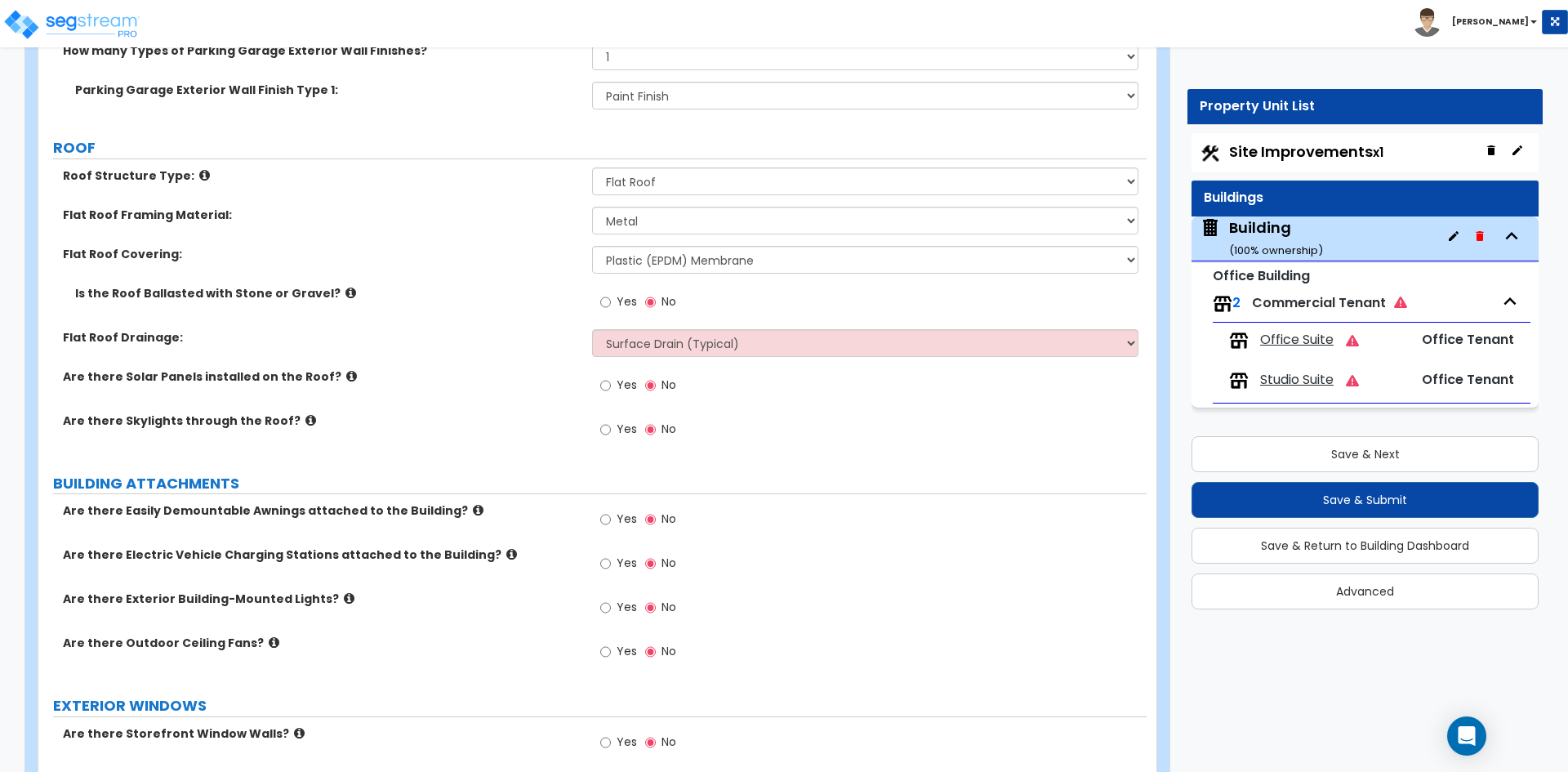
scroll to position [1144, 0]
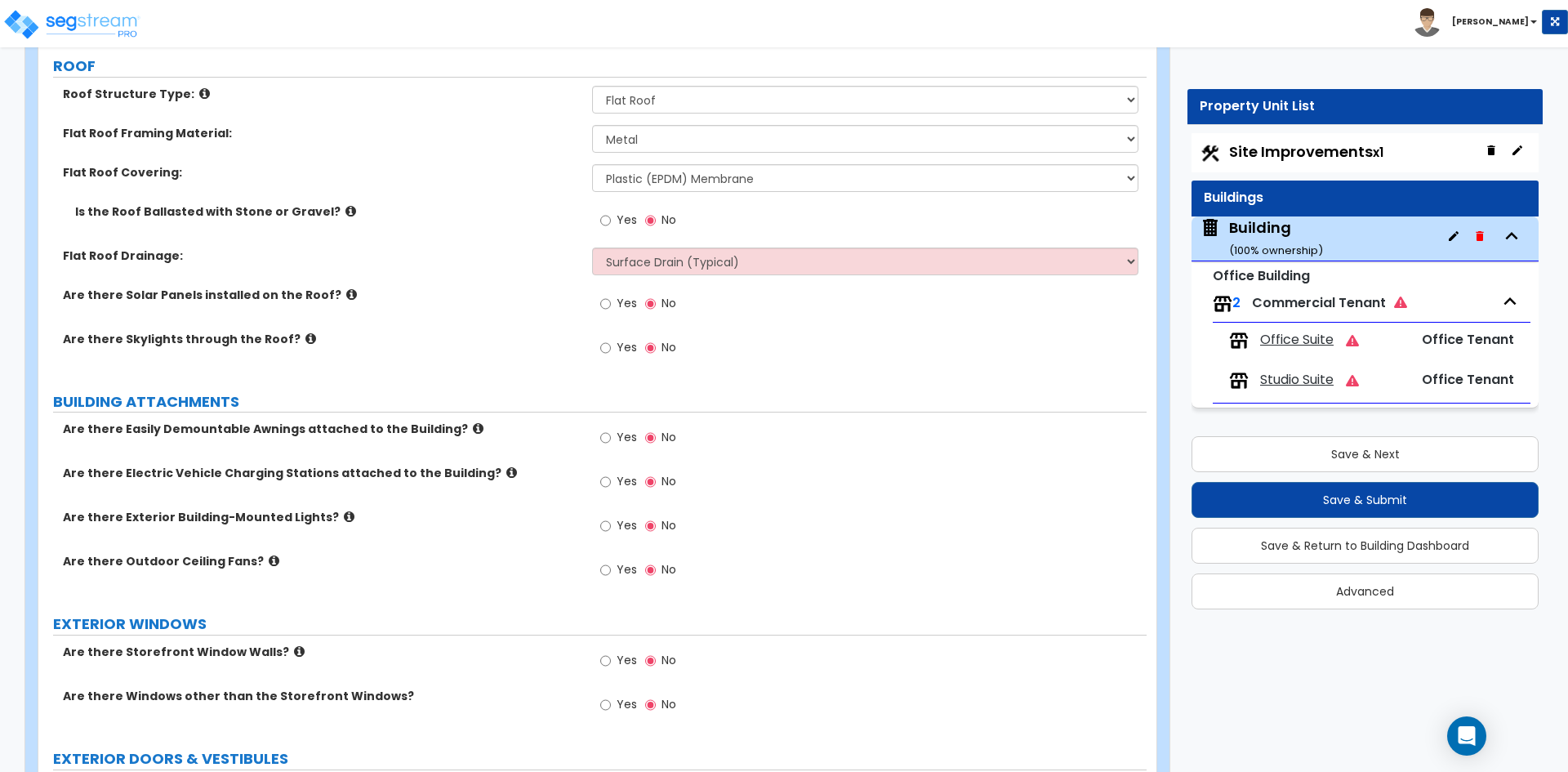
click at [1011, 564] on div "Yes No" at bounding box center [868, 575] width 553 height 44
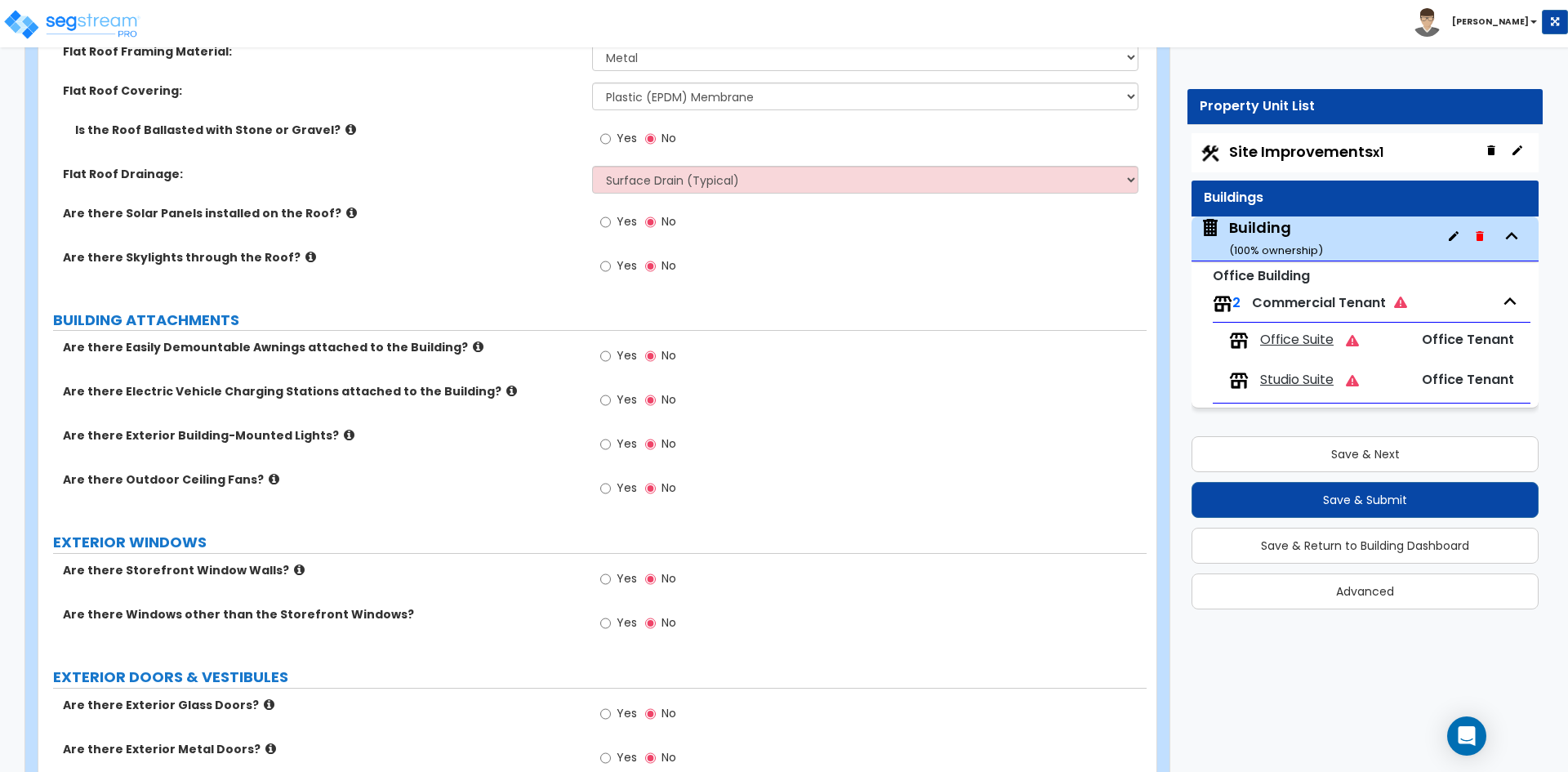
click at [600, 445] on div "Yes No" at bounding box center [638, 446] width 92 height 37
click at [607, 445] on input "Yes" at bounding box center [606, 445] width 11 height 18
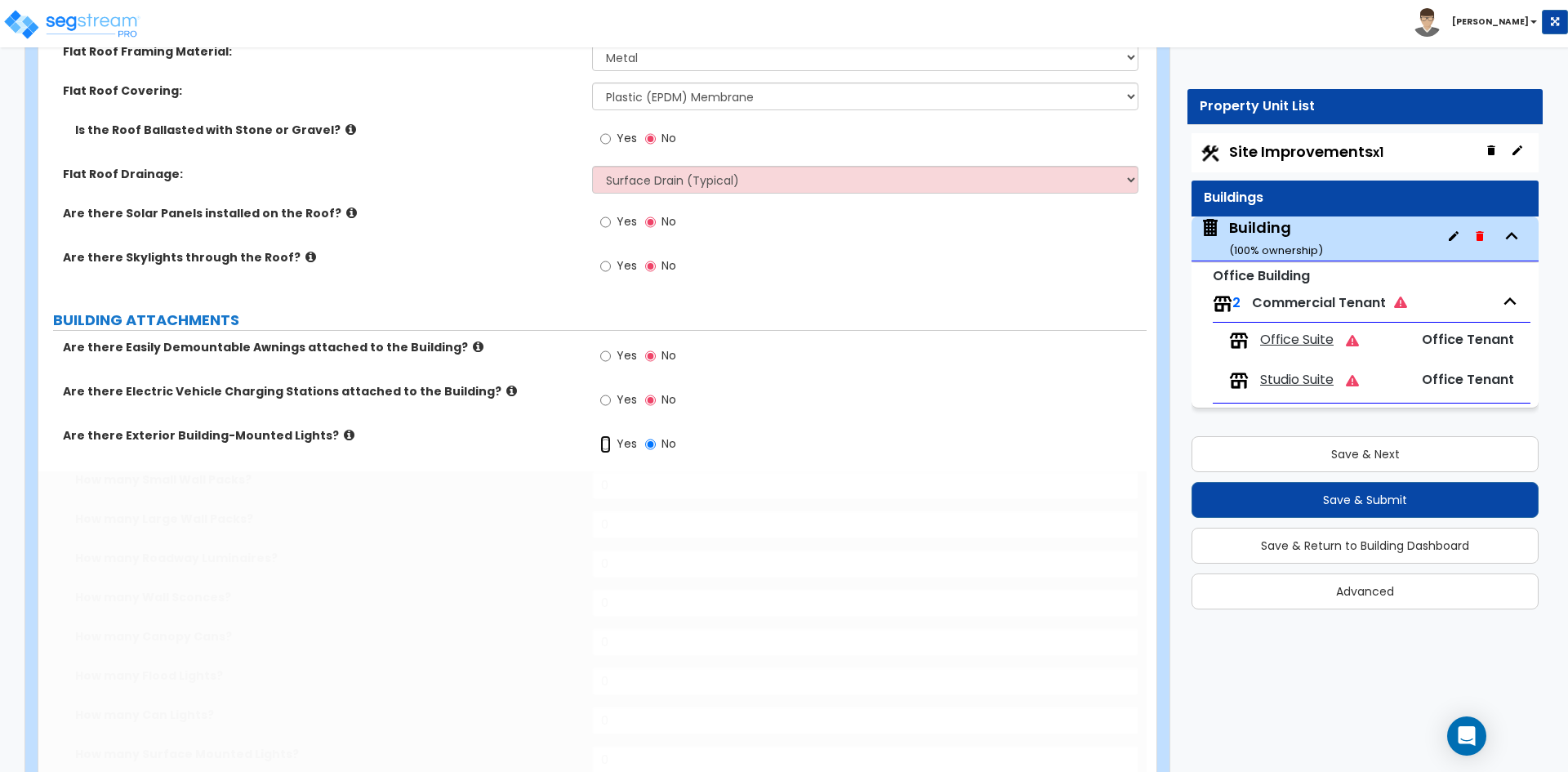
radio input "true"
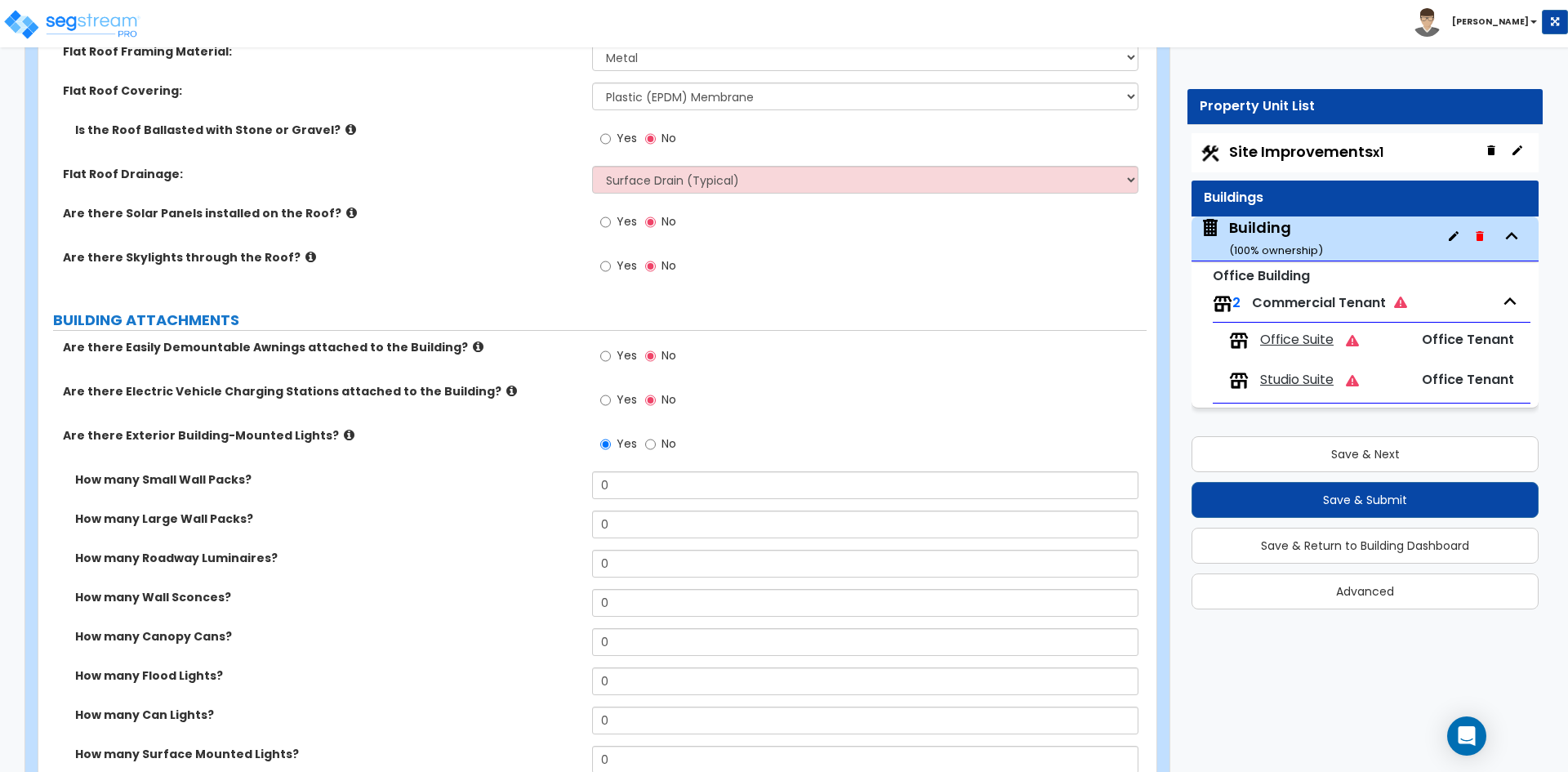
click at [482, 578] on div "How many Roadway Luminaires? 0" at bounding box center [593, 569] width 1109 height 39
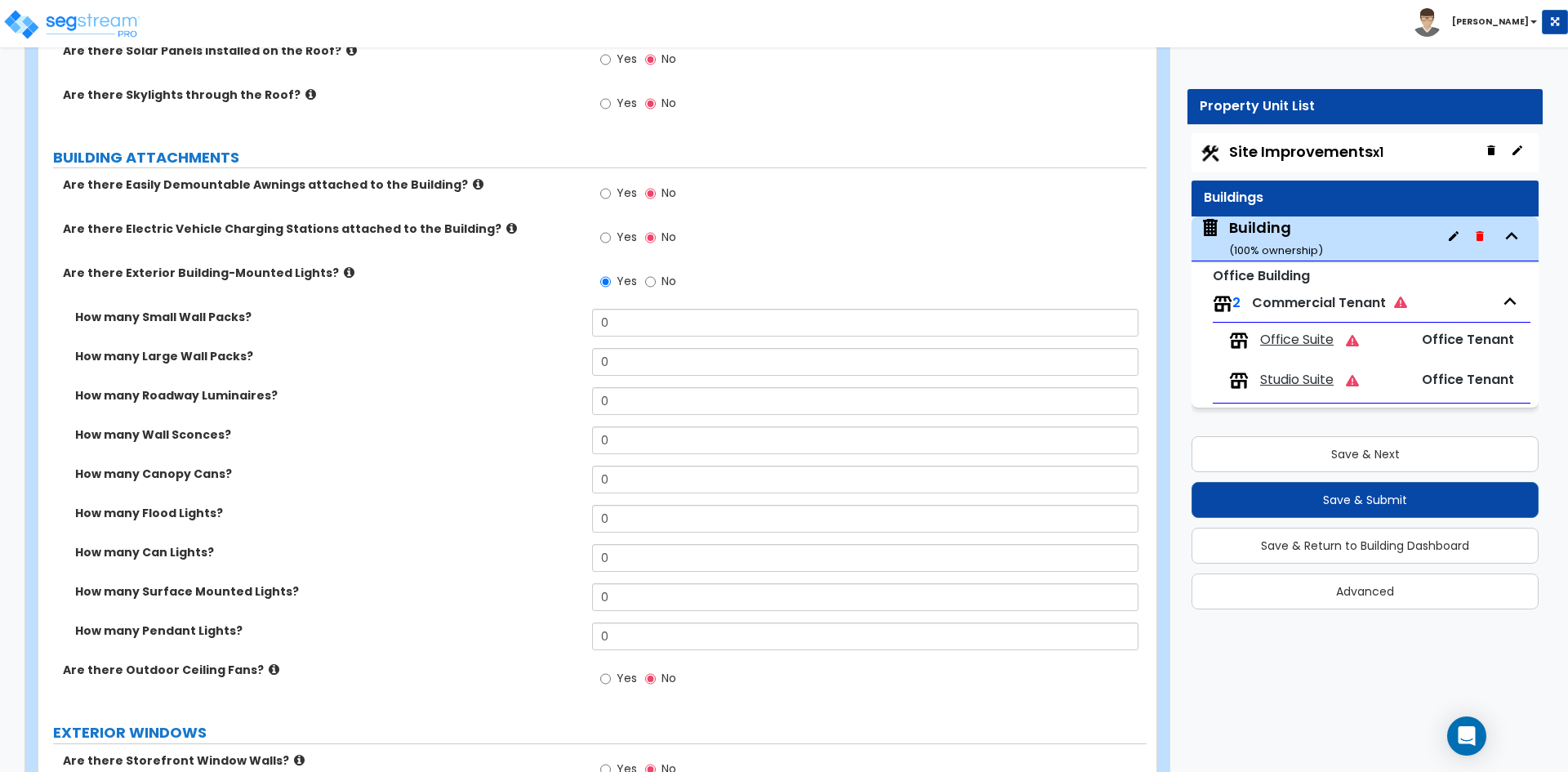
scroll to position [1390, 0]
click at [648, 606] on input "0" at bounding box center [864, 596] width 546 height 28
click at [645, 602] on input "0" at bounding box center [864, 596] width 546 height 28
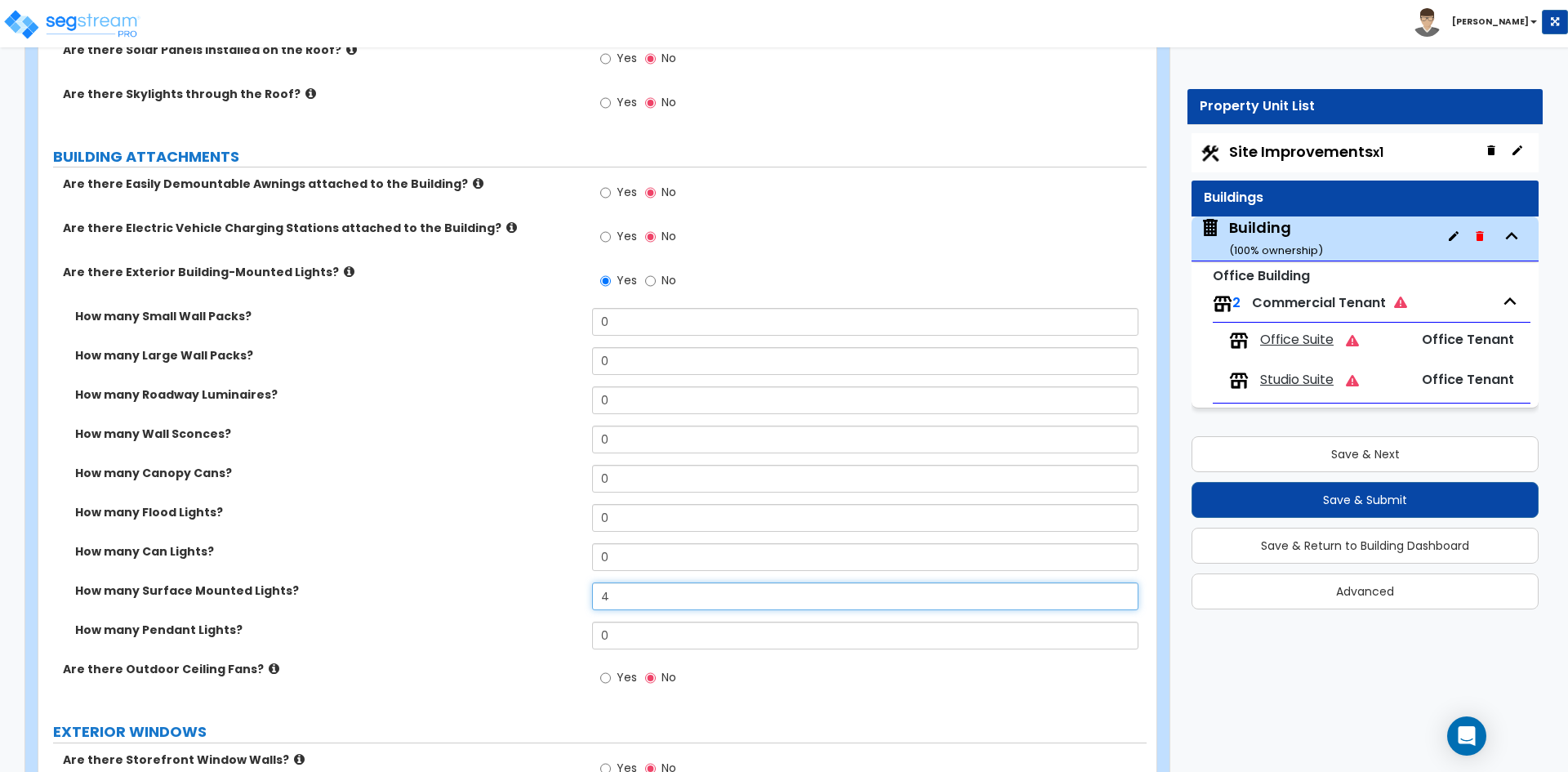
type input "4"
click at [466, 605] on div "How many Surface Mounted Lights? 4" at bounding box center [593, 602] width 1109 height 39
click at [625, 552] on input "0" at bounding box center [864, 558] width 546 height 28
click at [655, 558] on input "1" at bounding box center [864, 558] width 546 height 28
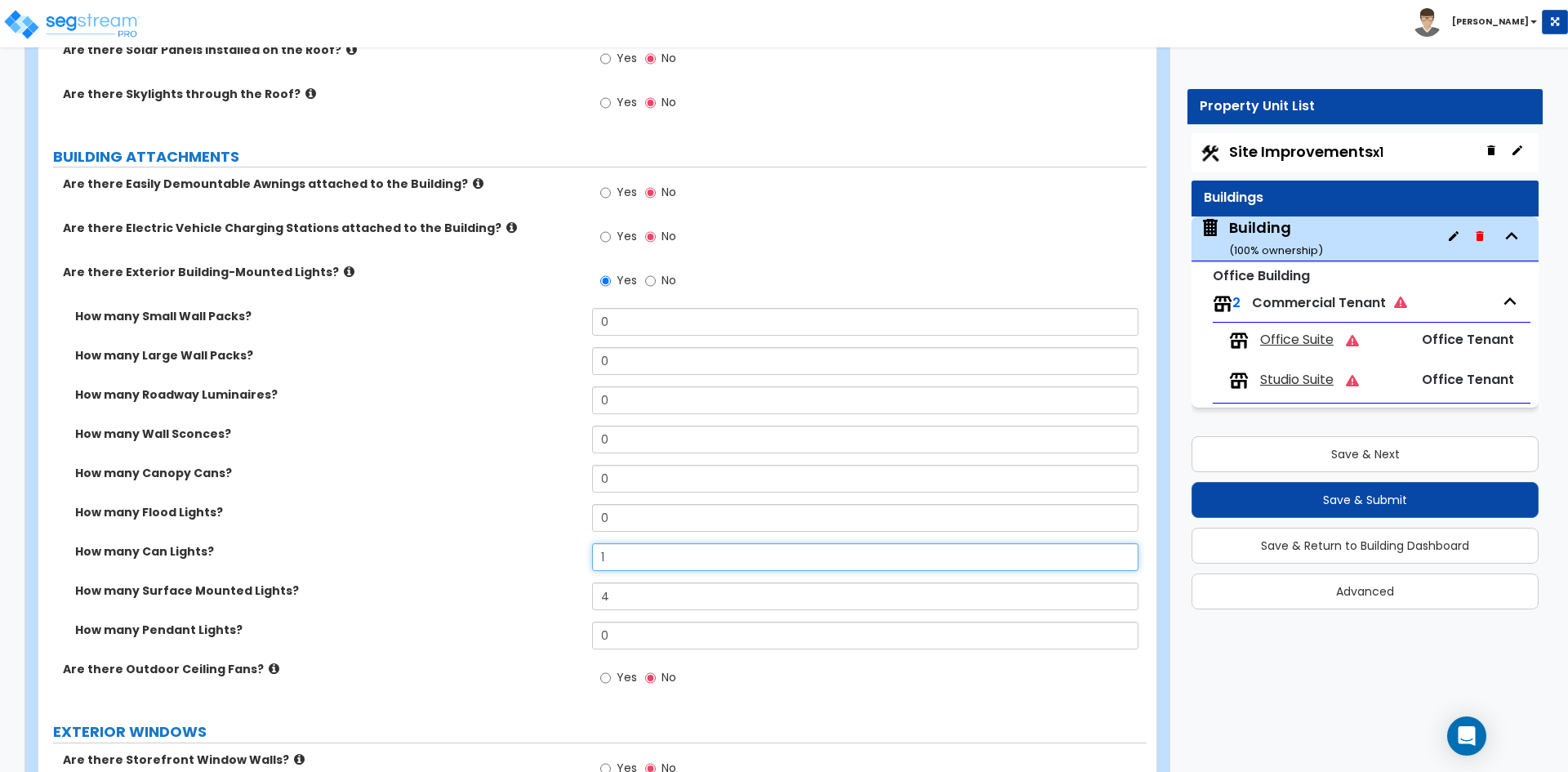
click at [655, 558] on input "1" at bounding box center [864, 558] width 546 height 28
type input "8"
click at [479, 598] on label "How many Surface Mounted Lights?" at bounding box center [327, 590] width 505 height 17
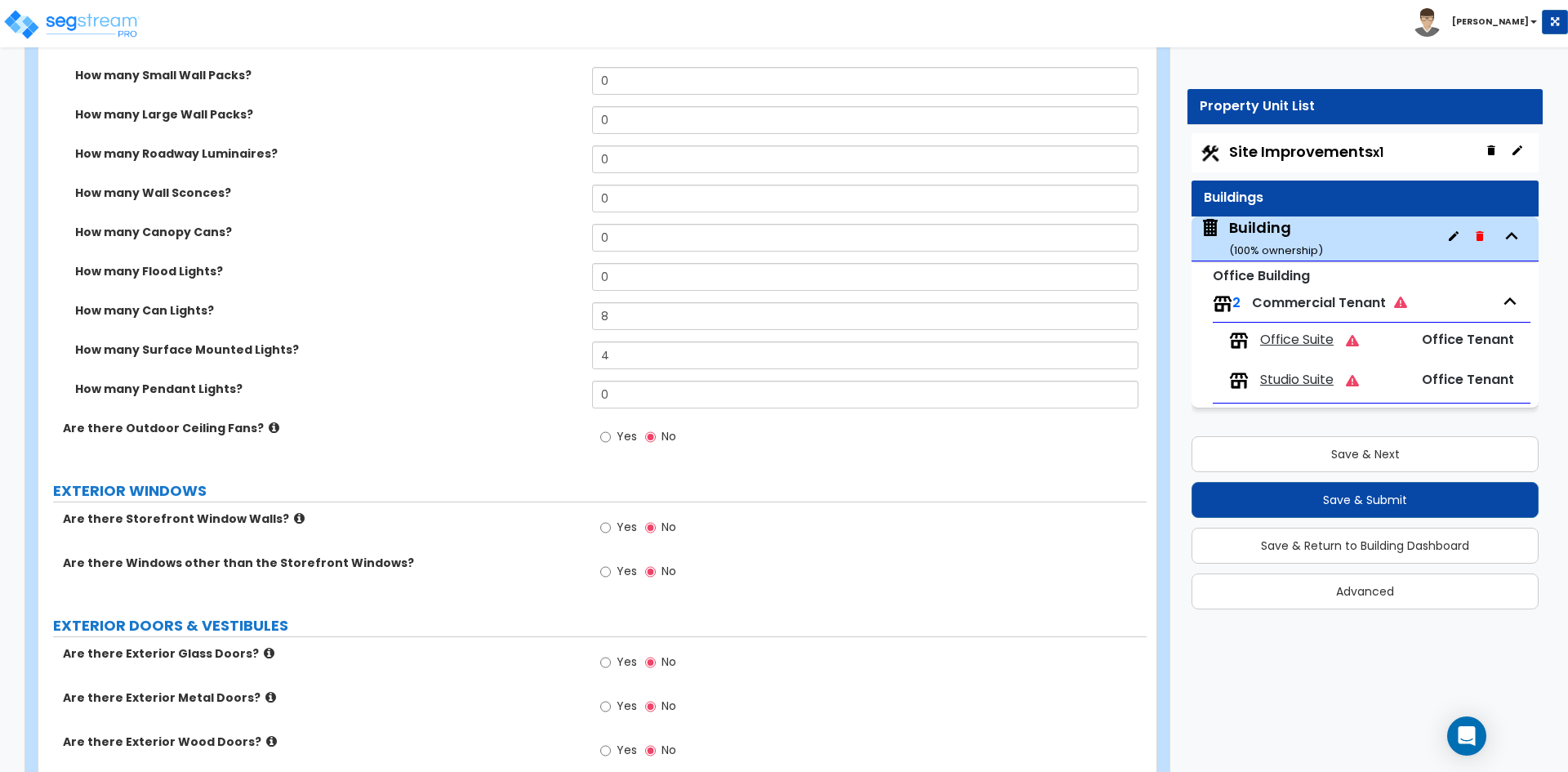
scroll to position [1634, 0]
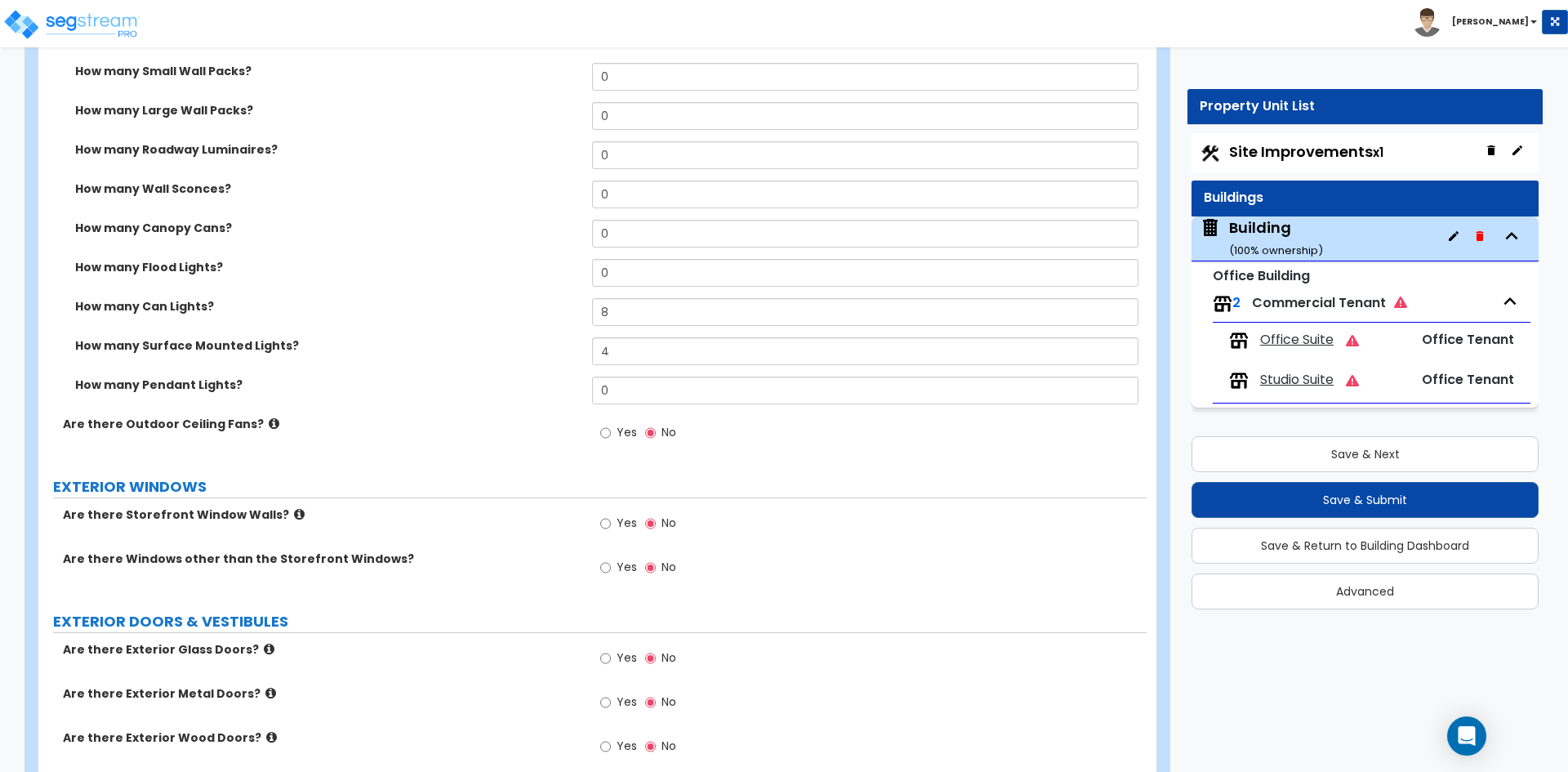
click at [617, 658] on span "Yes" at bounding box center [626, 658] width 21 height 17
click at [611, 658] on input "Yes" at bounding box center [606, 659] width 11 height 18
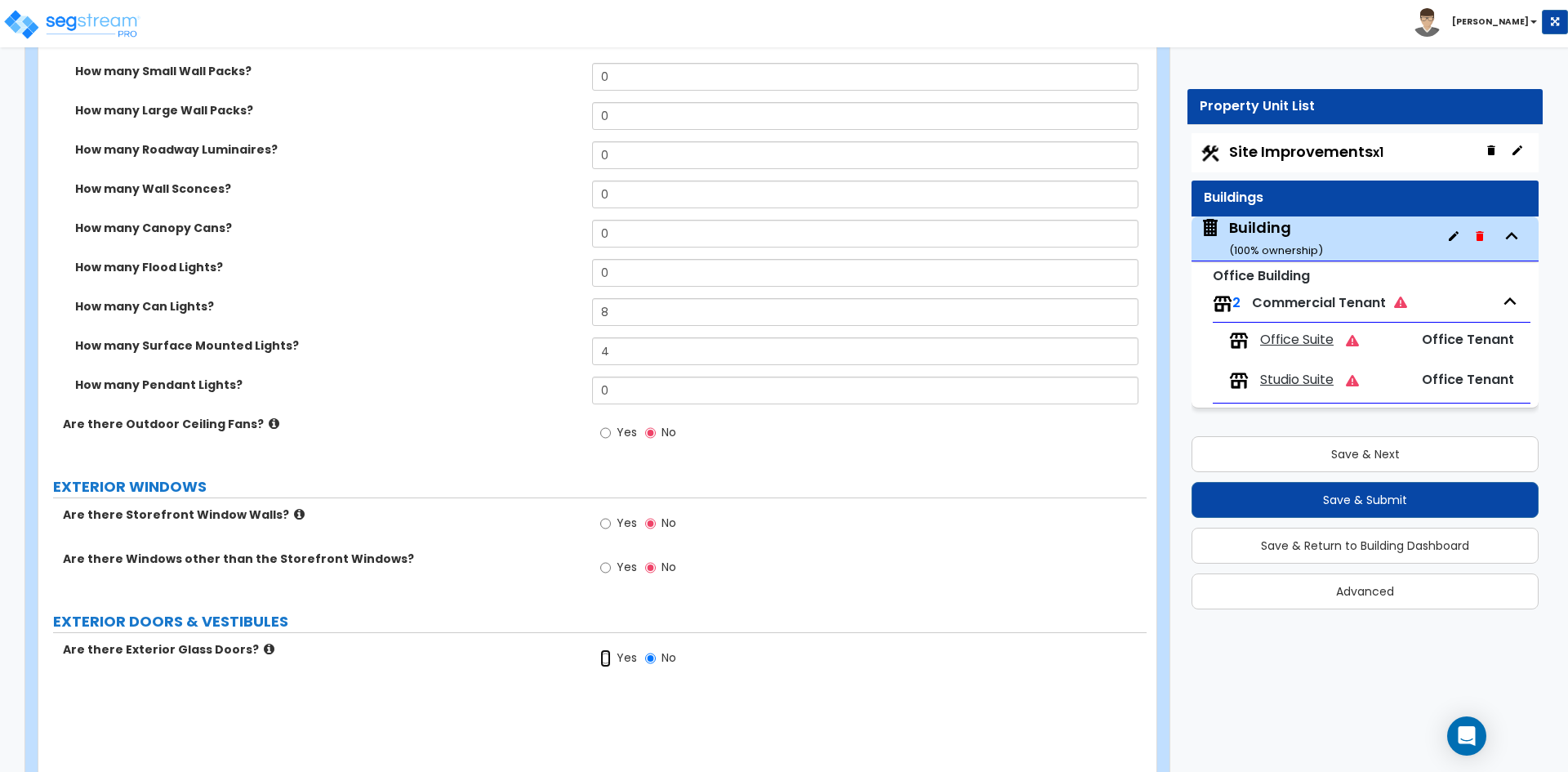
radio input "true"
click at [614, 520] on label "Yes" at bounding box center [618, 525] width 36 height 28
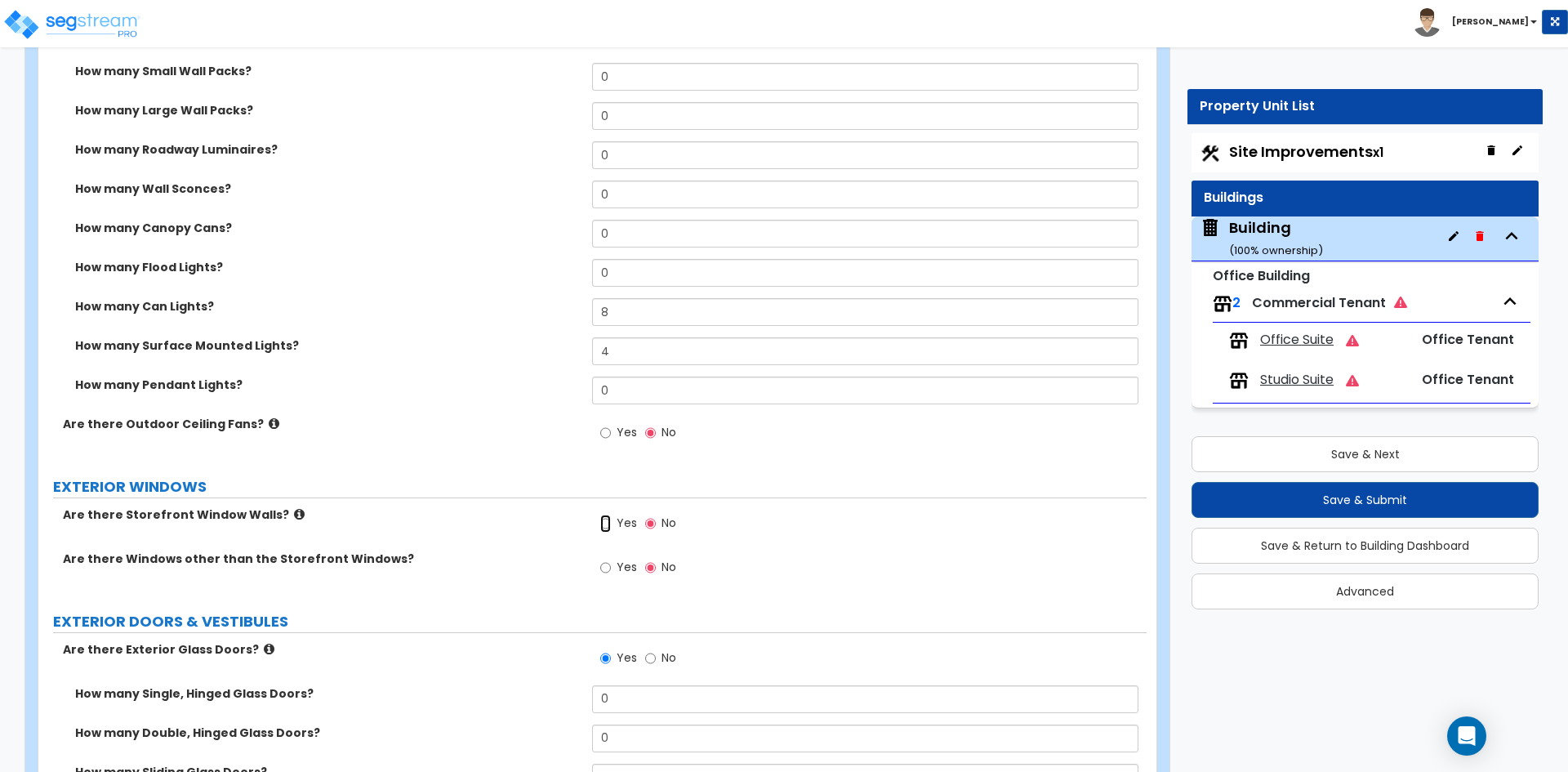
click at [611, 520] on input "Yes" at bounding box center [606, 523] width 11 height 18
radio input "true"
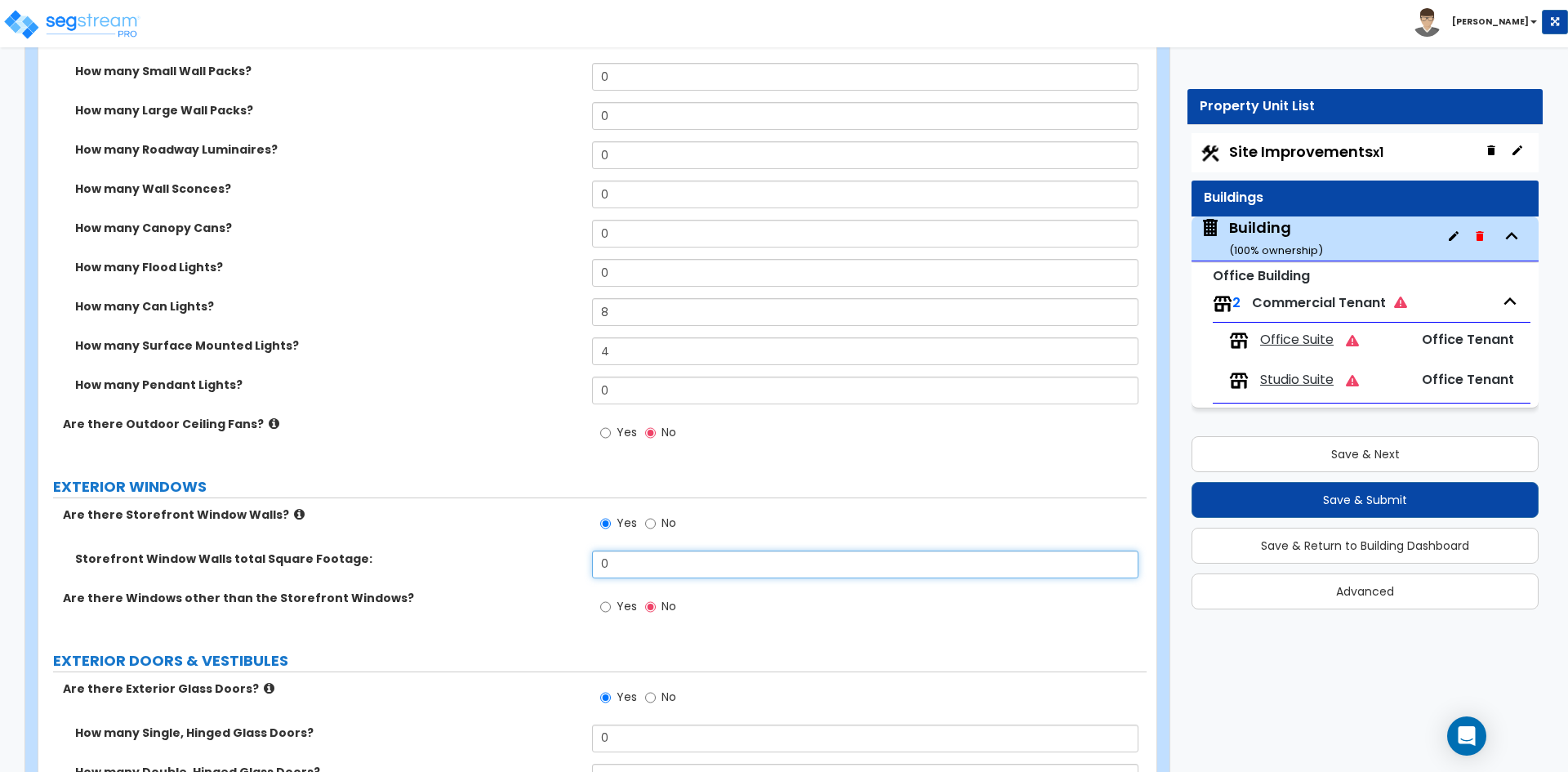
click at [616, 563] on input "0" at bounding box center [864, 564] width 546 height 28
type input "1,354"
click at [394, 551] on label "Storefront Window Walls total Square Footage:" at bounding box center [327, 559] width 505 height 17
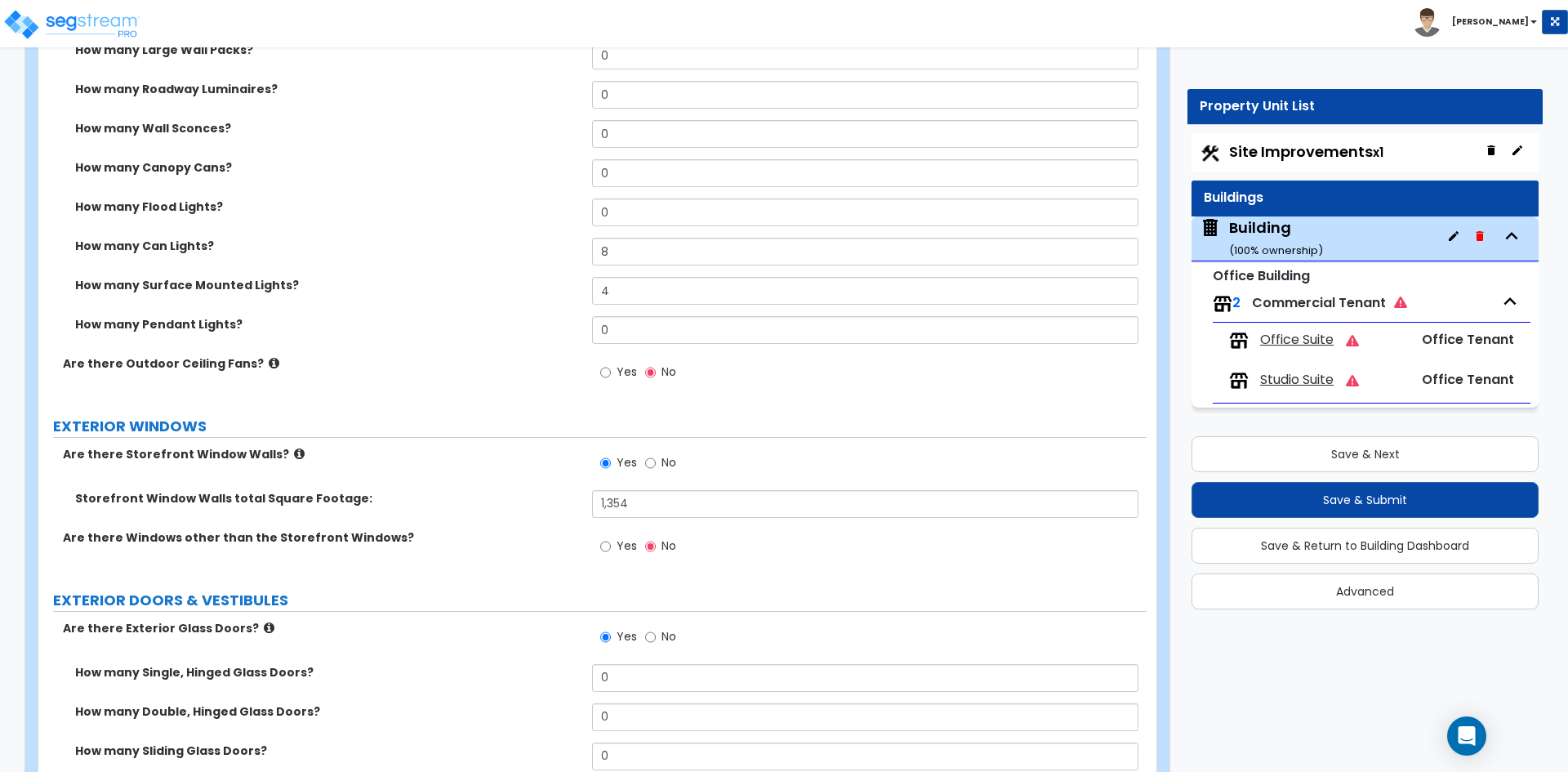
scroll to position [1798, 0]
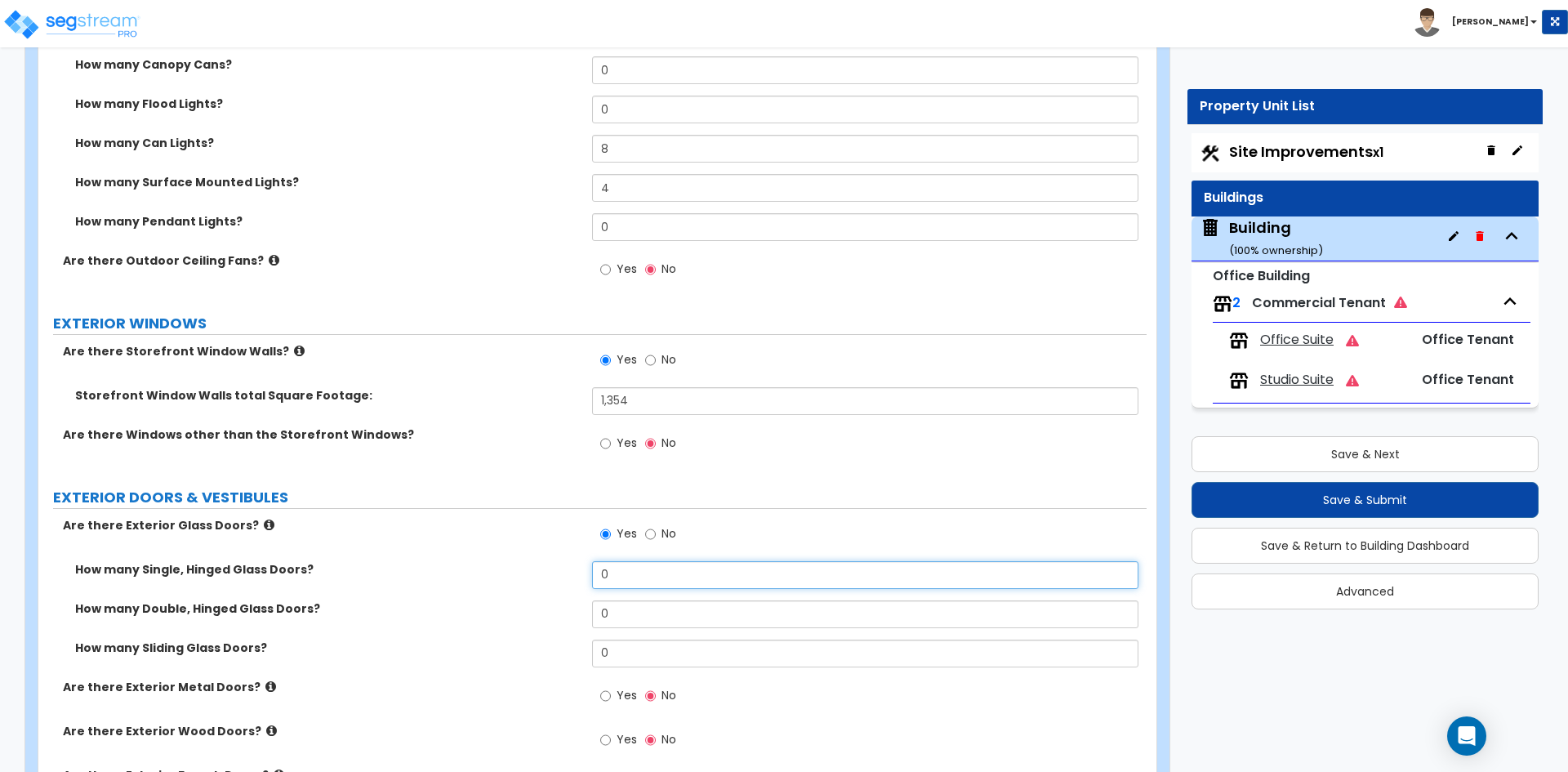
click at [630, 564] on input "0" at bounding box center [864, 575] width 546 height 28
click at [640, 577] on input "0" at bounding box center [864, 575] width 546 height 28
type input "2"
click at [476, 586] on div "How many Single, Hinged Glass Doors? 2" at bounding box center [593, 581] width 1109 height 39
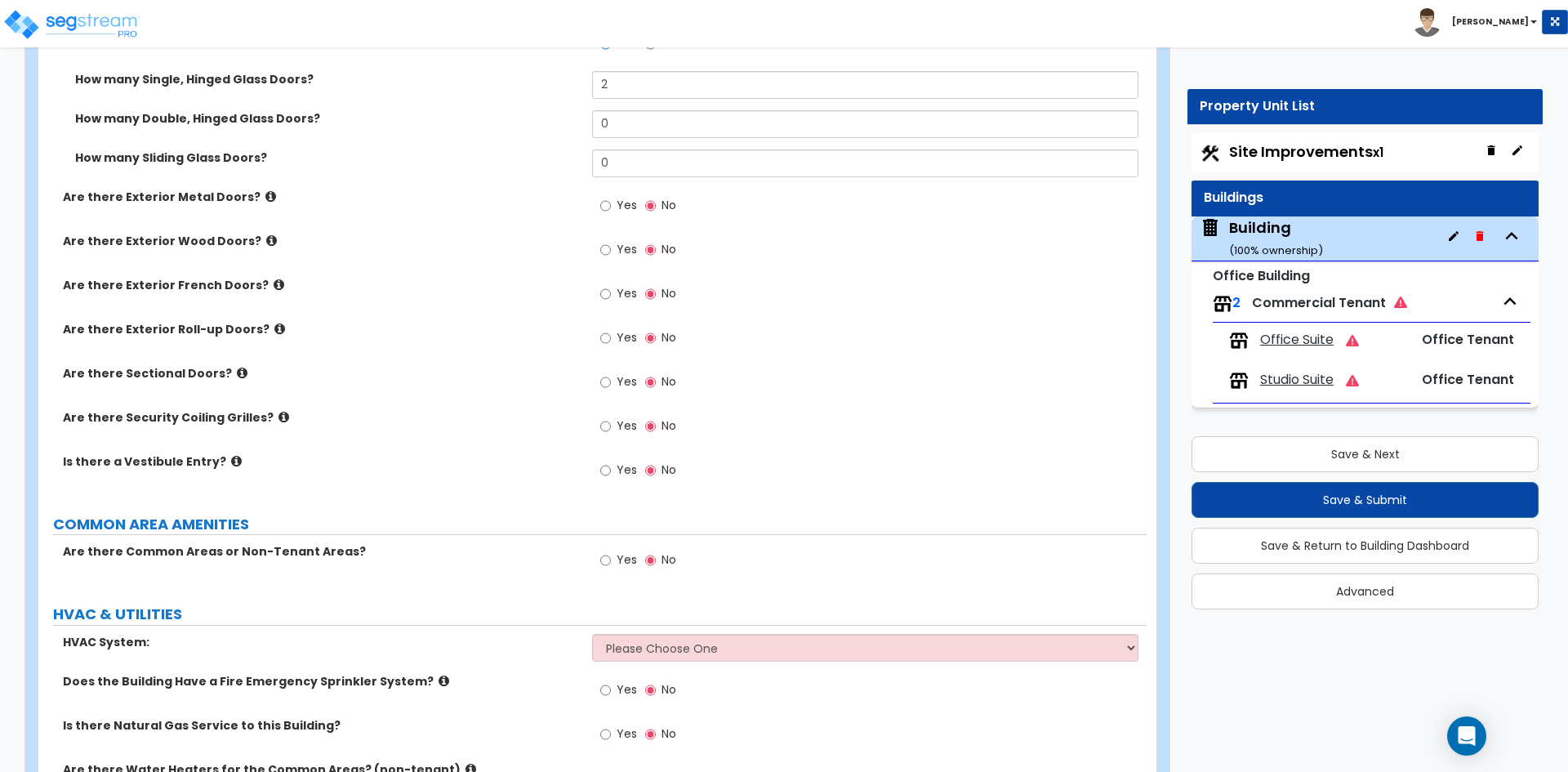
scroll to position [2370, 0]
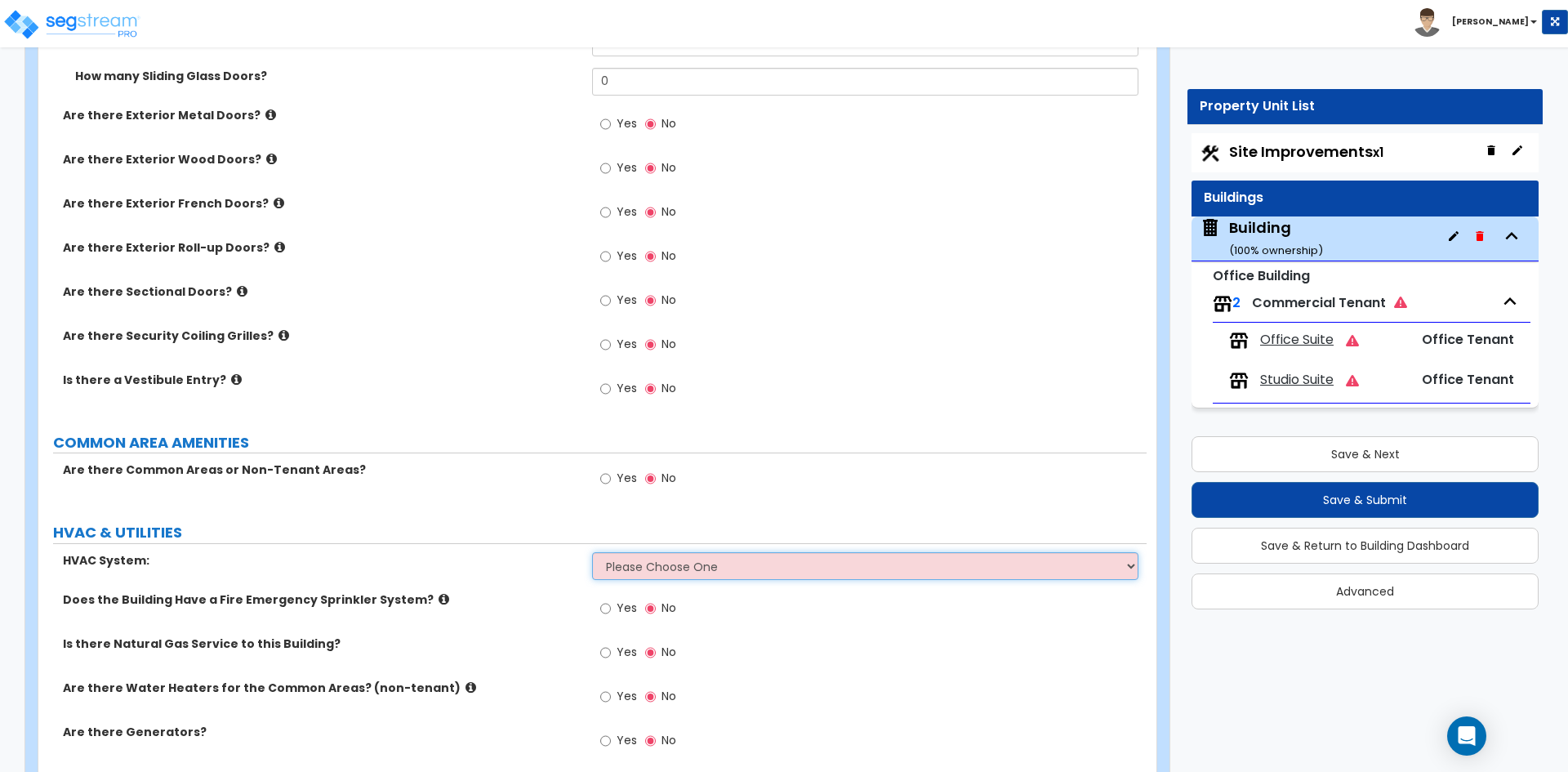
click at [681, 564] on select "Please Choose One Rooftop Unit Furnace-Condenser Forced Air Split Heating/Cooli…" at bounding box center [864, 566] width 546 height 28
select select "1"
click at [592, 553] on select "Please Choose One Rooftop Unit Furnace-Condenser Forced Air Split Heating/Cooli…" at bounding box center [864, 566] width 546 height 28
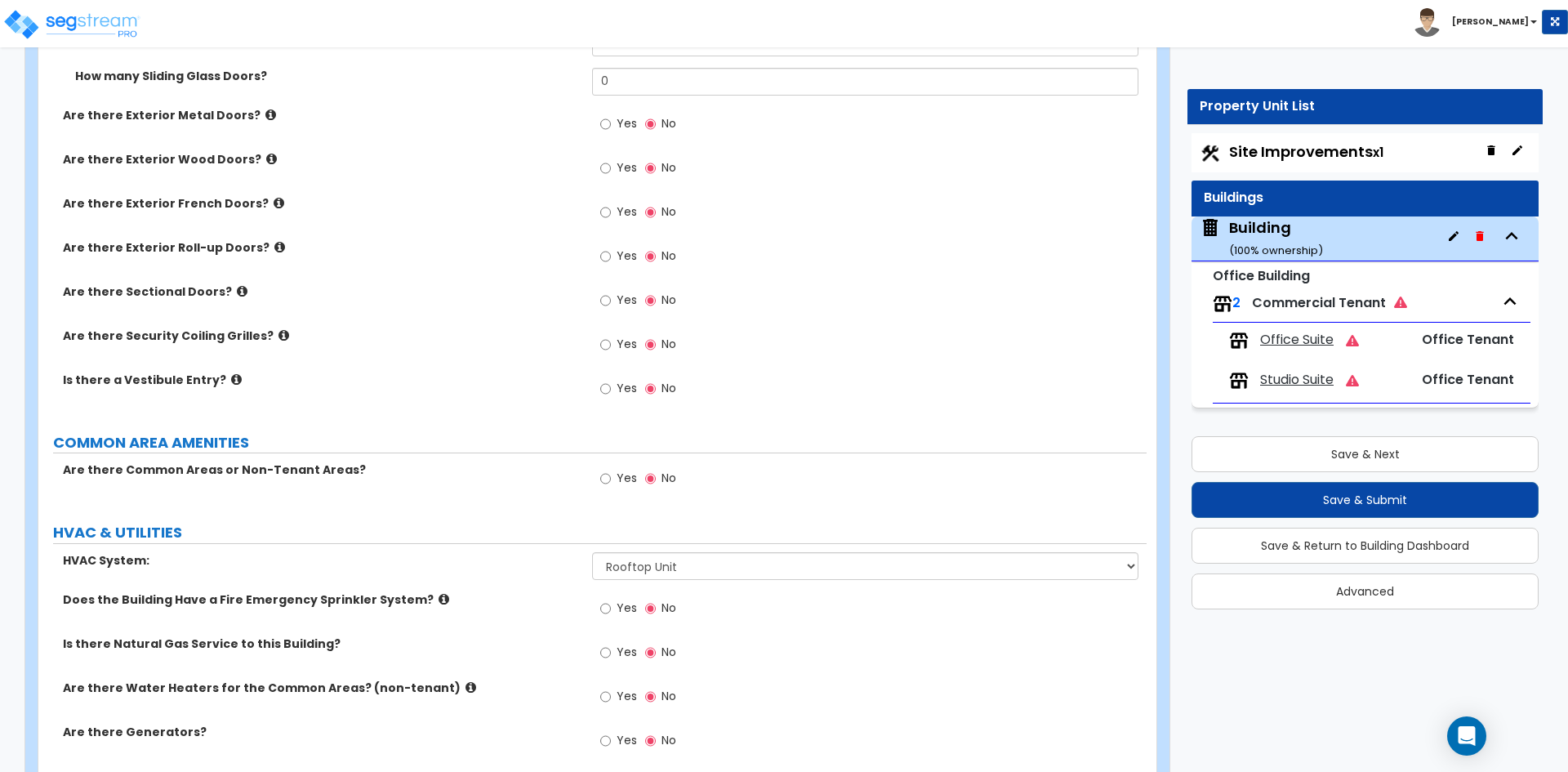
click at [622, 612] on span "Yes" at bounding box center [626, 608] width 21 height 17
click at [611, 612] on input "Yes" at bounding box center [606, 609] width 11 height 18
radio input "true"
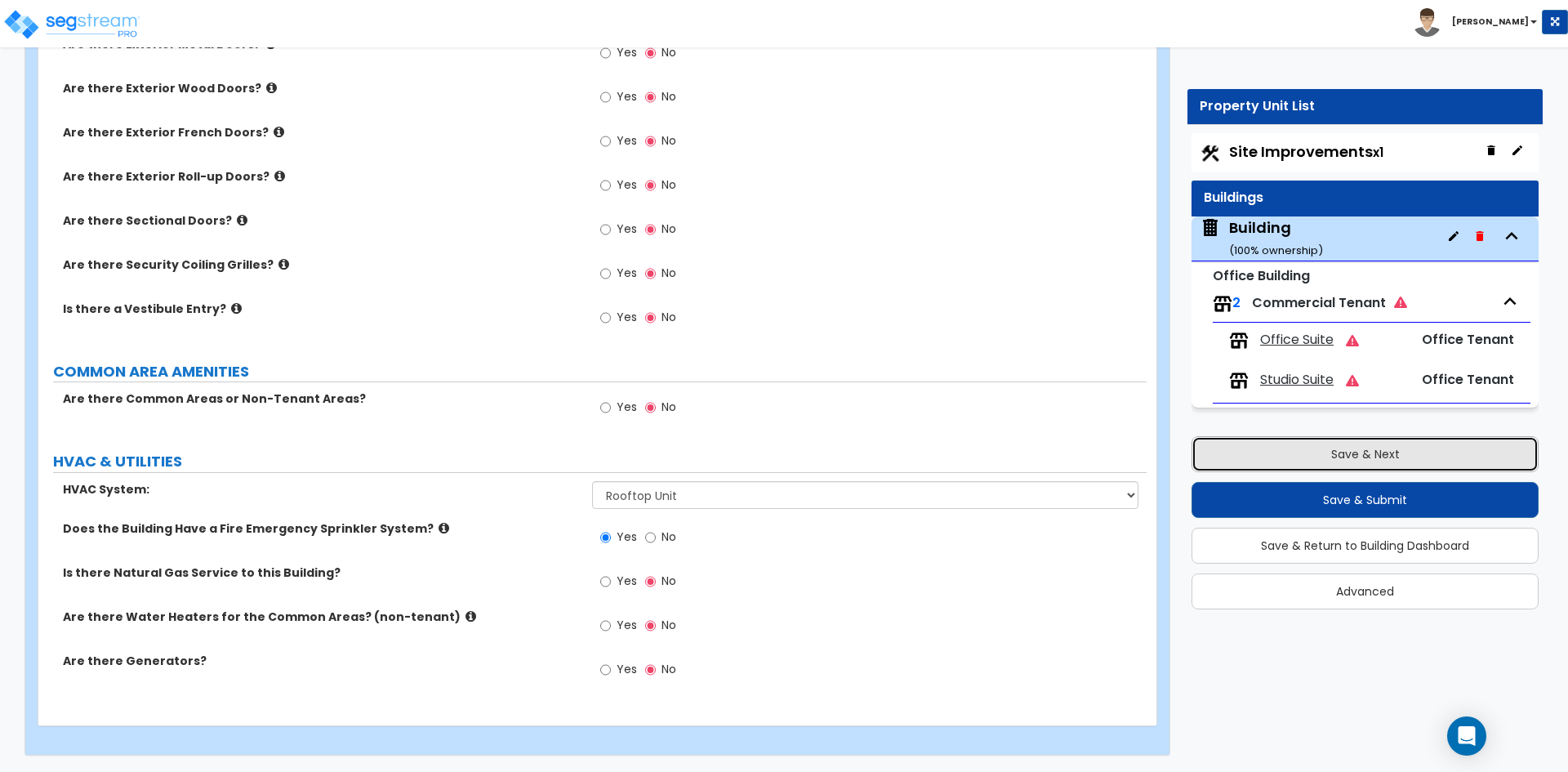
click at [1258, 467] on button "Save & Next" at bounding box center [1365, 454] width 347 height 36
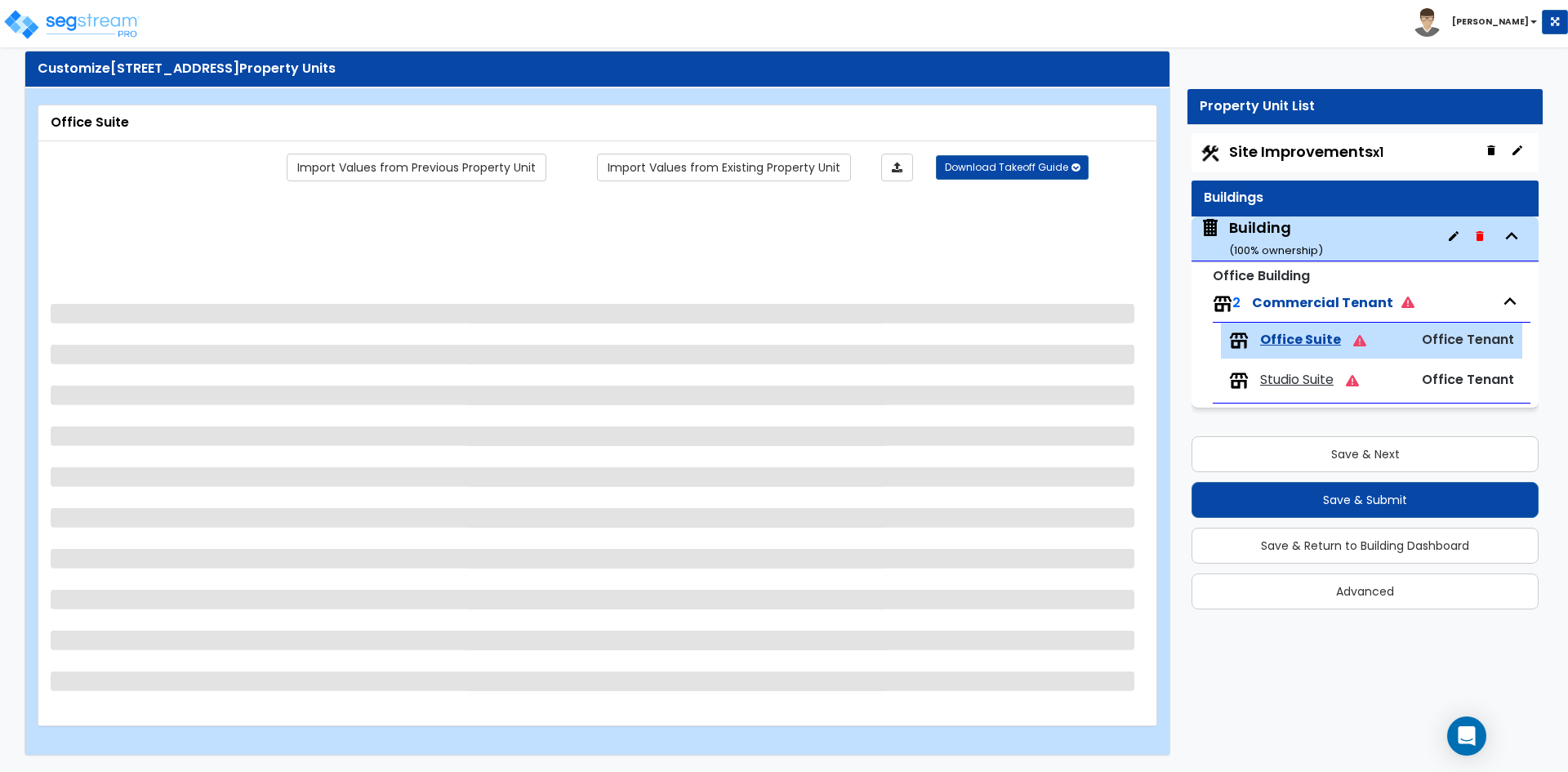
scroll to position [0, 0]
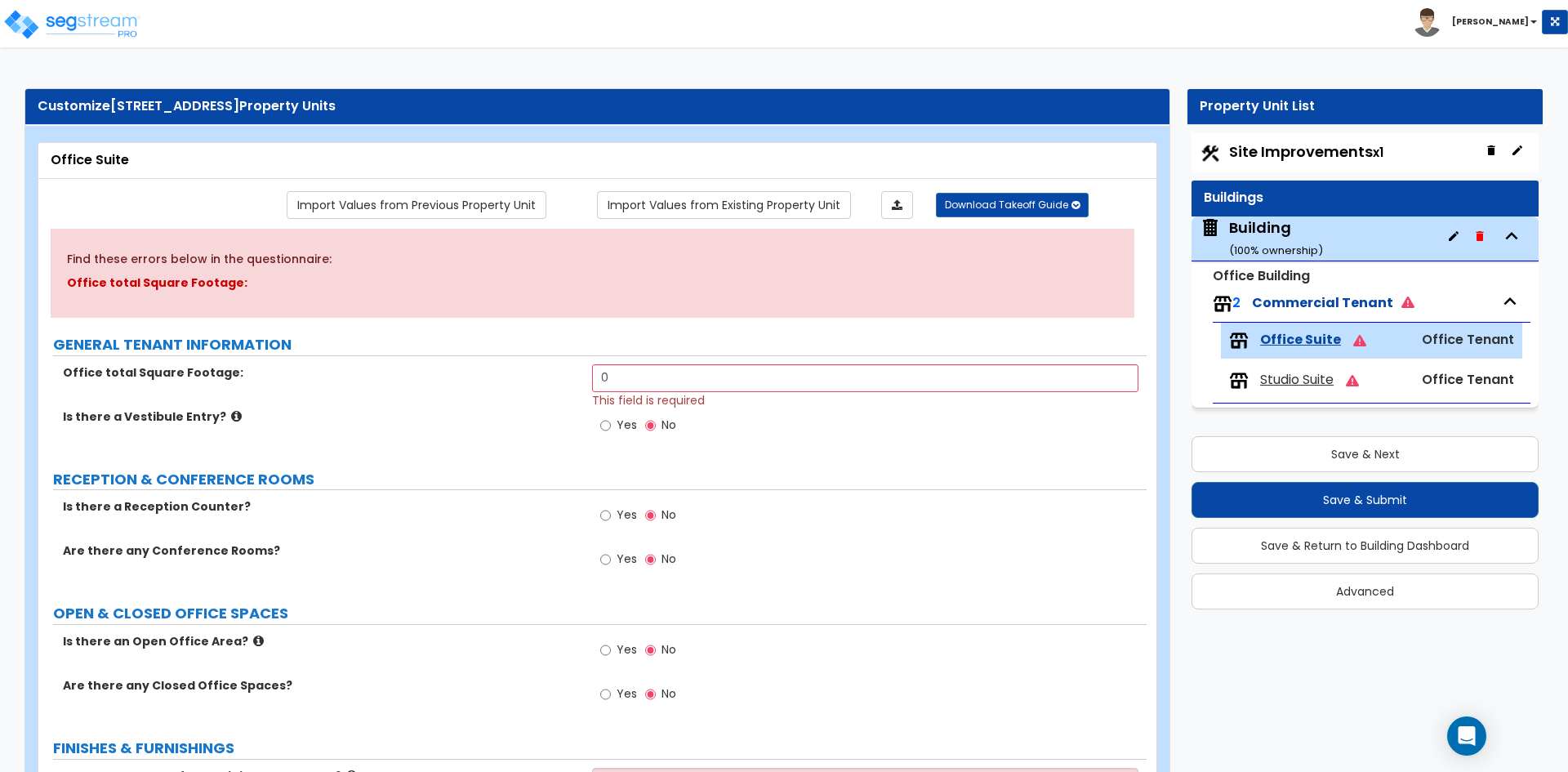
click at [1256, 229] on div "Building ( 100 % ownership)" at bounding box center [1277, 238] width 94 height 41
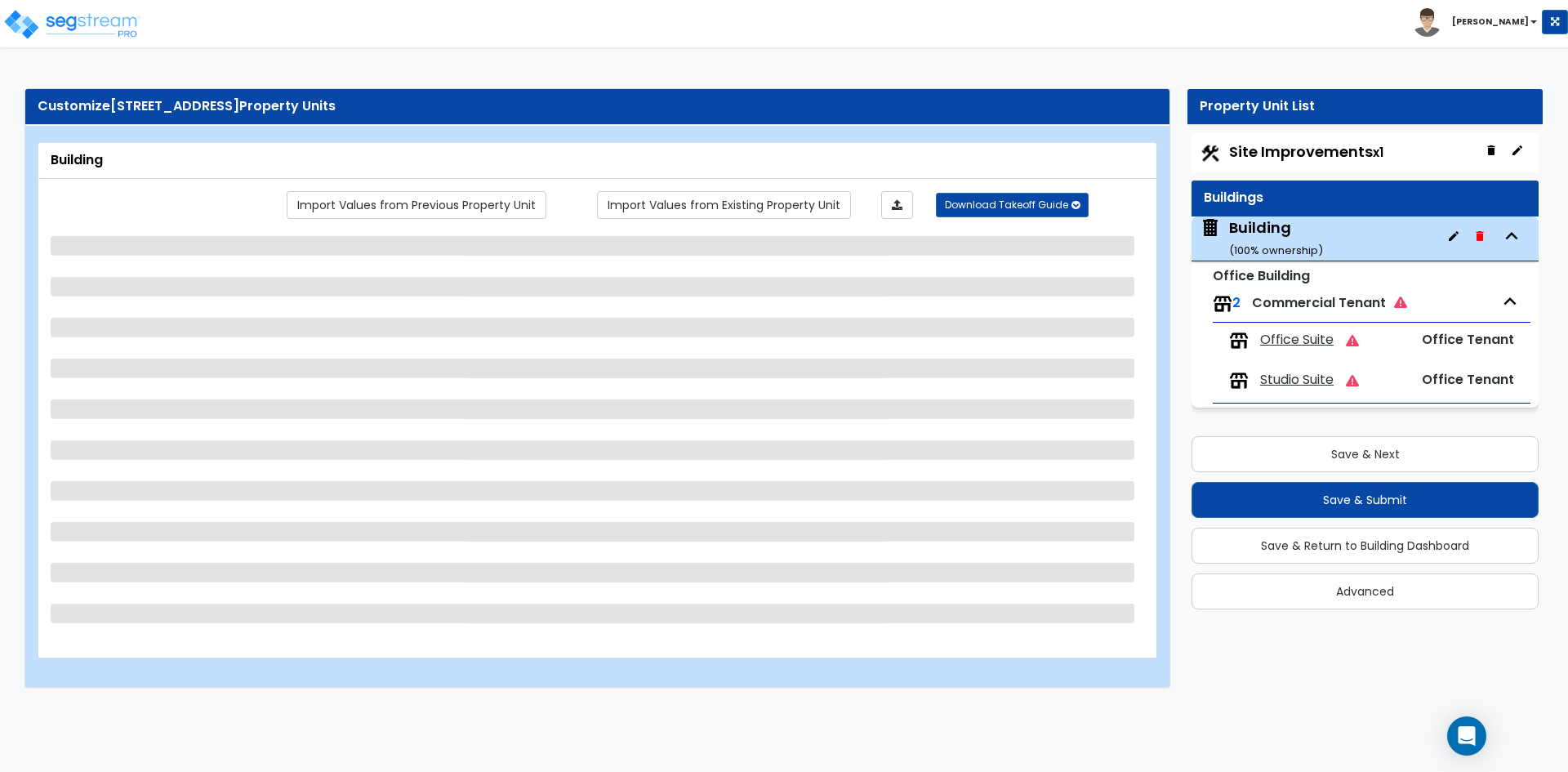
select select "1"
select select "3"
select select "6"
select select "2"
select select "1"
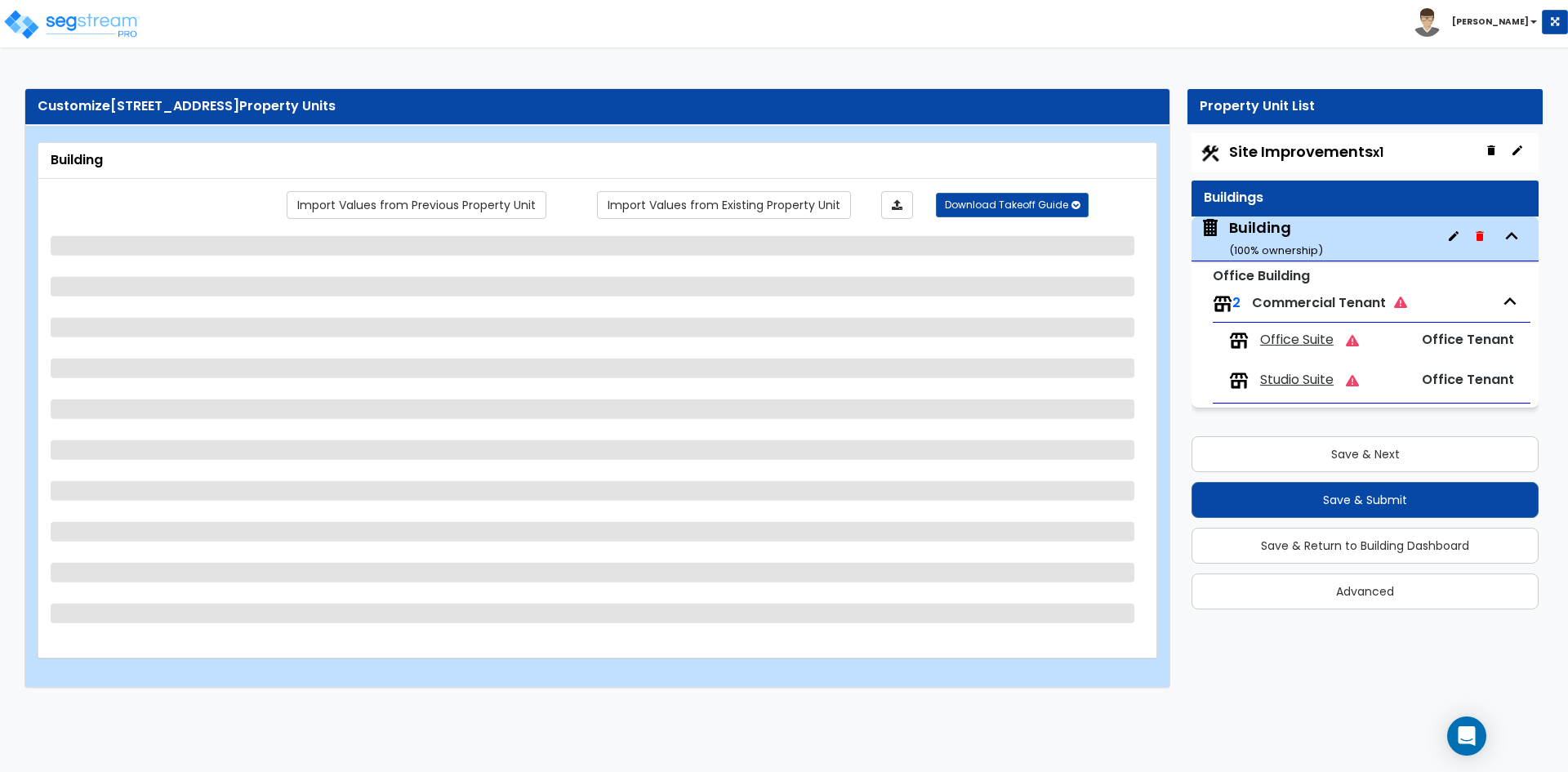
select select "10"
select select "1"
select select "2"
select select "1"
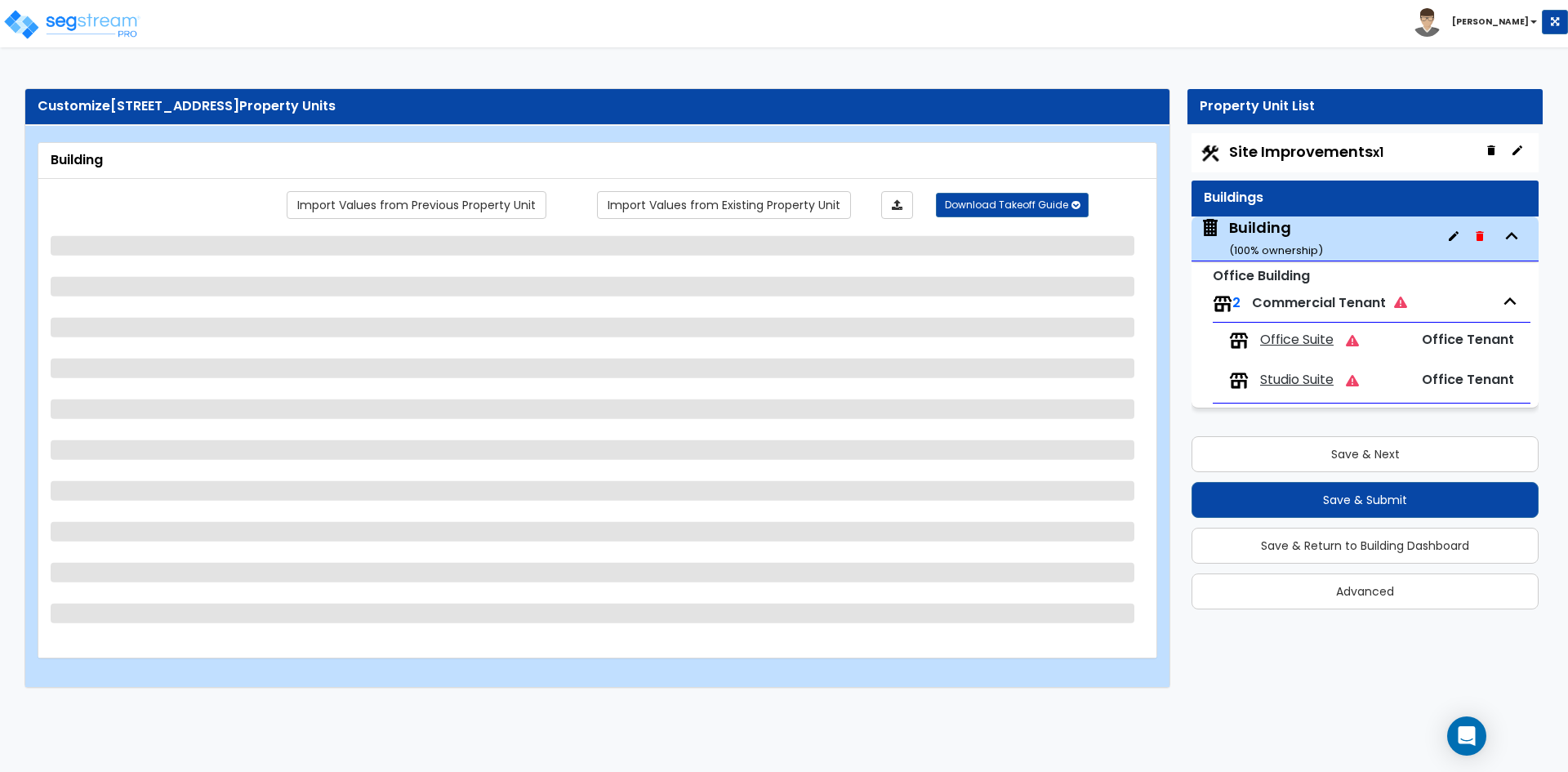
select select "3"
select select "1"
